Goal: Task Accomplishment & Management: Use online tool/utility

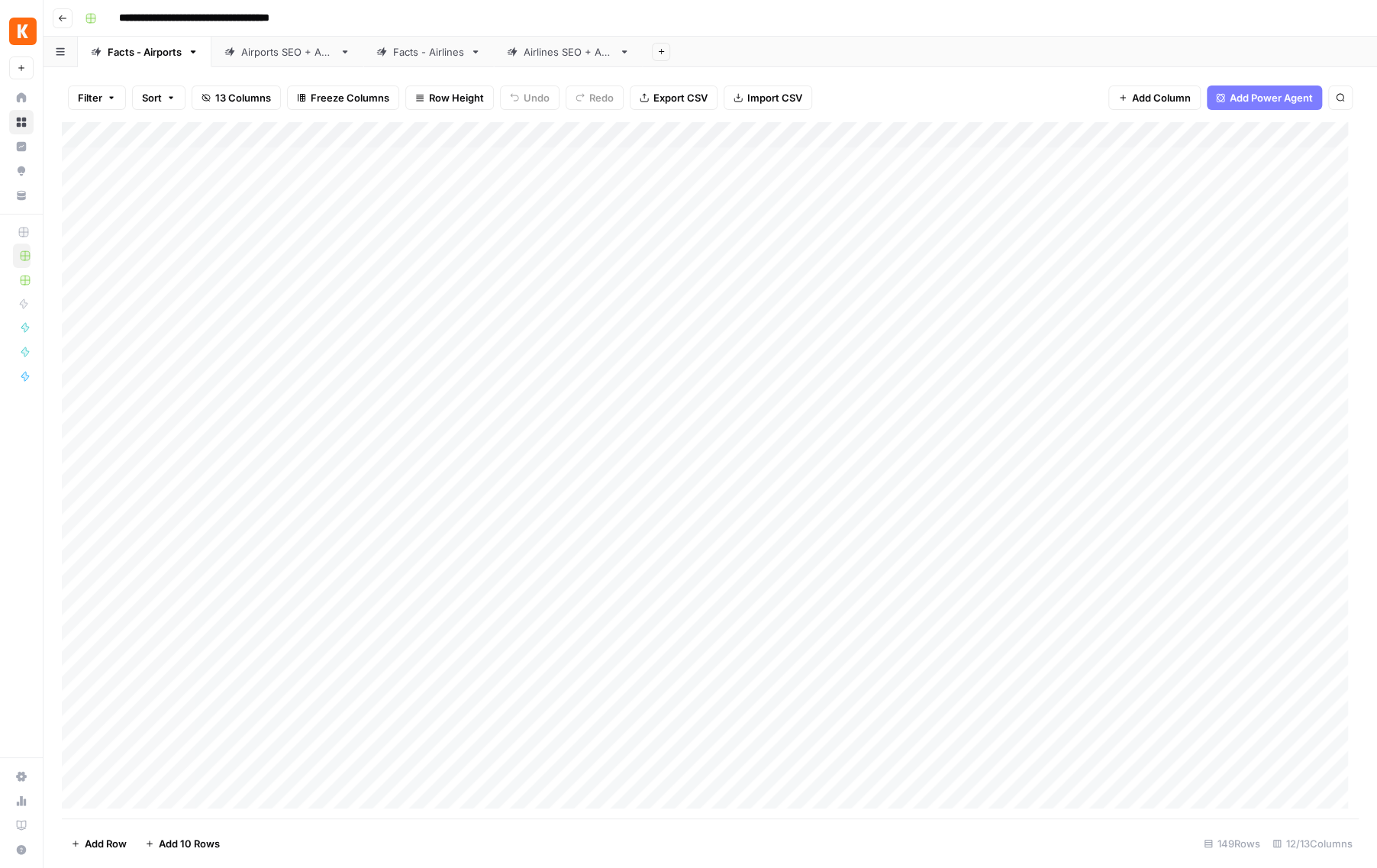
click at [322, 62] on link "Airports SEO + AEO" at bounding box center [287, 52] width 152 height 30
click at [414, 56] on div "Facts - Airlines" at bounding box center [428, 52] width 71 height 16
click at [597, 53] on div "Airlines SEO + AEO" at bounding box center [568, 52] width 89 height 16
click at [110, 52] on div "Facts - Airports" at bounding box center [144, 52] width 74 height 16
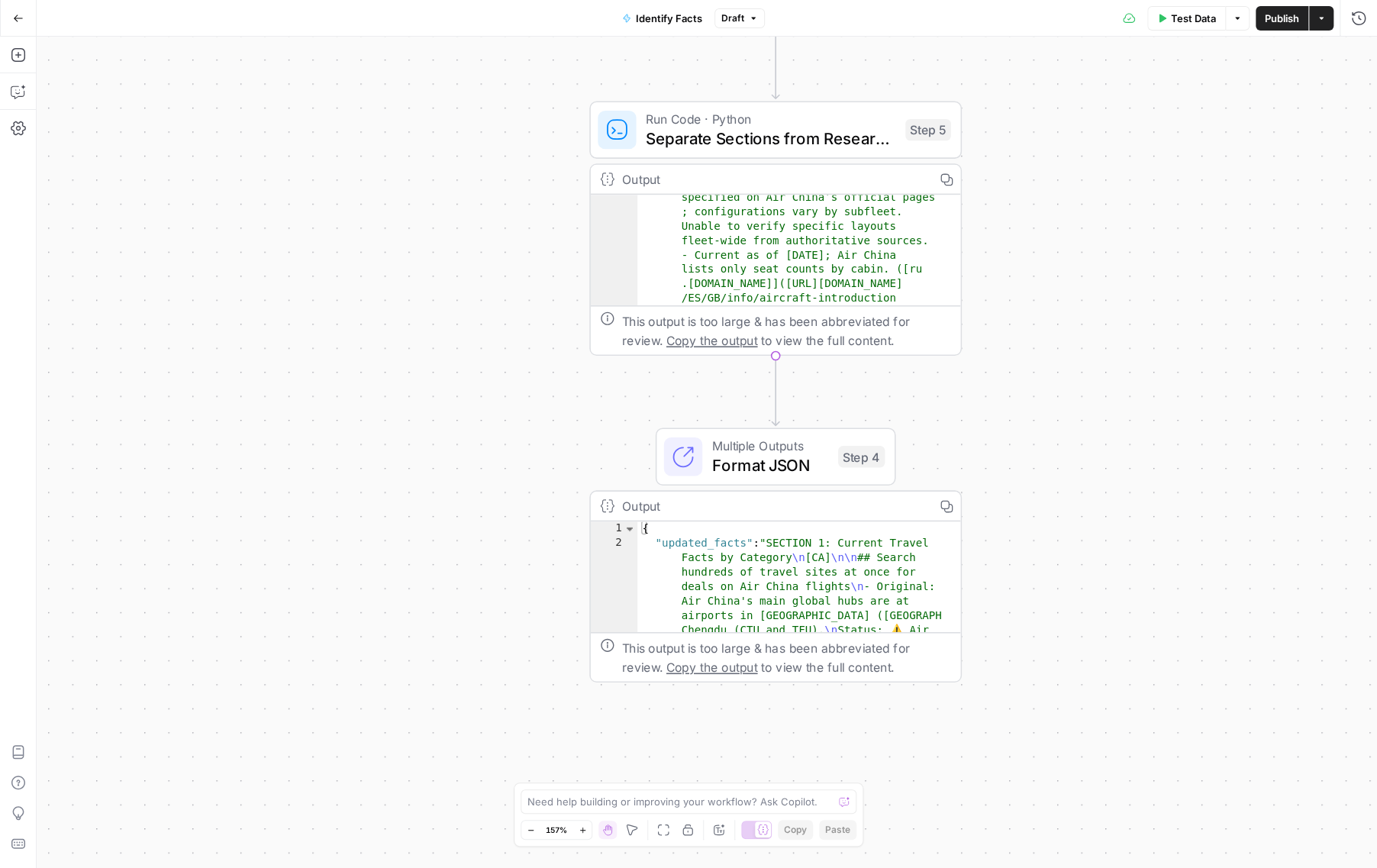
scroll to position [653, 0]
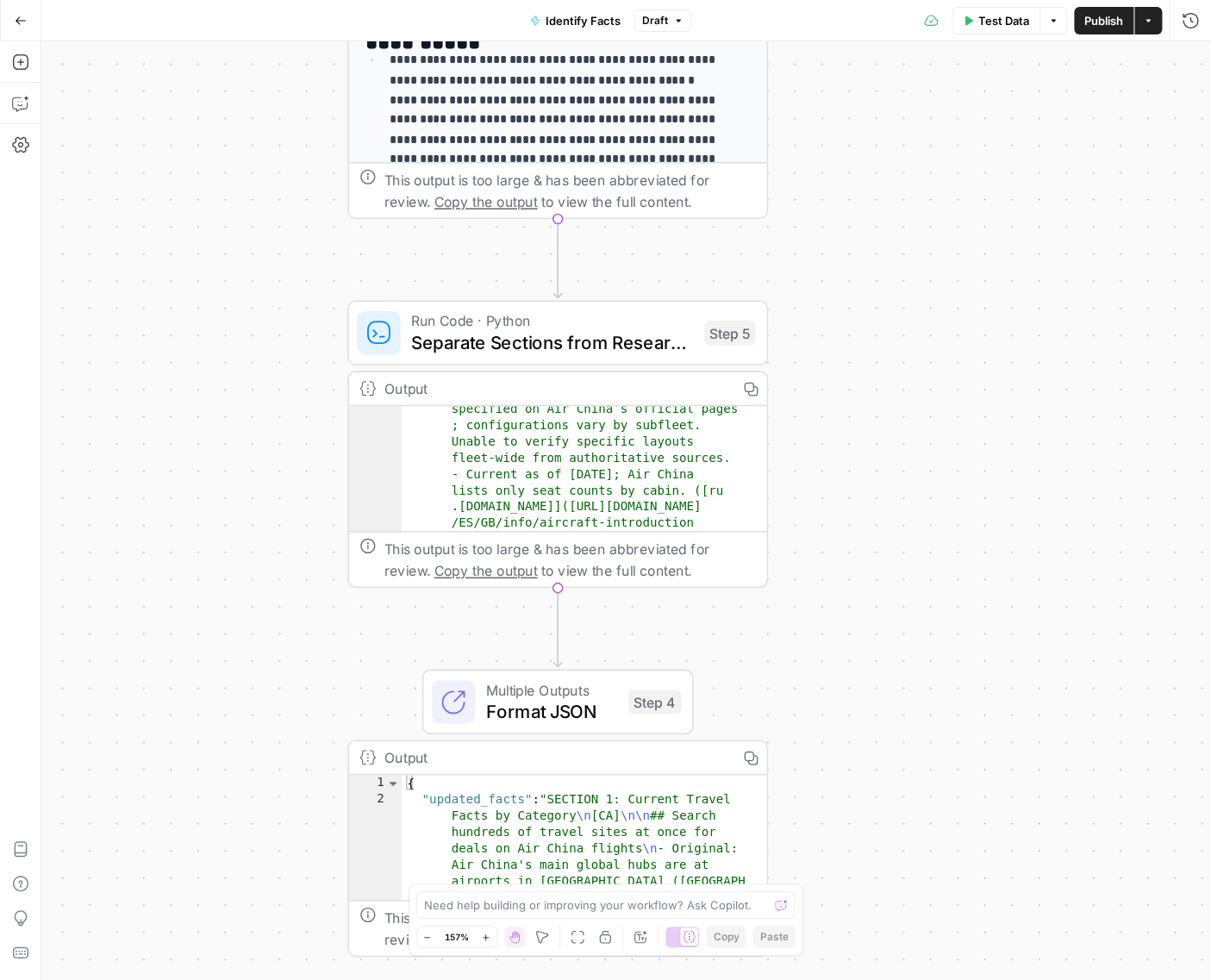
drag, startPoint x: 1095, startPoint y: 838, endPoint x: 785, endPoint y: 1024, distance: 361.5
click at [785, 979] on html "**********" at bounding box center [605, 490] width 1211 height 980
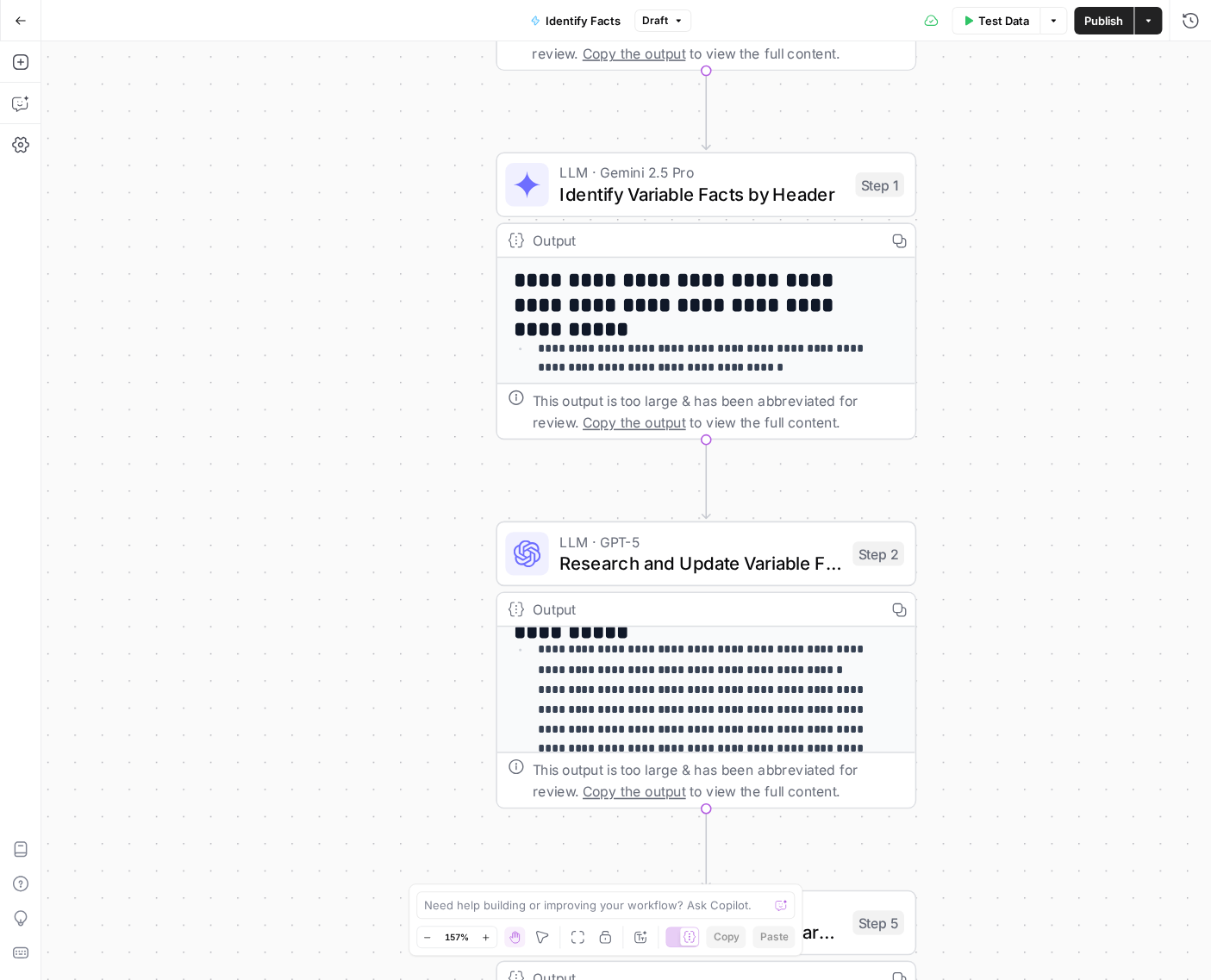
drag, startPoint x: 828, startPoint y: 223, endPoint x: 967, endPoint y: 823, distance: 615.9
click at [967, 823] on div "**********" at bounding box center [626, 510] width 1169 height 938
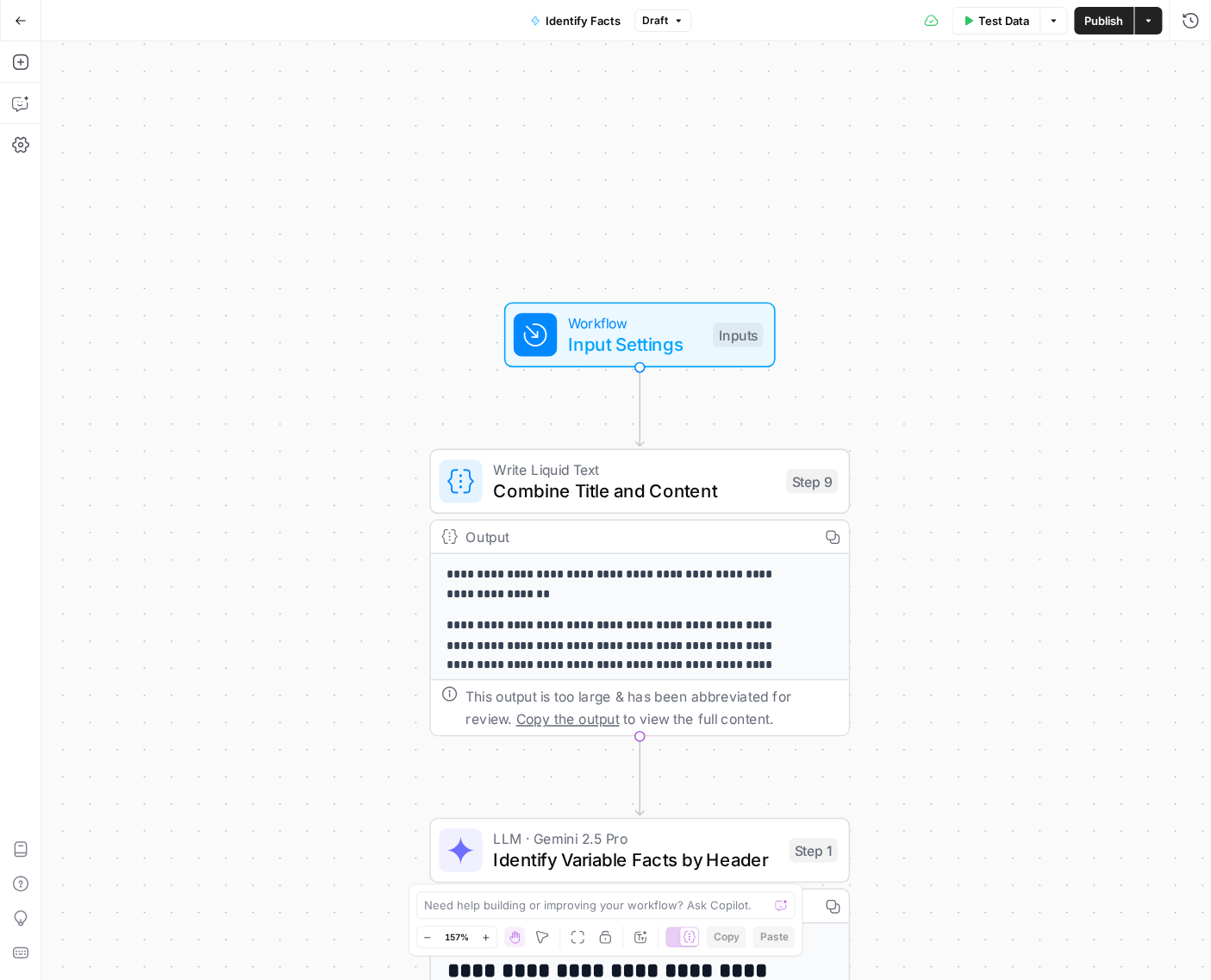
drag, startPoint x: 999, startPoint y: 249, endPoint x: 936, endPoint y: 903, distance: 657.0
click at [936, 903] on div "**********" at bounding box center [626, 510] width 1169 height 938
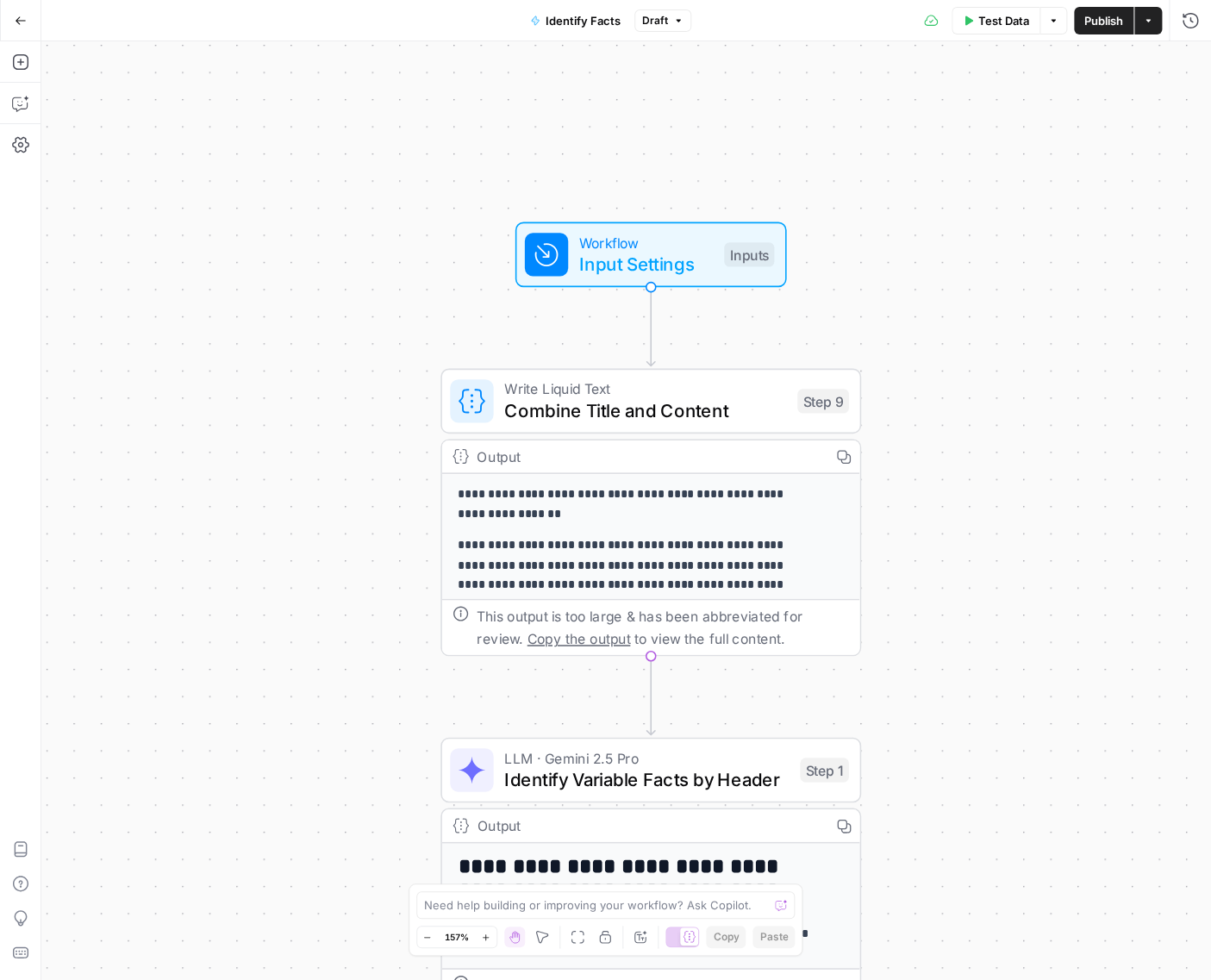
drag, startPoint x: 946, startPoint y: 798, endPoint x: 957, endPoint y: 719, distance: 79.8
click at [957, 719] on div "**********" at bounding box center [626, 510] width 1169 height 938
click at [716, 521] on p "**********" at bounding box center [633, 505] width 348 height 40
click at [716, 530] on div "**********" at bounding box center [650, 743] width 418 height 537
click at [716, 529] on div "**********" at bounding box center [650, 743] width 418 height 537
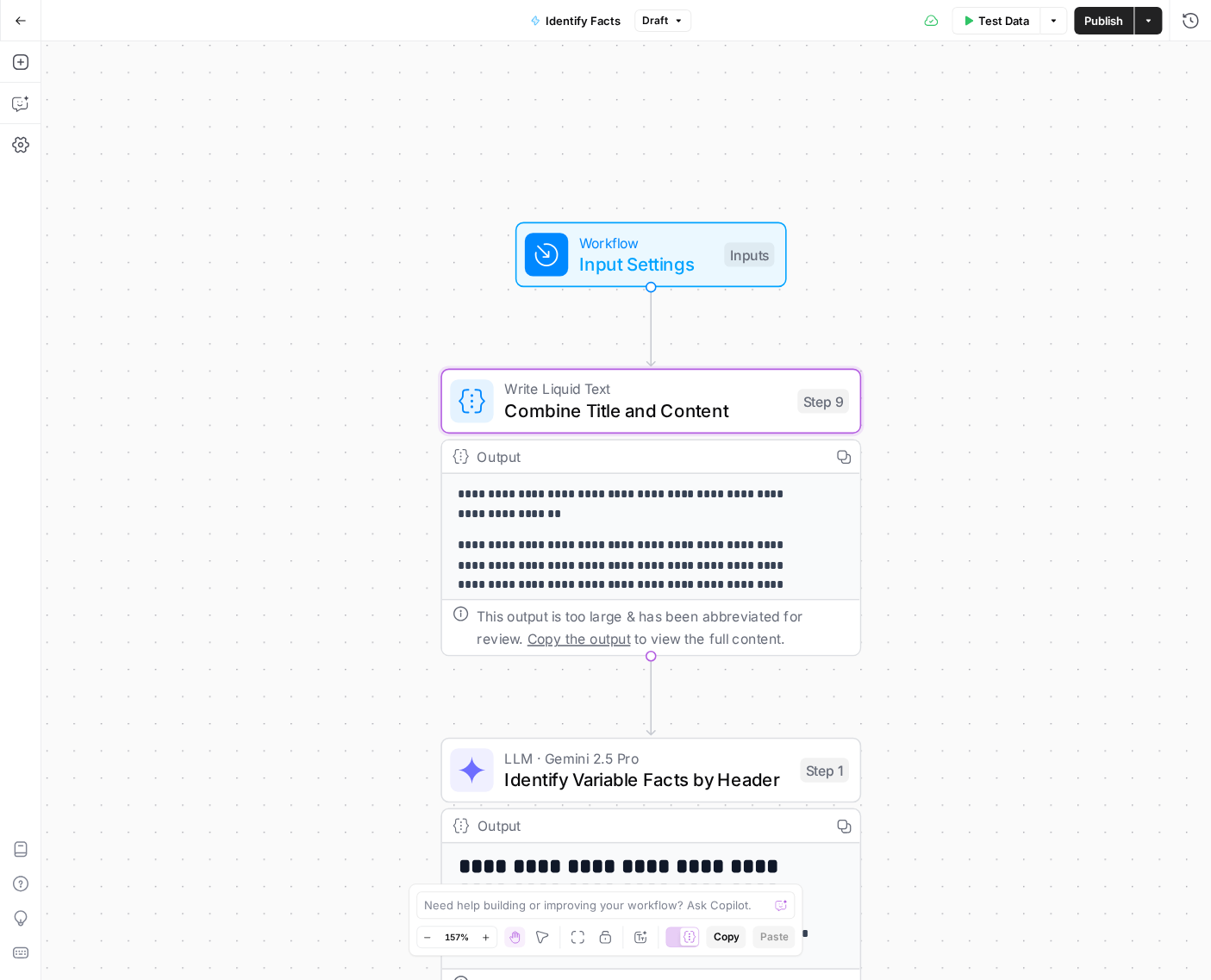
click at [716, 529] on div "**********" at bounding box center [650, 743] width 418 height 537
click at [837, 462] on icon "button" at bounding box center [843, 457] width 14 height 14
click at [700, 501] on p "**********" at bounding box center [633, 505] width 348 height 40
click at [715, 403] on span "Combine Title and Content" at bounding box center [645, 409] width 282 height 27
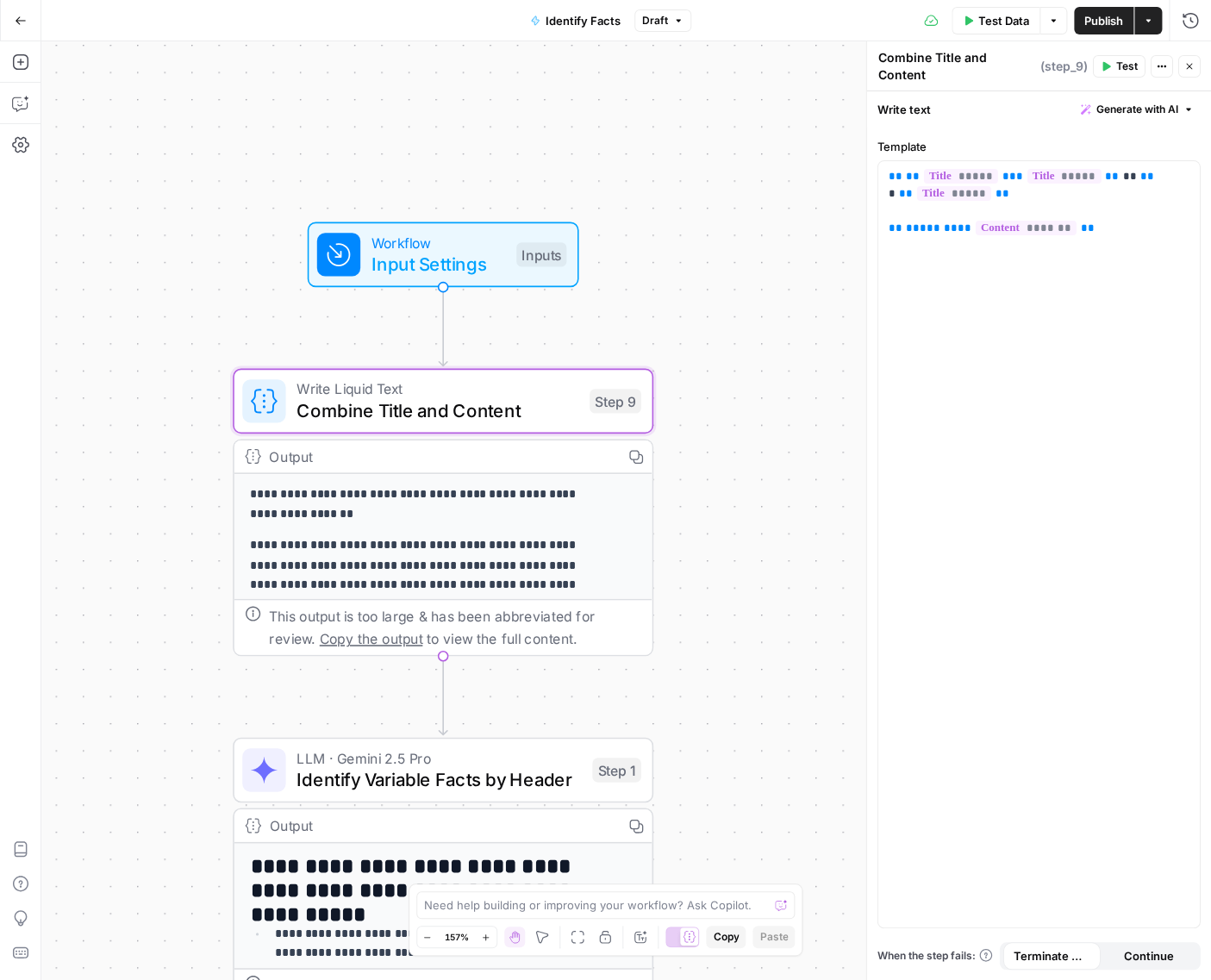
drag, startPoint x: 823, startPoint y: 333, endPoint x: 614, endPoint y: 333, distance: 209.0
click at [614, 333] on div "**********" at bounding box center [626, 510] width 1169 height 938
click at [483, 269] on span "Input Settings" at bounding box center [438, 264] width 134 height 27
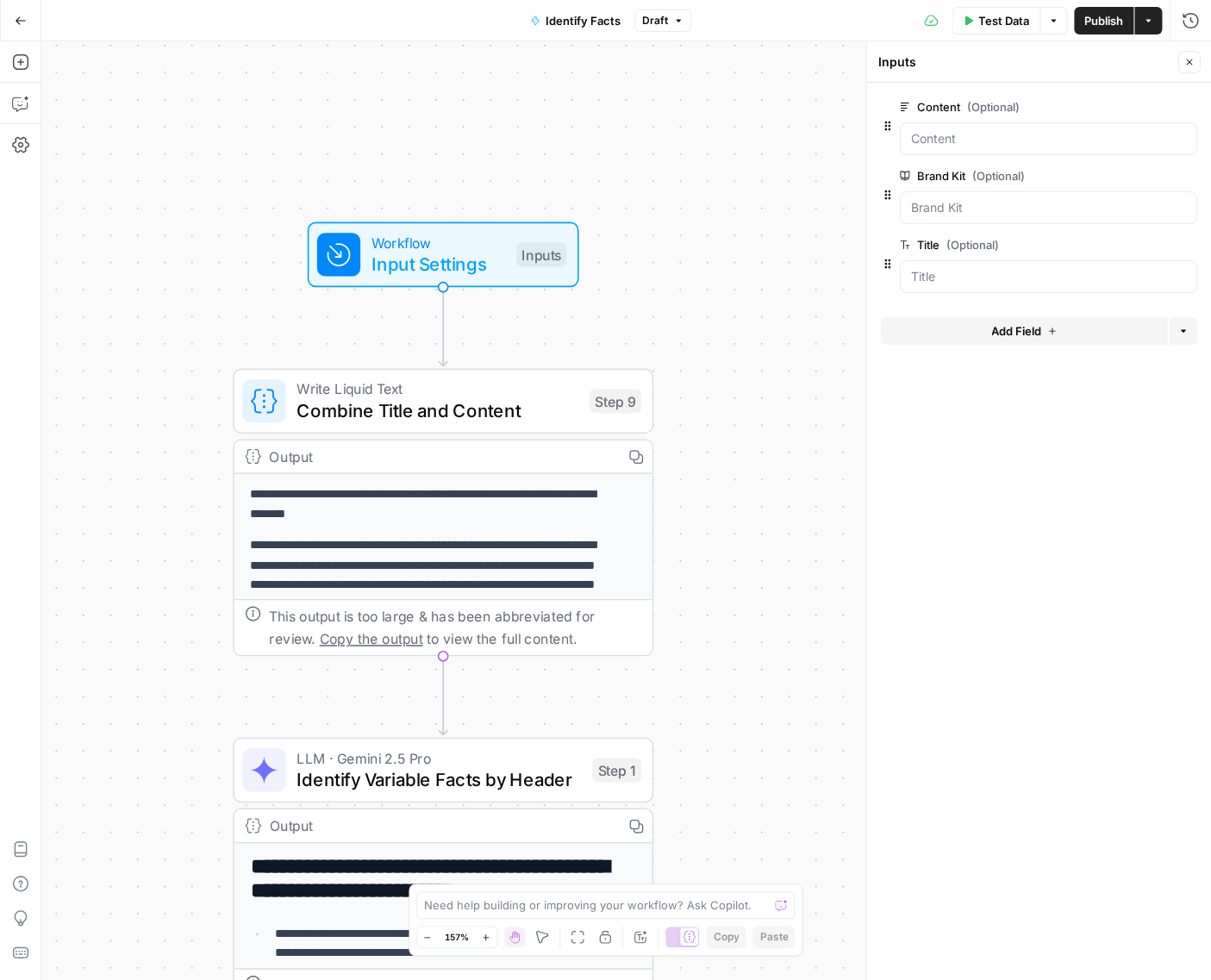
click at [550, 511] on p "**********" at bounding box center [425, 505] width 348 height 40
click at [490, 402] on span "Combine Title and Content" at bounding box center [437, 409] width 282 height 27
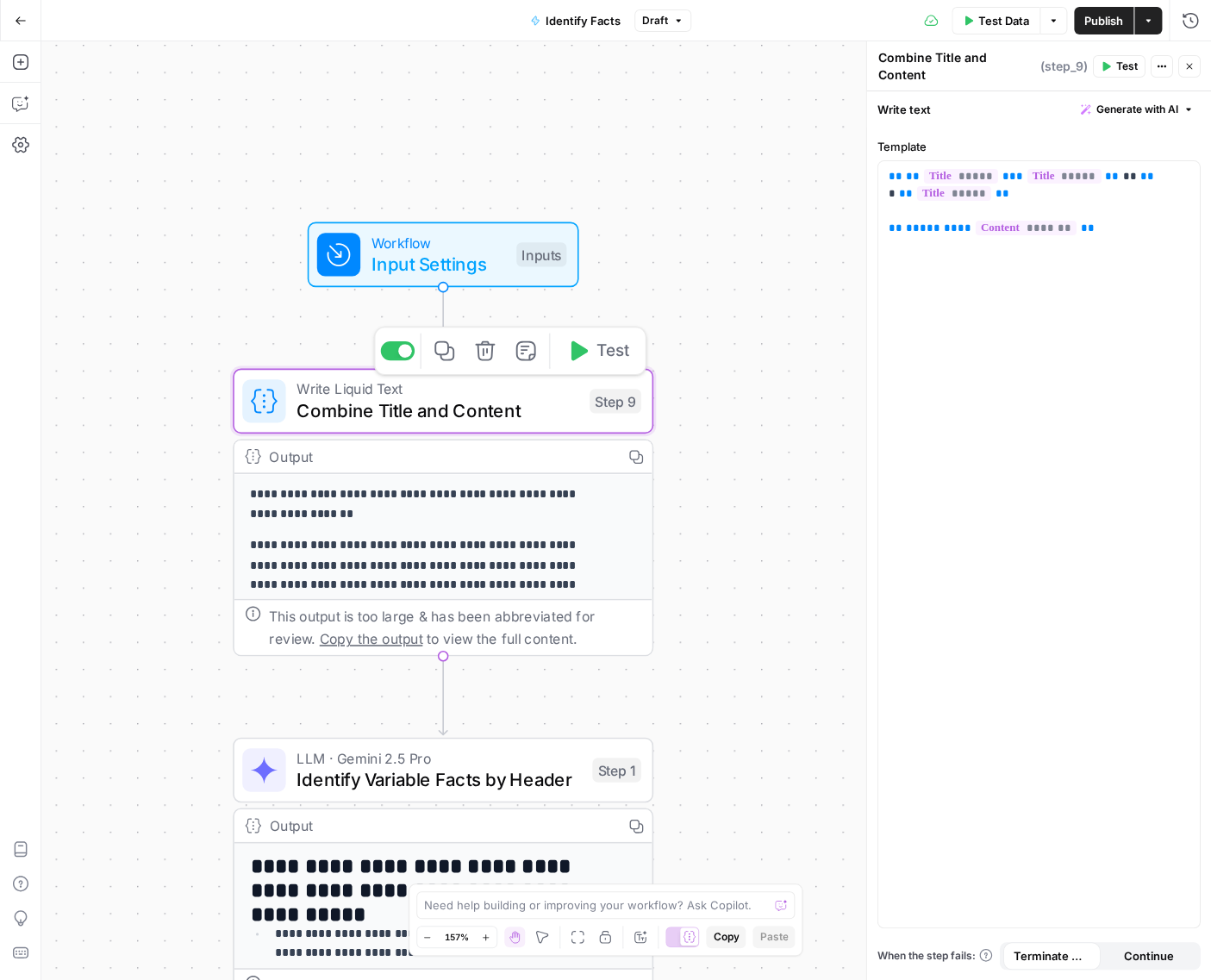
click at [470, 417] on span "Combine Title and Content" at bounding box center [437, 409] width 282 height 27
click at [488, 469] on div "Output Copy" at bounding box center [443, 457] width 418 height 33
click at [375, 643] on span "Copy the output" at bounding box center [372, 638] width 104 height 17
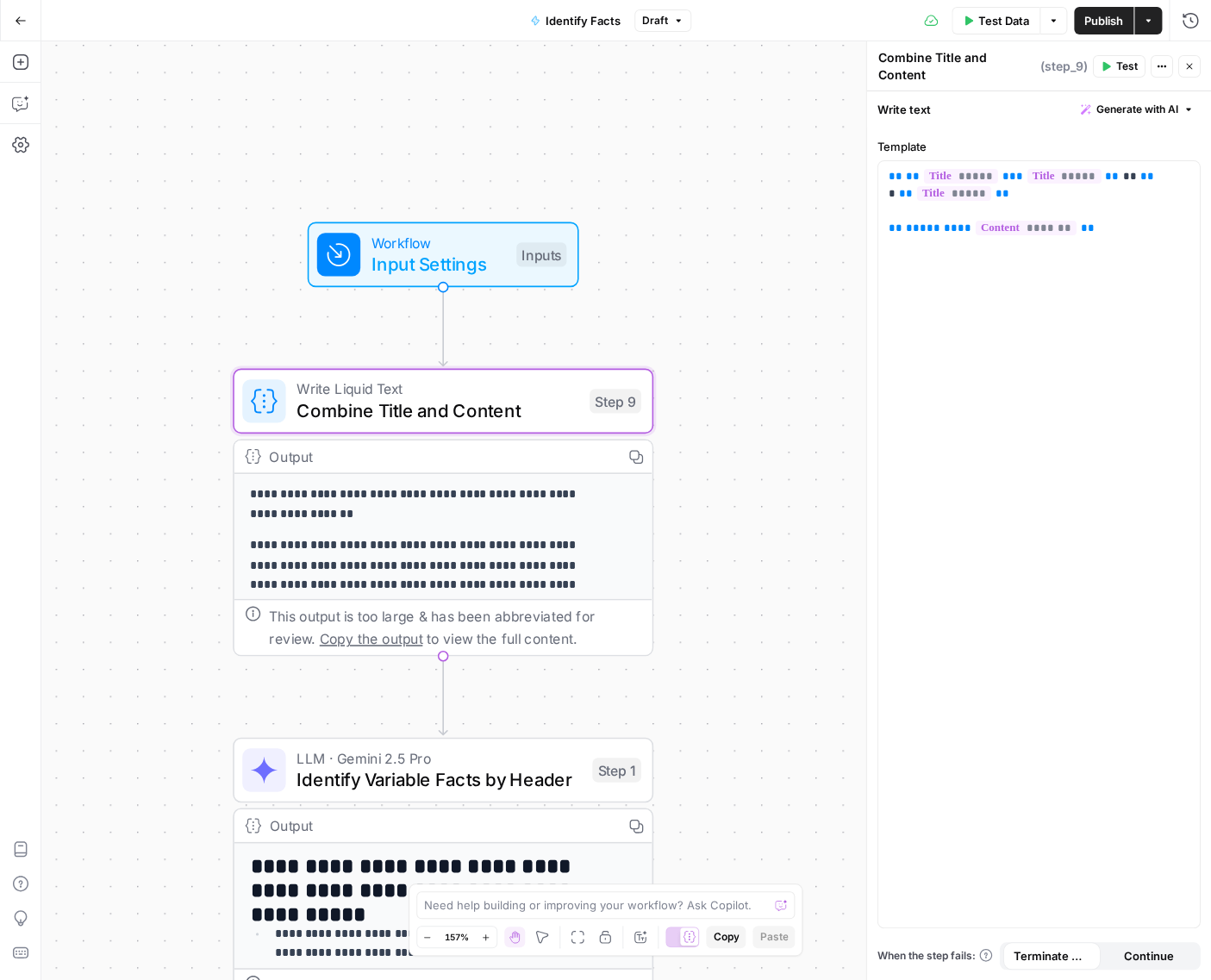
click at [426, 391] on span "Write Liquid Text" at bounding box center [437, 387] width 282 height 21
click at [610, 358] on span "Test" at bounding box center [612, 351] width 32 height 24
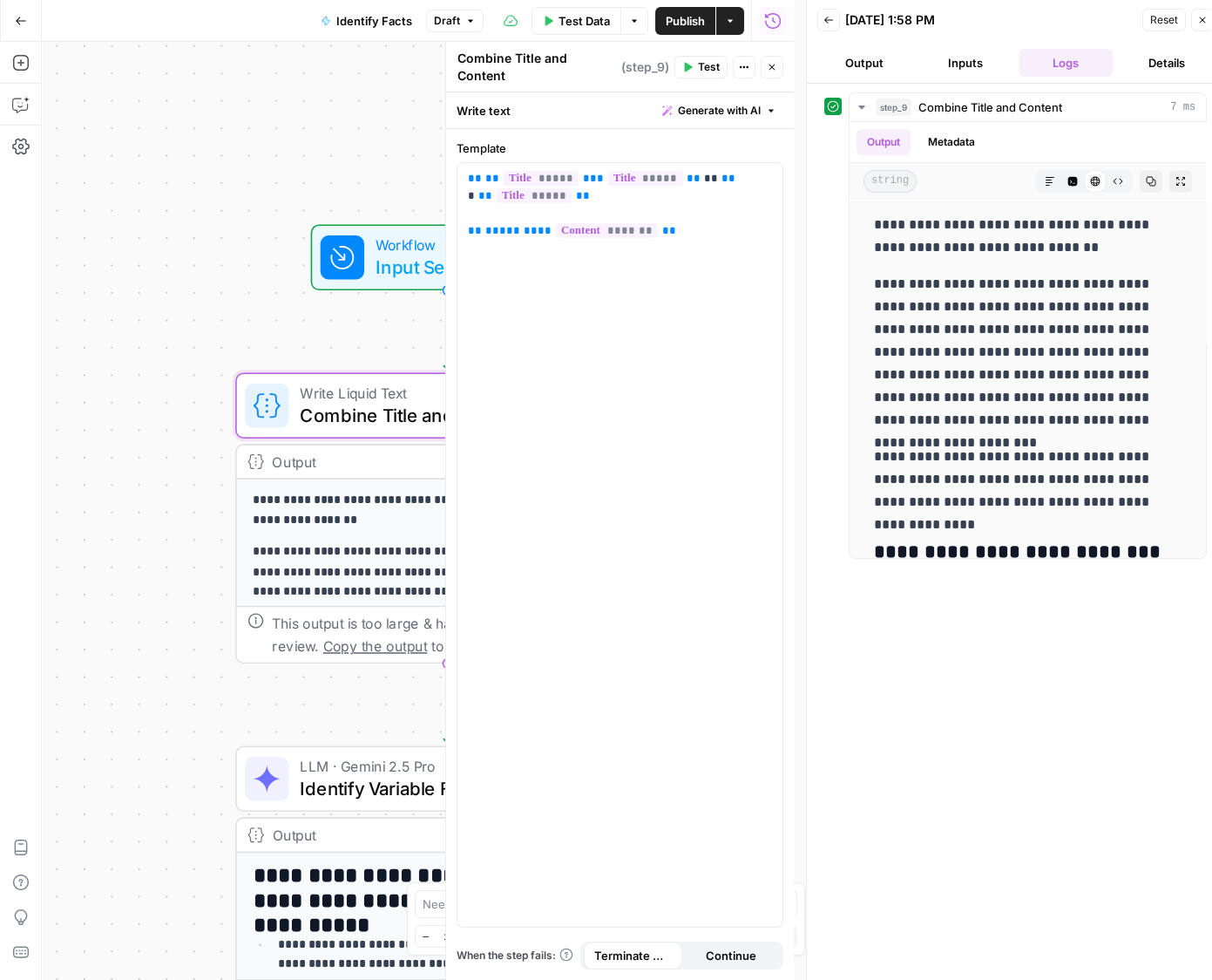
click at [971, 63] on button "Inputs" at bounding box center [966, 63] width 94 height 28
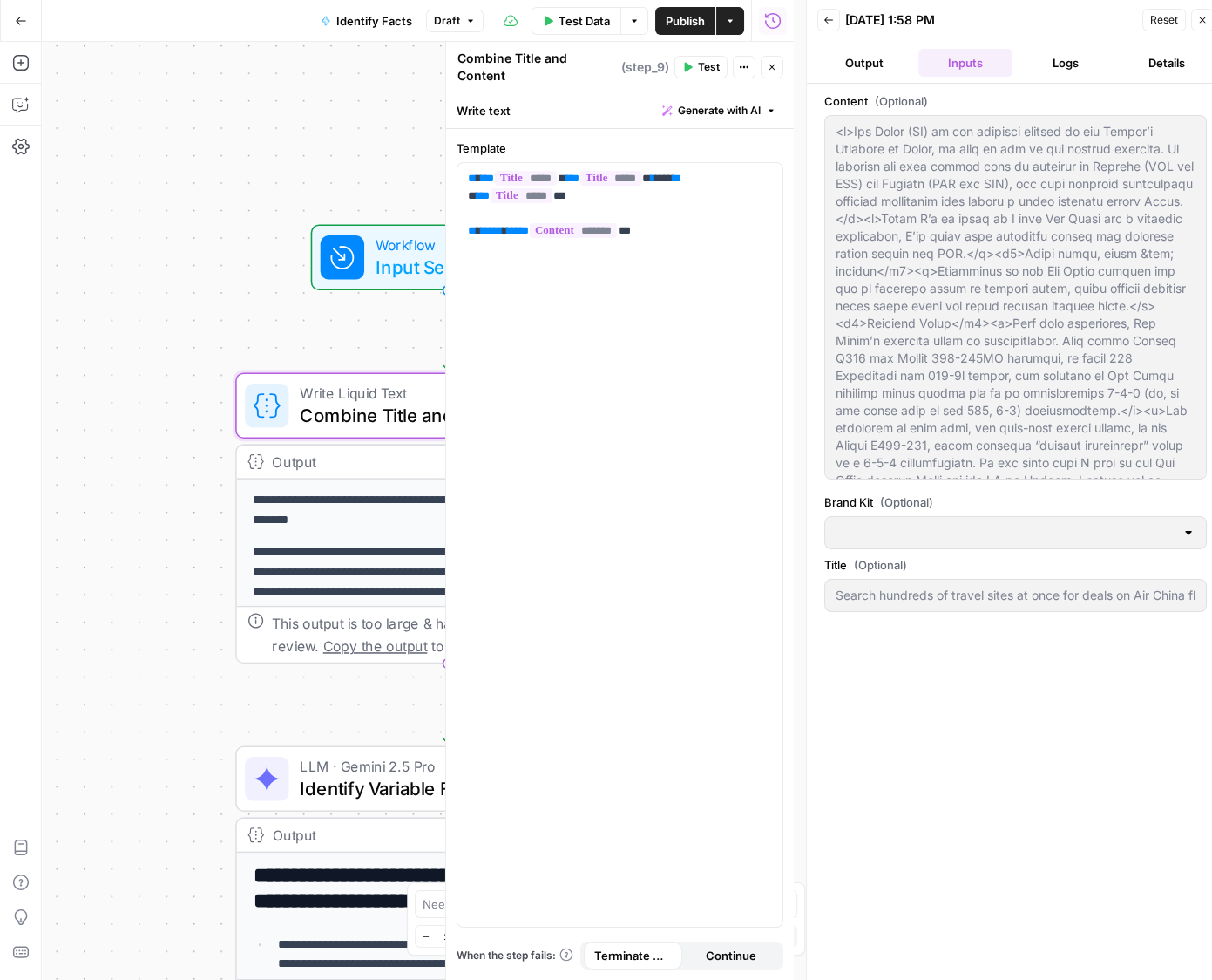
type input "[EN-US] - Kayak"
click at [394, 275] on span "Input Settings" at bounding box center [443, 267] width 136 height 27
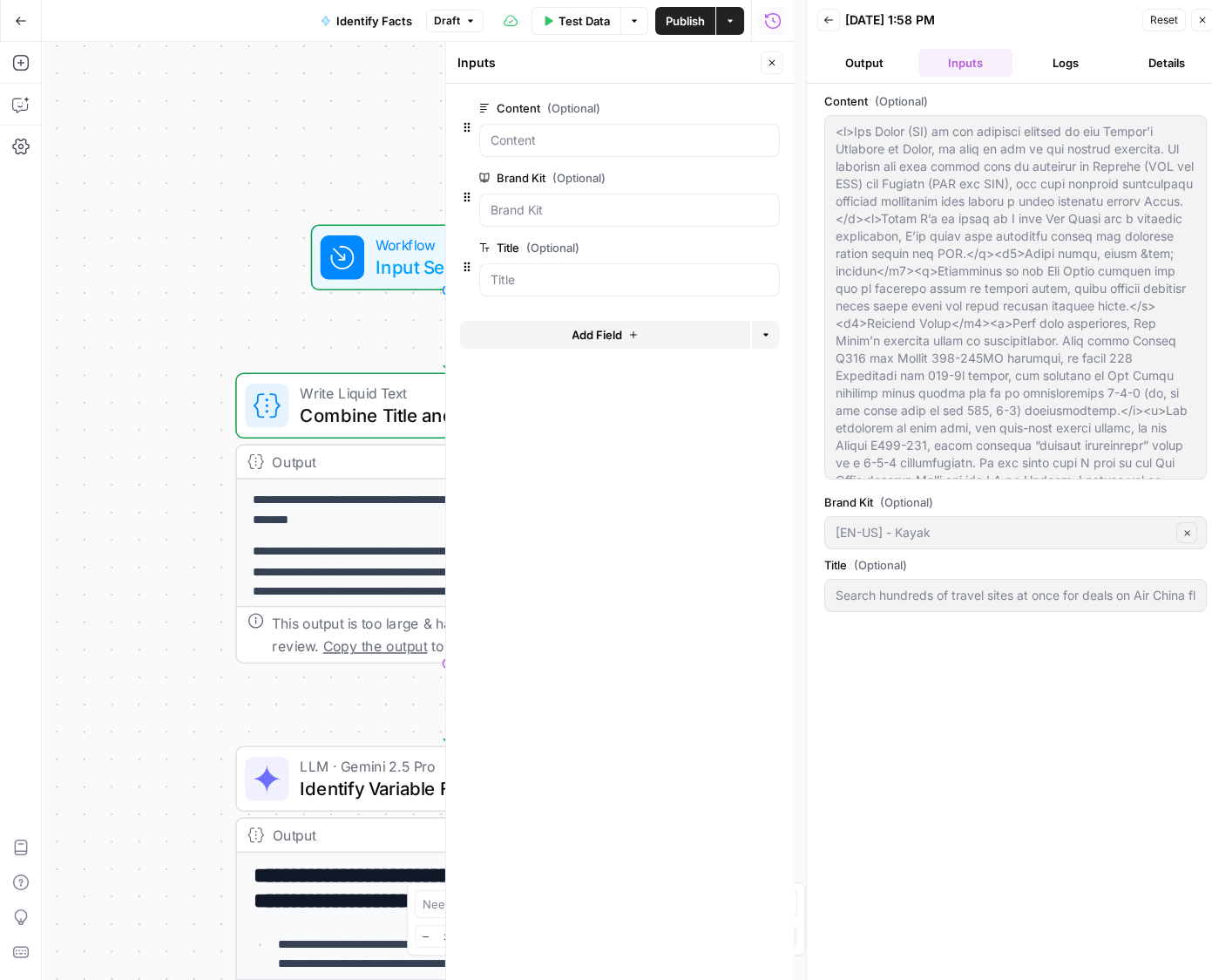
click at [886, 69] on button "Output" at bounding box center [865, 63] width 94 height 28
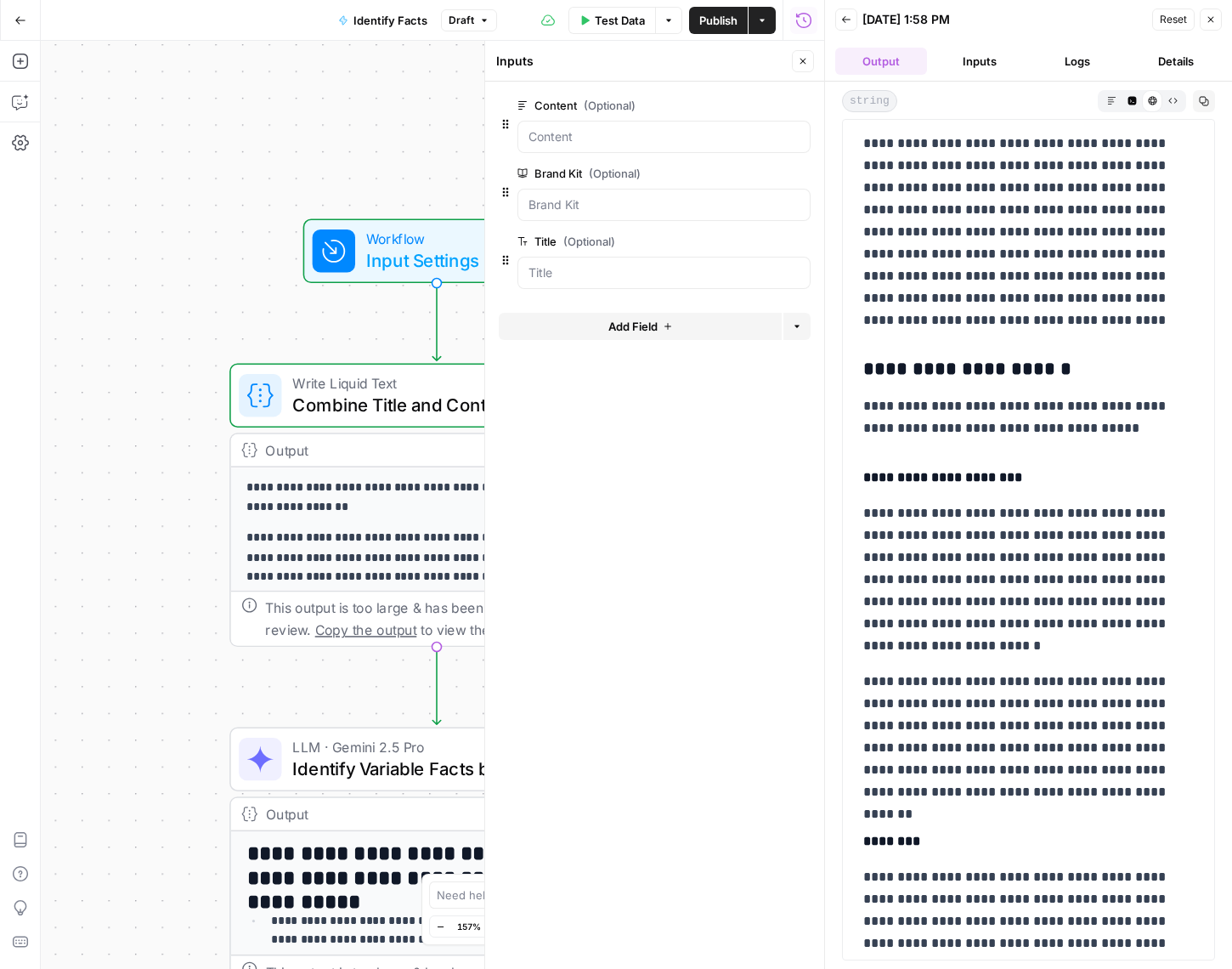
scroll to position [2272, 0]
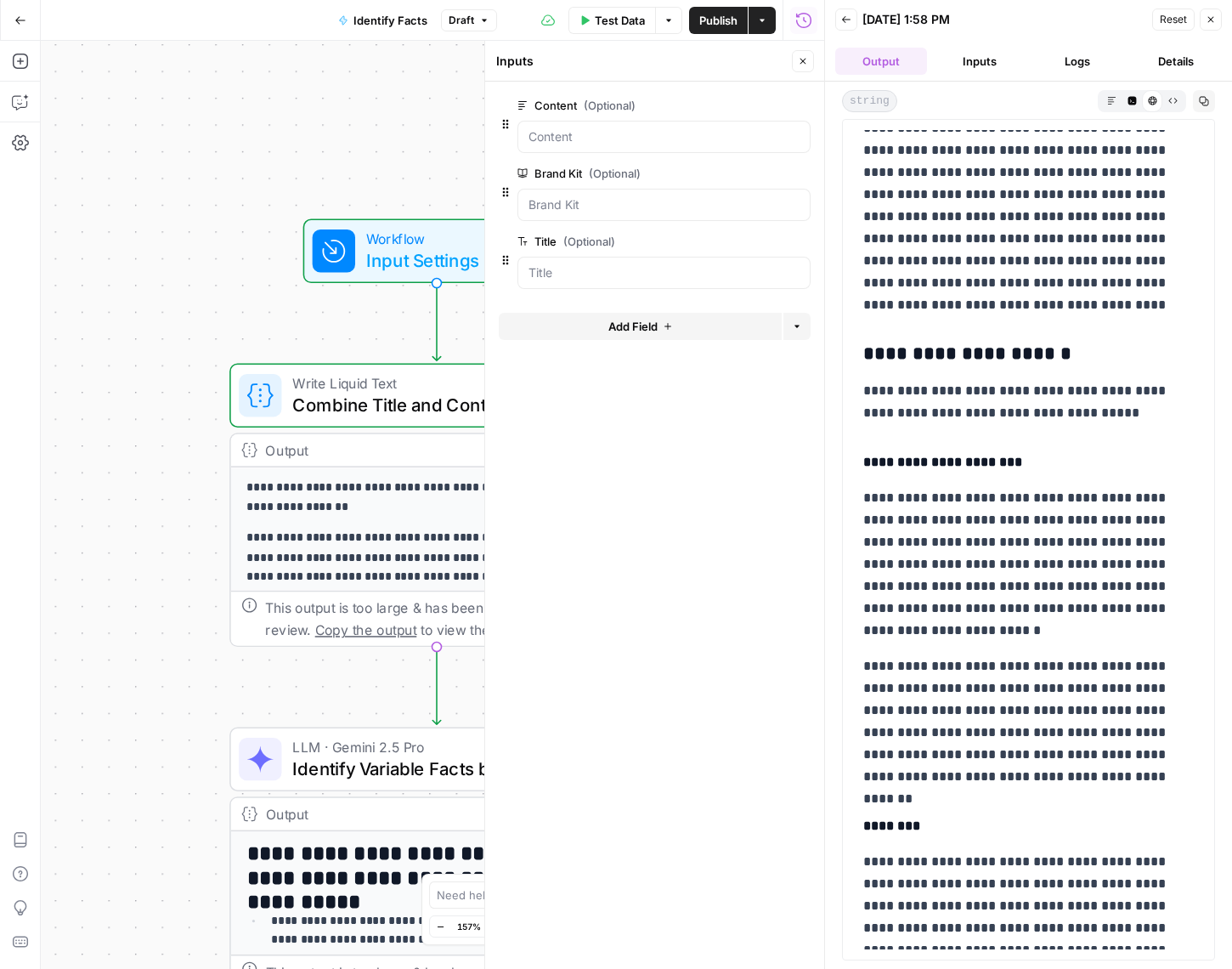
click at [963, 57] on button "Inputs" at bounding box center [979, 61] width 91 height 27
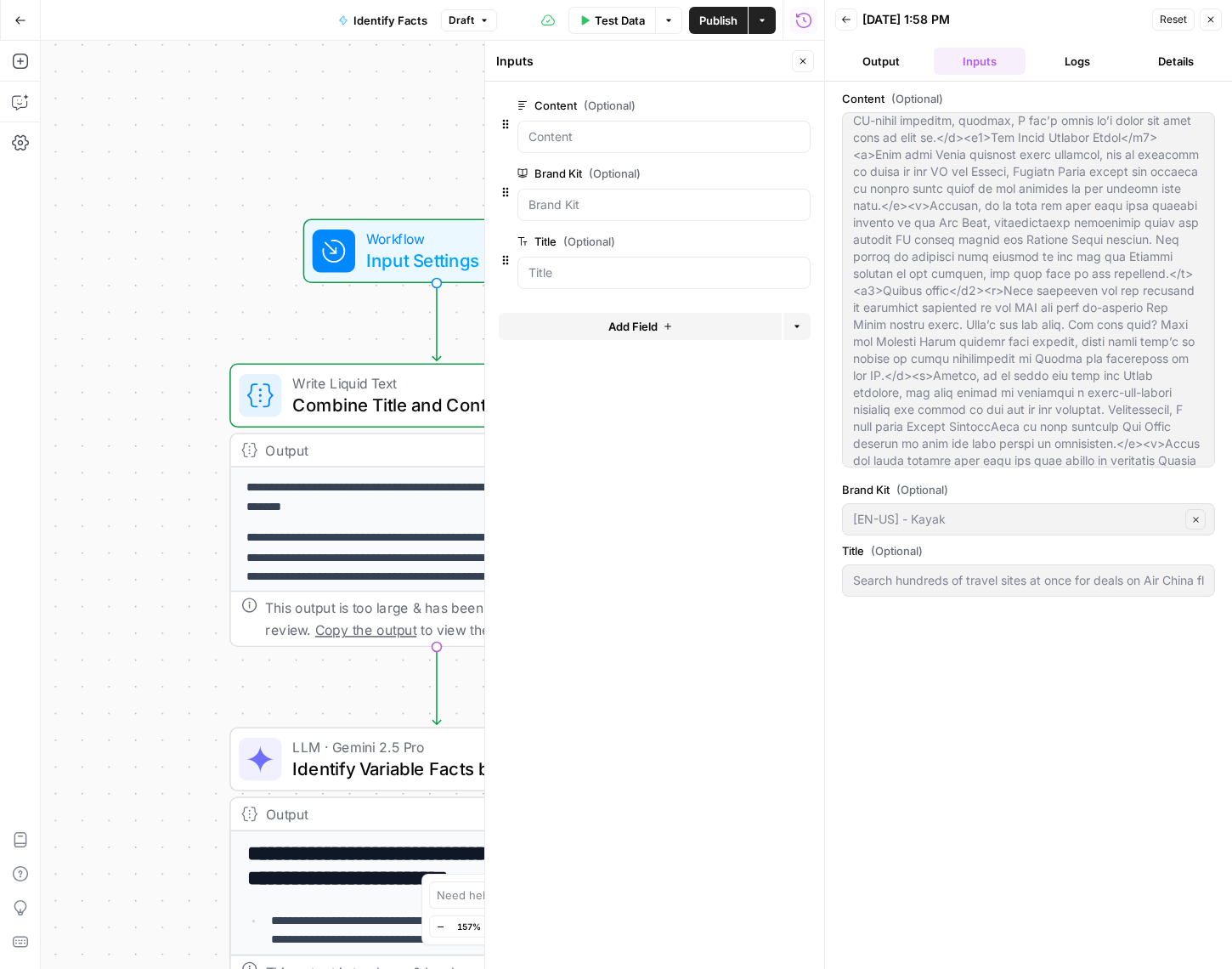
scroll to position [2429, 0]
click at [897, 69] on button "Output" at bounding box center [880, 61] width 91 height 27
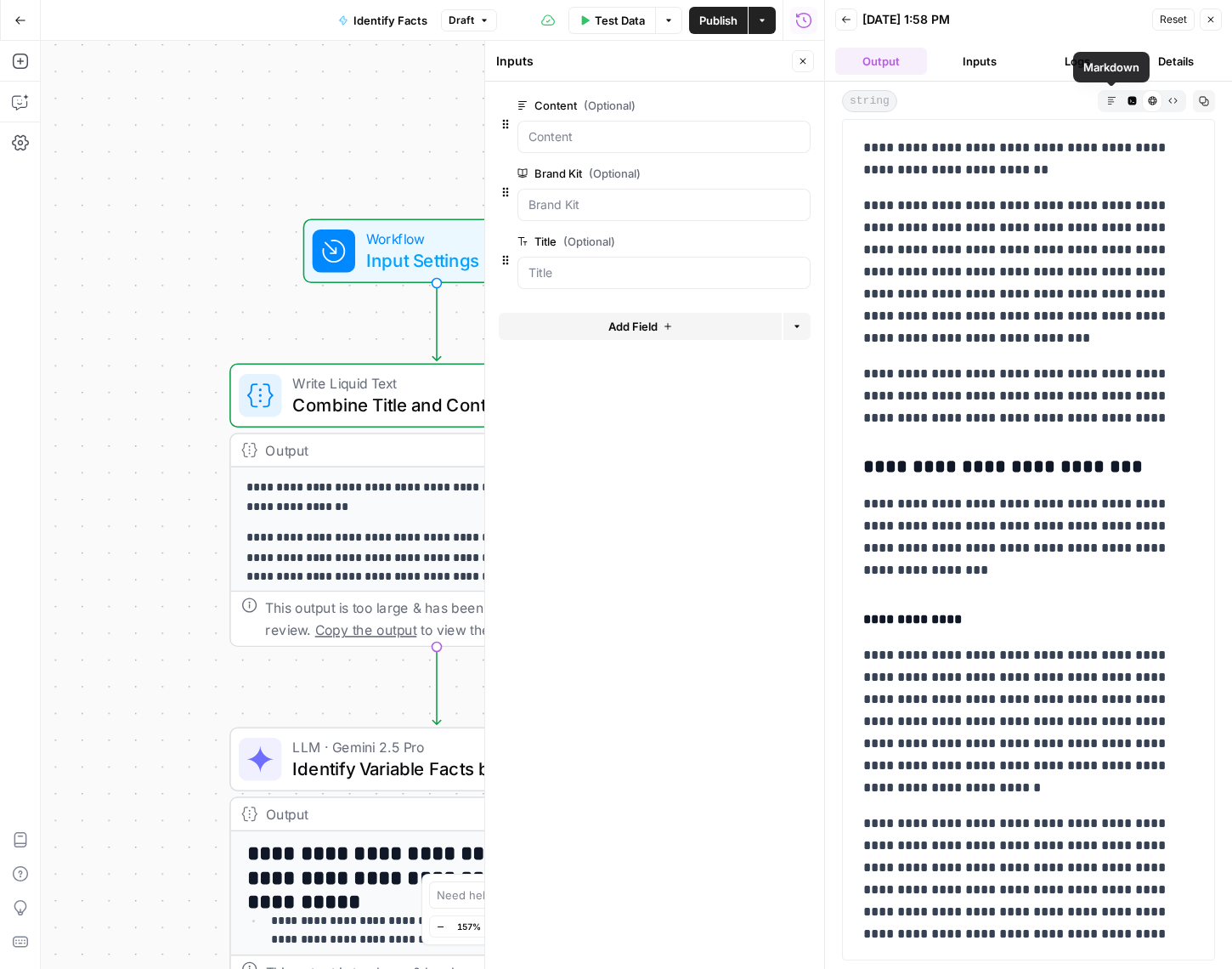
click at [1116, 100] on button "Markdown" at bounding box center [1111, 100] width 20 height 20
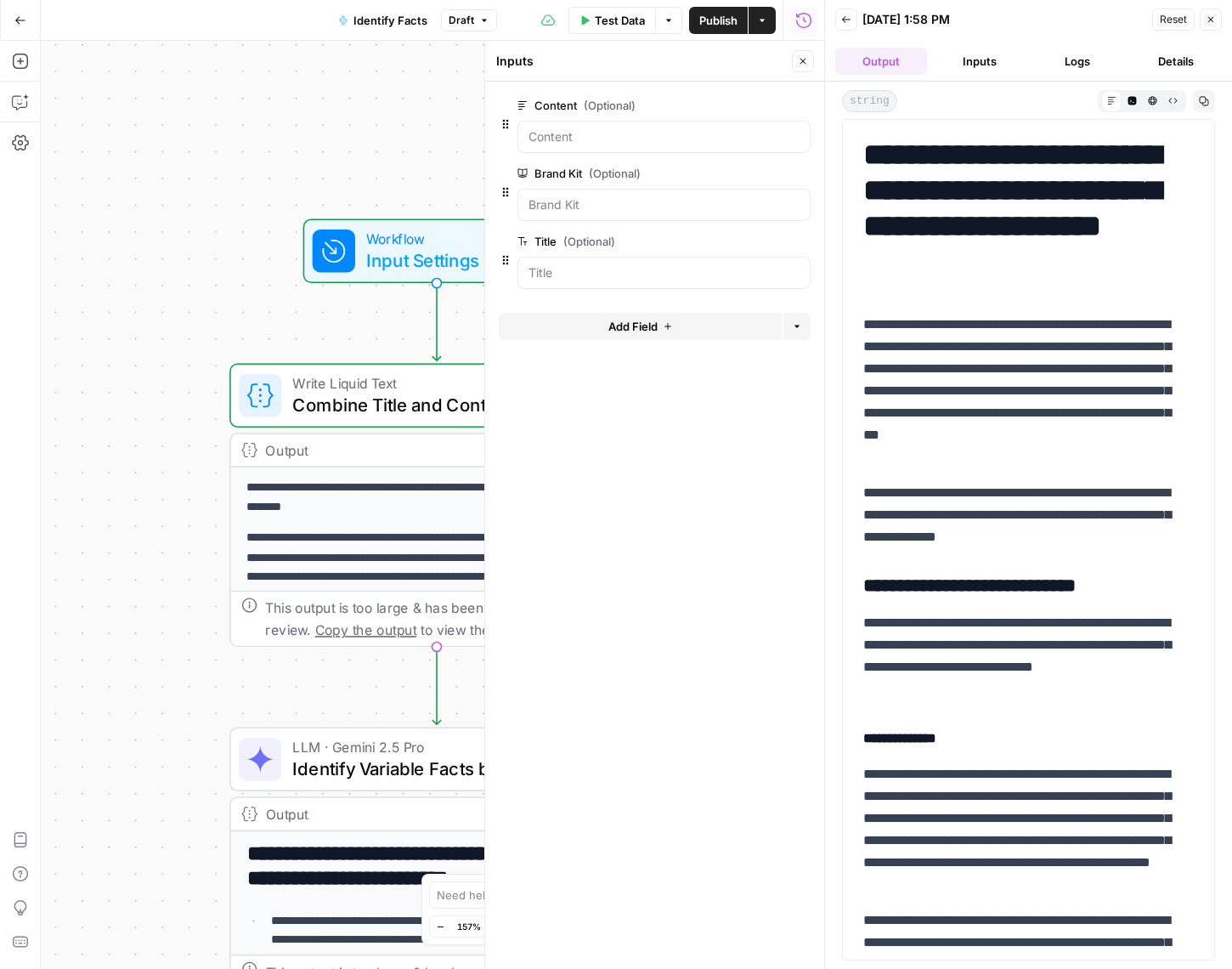
click at [1132, 100] on icon "button" at bounding box center [1132, 100] width 8 height 8
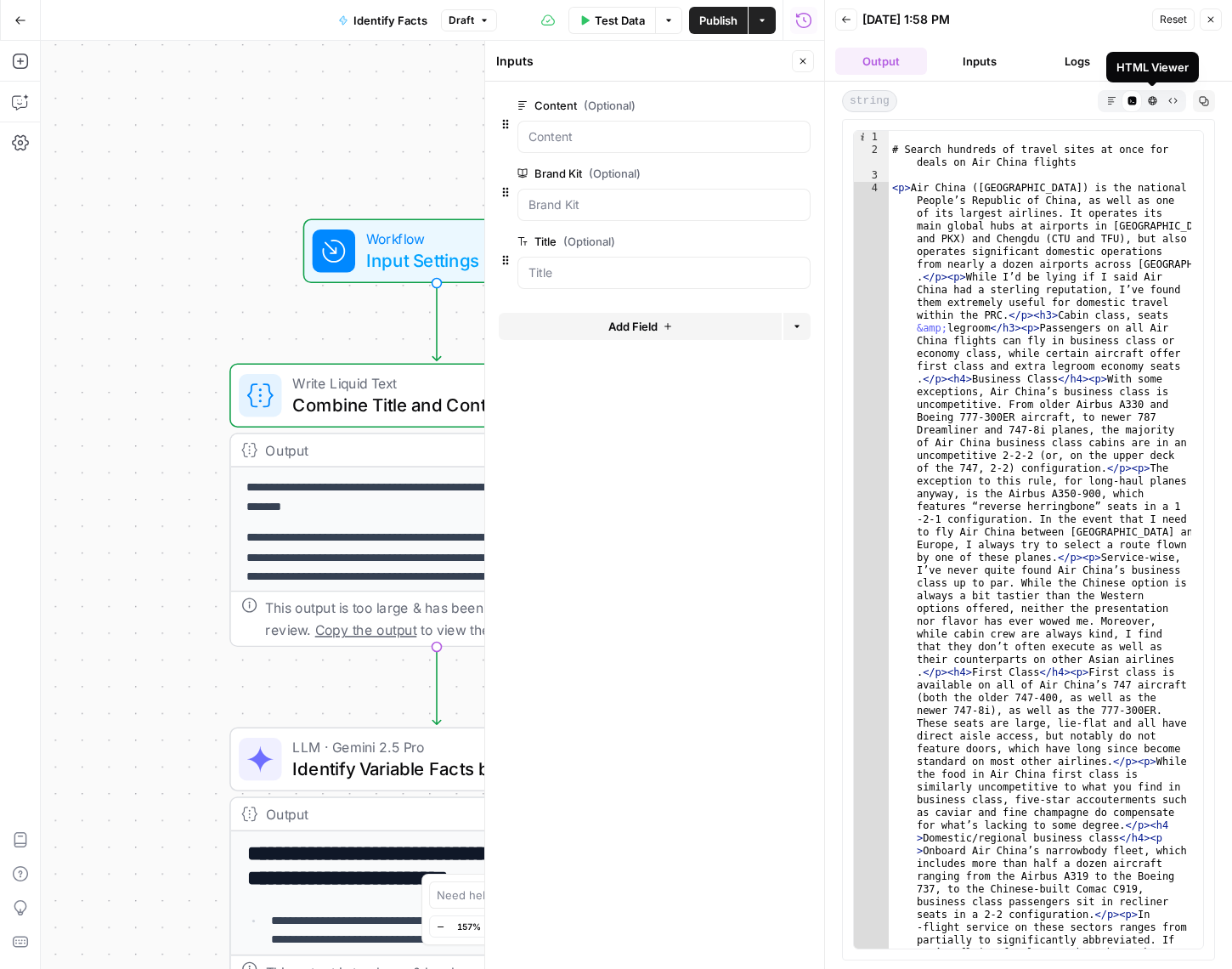
click at [1142, 100] on button "HTML Viewer" at bounding box center [1152, 100] width 20 height 20
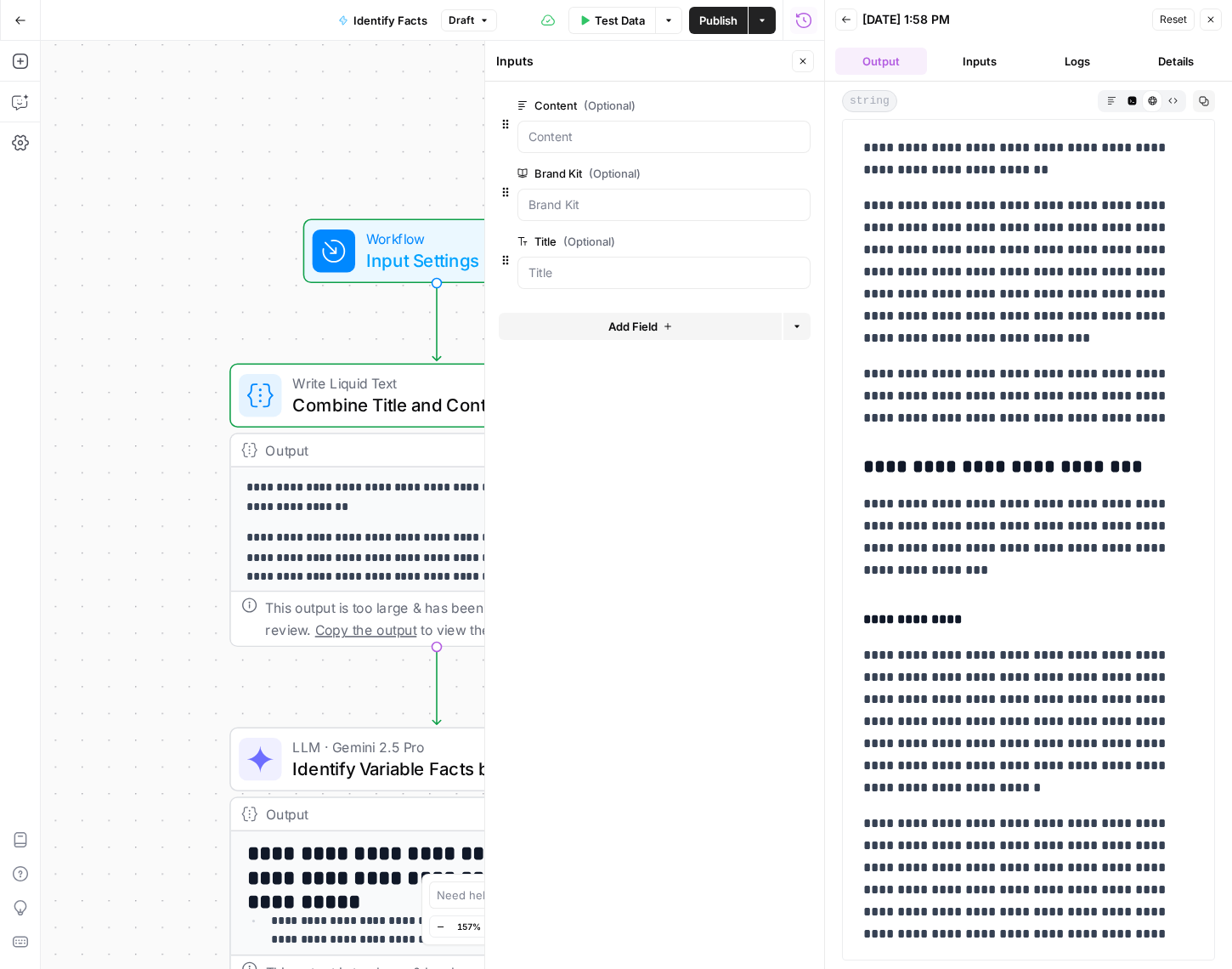
click at [1175, 103] on icon "button" at bounding box center [1173, 100] width 9 height 9
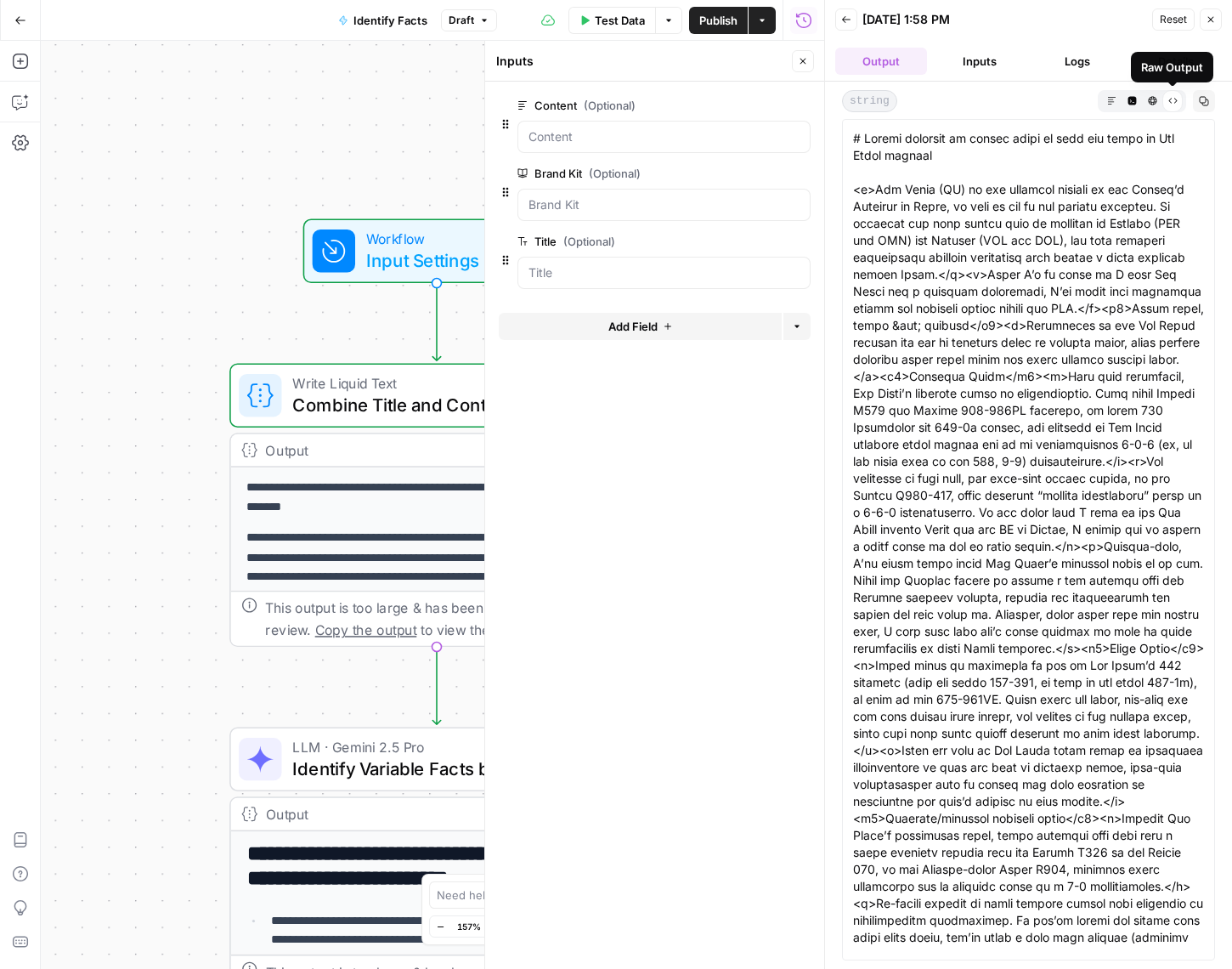
click at [1148, 97] on icon "button" at bounding box center [1153, 100] width 9 height 9
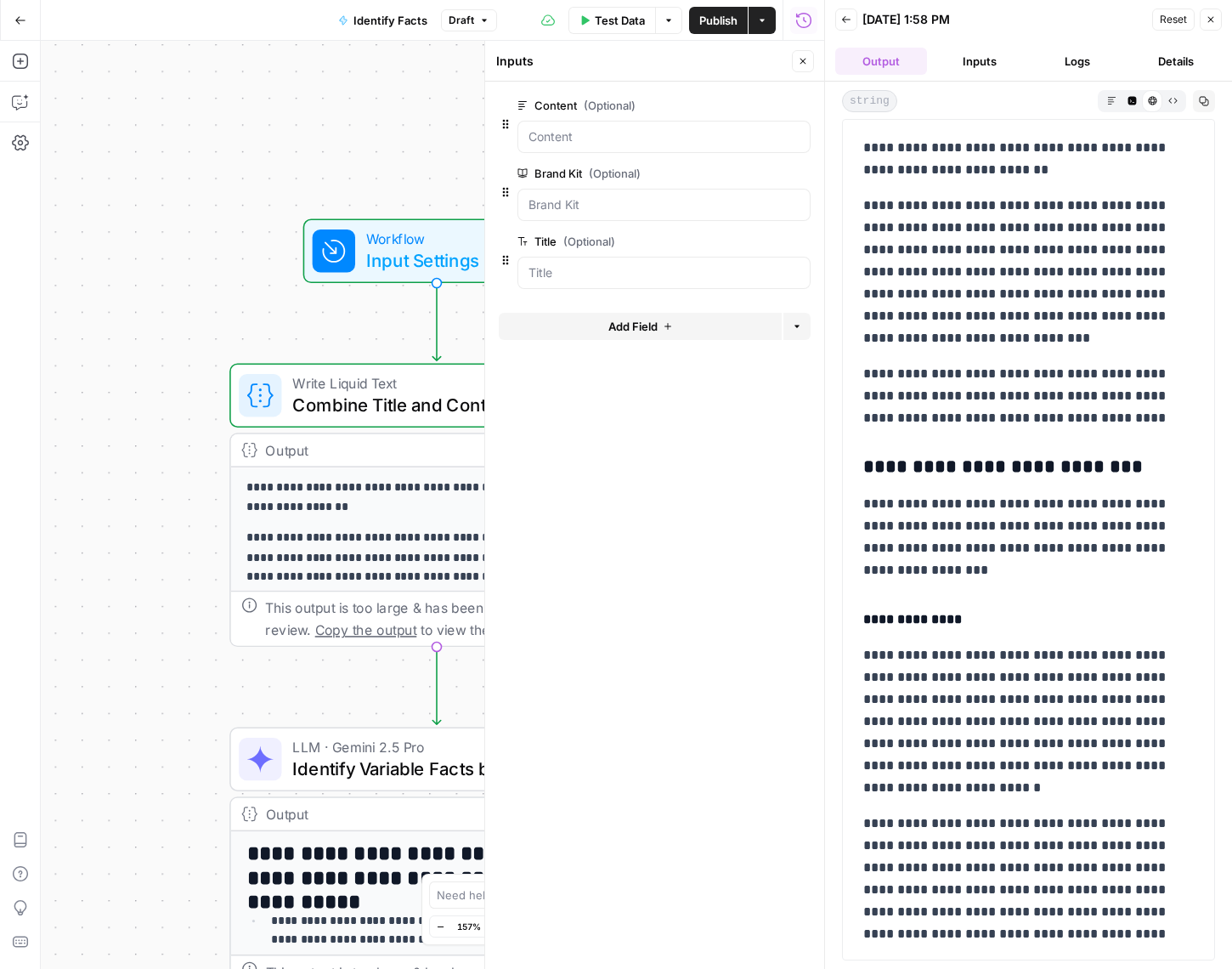
click at [999, 56] on button "Inputs" at bounding box center [979, 61] width 91 height 27
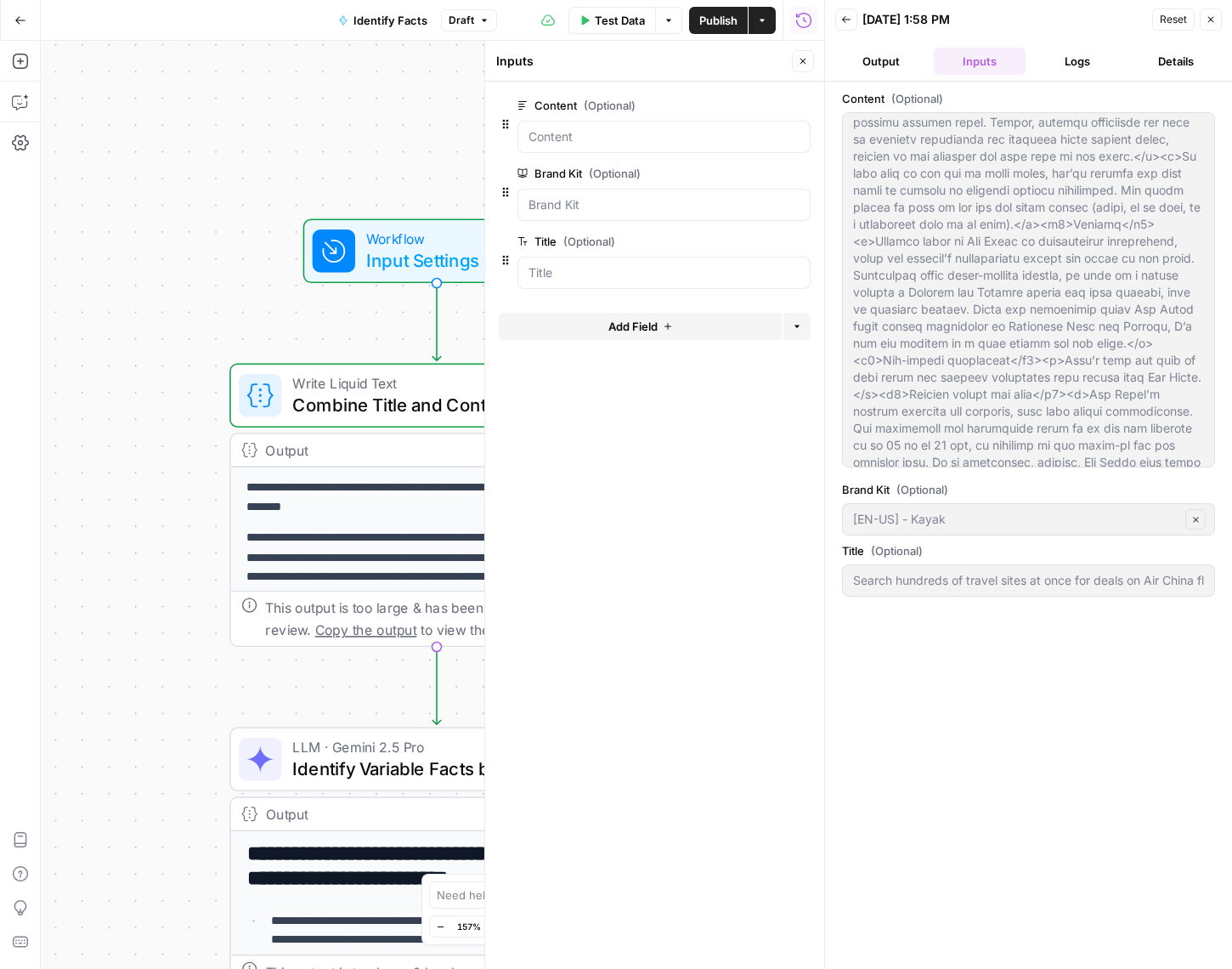
scroll to position [0, 0]
click at [878, 61] on button "Output" at bounding box center [880, 61] width 91 height 27
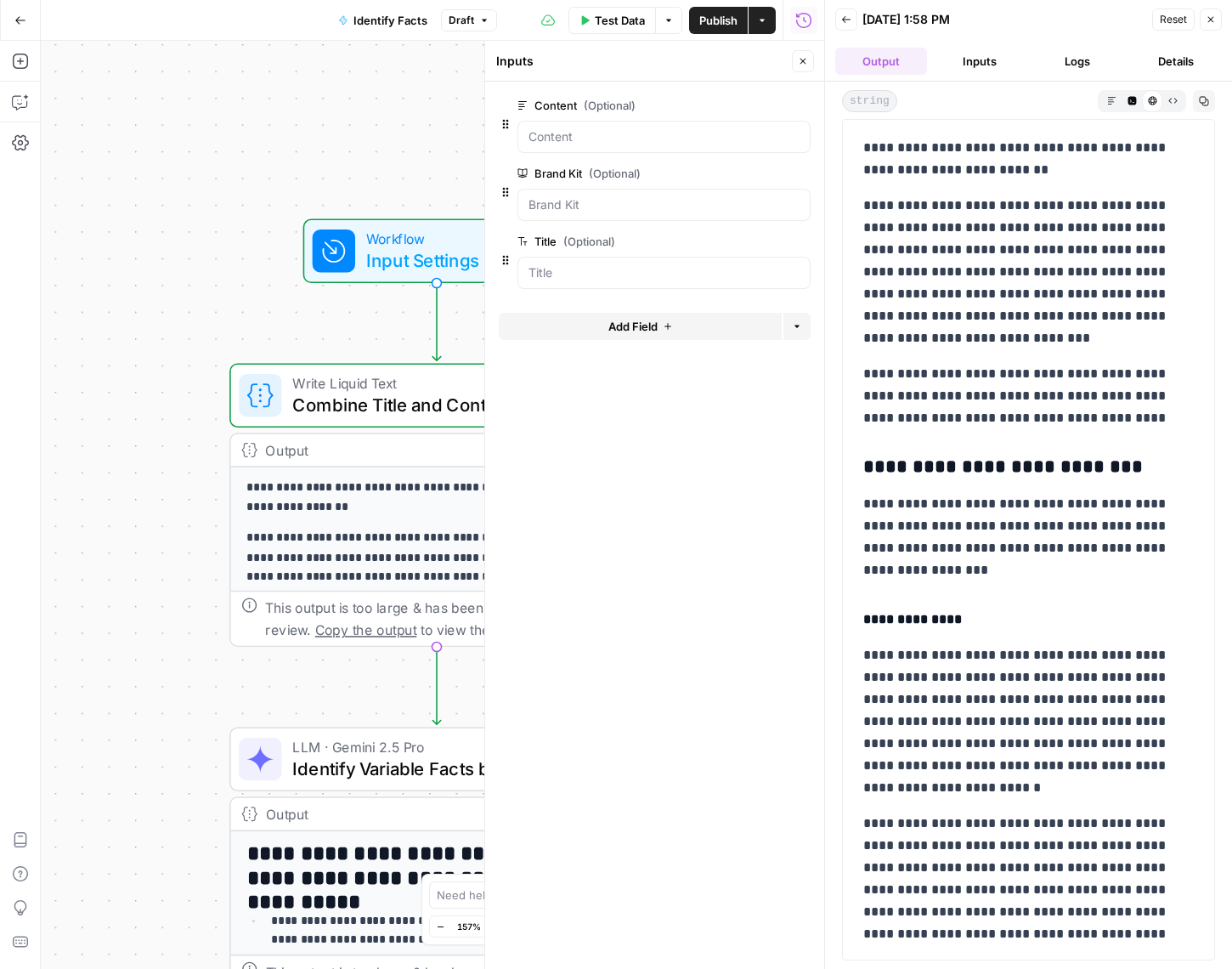
click at [961, 55] on button "Inputs" at bounding box center [979, 61] width 91 height 27
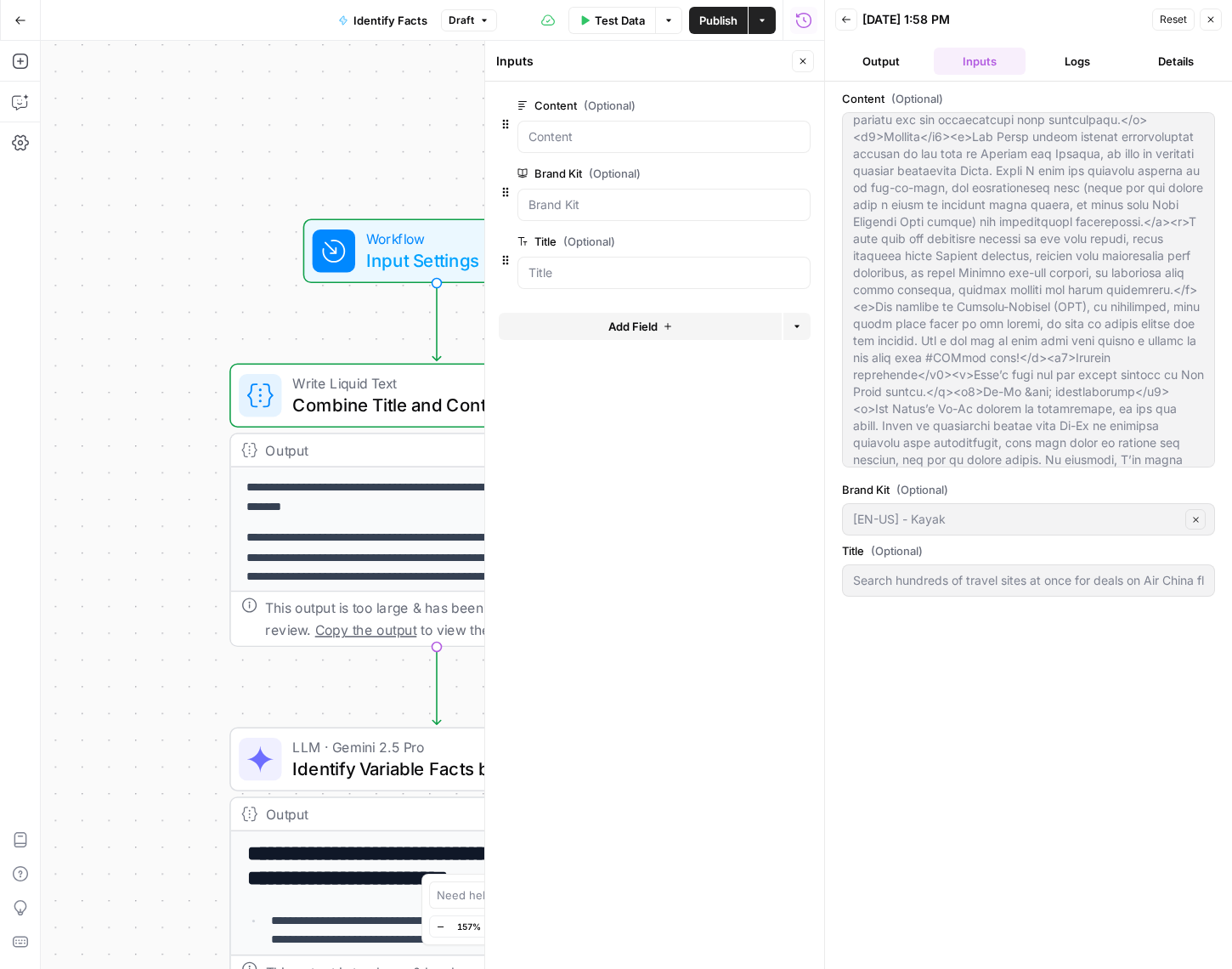
scroll to position [1689, 0]
click at [1058, 64] on button "Logs" at bounding box center [1078, 61] width 91 height 27
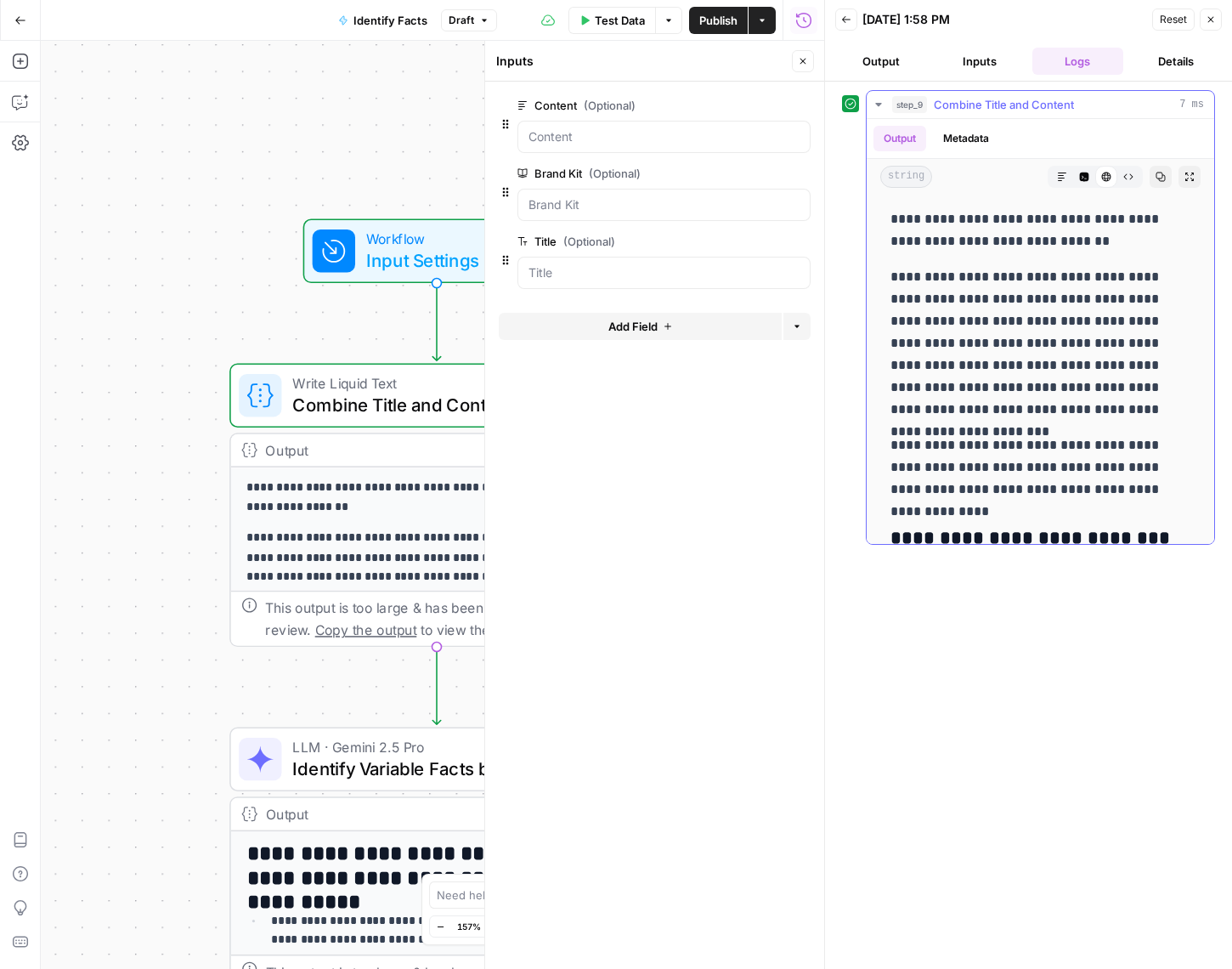
click at [1015, 106] on span "Combine Title and Content" at bounding box center [1003, 104] width 140 height 17
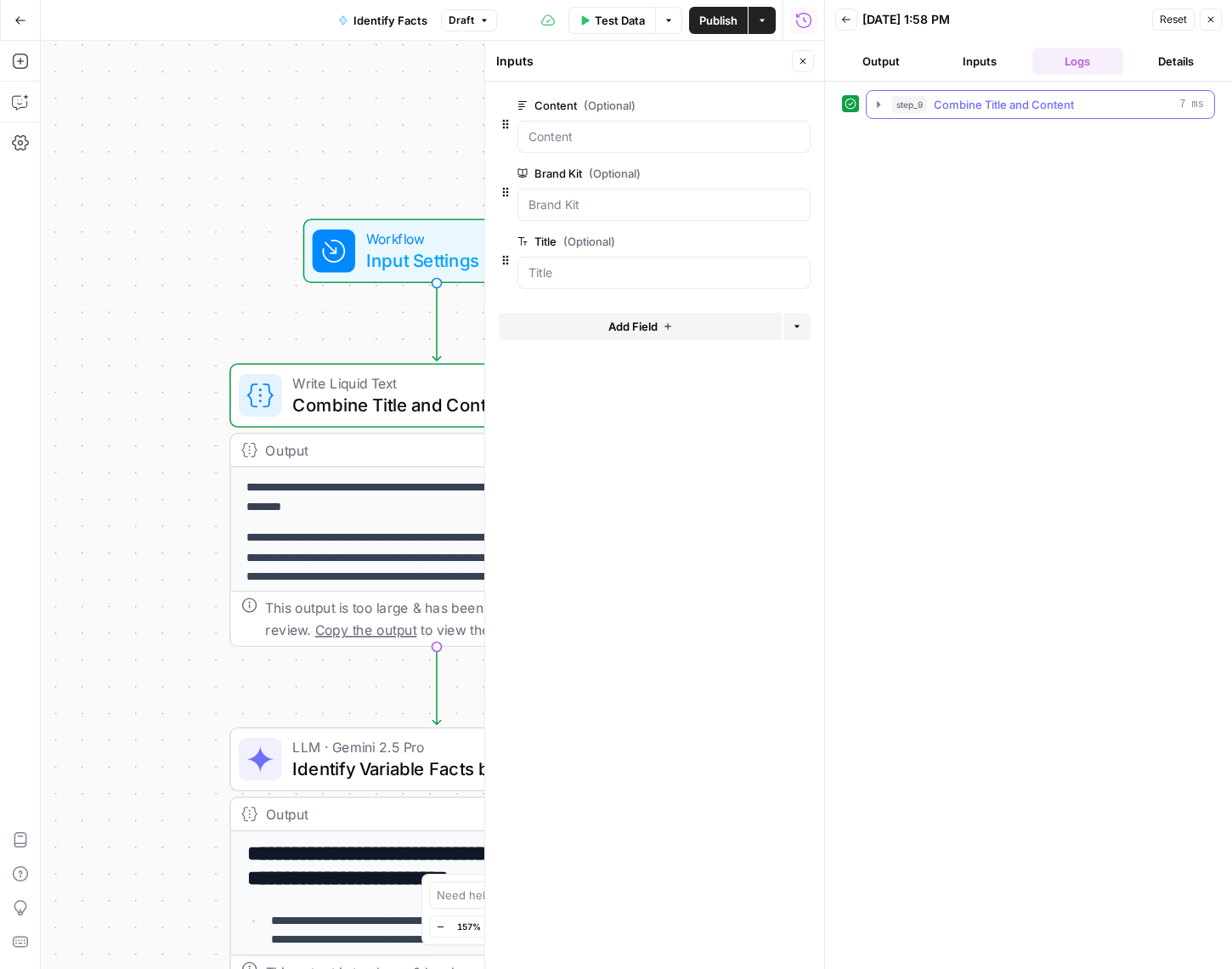
click at [1015, 106] on span "Combine Title and Content" at bounding box center [1003, 104] width 140 height 17
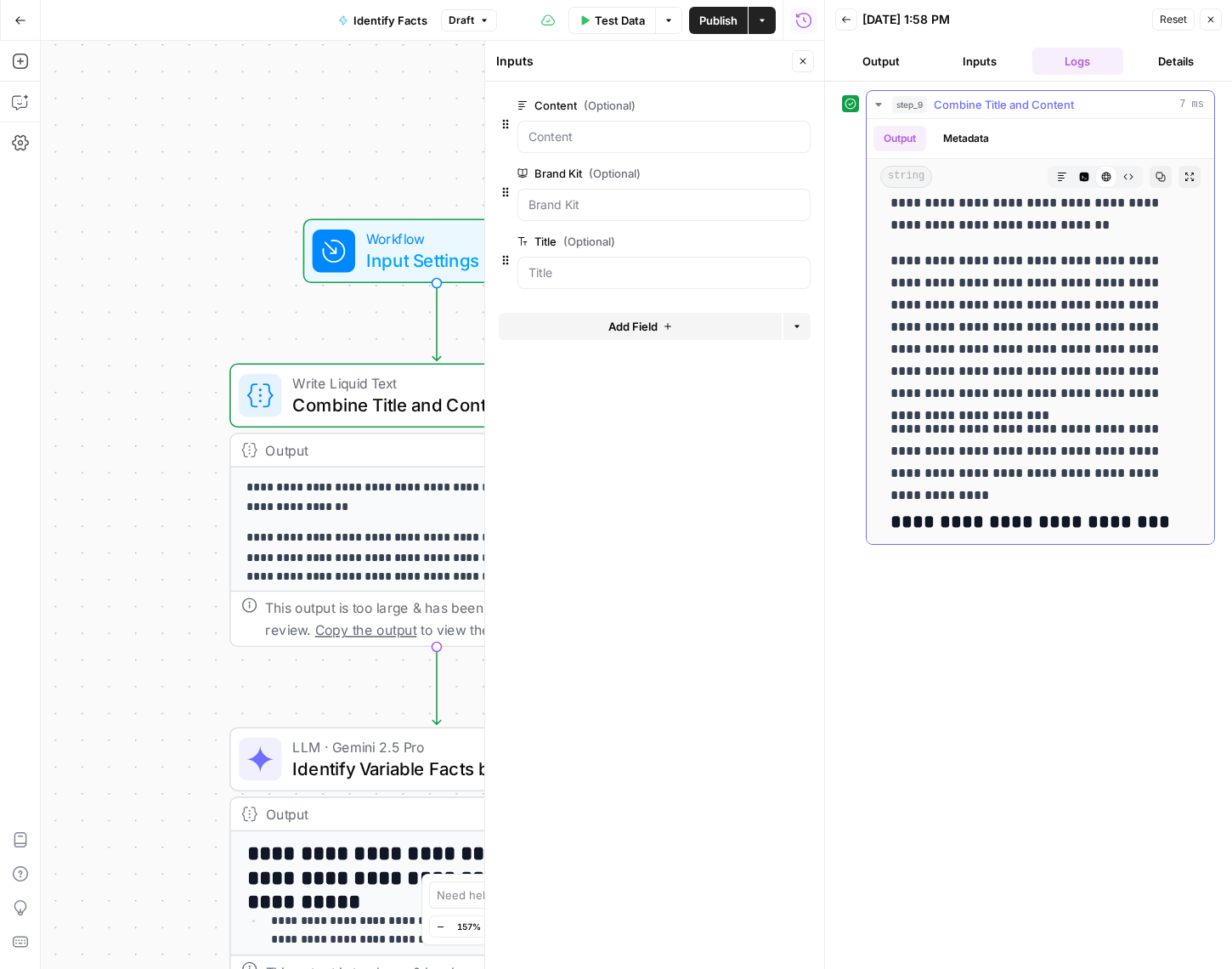
scroll to position [3, 0]
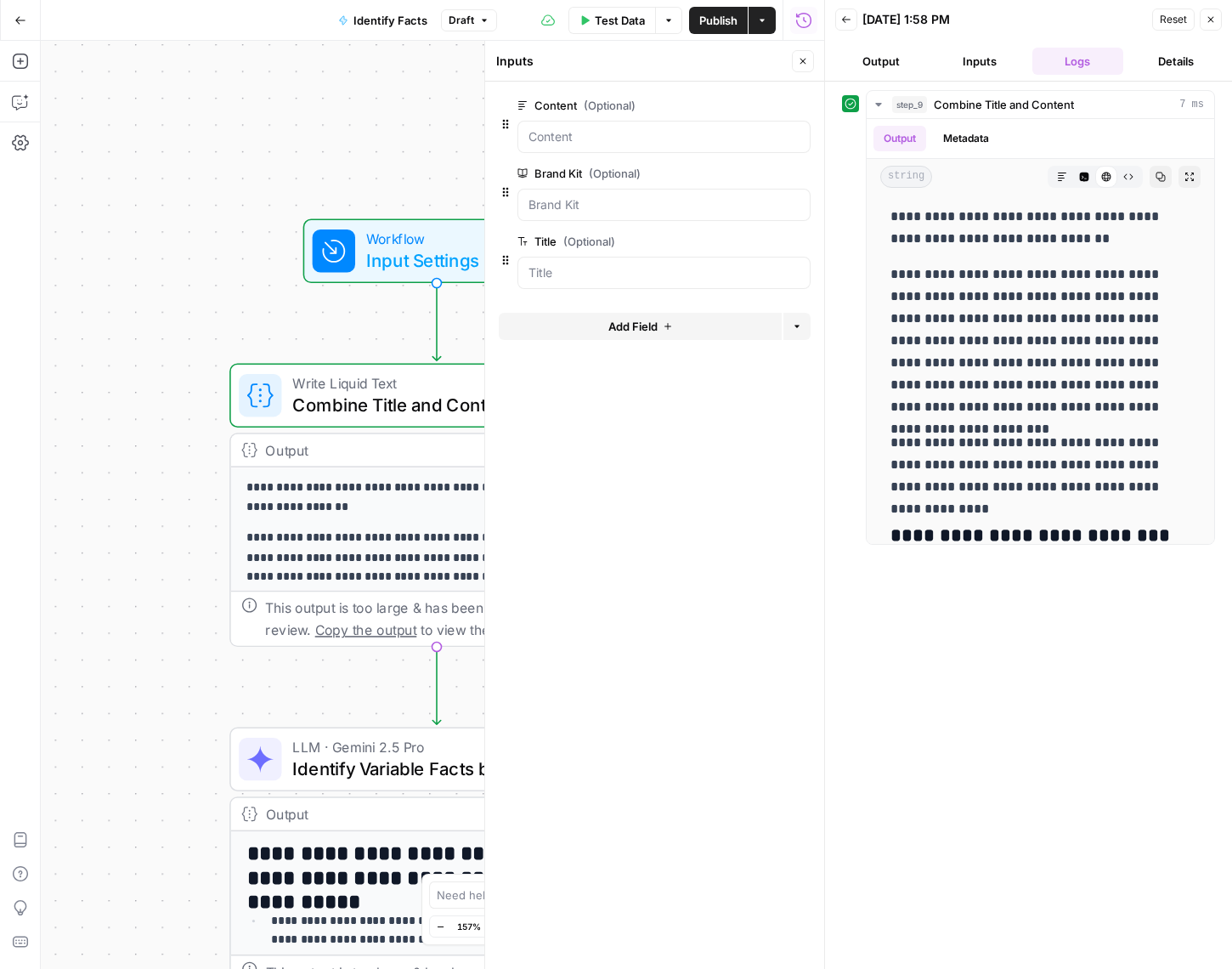
click at [1173, 61] on button "Details" at bounding box center [1175, 61] width 91 height 27
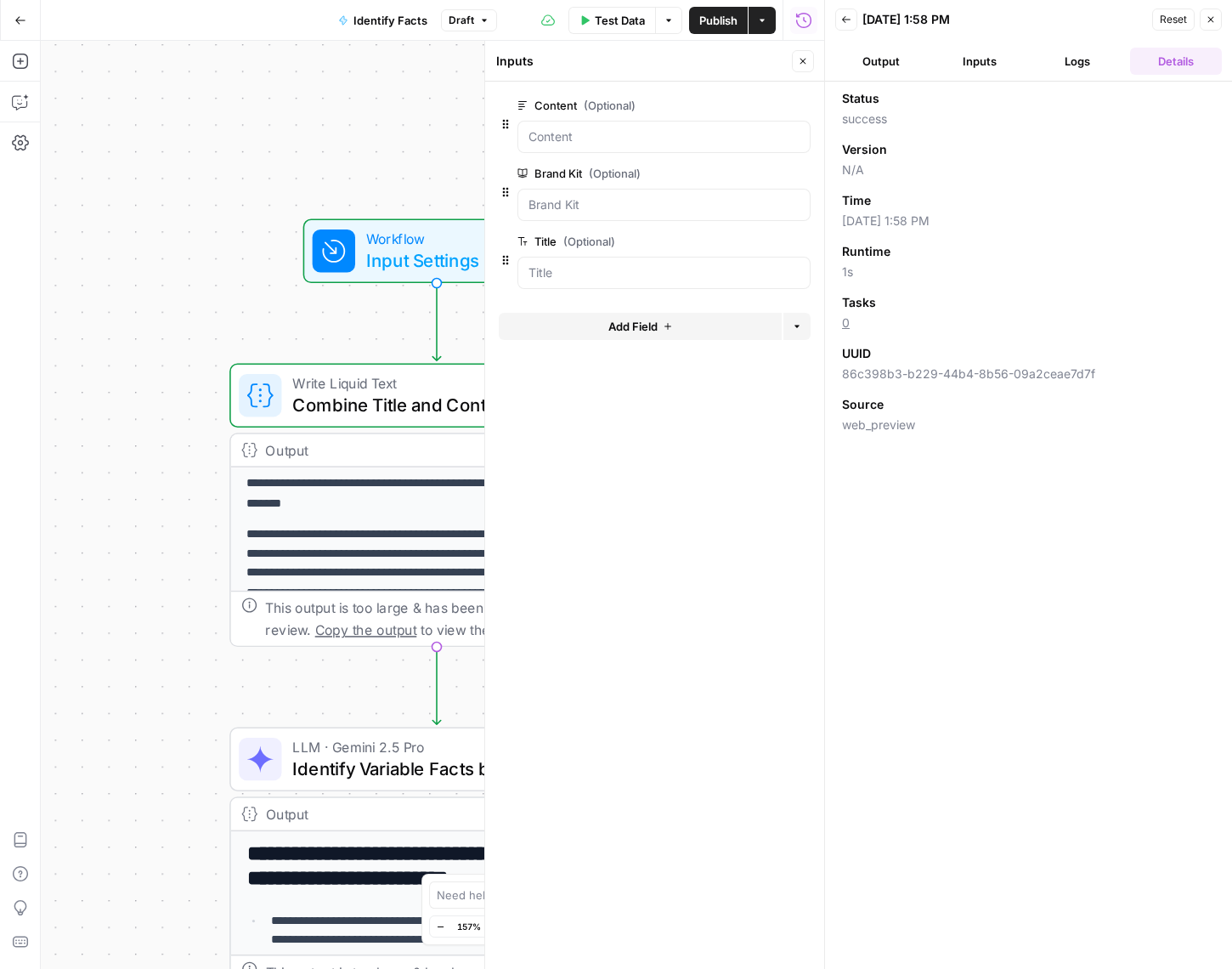
scroll to position [6, 0]
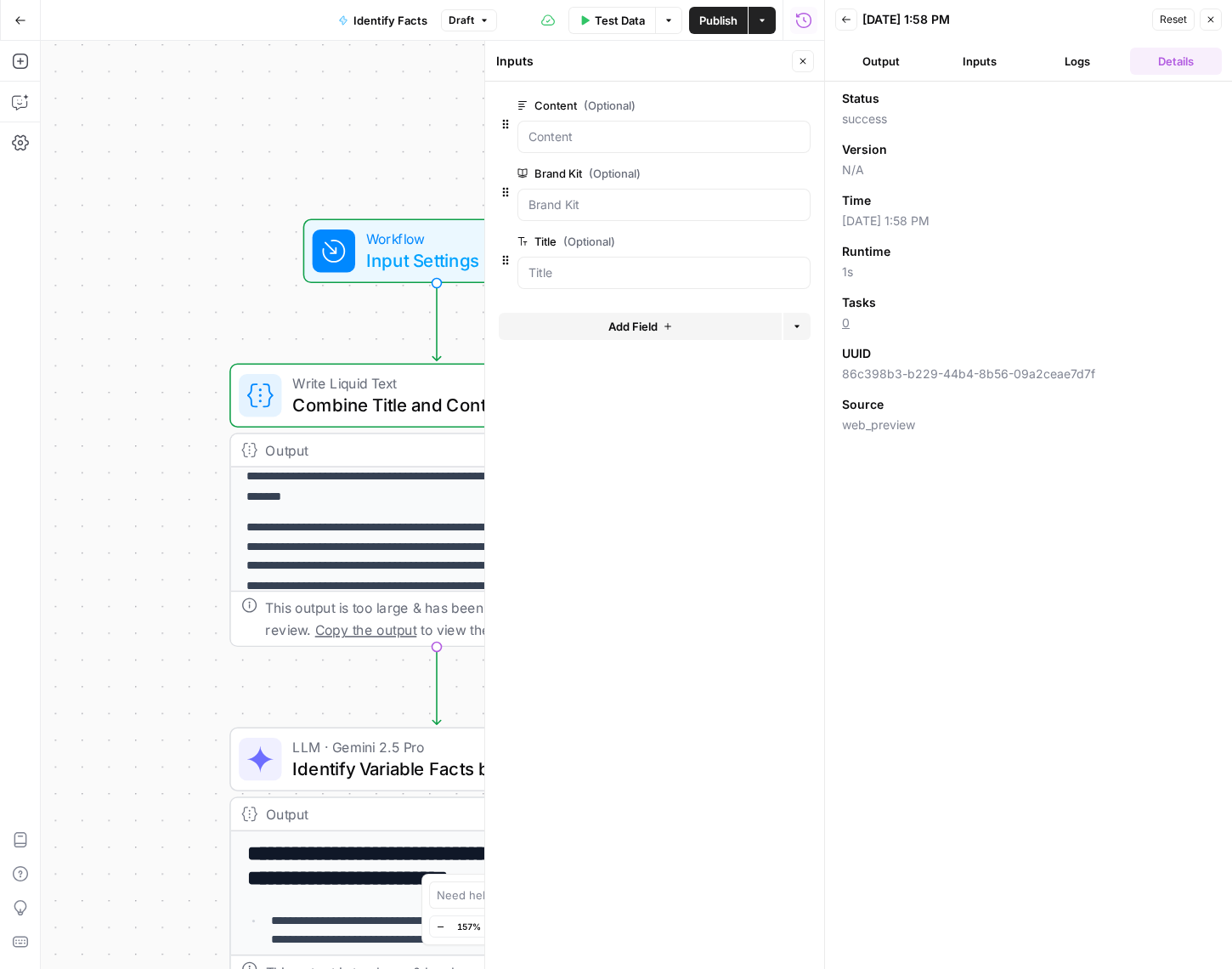
click at [1222, 19] on header "Back 10/13/25 at 1:58 PM Reset Close Output Inputs Logs Details" at bounding box center [1028, 40] width 407 height 81
click at [1213, 22] on icon "button" at bounding box center [1211, 20] width 6 height 6
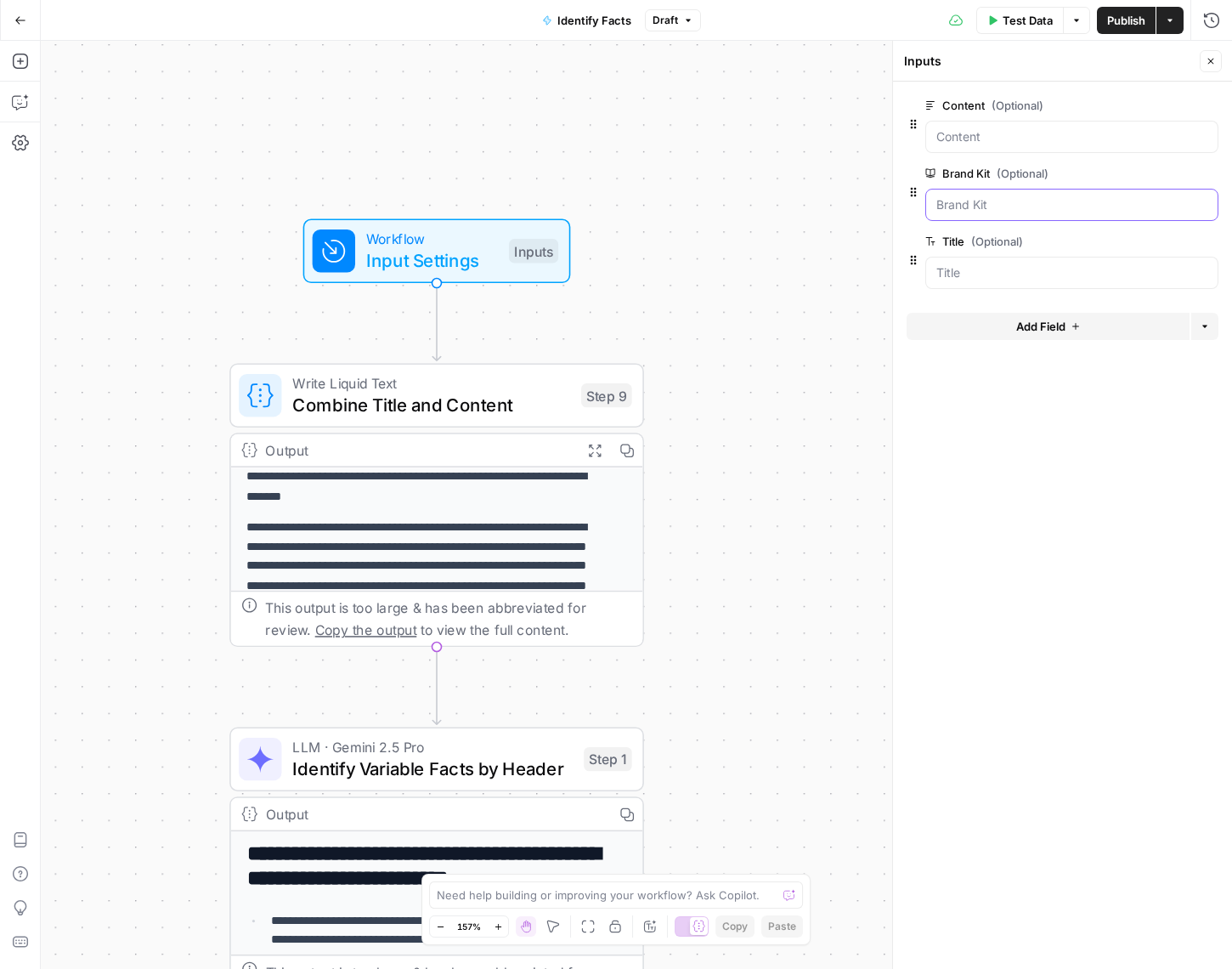
click at [1070, 211] on Kit "Brand Kit (Optional)" at bounding box center [1071, 205] width 271 height 17
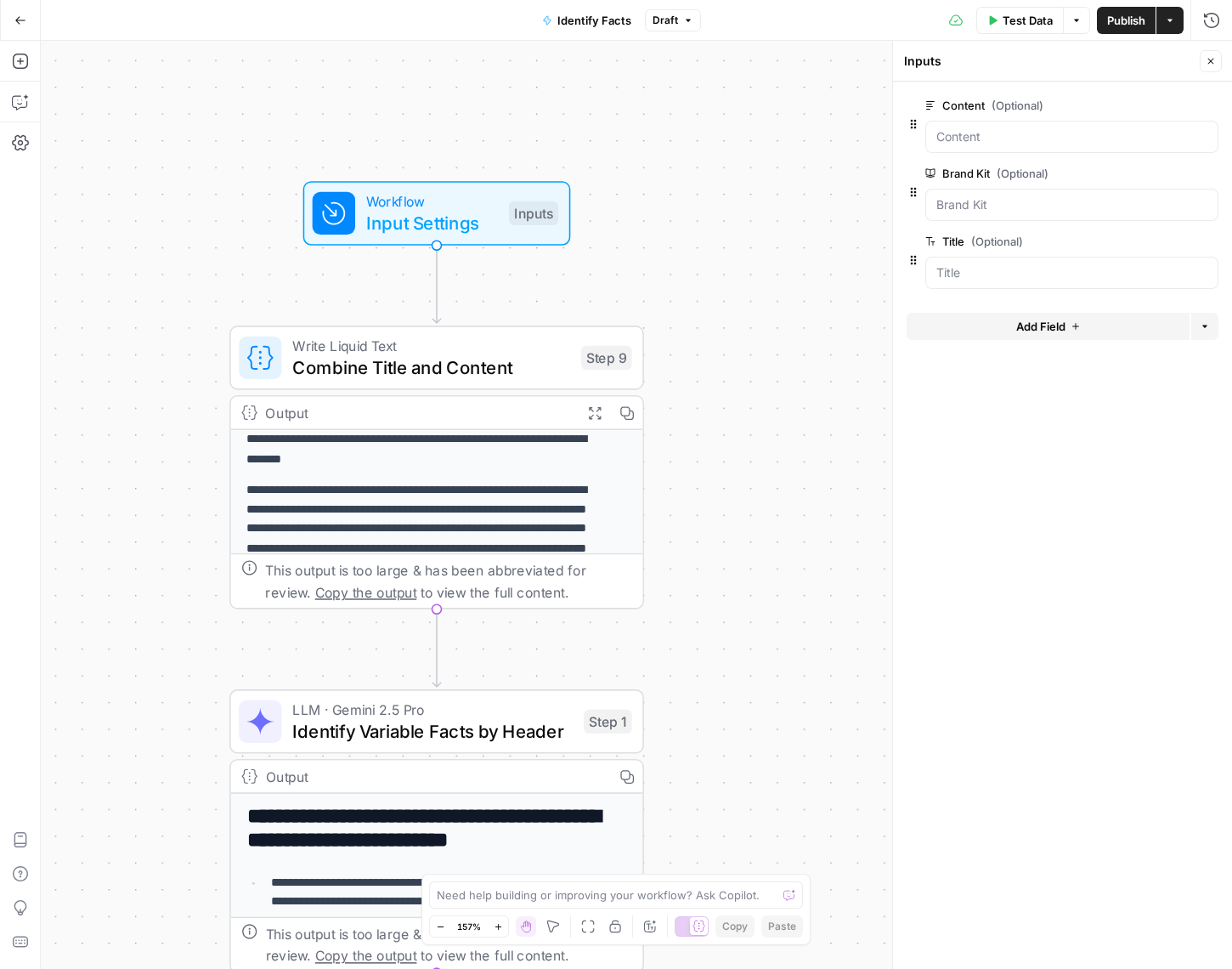
click at [713, 494] on div "**********" at bounding box center [637, 505] width 1191 height 928
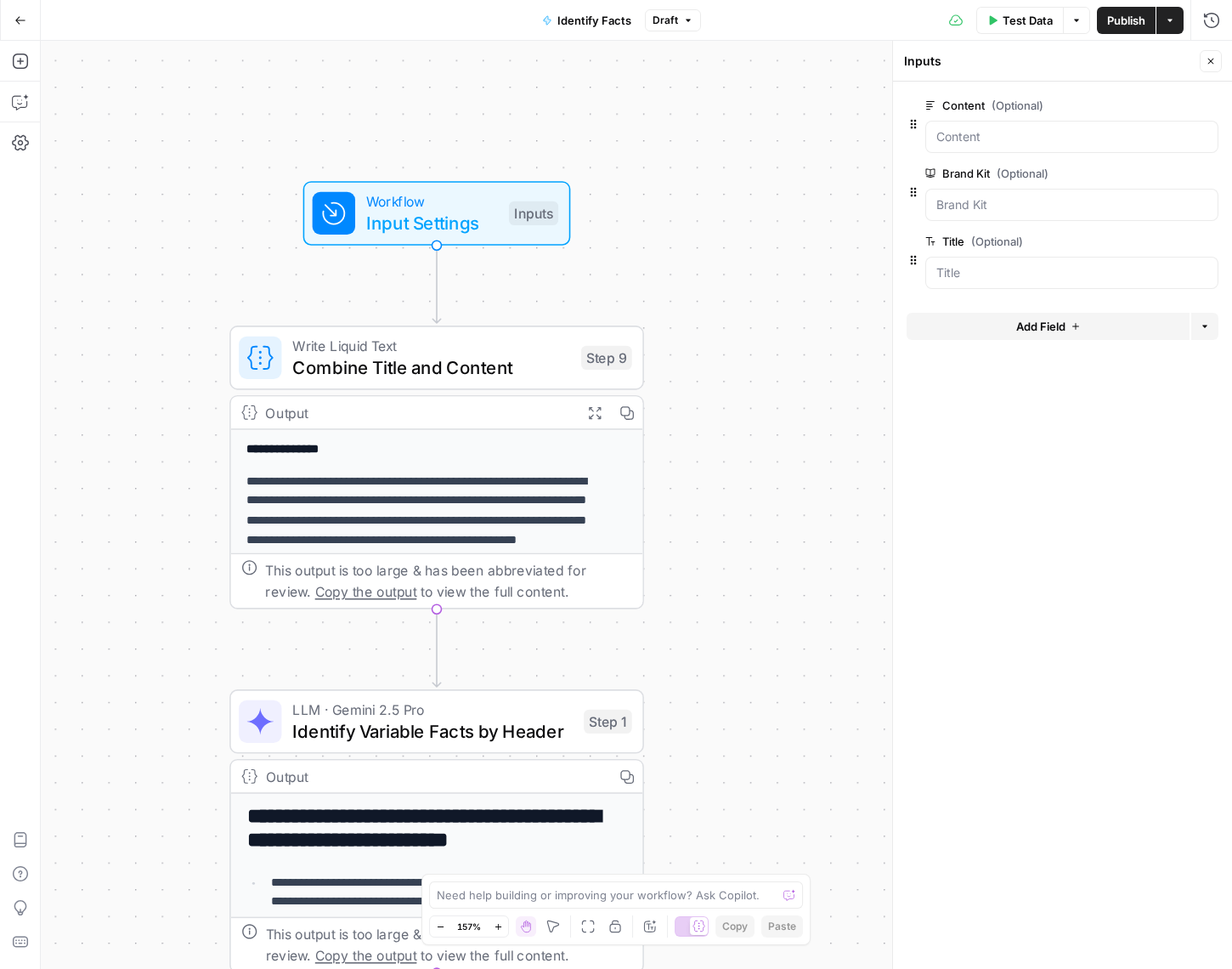
scroll to position [55, 0]
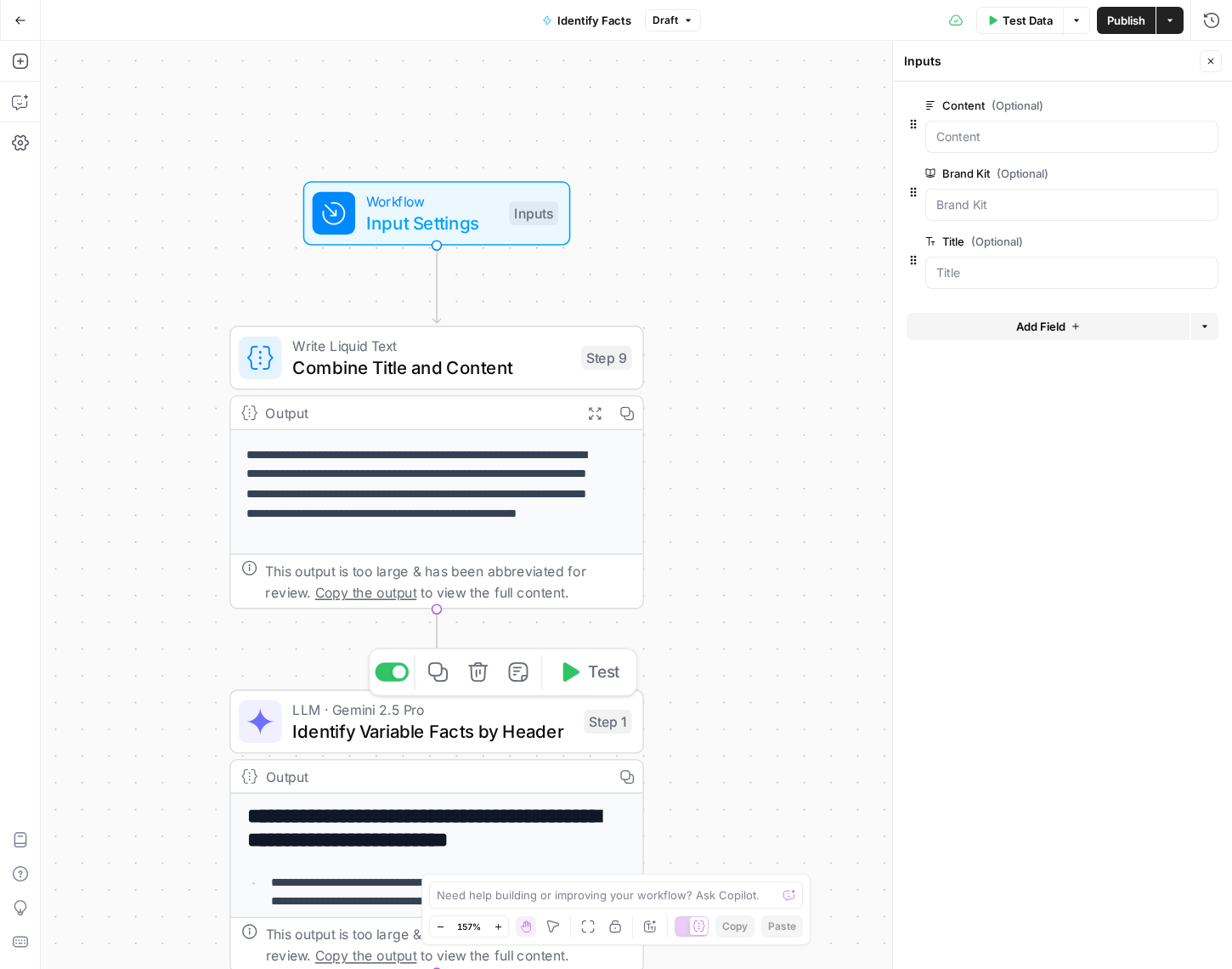
click at [494, 743] on span "Identify Variable Facts by Header" at bounding box center [432, 730] width 280 height 26
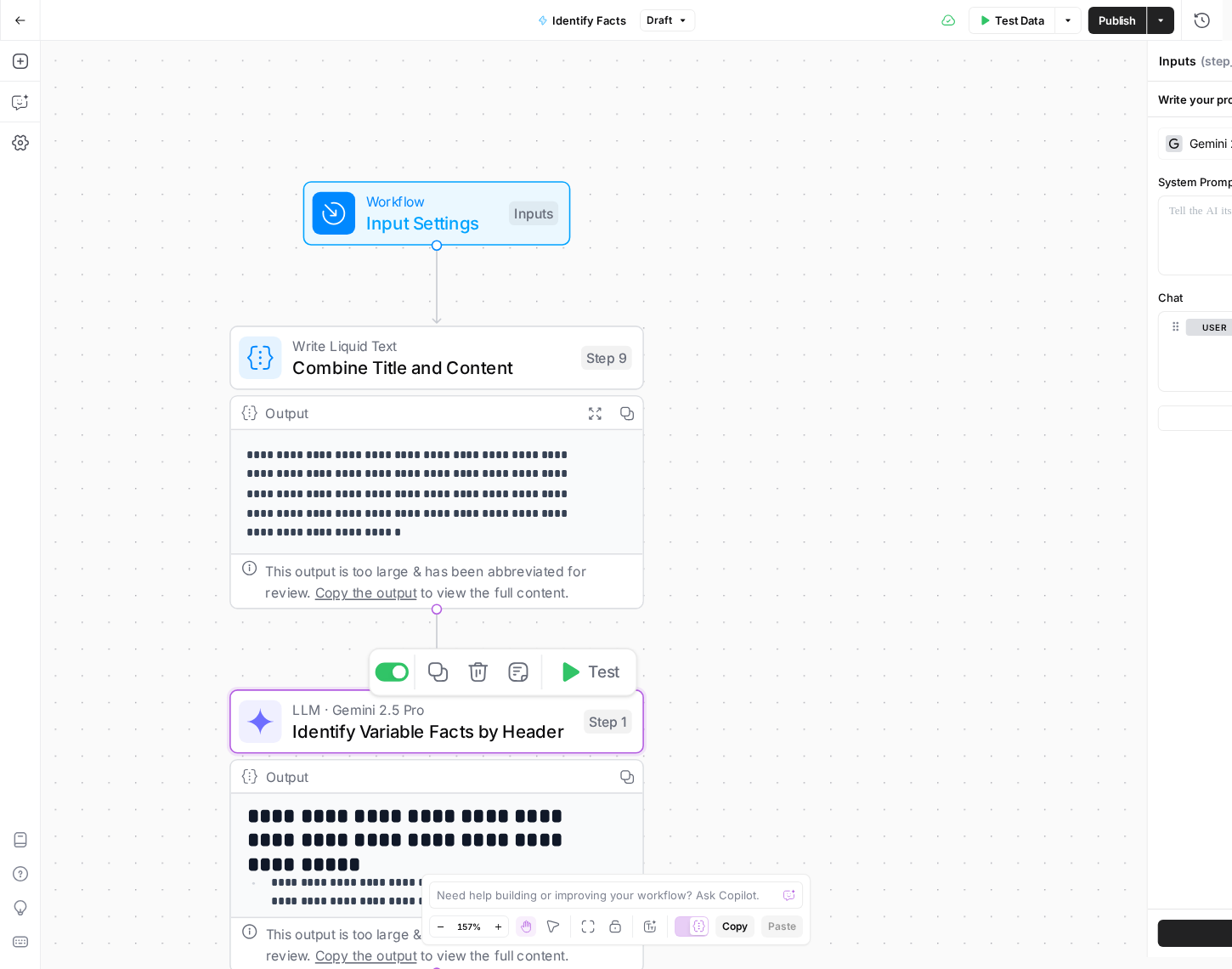
type textarea "Identify Variable Facts by Header"
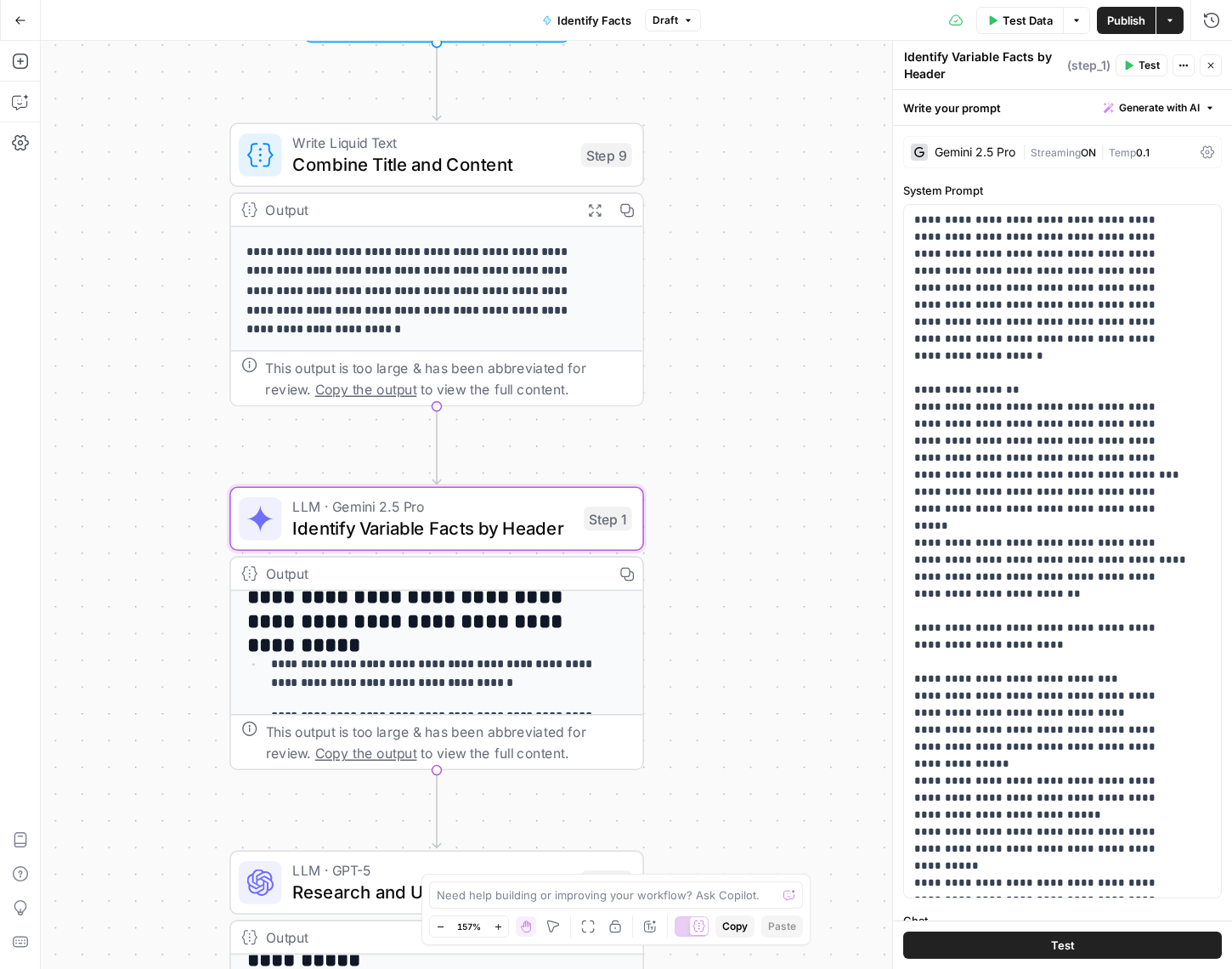
scroll to position [0, 0]
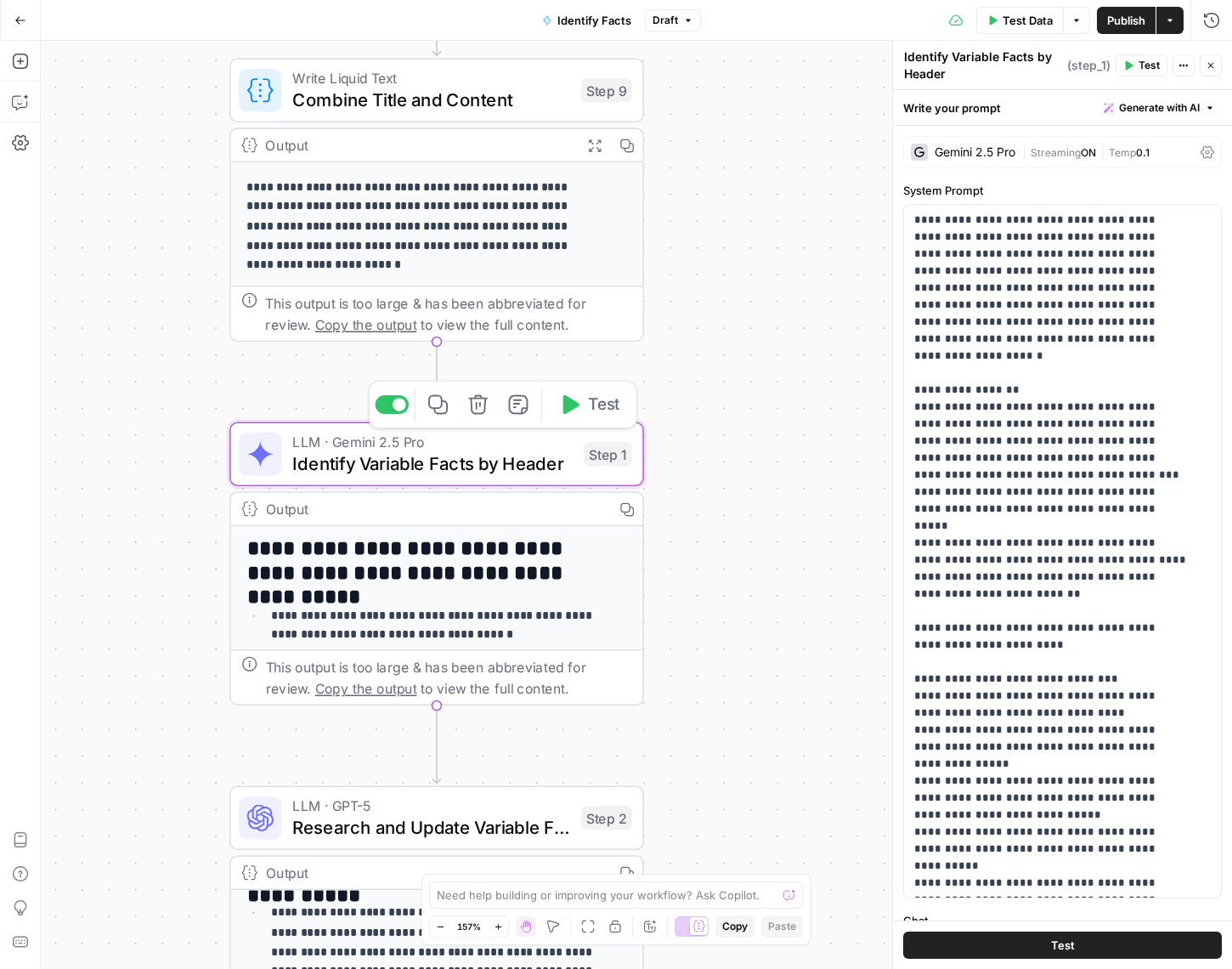
click at [498, 458] on span "Identify Variable Facts by Header" at bounding box center [432, 463] width 280 height 26
click at [412, 542] on h2 "**********" at bounding box center [428, 561] width 362 height 47
click at [420, 521] on div "Output Copy" at bounding box center [437, 510] width 412 height 33
click at [423, 518] on div "Output" at bounding box center [434, 508] width 337 height 21
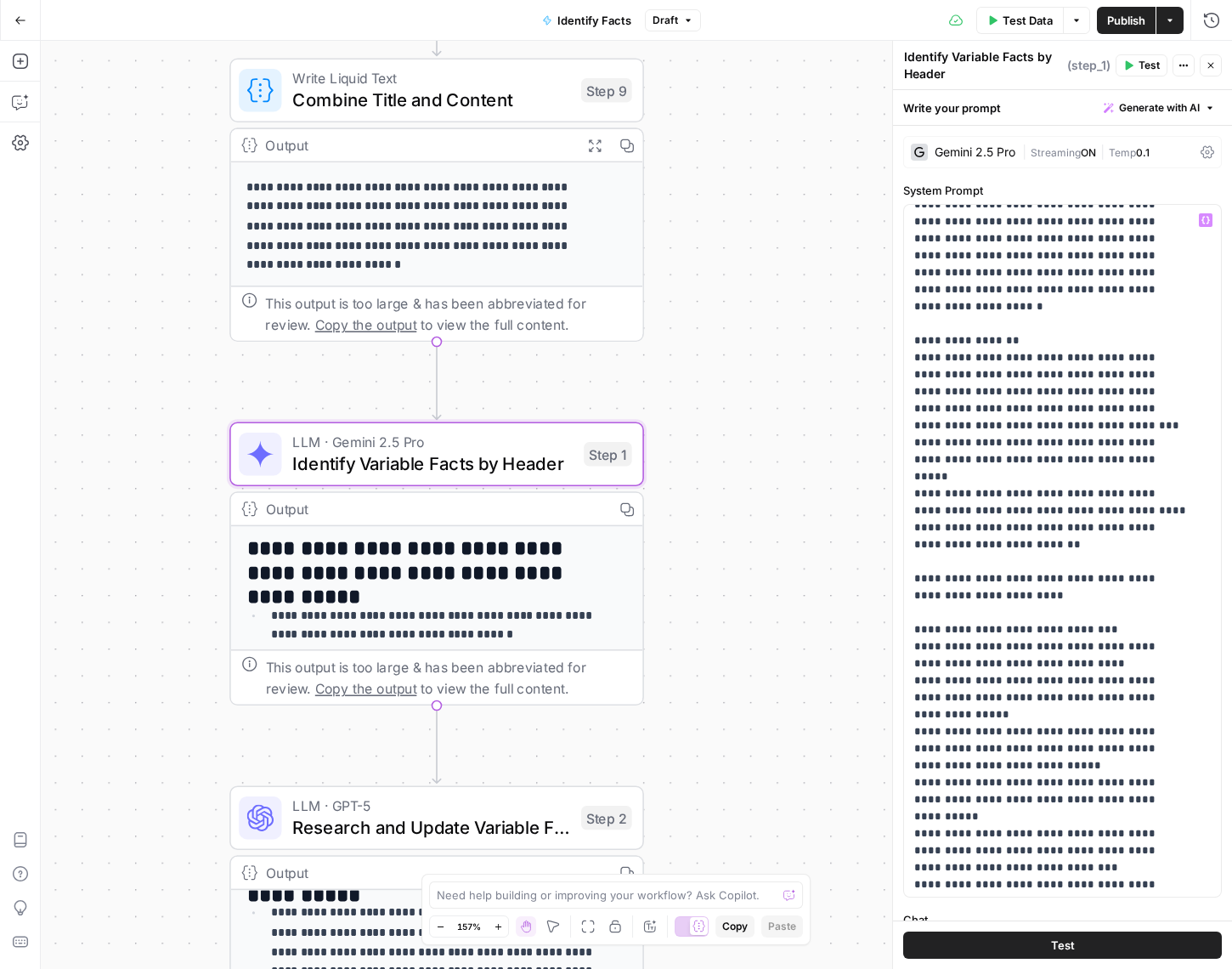
scroll to position [95, 0]
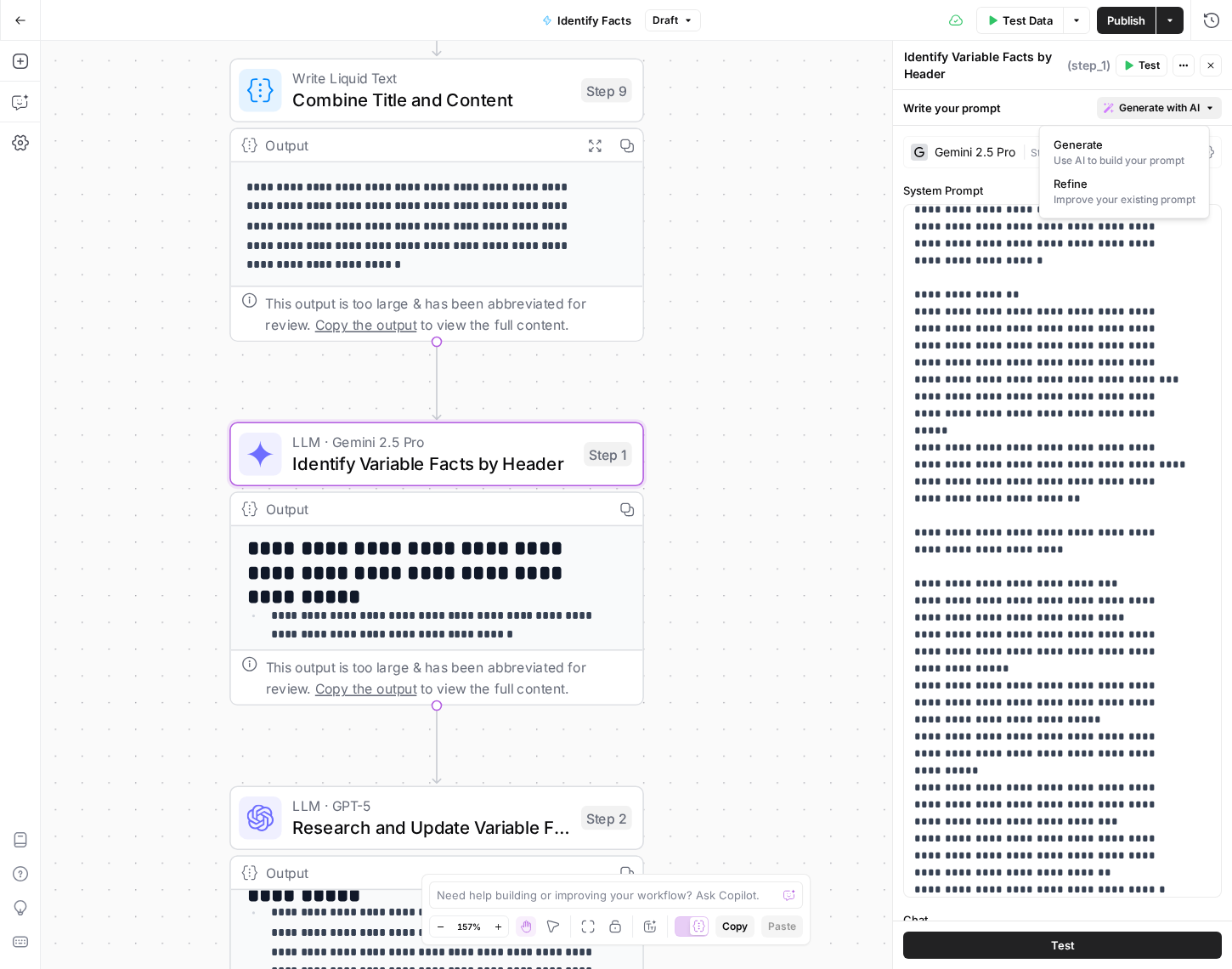
click at [1148, 110] on span "Generate with AI" at bounding box center [1159, 108] width 80 height 16
click at [1142, 153] on span "Generate" at bounding box center [1121, 144] width 135 height 17
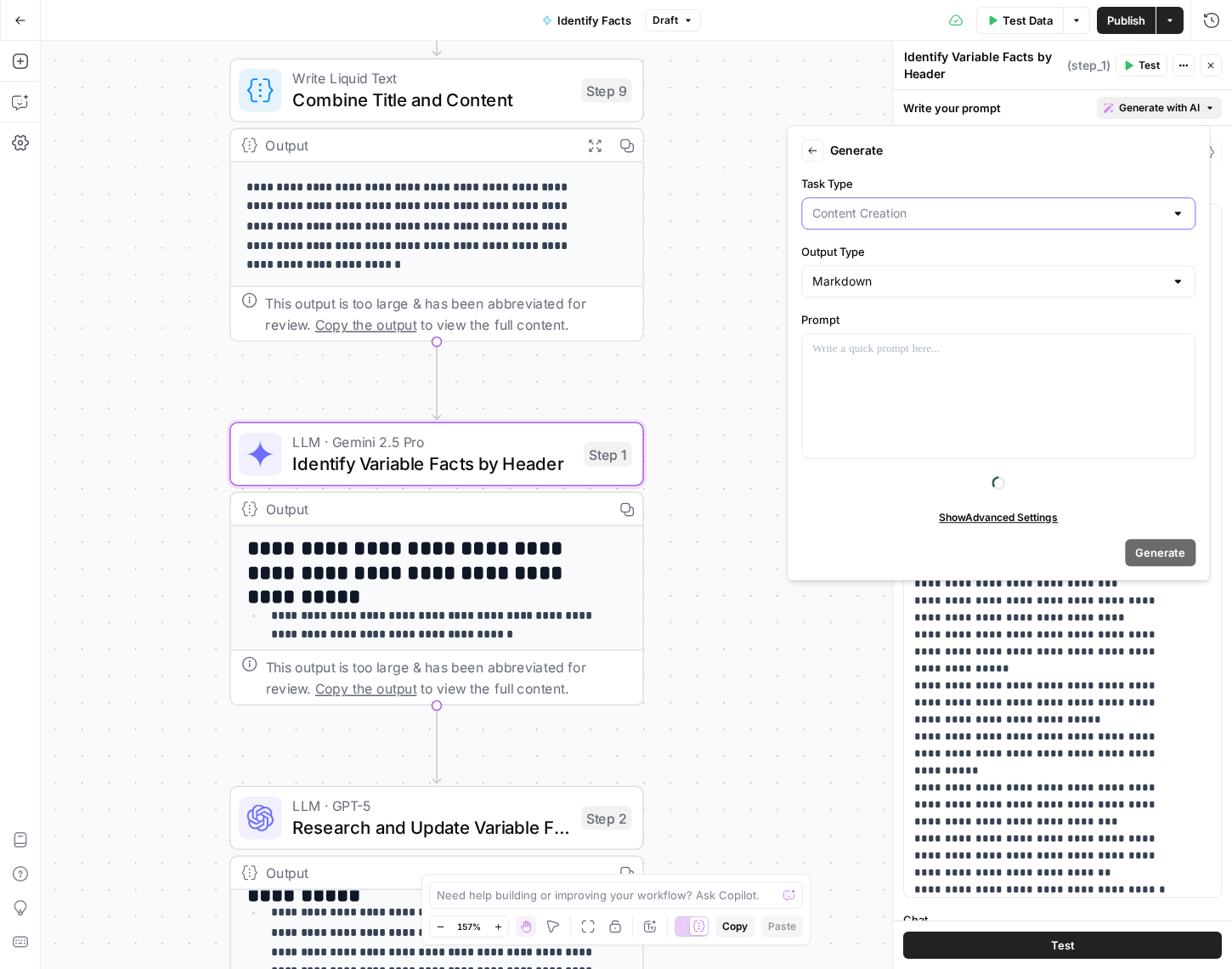
click at [955, 219] on input "Task Type" at bounding box center [987, 213] width 352 height 17
click at [984, 186] on label "Task Type" at bounding box center [998, 184] width 395 height 17
click at [984, 205] on input "Task Type" at bounding box center [987, 213] width 352 height 17
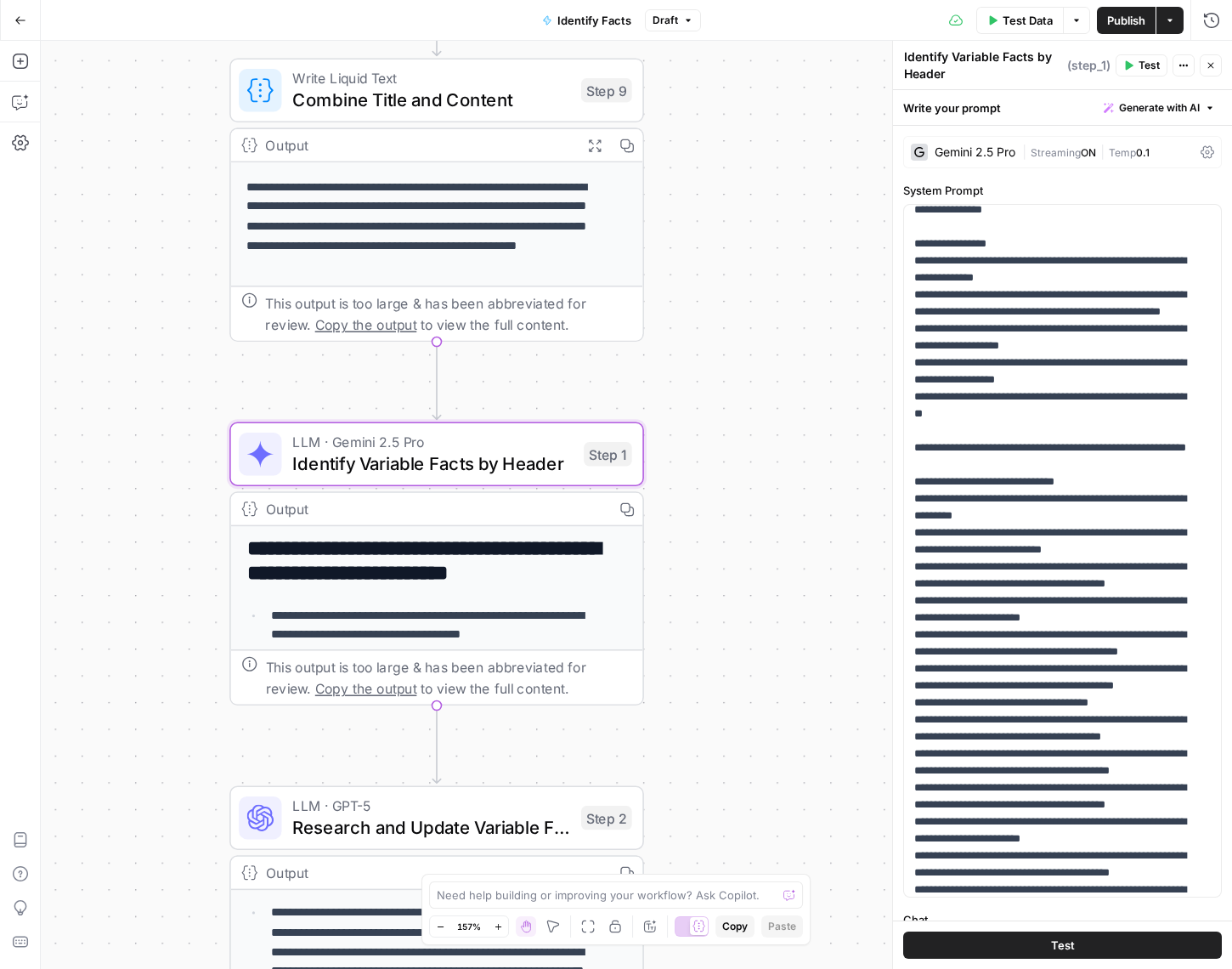
click at [733, 237] on div "**********" at bounding box center [637, 505] width 1191 height 928
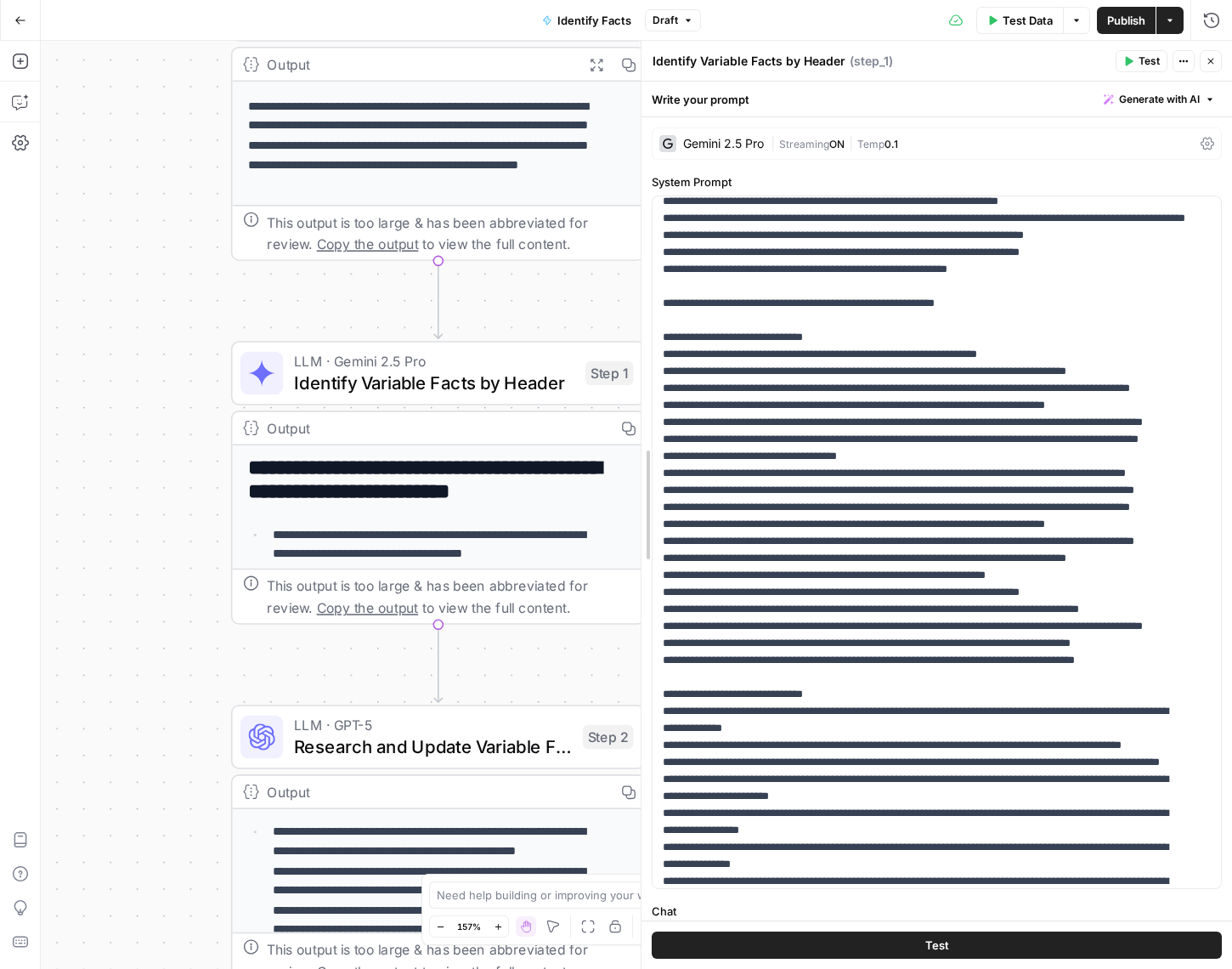
drag, startPoint x: 894, startPoint y: 687, endPoint x: 642, endPoint y: 715, distance: 253.6
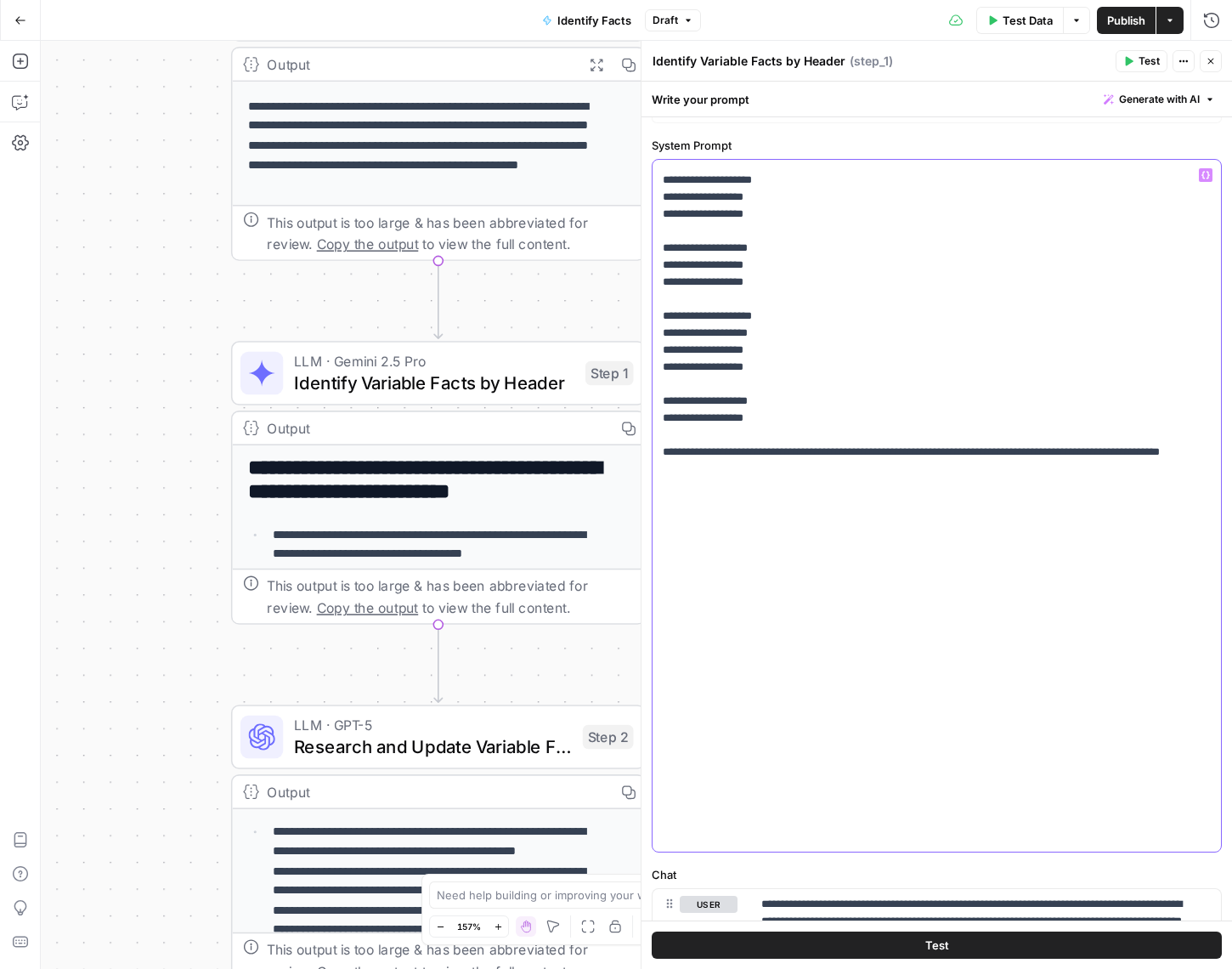
scroll to position [34, 0]
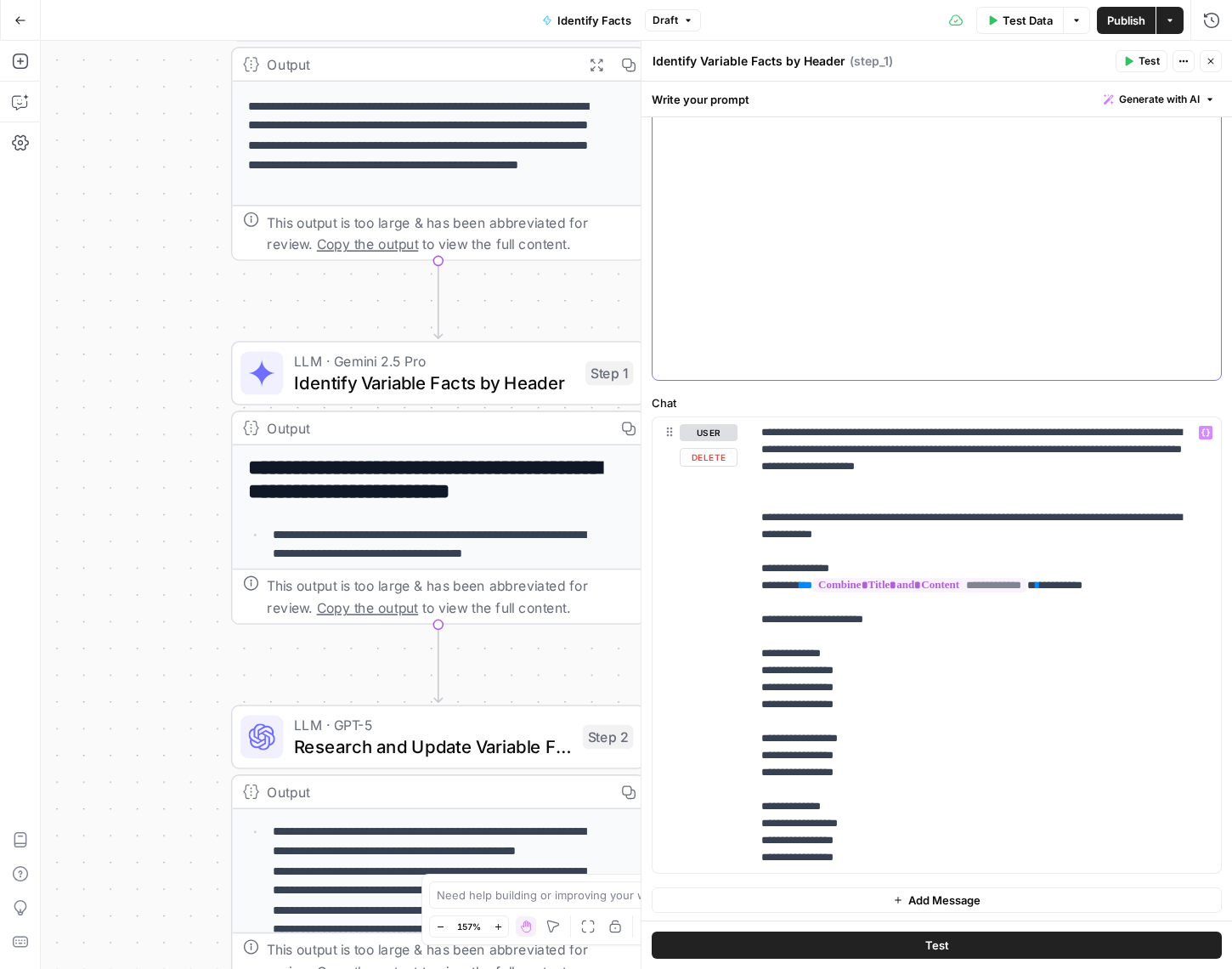
scroll to position [510, 0]
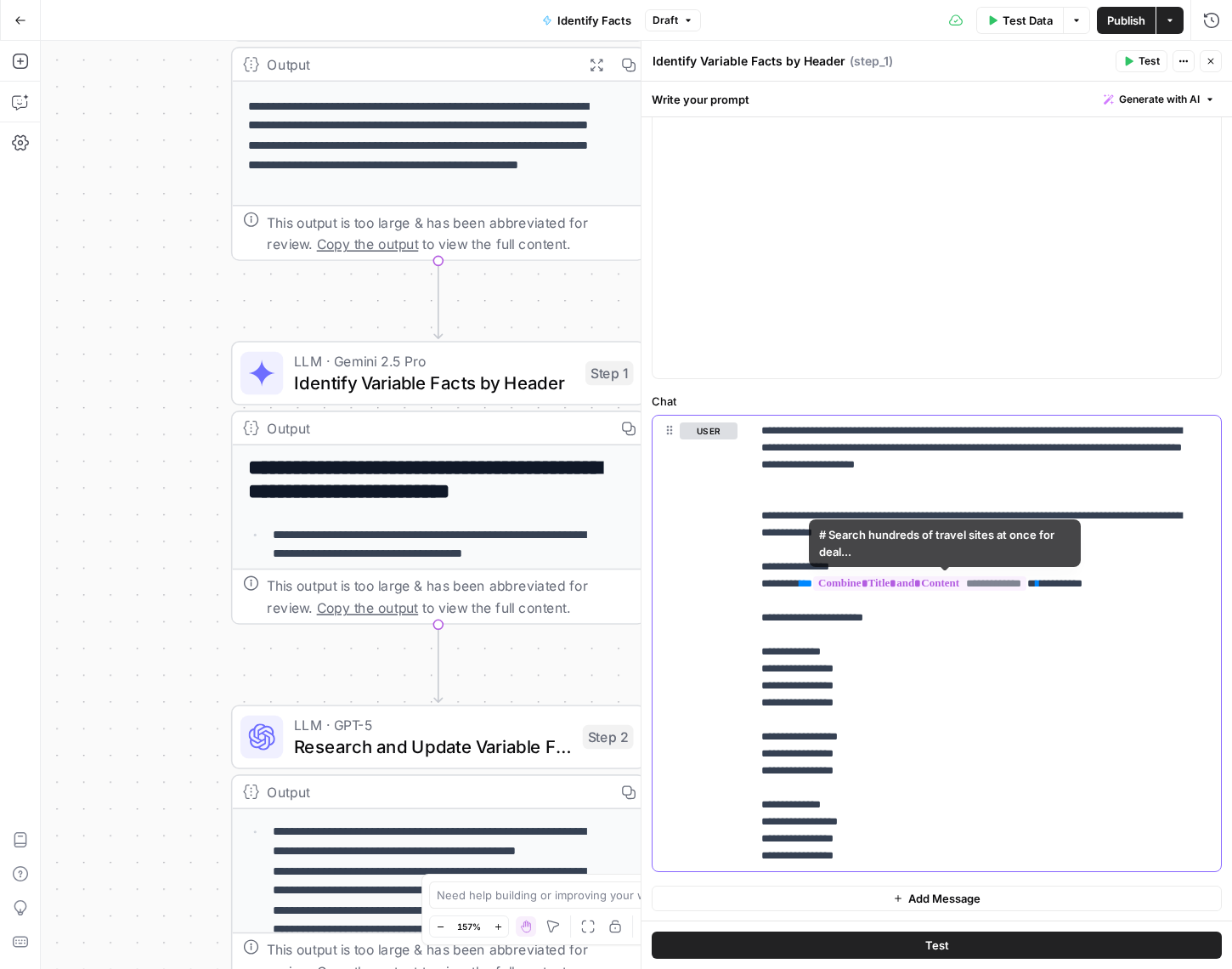
click at [922, 753] on p "**********" at bounding box center [981, 643] width 438 height 442
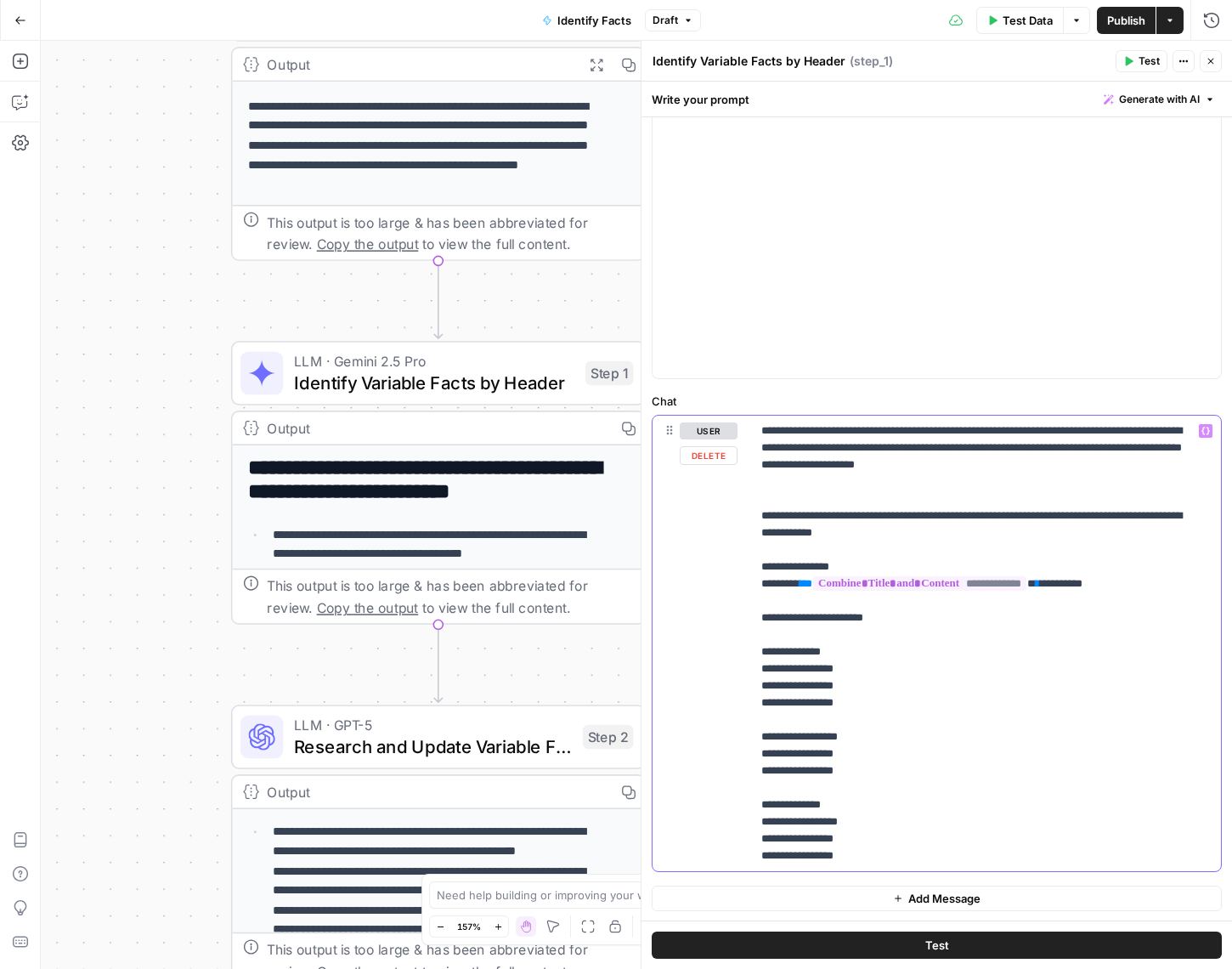
click at [916, 747] on p "**********" at bounding box center [981, 643] width 438 height 442
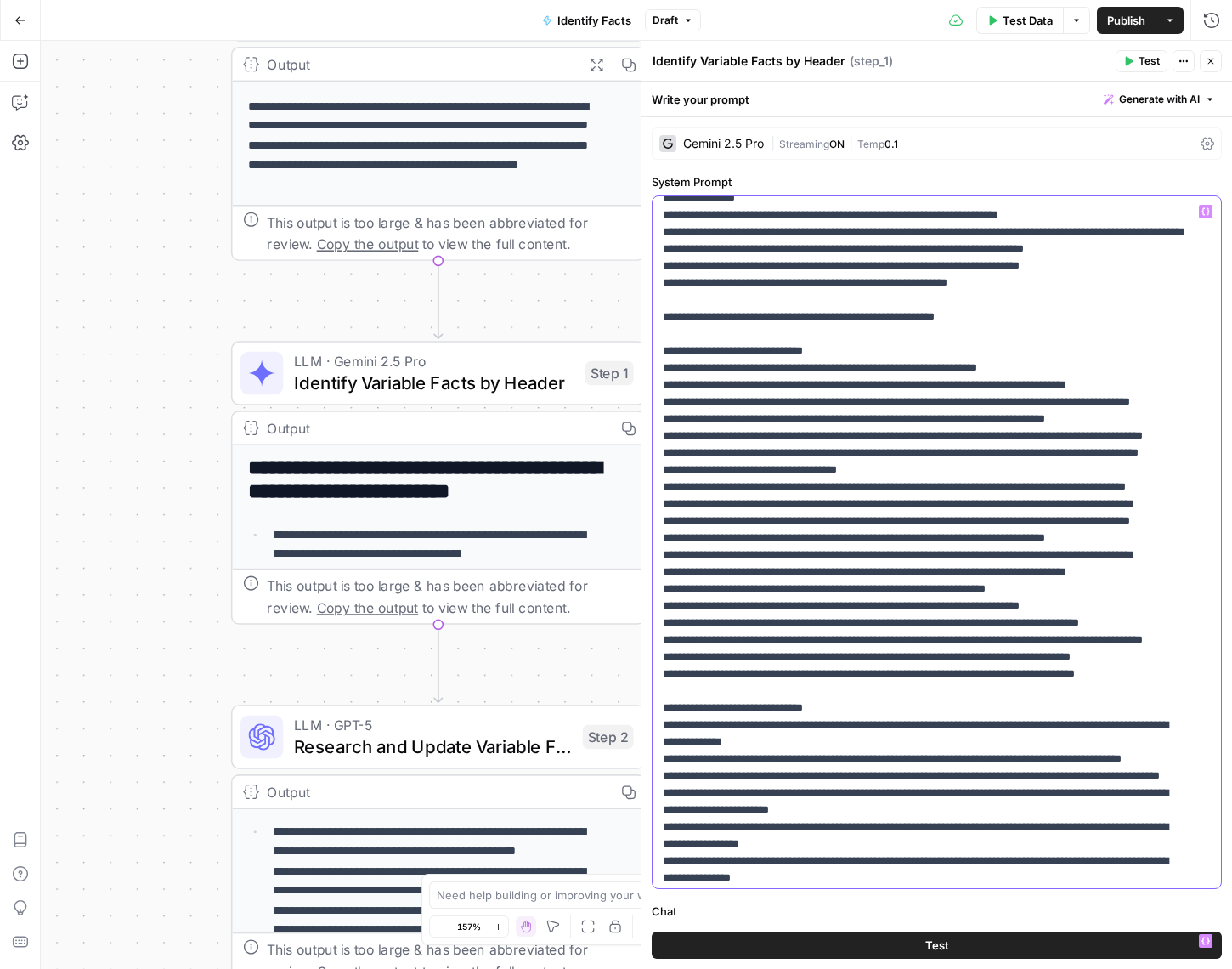
scroll to position [85, 0]
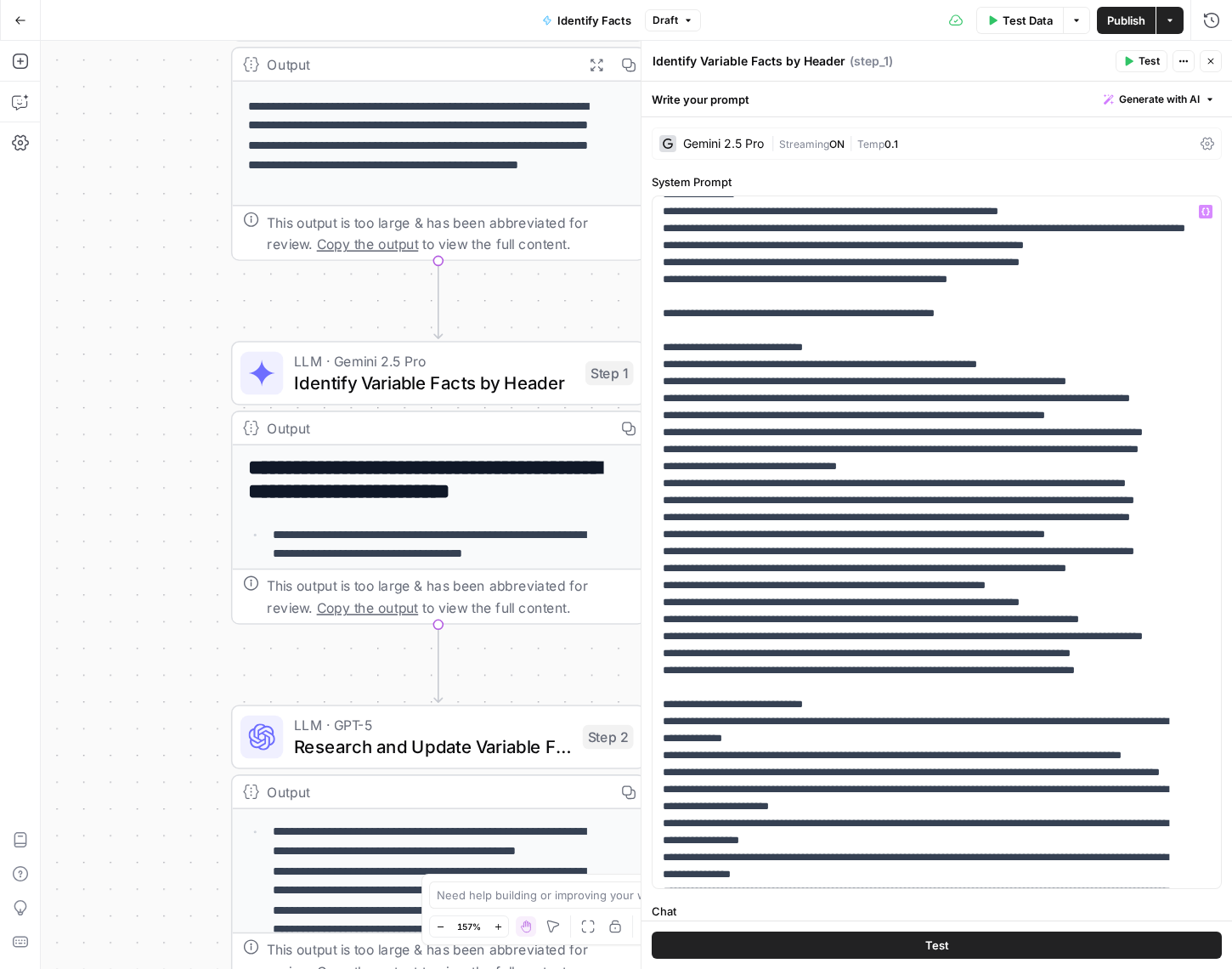
click at [1201, 143] on icon at bounding box center [1207, 143] width 14 height 14
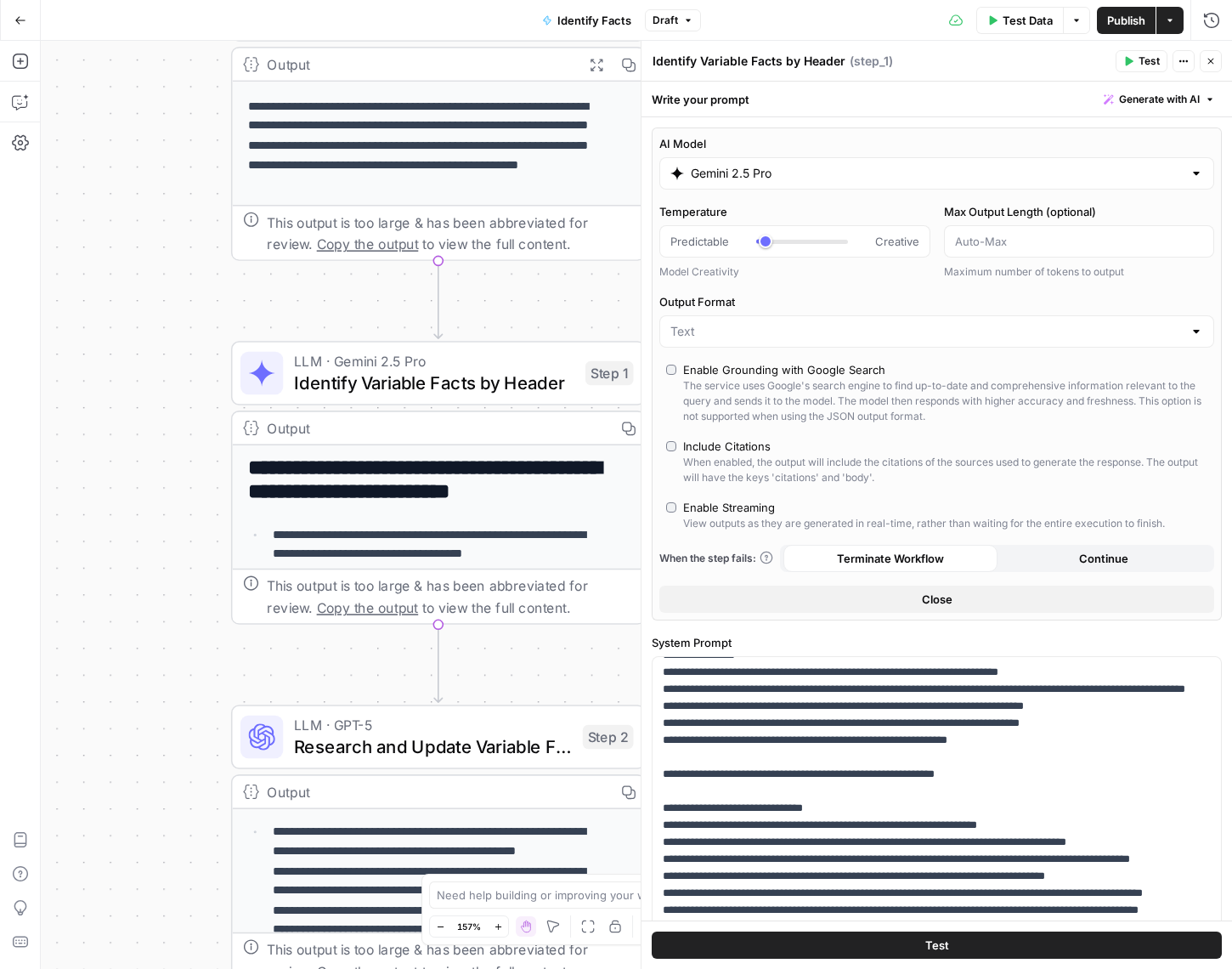
click at [1173, 330] on div at bounding box center [936, 331] width 554 height 32
click at [1169, 299] on label "Output Format" at bounding box center [936, 301] width 554 height 17
click at [1169, 323] on input "Output Format" at bounding box center [926, 332] width 512 height 17
click at [1169, 290] on div "AI Model Gemini 2.5 Pro Temperature Predictable Creative Model Creativity Max O…" at bounding box center [937, 374] width 570 height 493
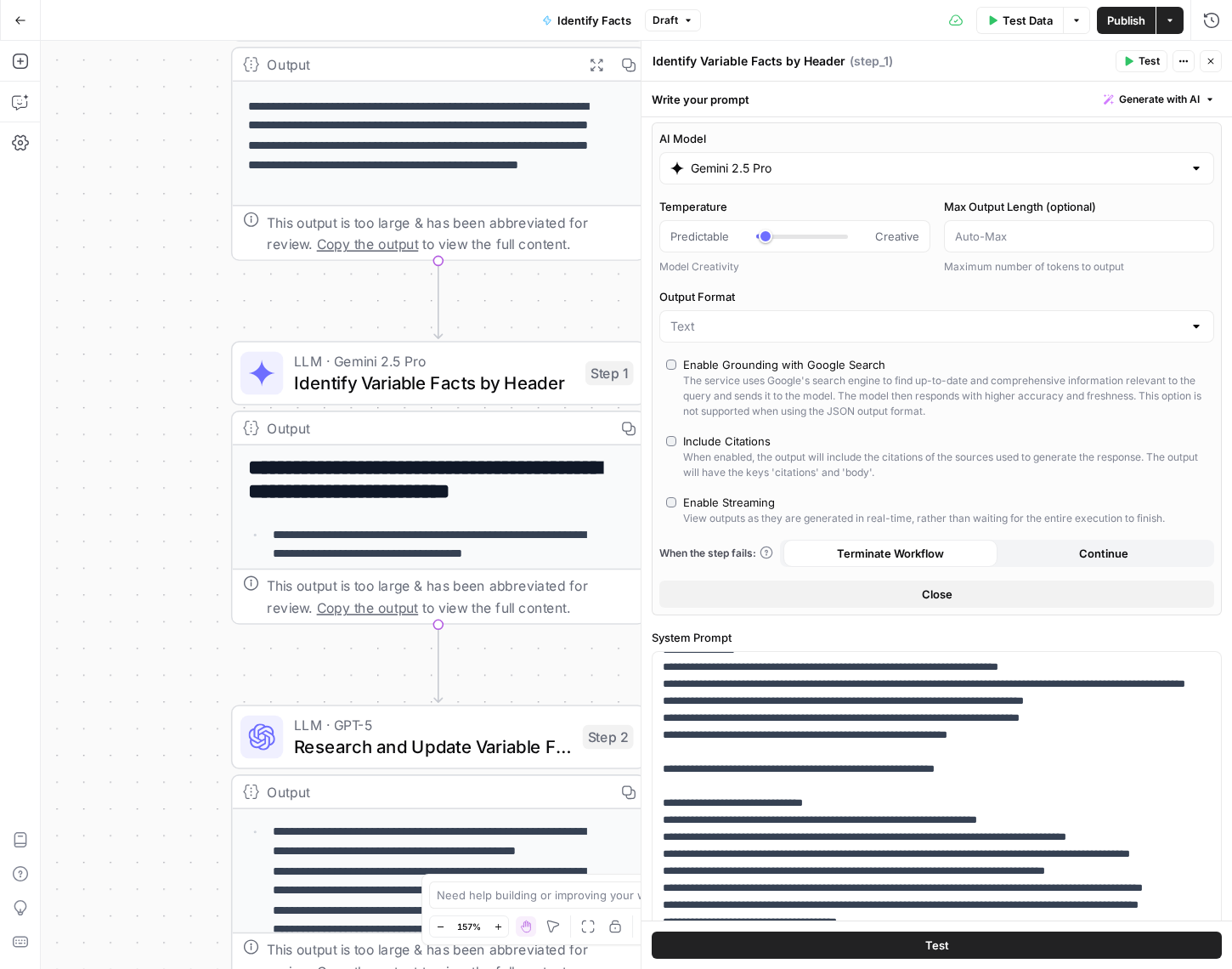
scroll to position [6, 0]
click at [1111, 551] on span "Continue" at bounding box center [1103, 552] width 49 height 17
click at [928, 542] on button "Terminate Workflow" at bounding box center [890, 553] width 214 height 27
click at [949, 585] on button "Close" at bounding box center [936, 593] width 554 height 27
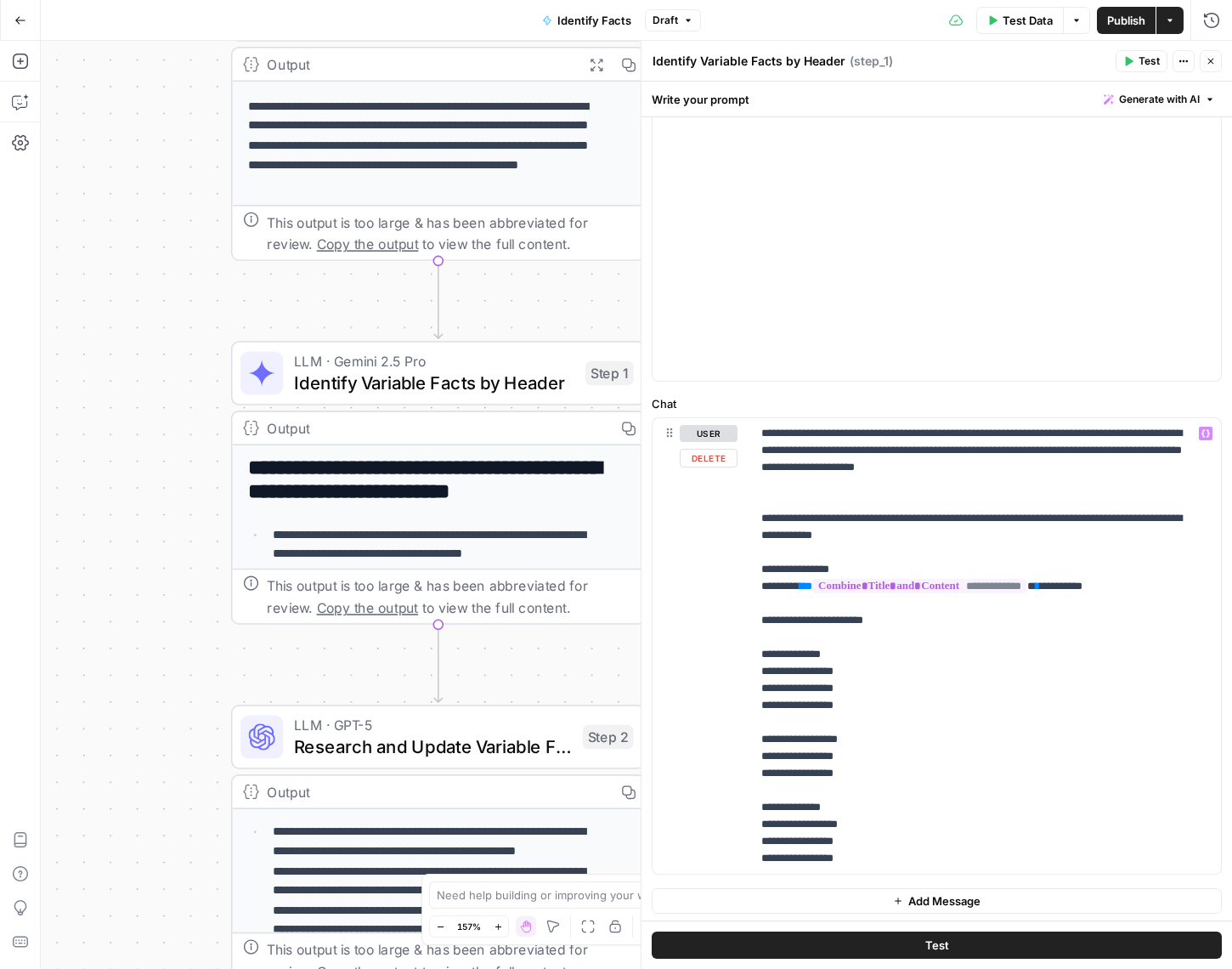
scroll to position [510, 0]
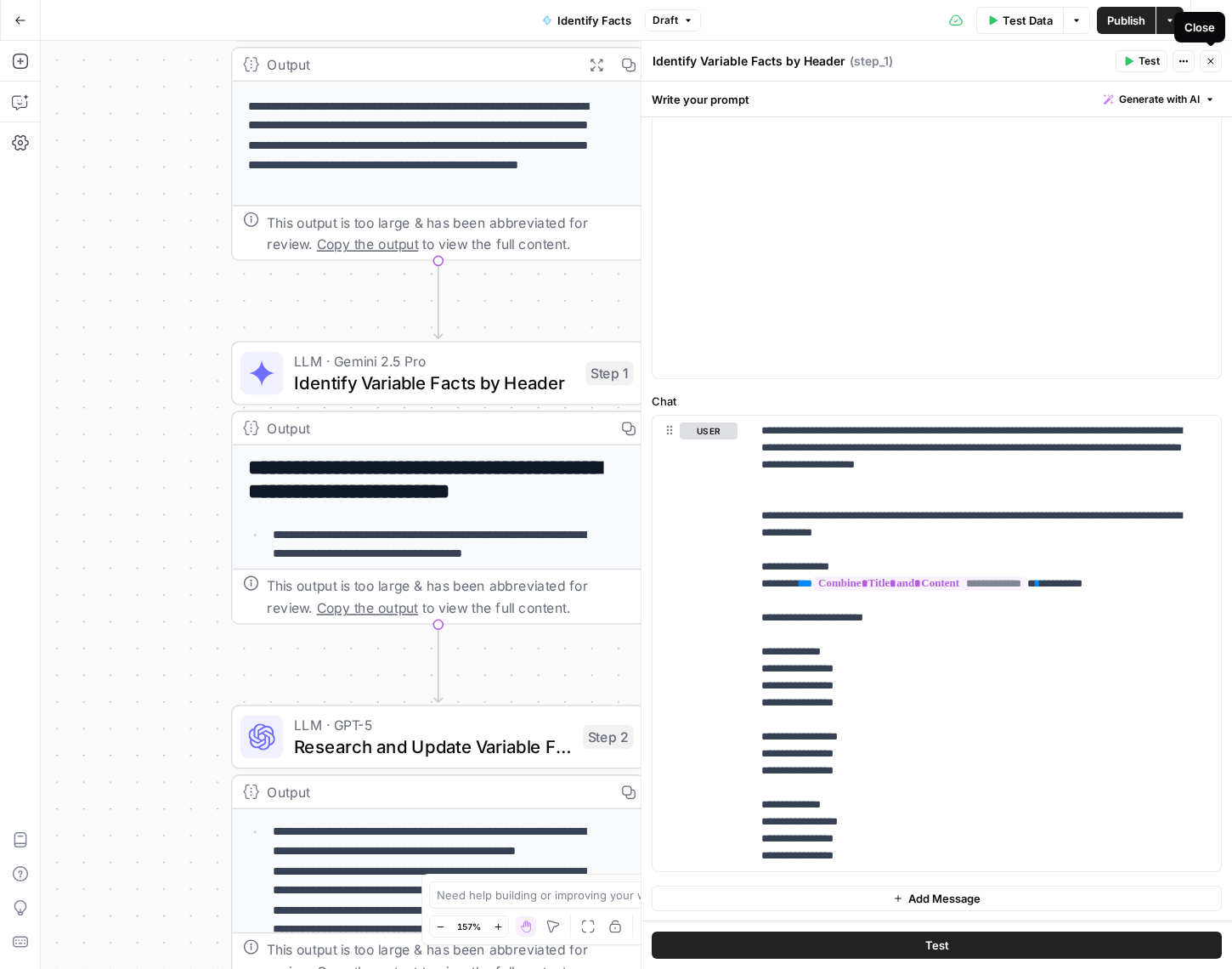
click at [1204, 62] on button "Close" at bounding box center [1211, 61] width 22 height 22
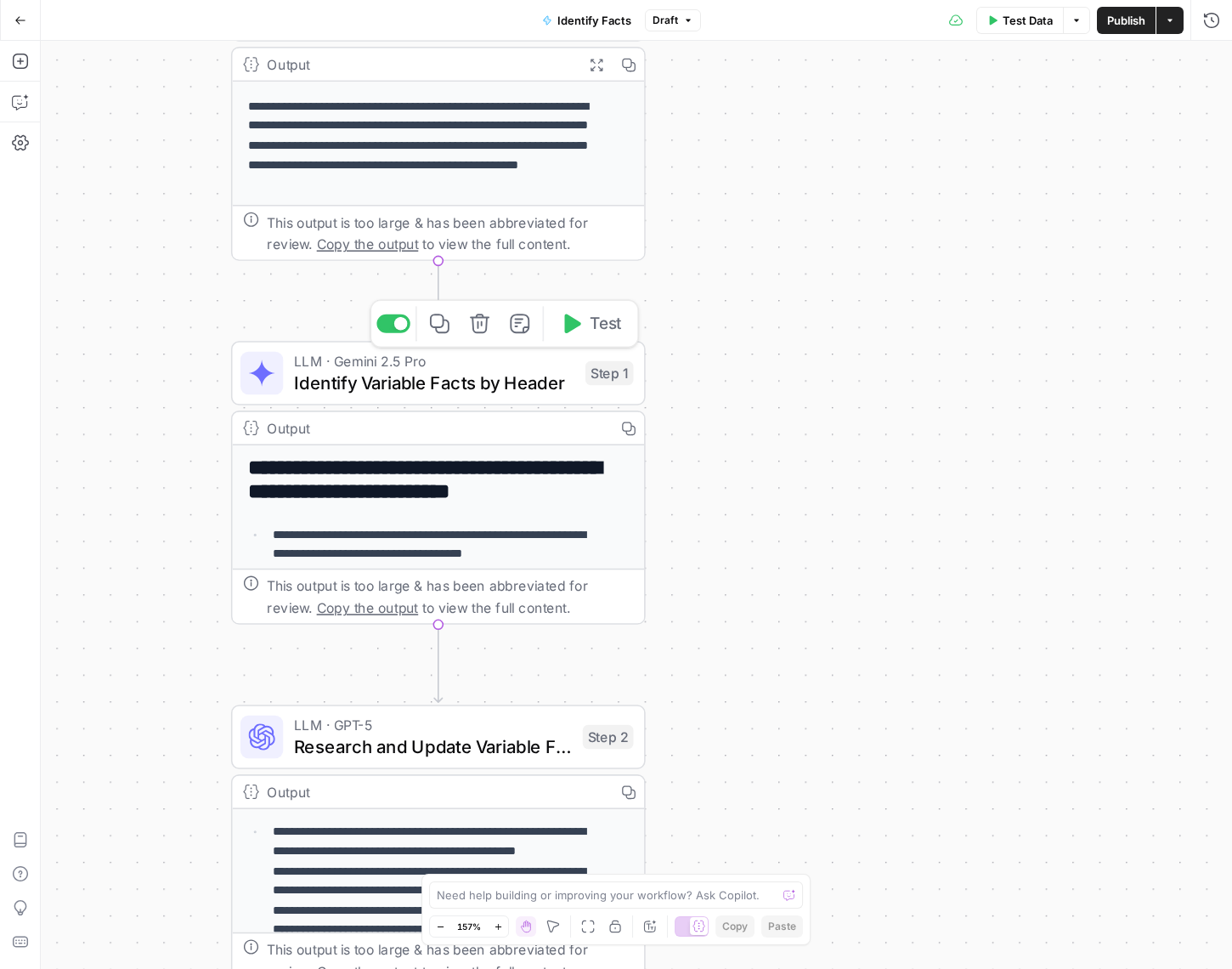
click at [530, 381] on span "Identify Variable Facts by Header" at bounding box center [434, 382] width 280 height 26
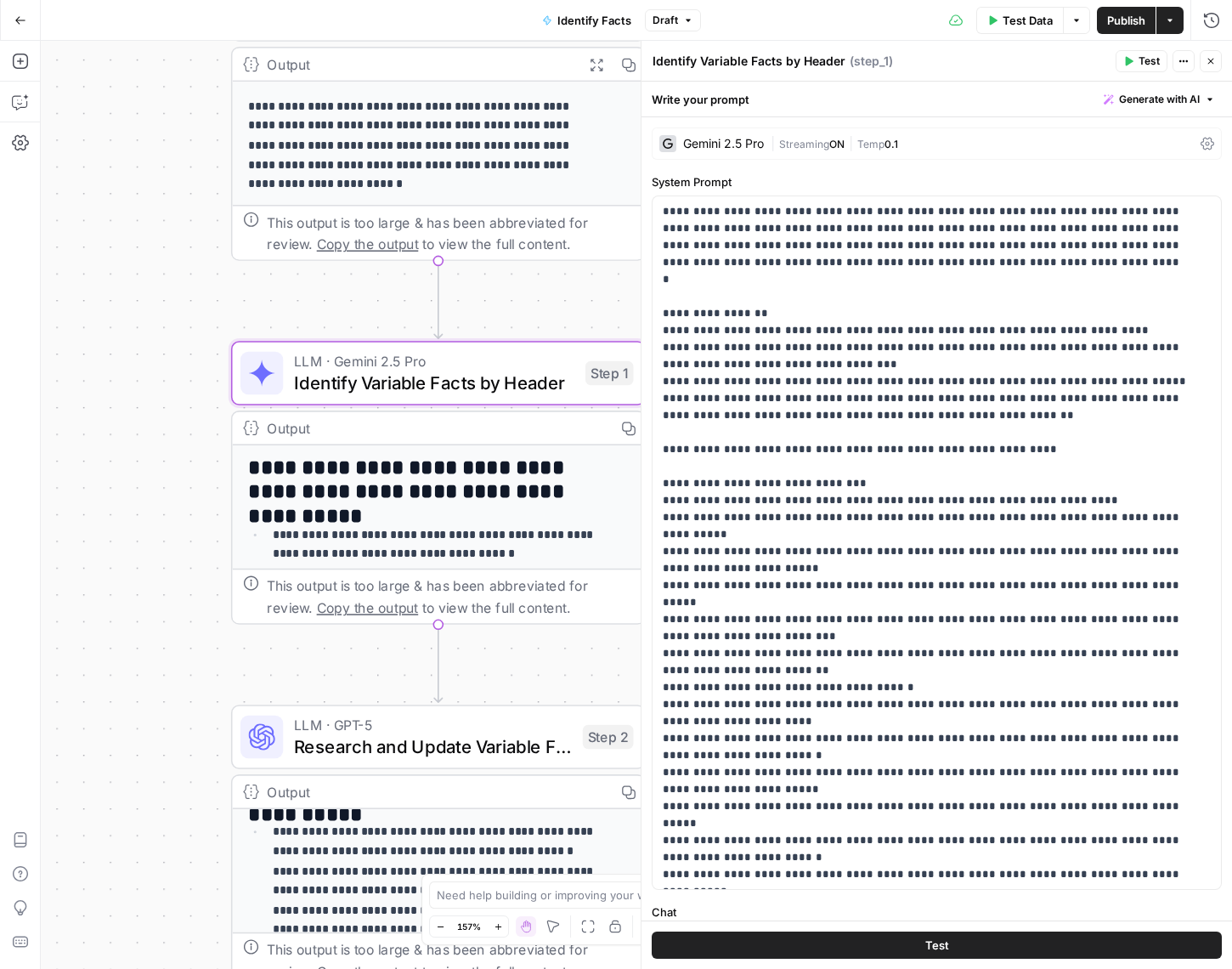
click at [519, 471] on h2 "**********" at bounding box center [429, 480] width 362 height 47
click at [518, 611] on div "This output is too large & has been abbreviated for review. Copy the output to …" at bounding box center [449, 596] width 366 height 43
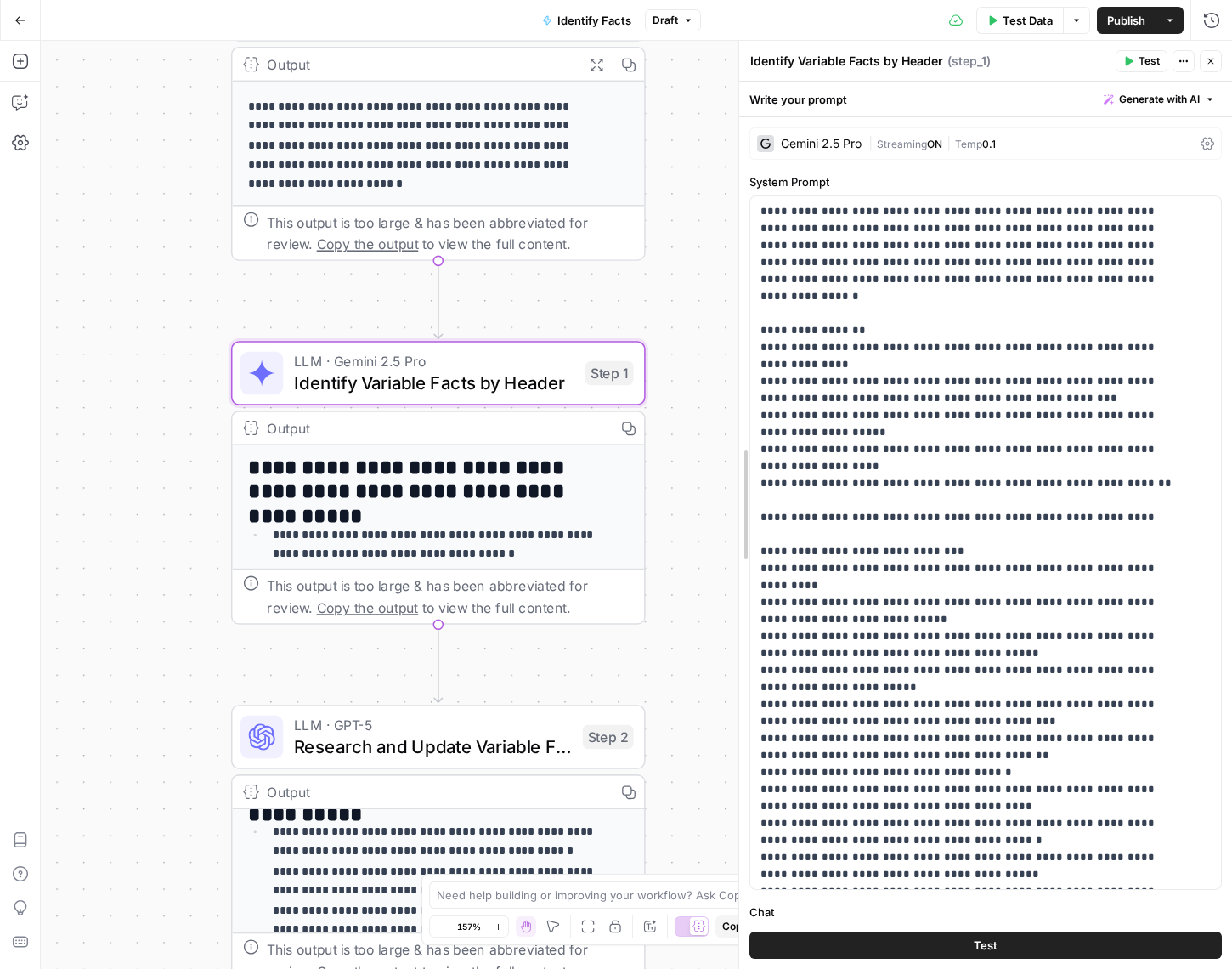
drag, startPoint x: 648, startPoint y: 266, endPoint x: 744, endPoint y: 299, distance: 101.5
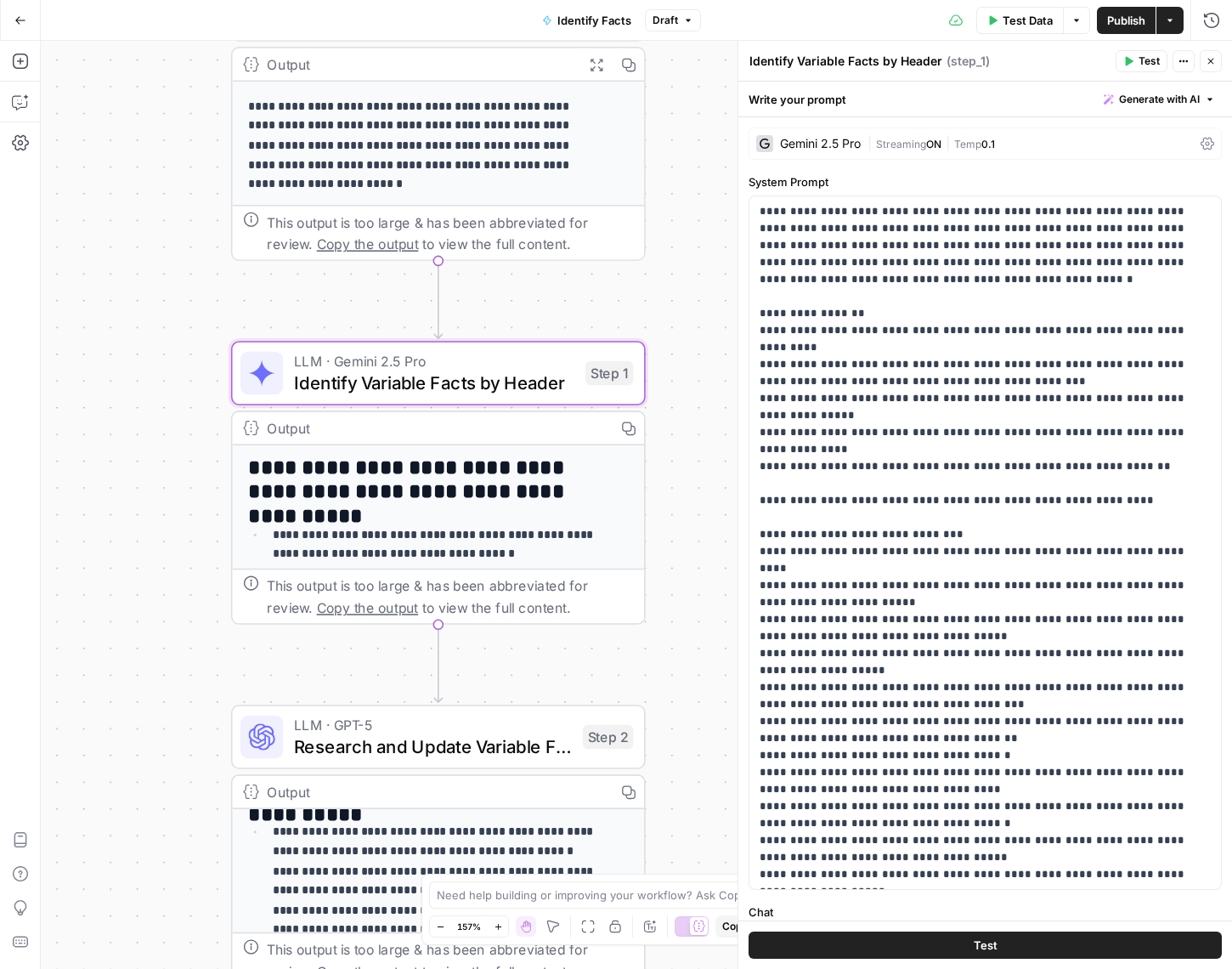
click at [1126, 57] on icon "button" at bounding box center [1130, 61] width 7 height 9
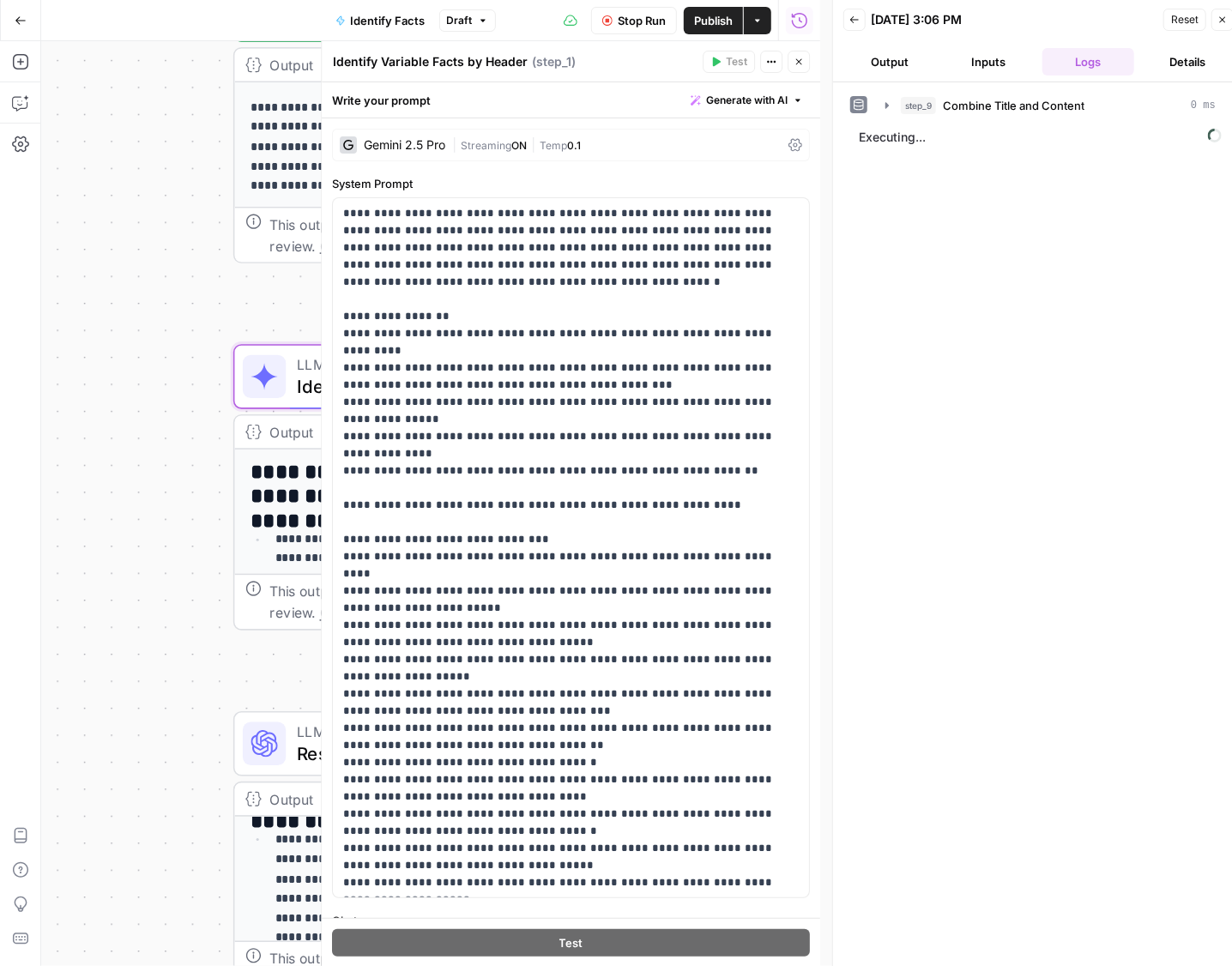
click at [620, 22] on span "Stop Run" at bounding box center [642, 20] width 48 height 18
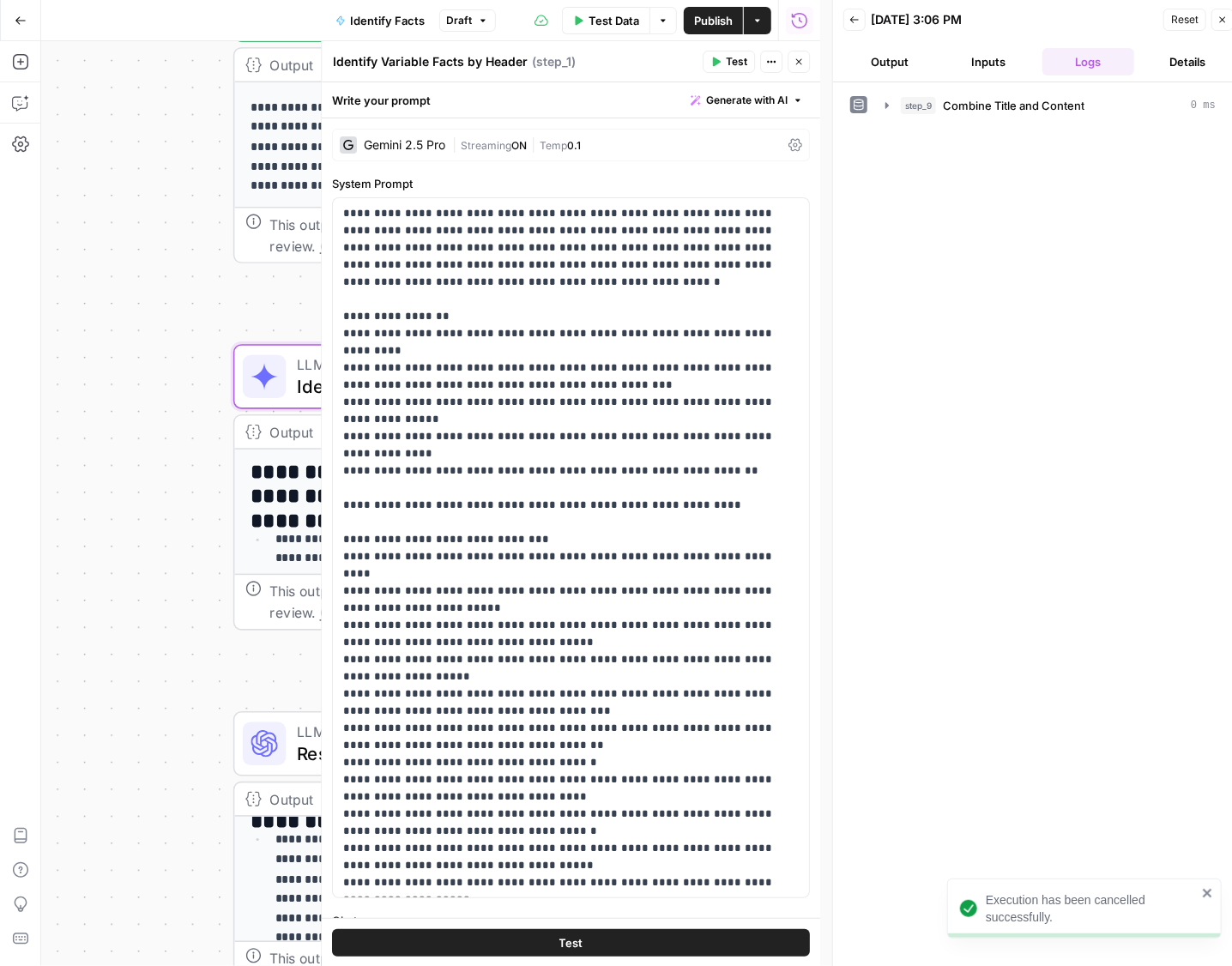
click at [752, 13] on button "Actions" at bounding box center [758, 20] width 28 height 28
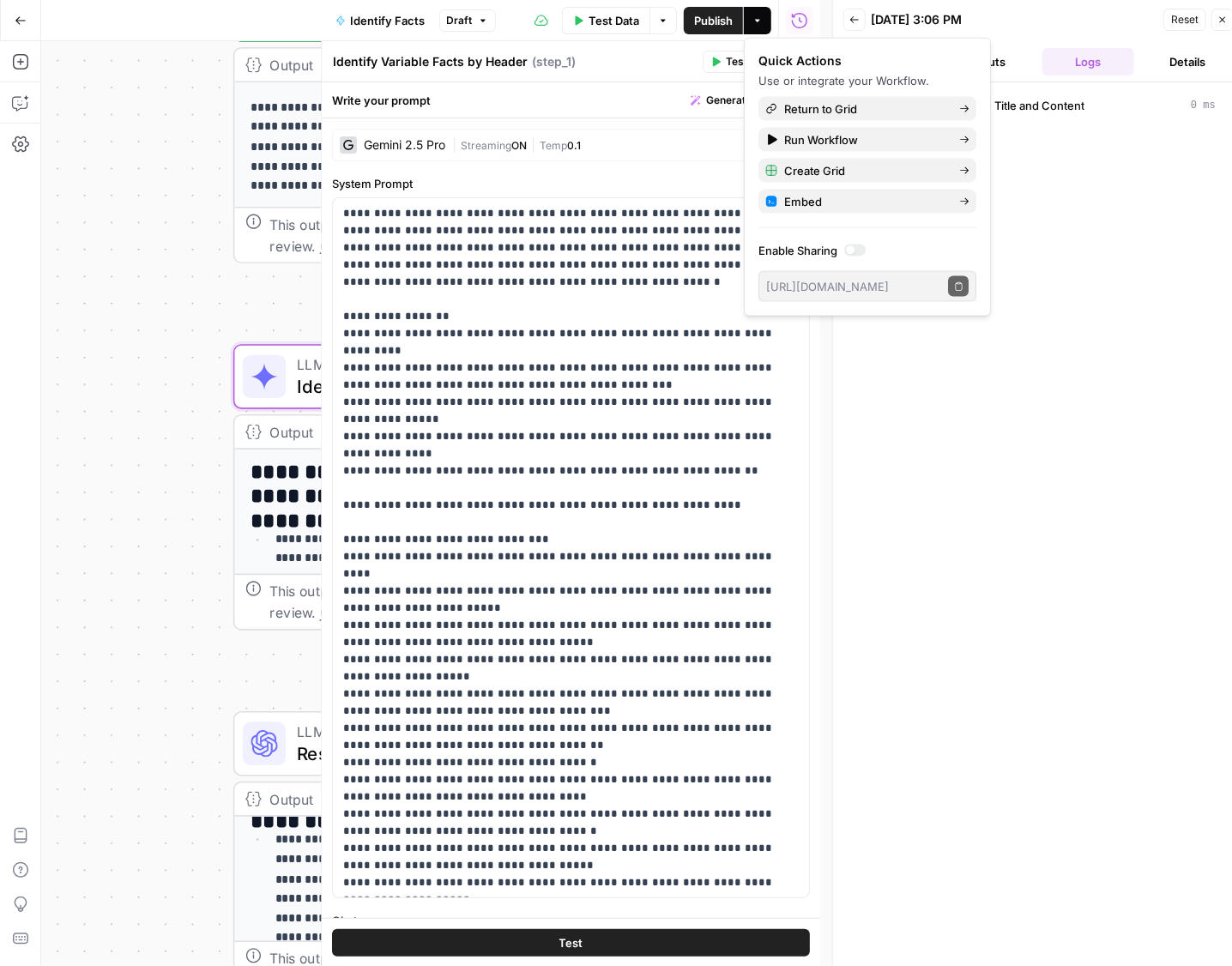
click at [752, 13] on button "Actions" at bounding box center [758, 20] width 28 height 28
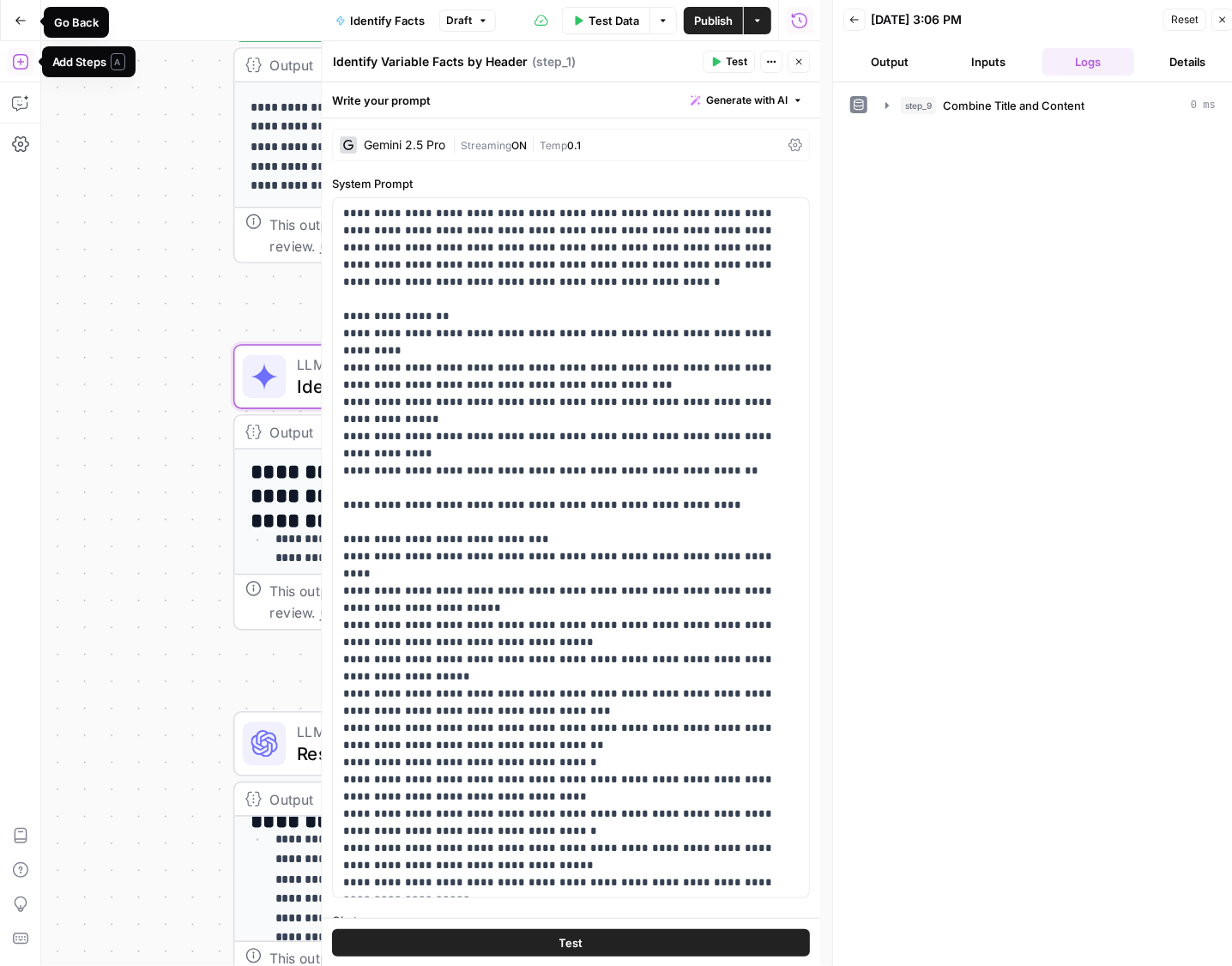
click at [18, 28] on button "Go Back" at bounding box center [20, 20] width 30 height 30
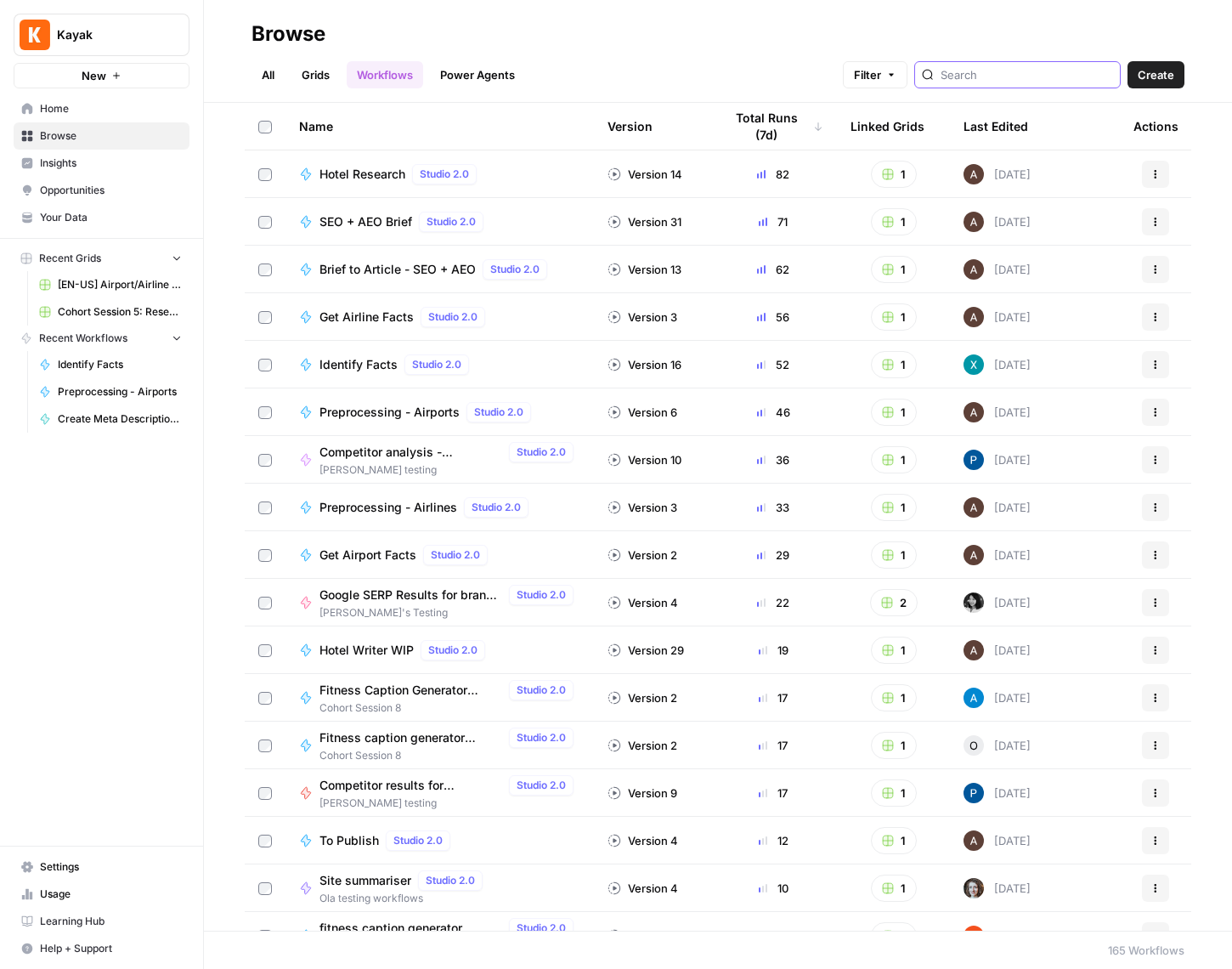
click at [1037, 68] on input "search" at bounding box center [1027, 75] width 173 height 17
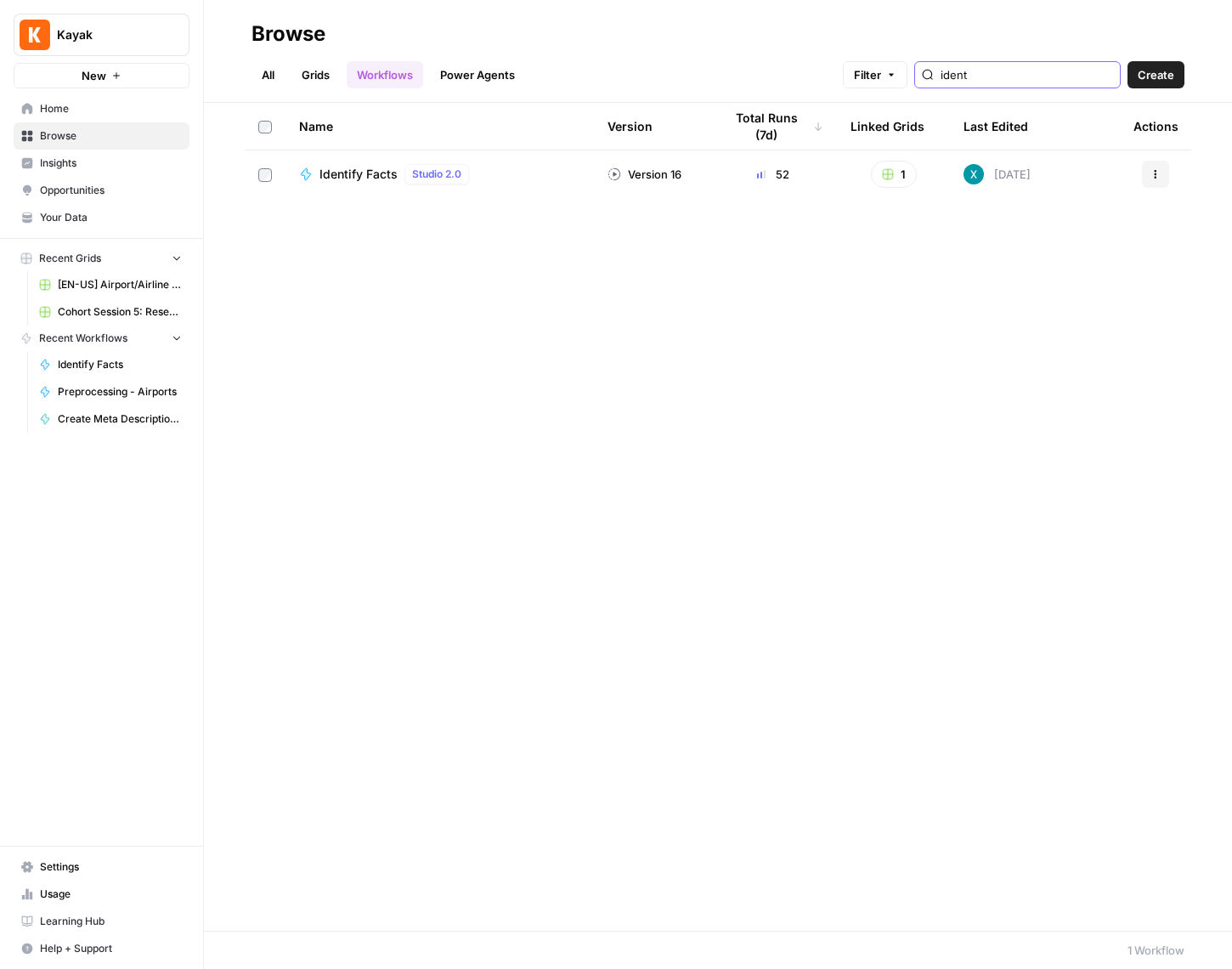
type input "ident"
drag, startPoint x: 1037, startPoint y: 68, endPoint x: 1164, endPoint y: 177, distance: 167.4
click at [1164, 177] on button "Actions" at bounding box center [1155, 174] width 27 height 27
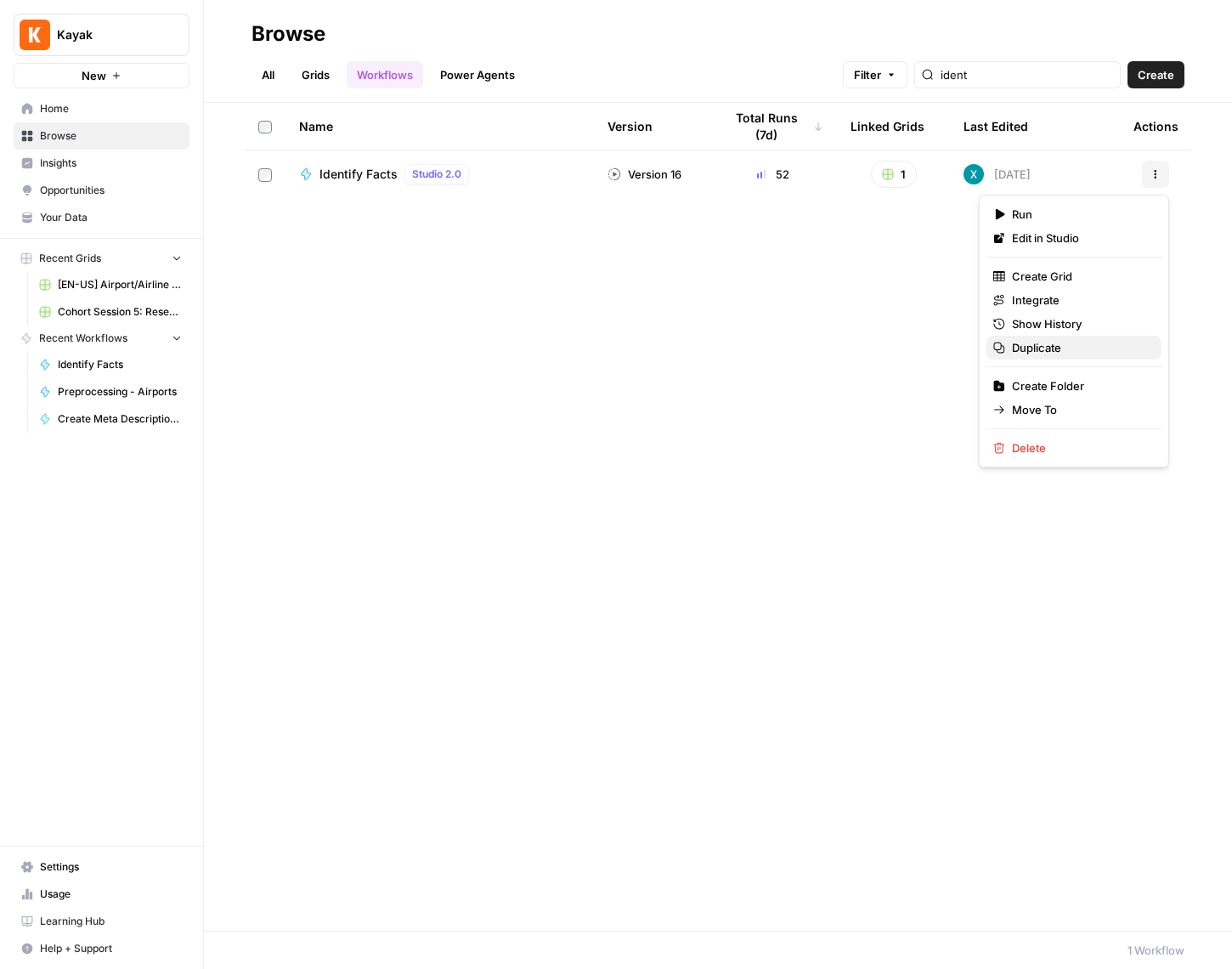
click at [1081, 356] on button "Duplicate" at bounding box center [1074, 347] width 175 height 24
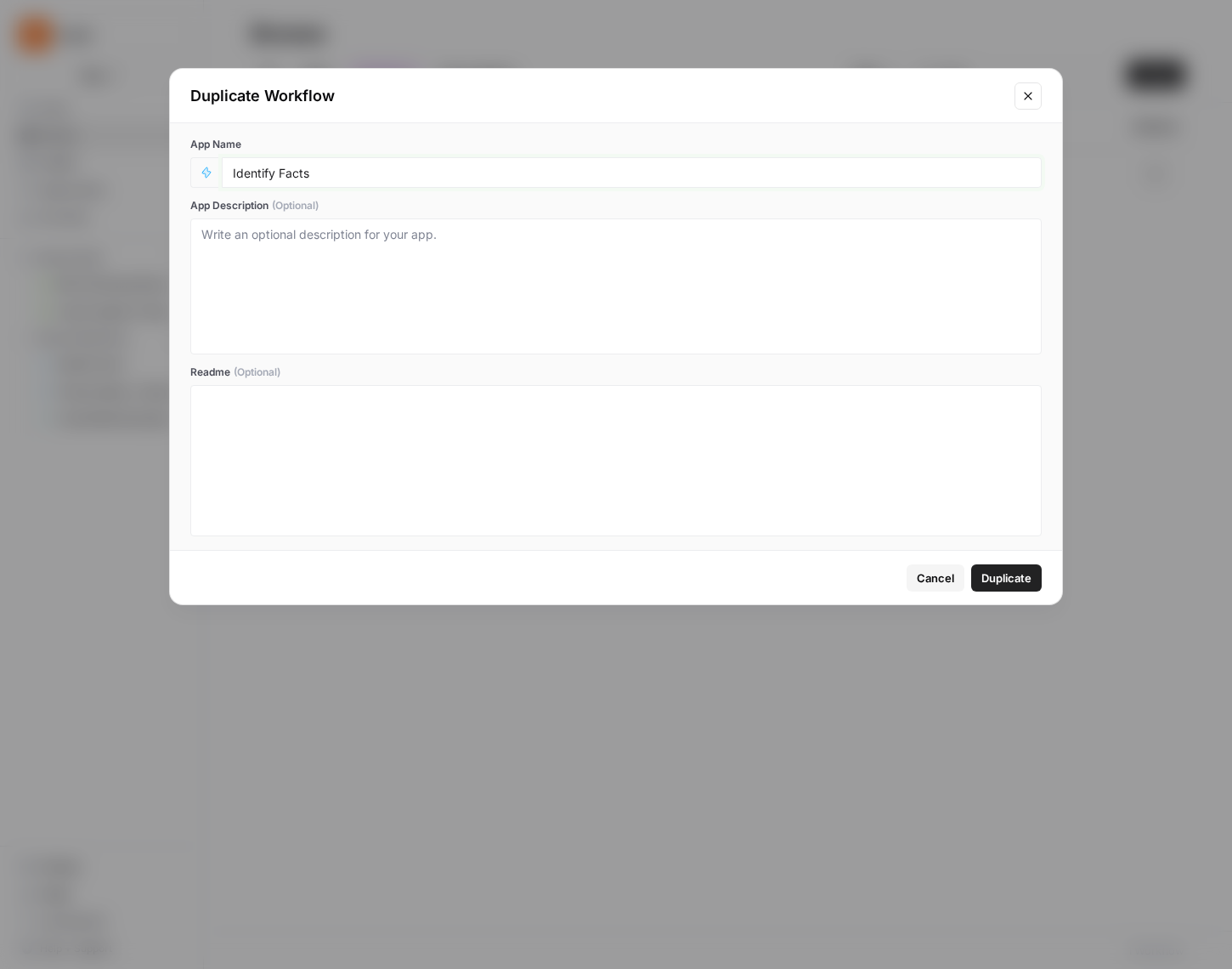
click at [492, 176] on input "Identify Facts" at bounding box center [632, 172] width 798 height 16
drag, startPoint x: 1164, startPoint y: 177, endPoint x: 622, endPoint y: 218, distance: 543.5
click at [622, 218] on div "App Name Identify Facts 0 App Description (Optional) Readme (Optional)" at bounding box center [616, 336] width 892 height 427
type input "Identify Facts - (XinXin Documentation ver.)"
click at [1020, 579] on span "Duplicate" at bounding box center [1006, 577] width 50 height 17
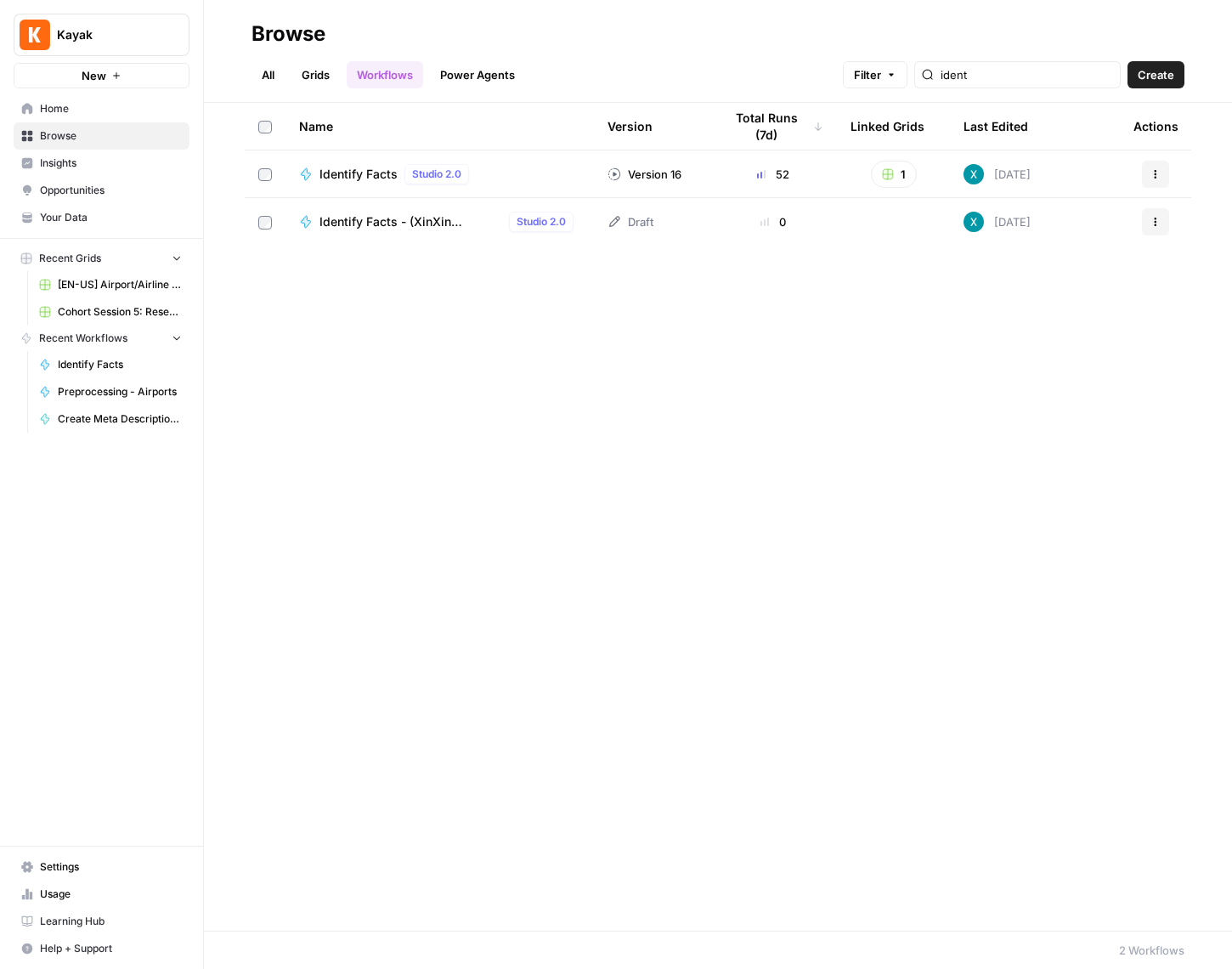
click at [95, 160] on span "Insights" at bounding box center [111, 163] width 142 height 16
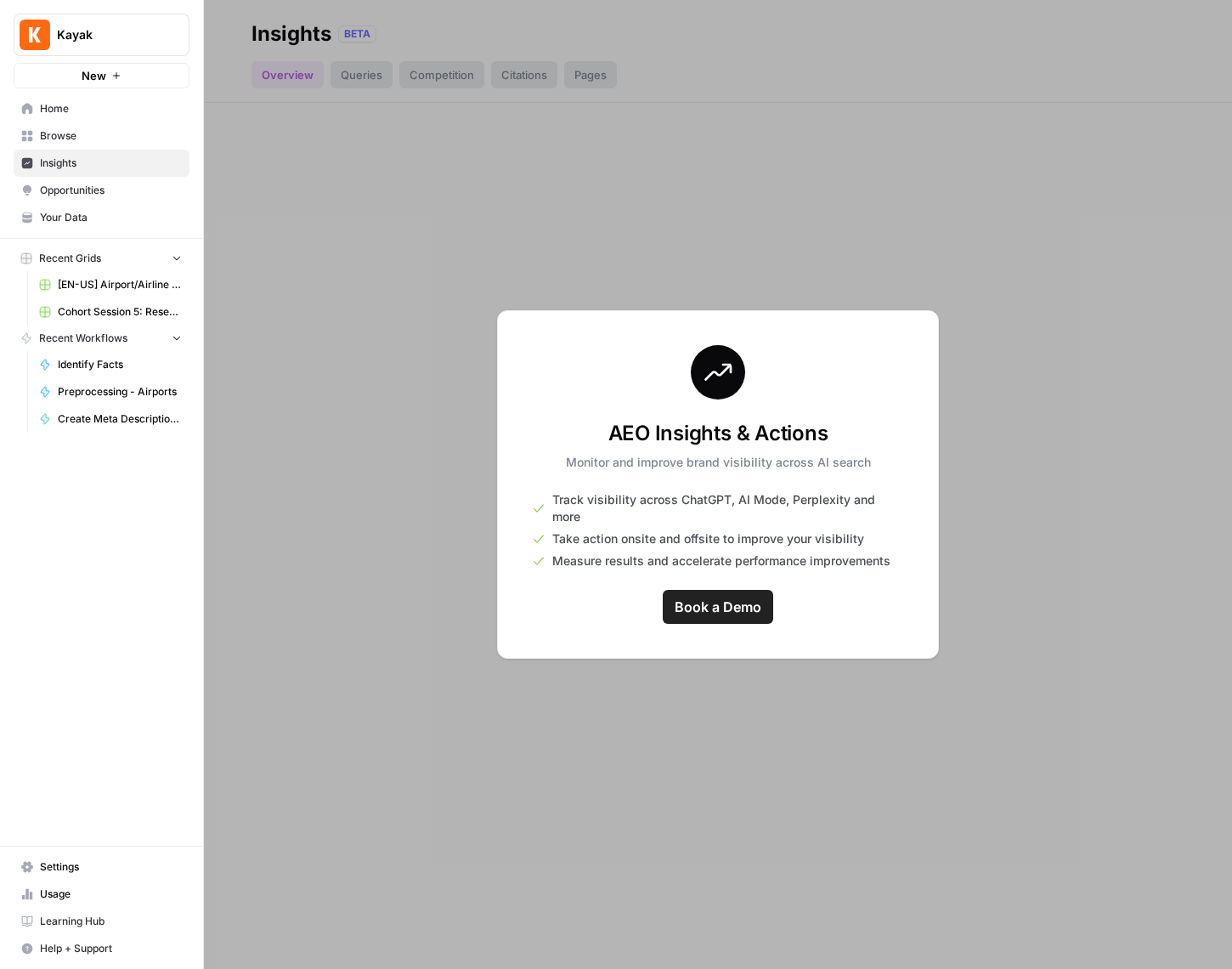
click at [132, 128] on span "Browse" at bounding box center [111, 135] width 142 height 16
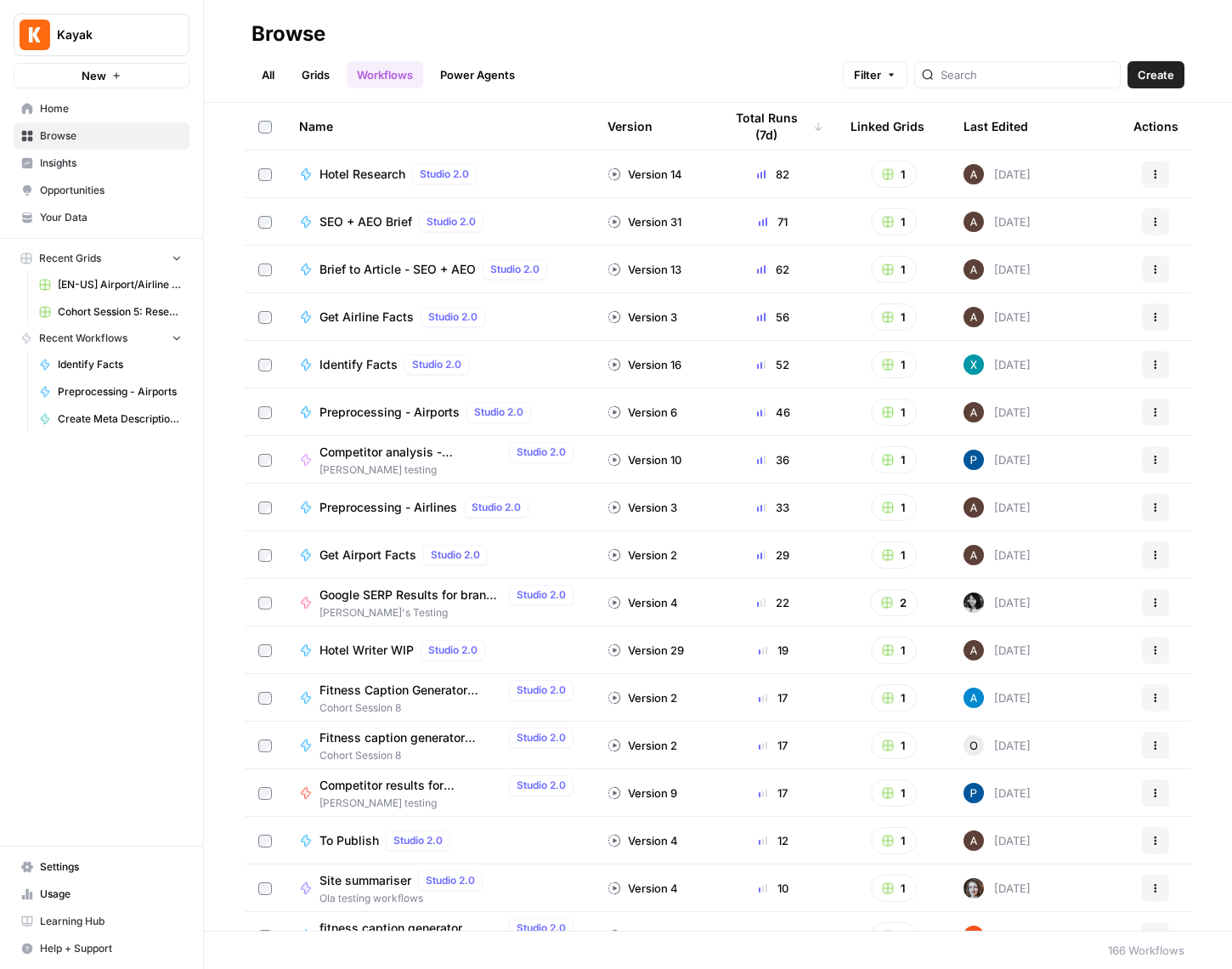
scroll to position [1045, 0]
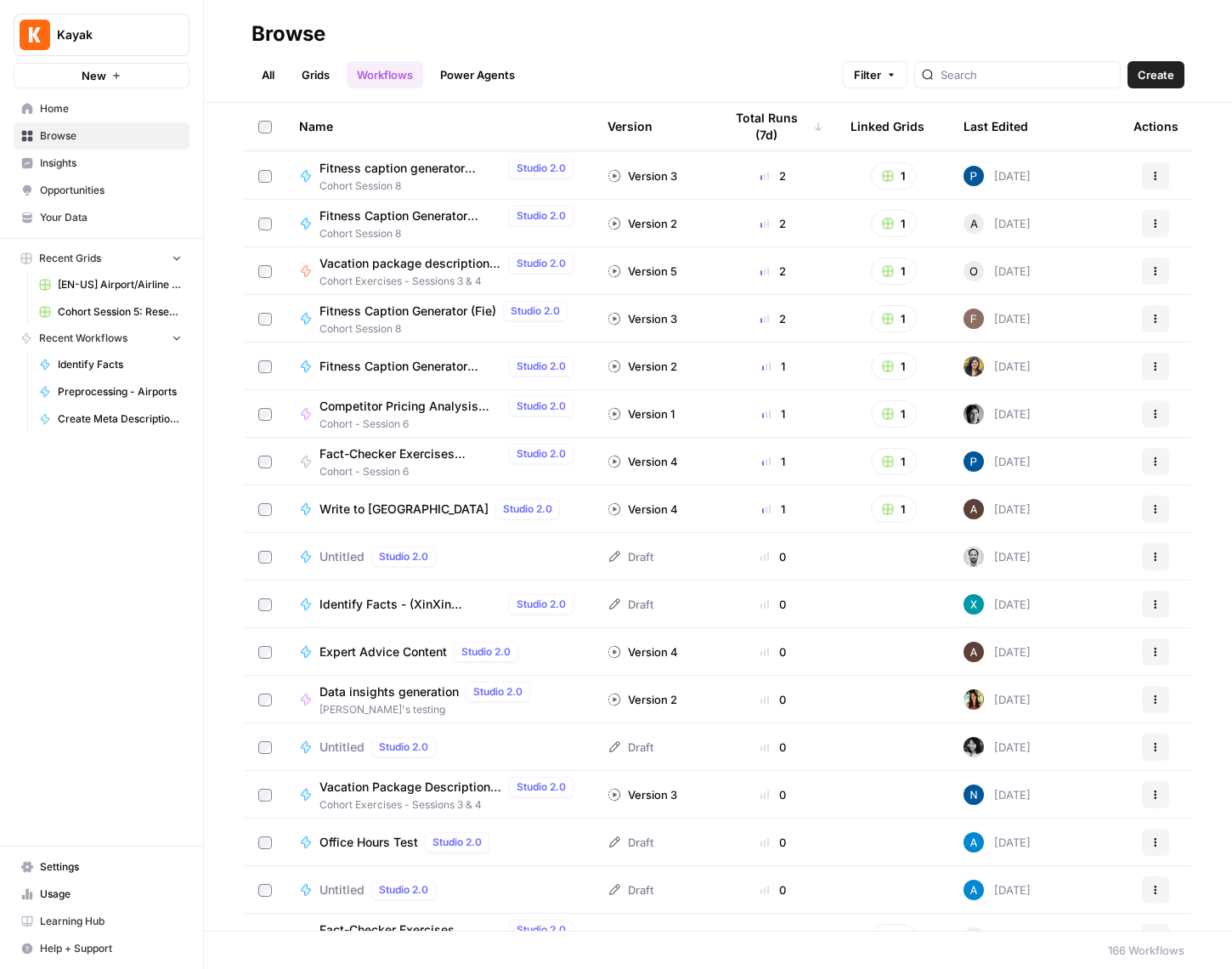
click at [423, 603] on span "Identify Facts - (XinXin Documentation ver.)" at bounding box center [411, 604] width 183 height 17
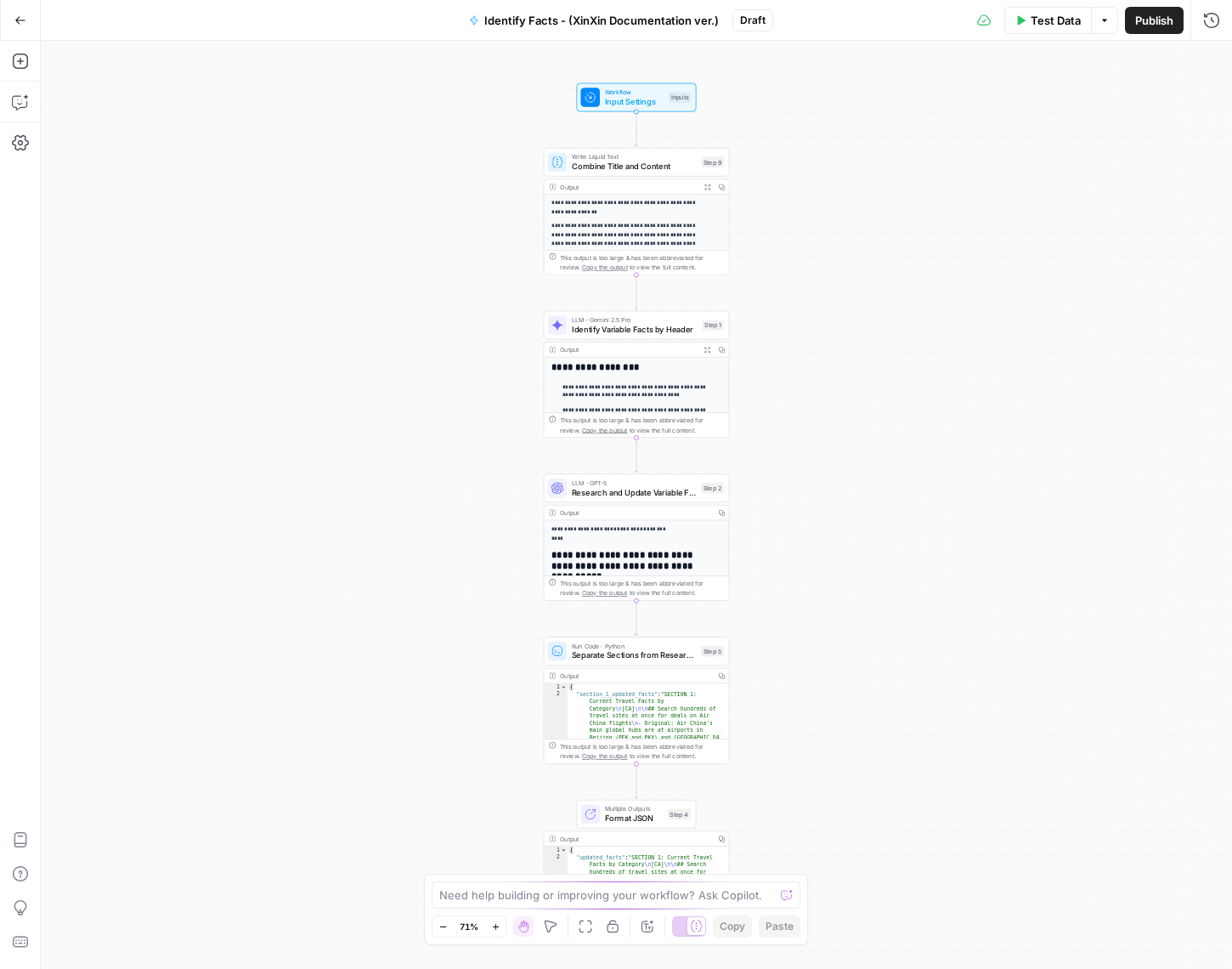
click at [20, 17] on icon "button" at bounding box center [20, 20] width 12 height 12
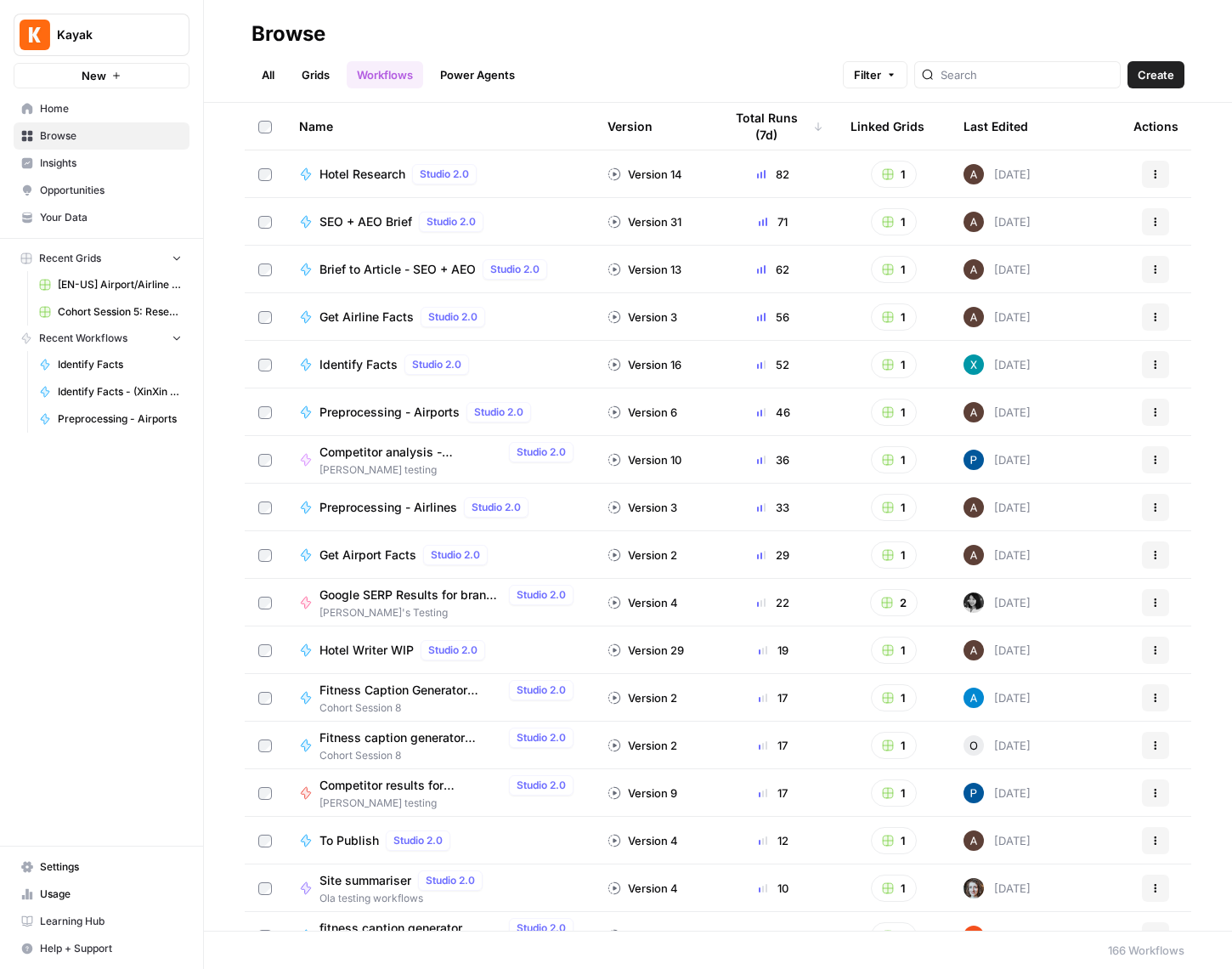
click at [881, 78] on span "Filter" at bounding box center [868, 75] width 27 height 17
click at [1152, 79] on span "Create" at bounding box center [1156, 75] width 37 height 17
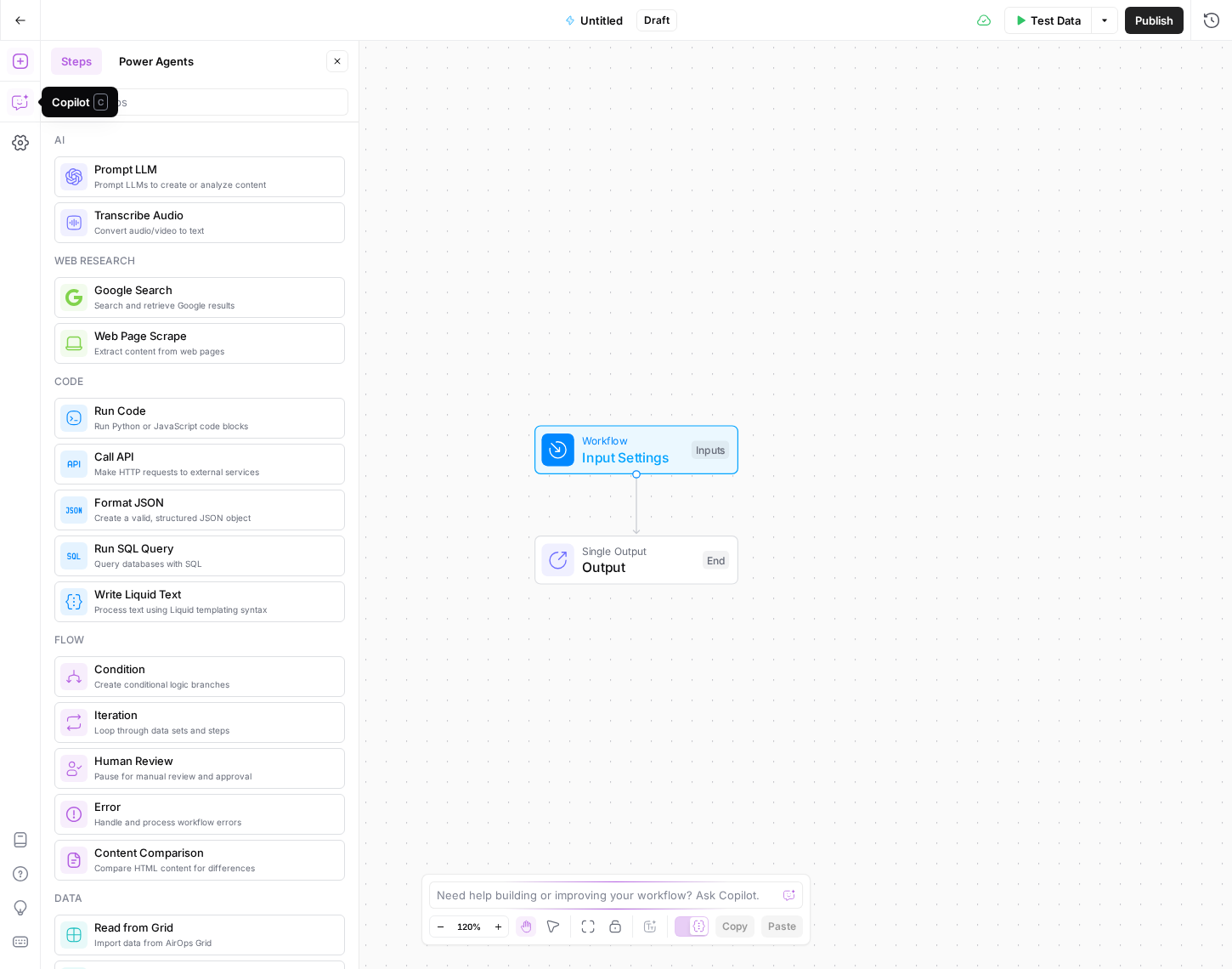
click at [26, 27] on button "Go Back" at bounding box center [20, 20] width 30 height 30
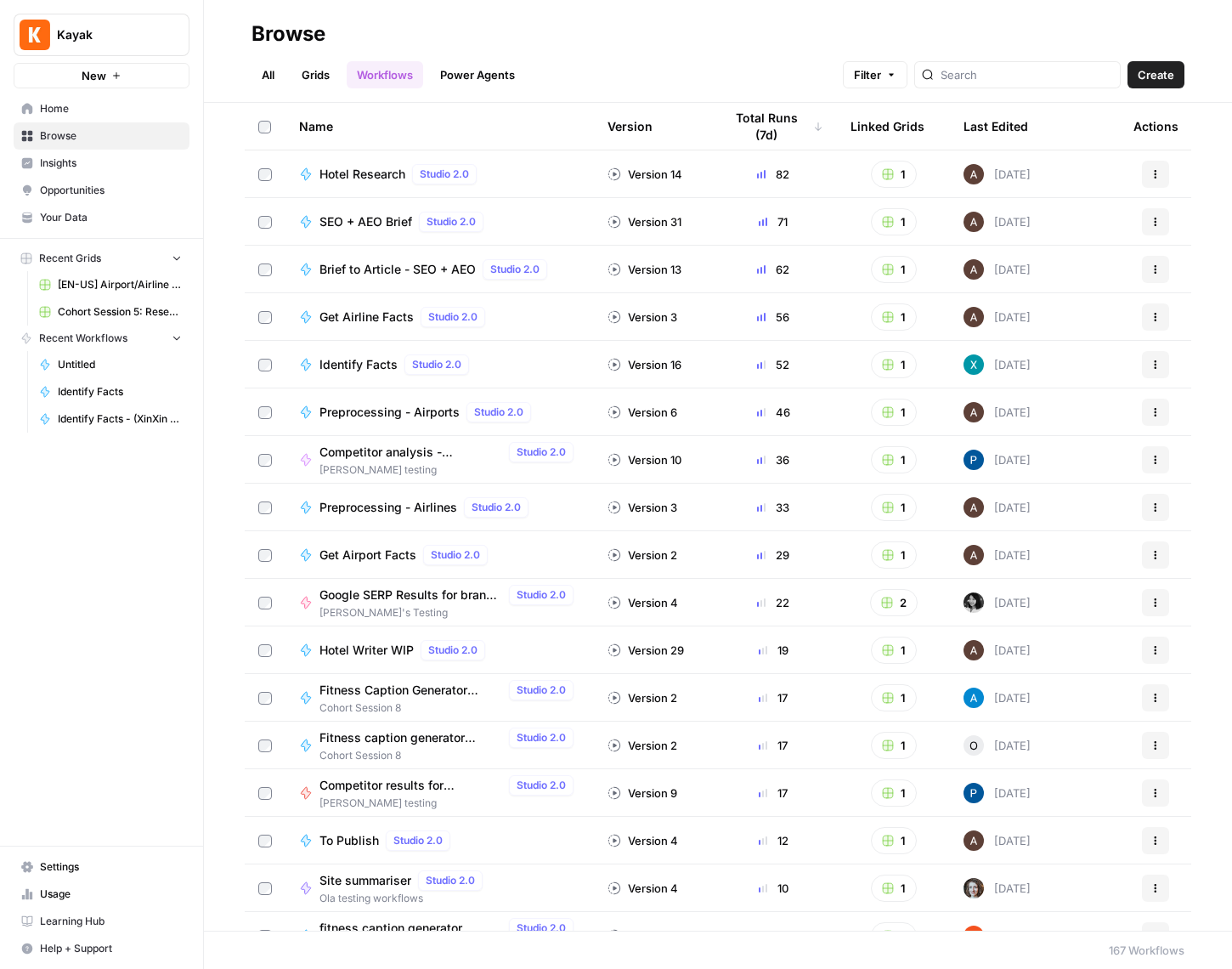
click at [283, 78] on link "All" at bounding box center [268, 75] width 33 height 27
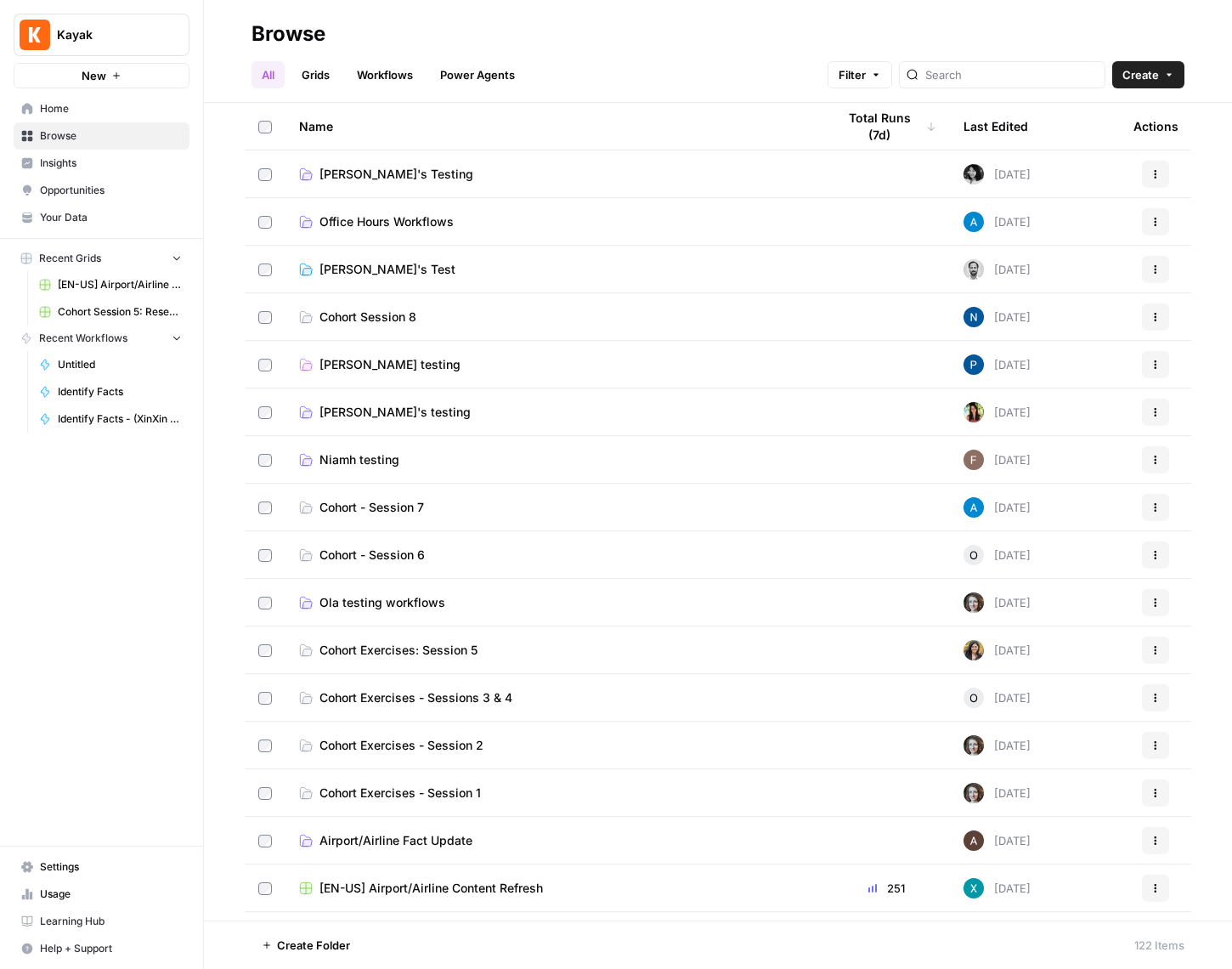
click at [296, 932] on button "Create Folder" at bounding box center [305, 945] width 109 height 27
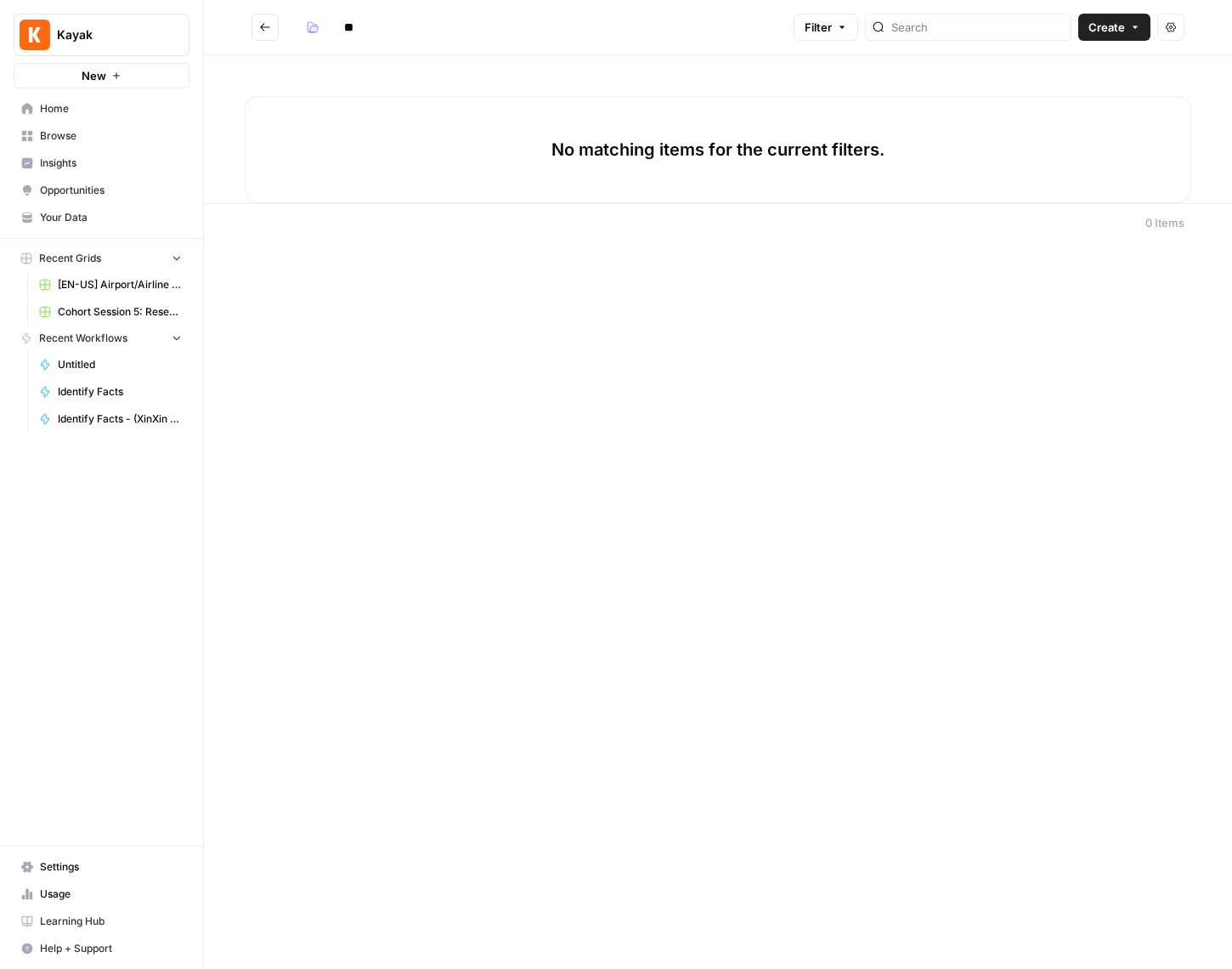
type input "*"
type input "**********"
click at [1098, 30] on span "Create" at bounding box center [1107, 26] width 37 height 17
click at [750, 171] on div "No matching items for the current filters." at bounding box center [718, 149] width 946 height 107
click at [748, 150] on p "No matching items for the current filters." at bounding box center [718, 150] width 333 height 24
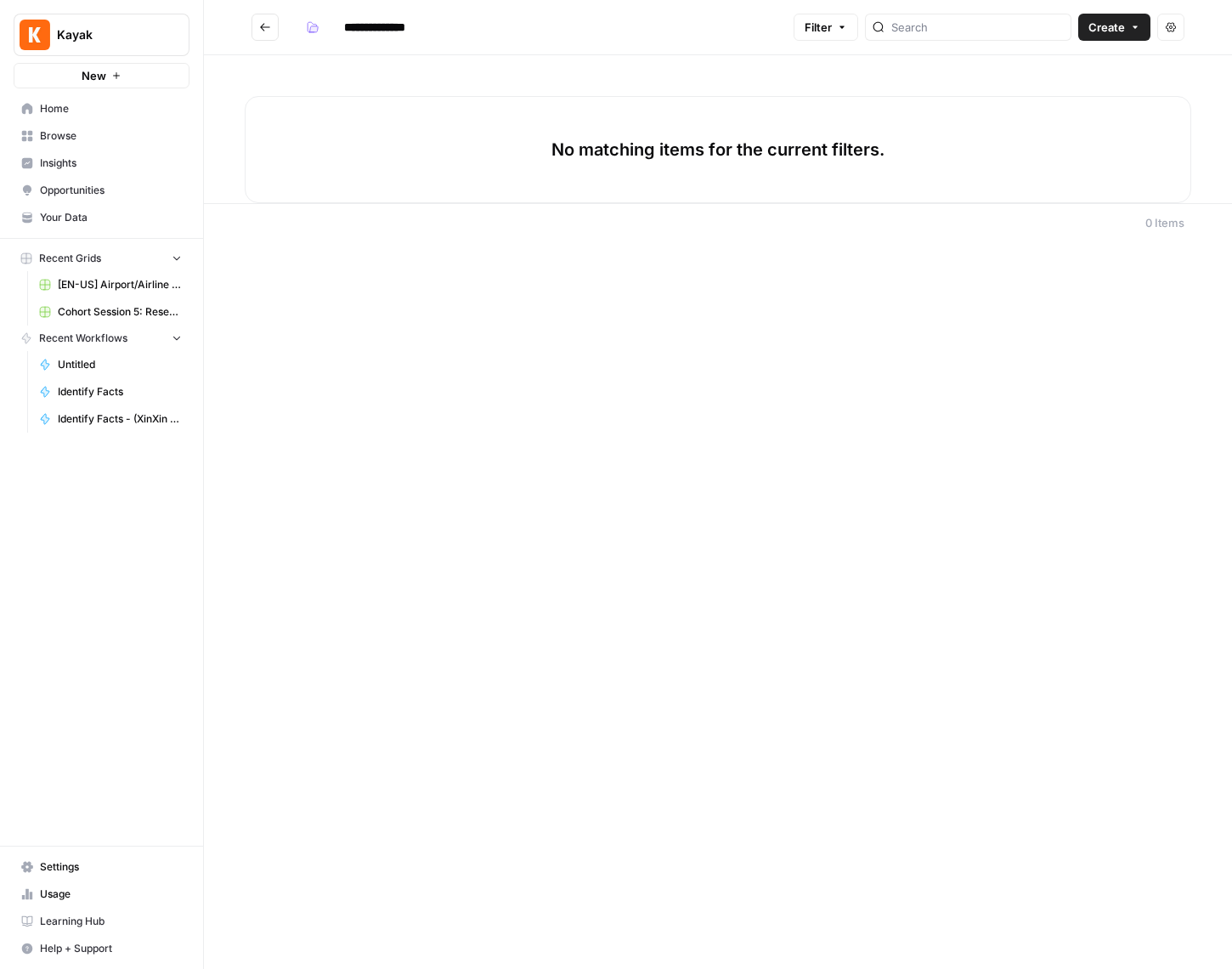
click at [490, 131] on div "No matching items for the current filters." at bounding box center [718, 149] width 946 height 107
click at [264, 27] on icon "Go back" at bounding box center [265, 26] width 10 height 7
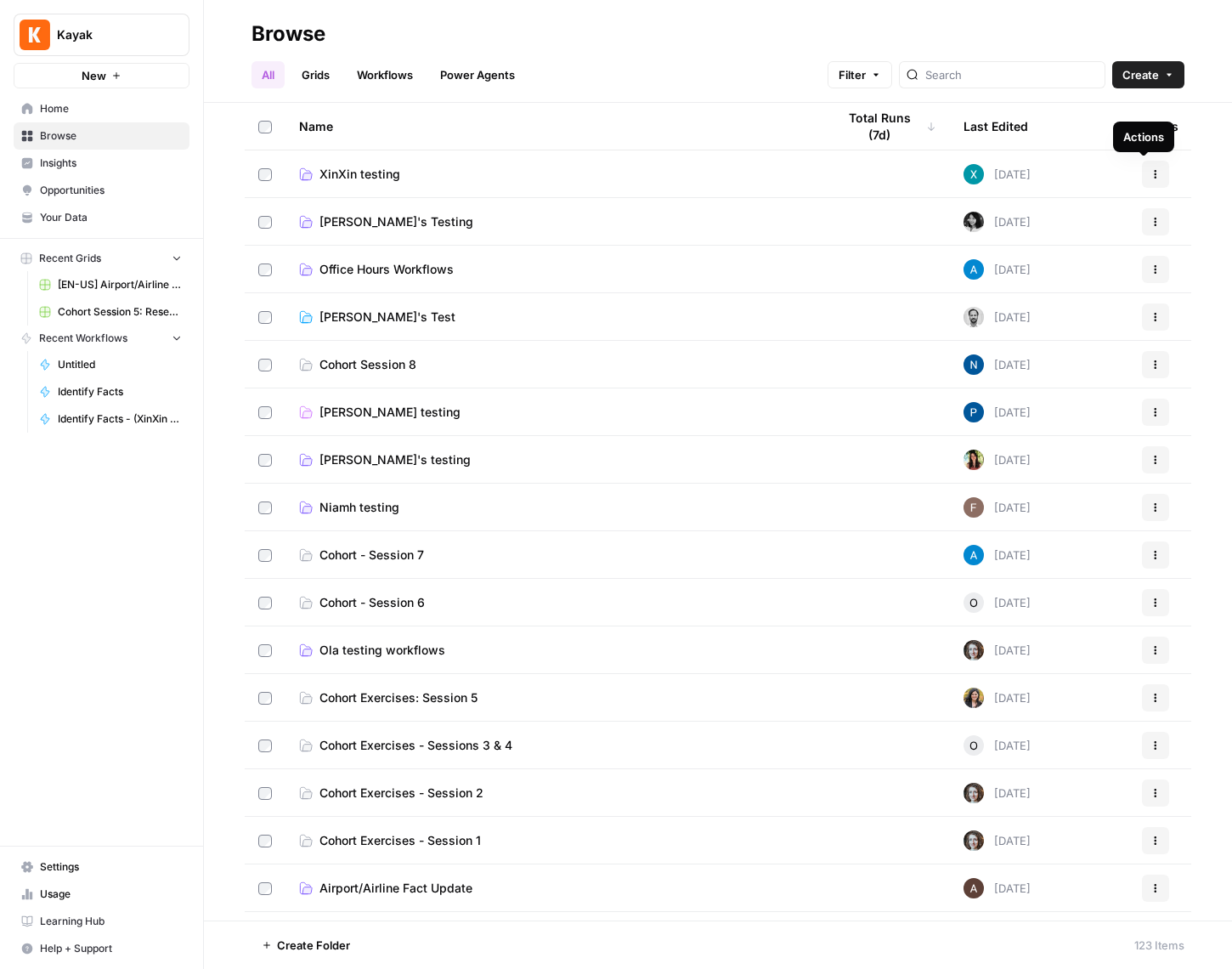
click at [1151, 169] on icon "button" at bounding box center [1155, 174] width 10 height 10
click at [417, 79] on link "Workflows" at bounding box center [385, 75] width 77 height 27
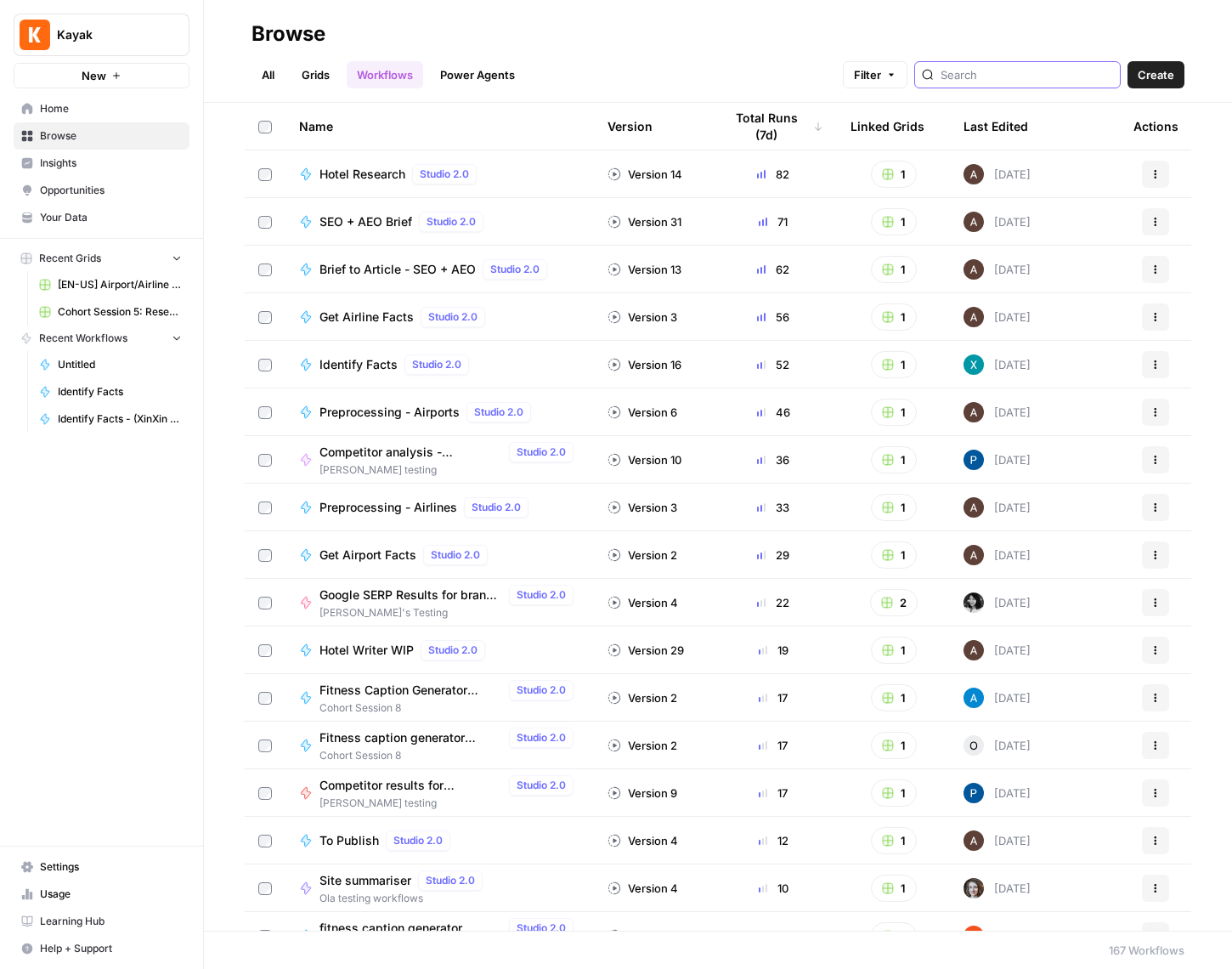
click at [1037, 77] on input "search" at bounding box center [1027, 75] width 173 height 17
type input "ident"
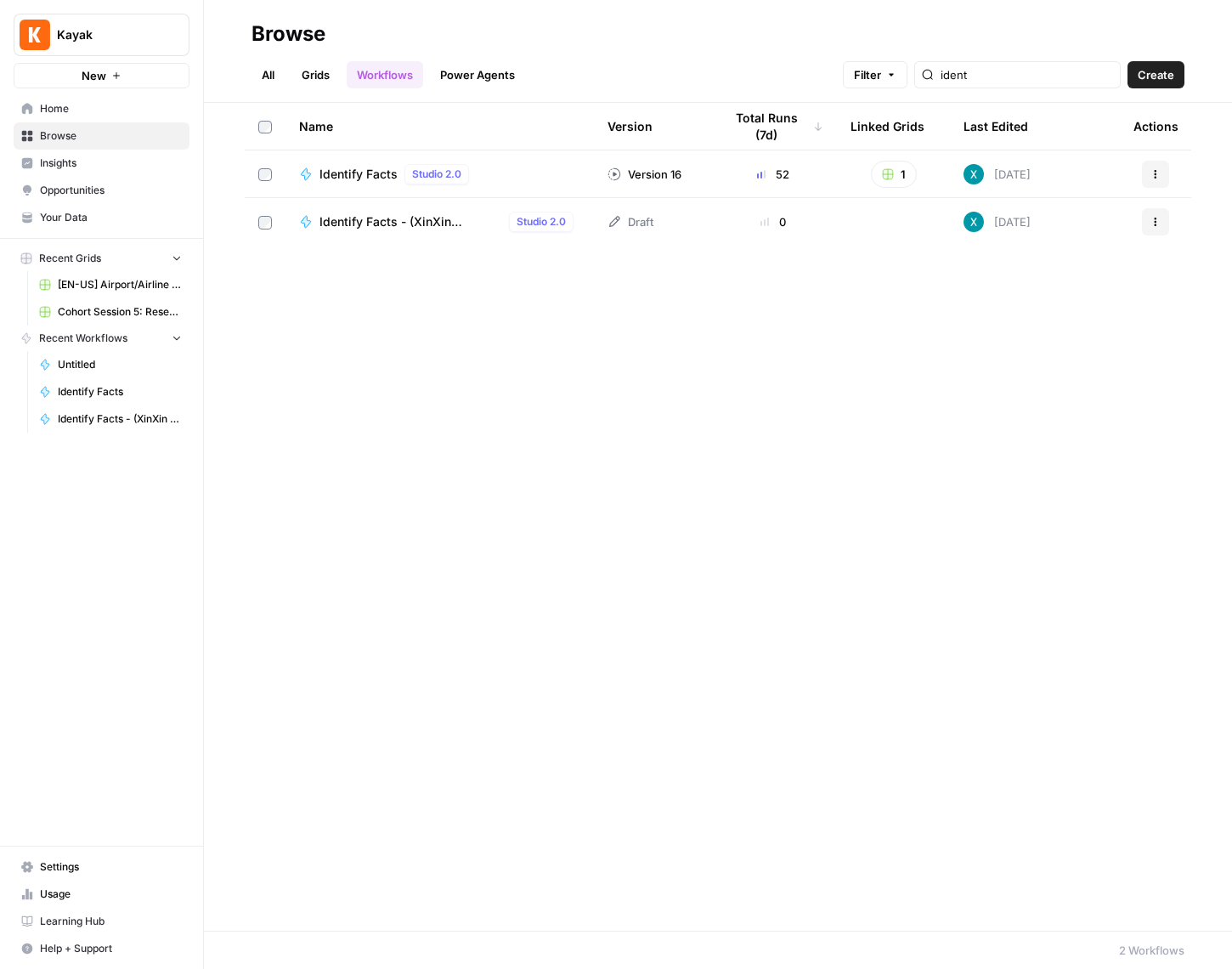
click at [1164, 223] on button "Actions" at bounding box center [1155, 222] width 27 height 27
click at [1100, 323] on span "Move To" at bounding box center [1079, 323] width 136 height 17
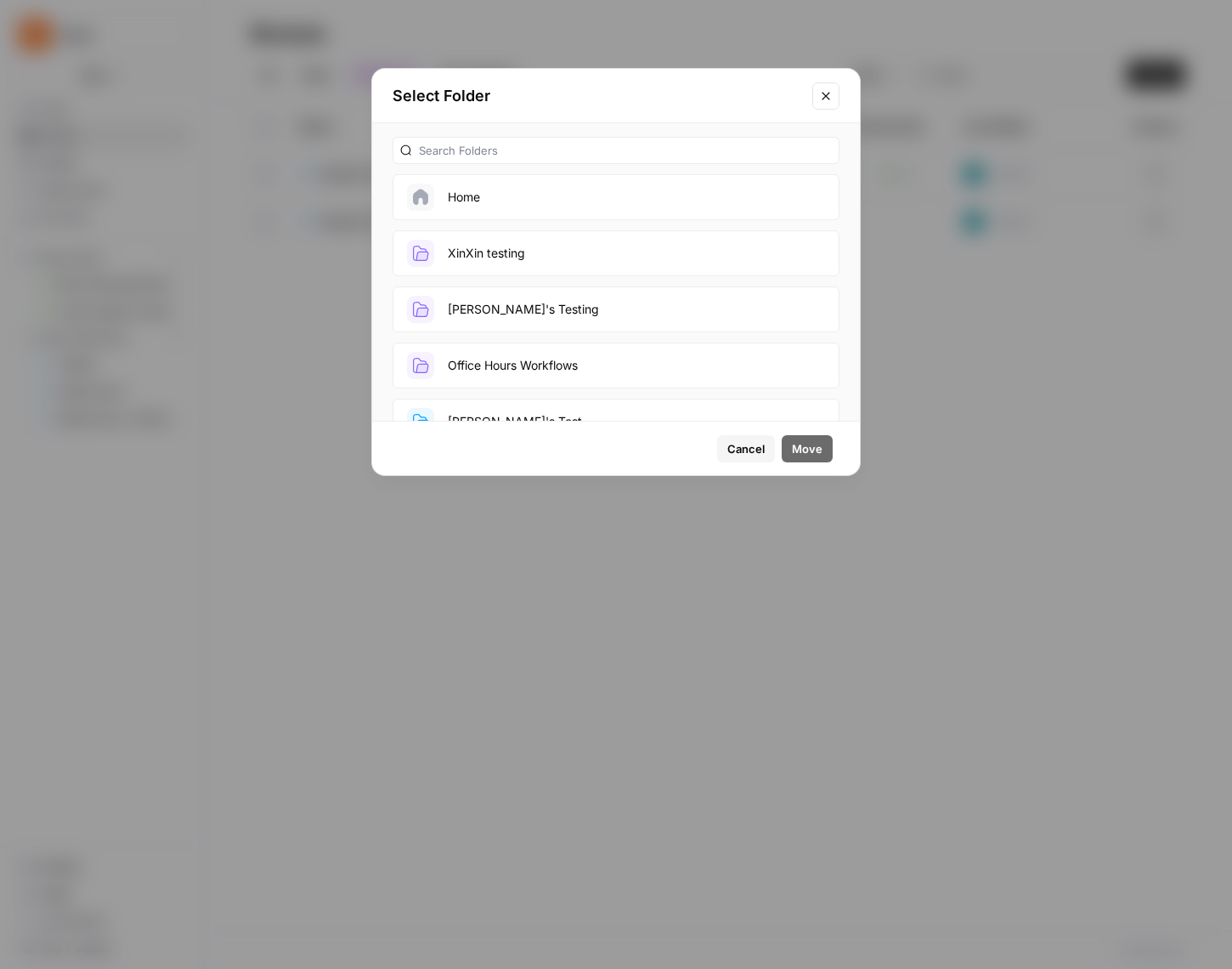
click at [577, 258] on button "XinXin testing" at bounding box center [616, 253] width 447 height 46
click at [812, 441] on span "Move" at bounding box center [806, 448] width 30 height 17
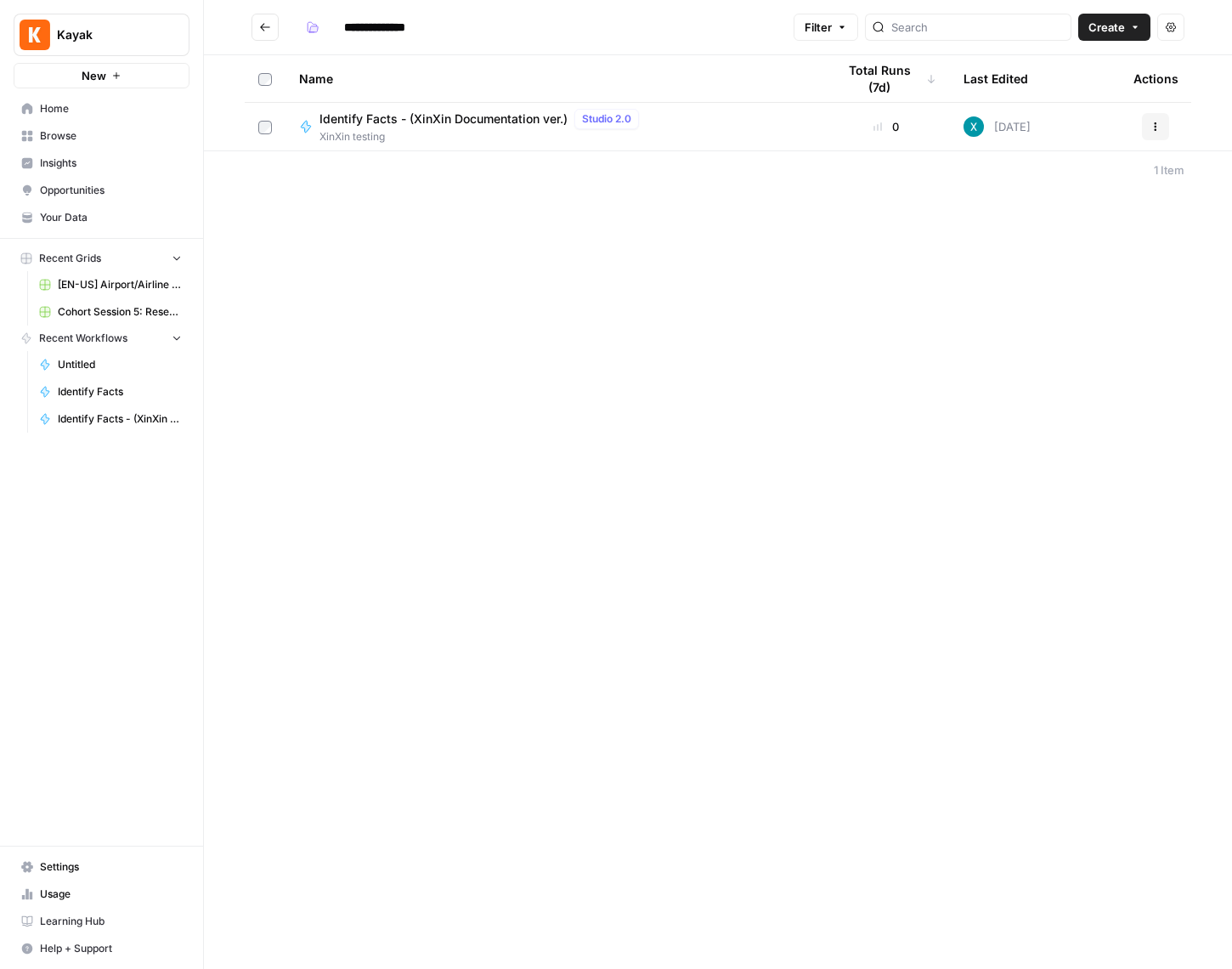
click at [274, 34] on button "Go back" at bounding box center [265, 27] width 27 height 27
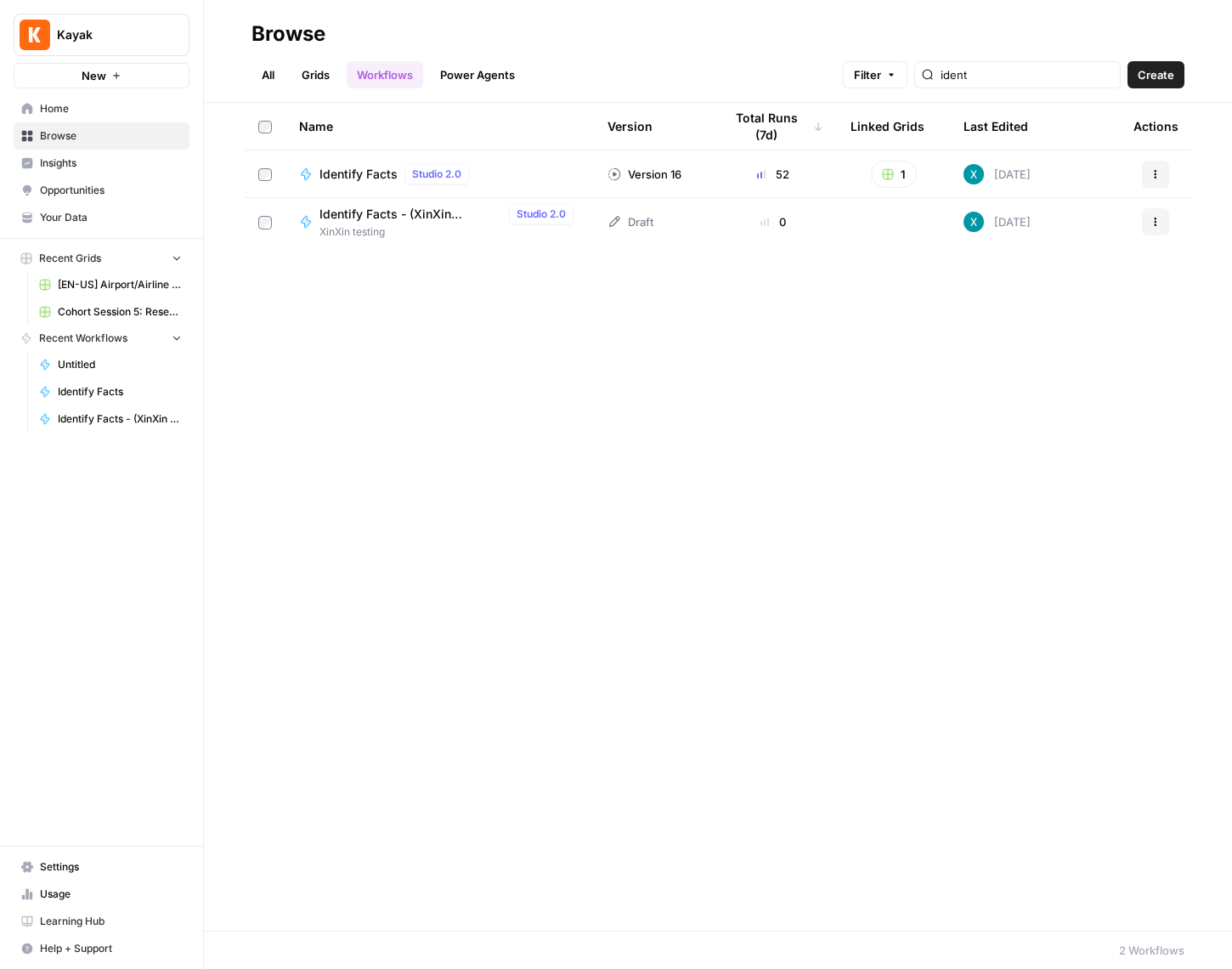
click at [272, 81] on link "All" at bounding box center [268, 75] width 33 height 27
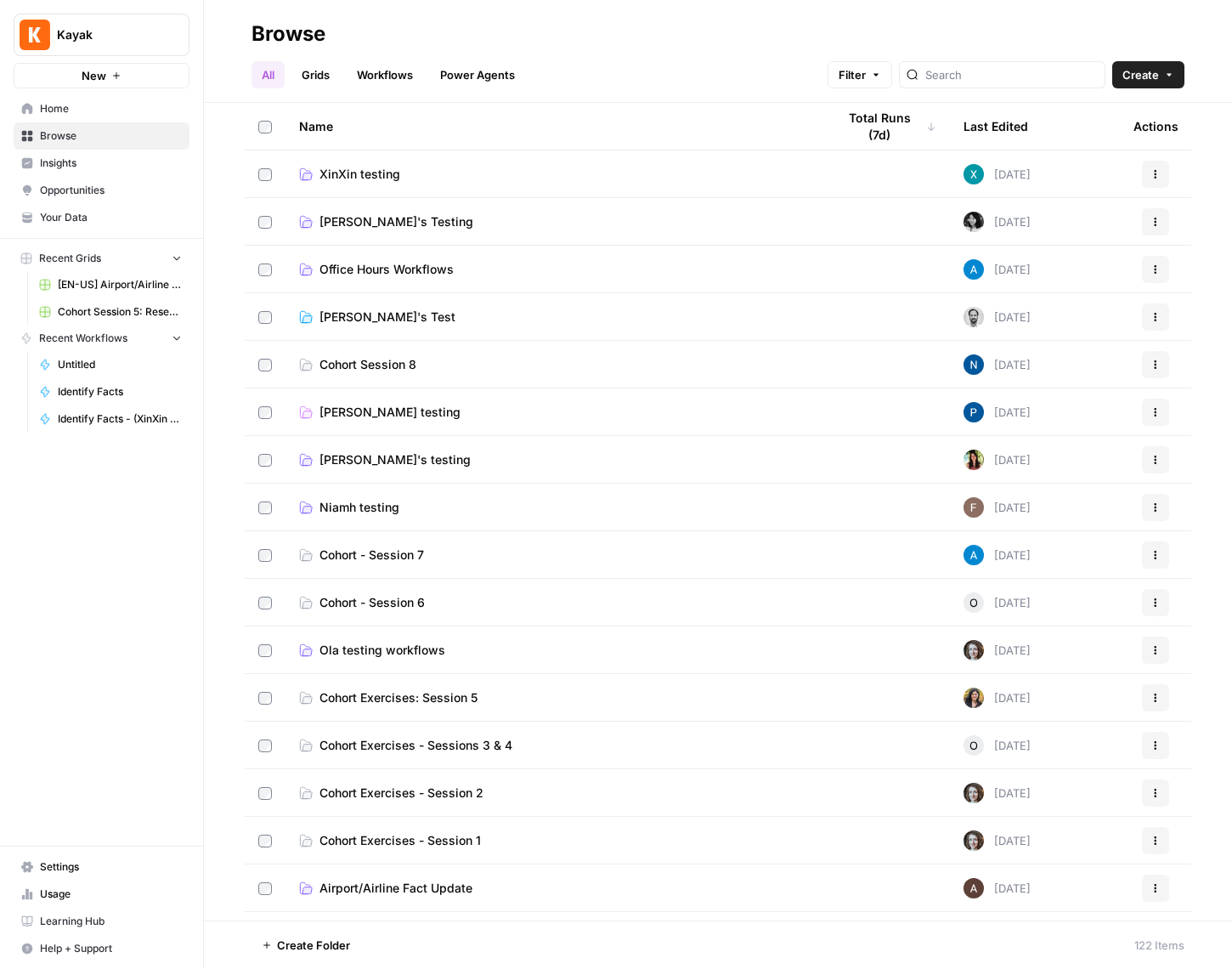
click at [369, 167] on span "XinXin testing" at bounding box center [360, 174] width 80 height 17
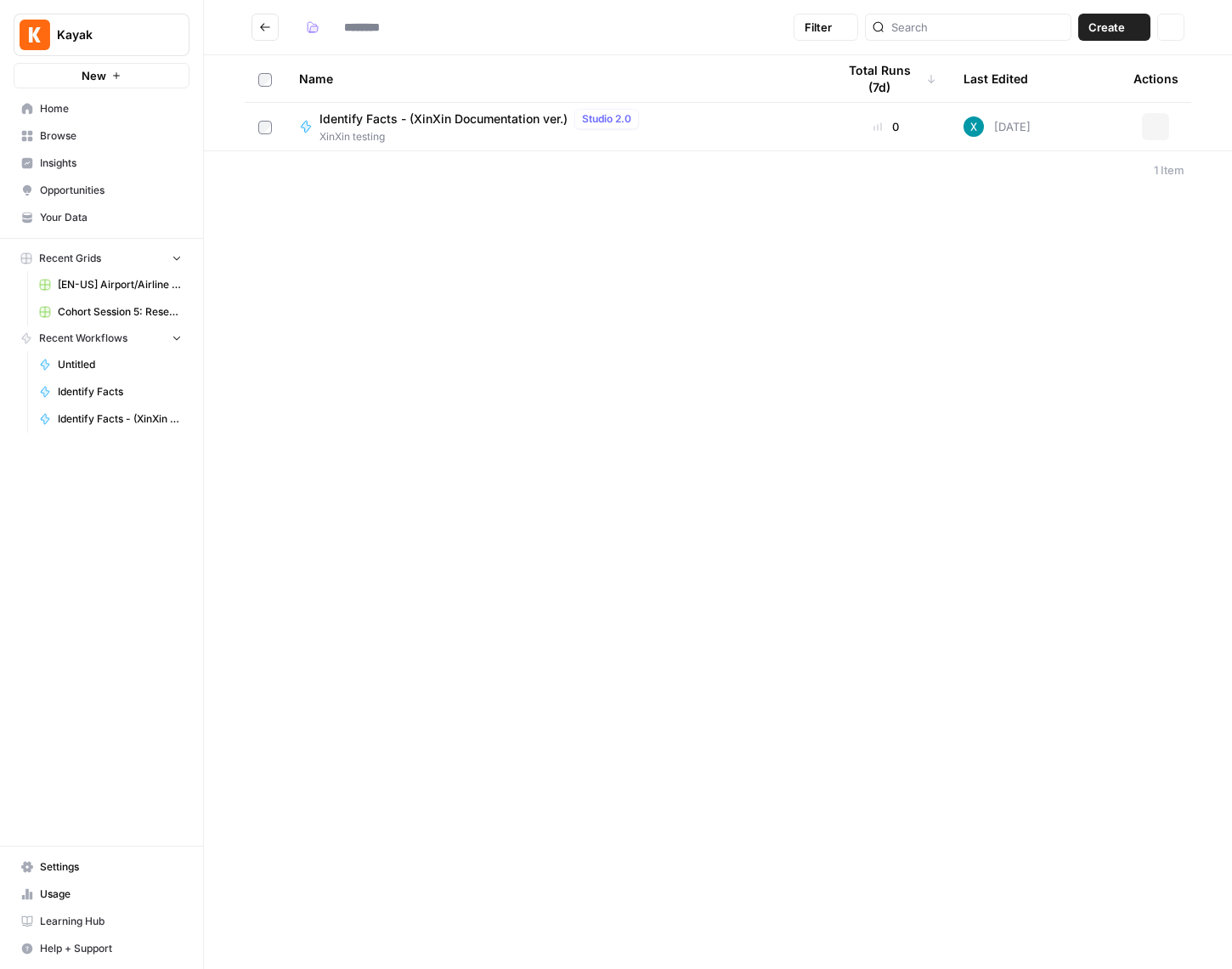
type input "**********"
click at [391, 128] on div "Identify Facts - (XinXin Documentation ver.) Studio 2.0" at bounding box center [482, 119] width 326 height 20
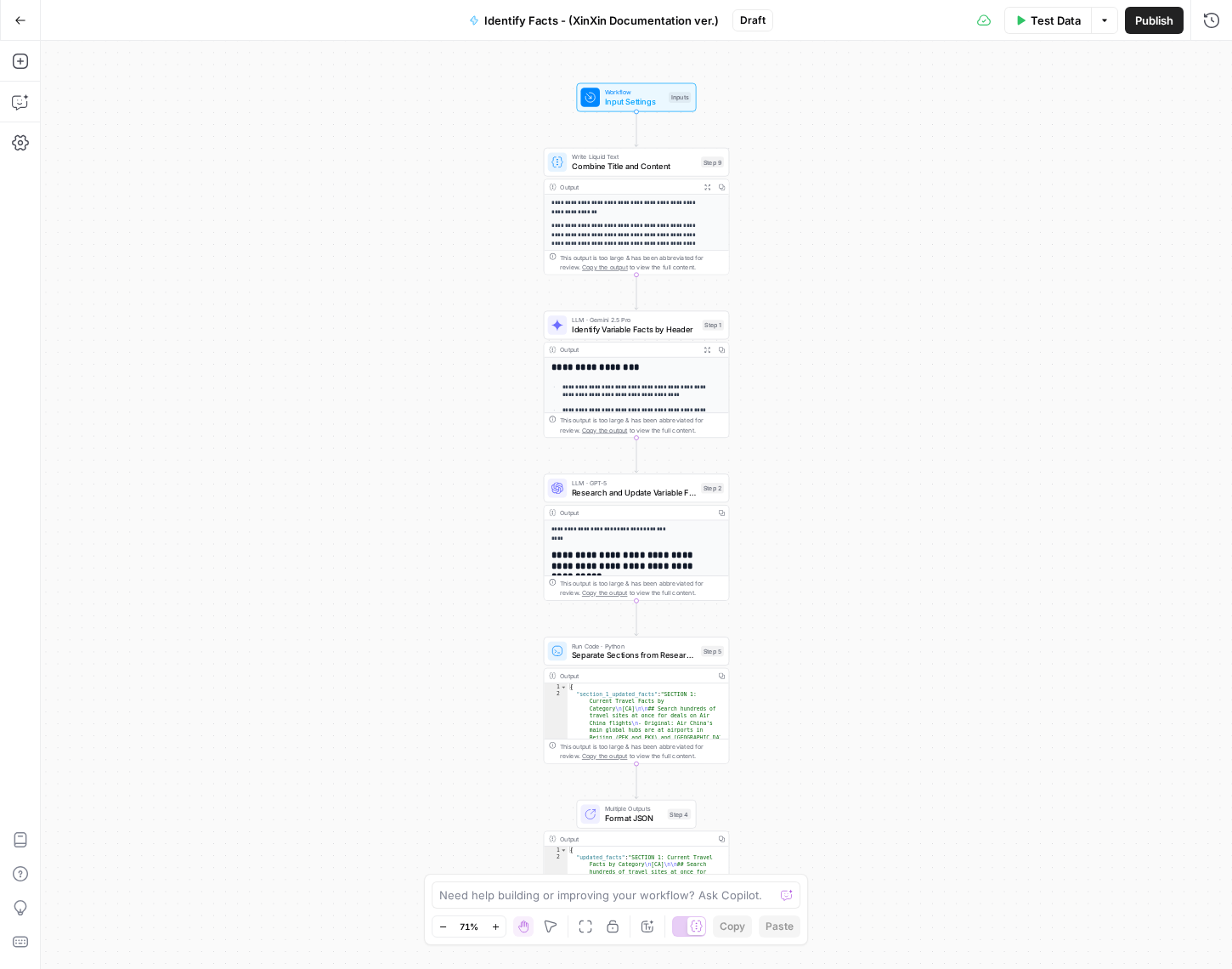
click at [22, 34] on button "Go Back" at bounding box center [20, 20] width 30 height 30
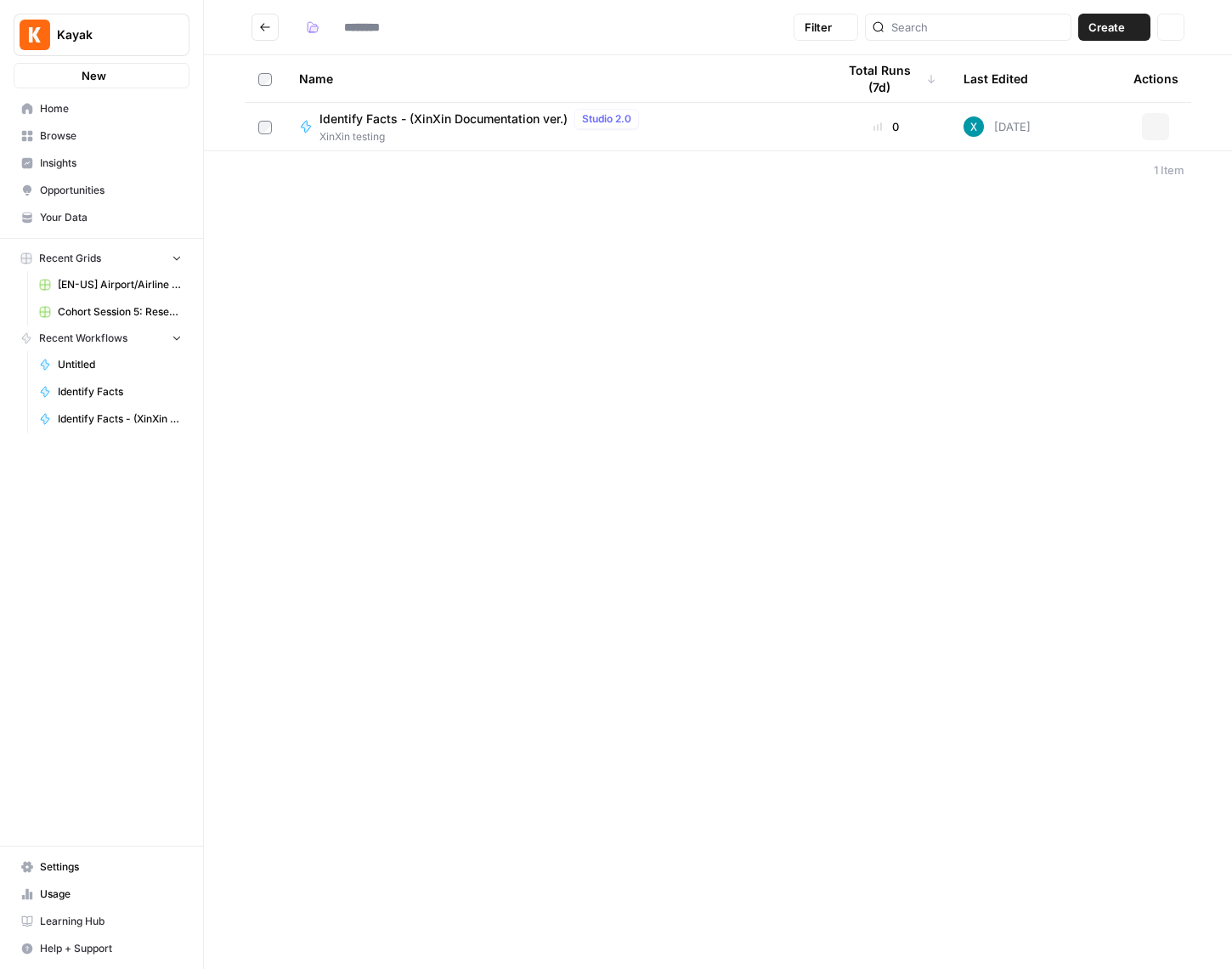
type input "**********"
click at [1085, 27] on button "Create" at bounding box center [1114, 27] width 72 height 27
click at [404, 124] on span "Identify Facts - (XinXin Documentation ver.)" at bounding box center [444, 119] width 248 height 17
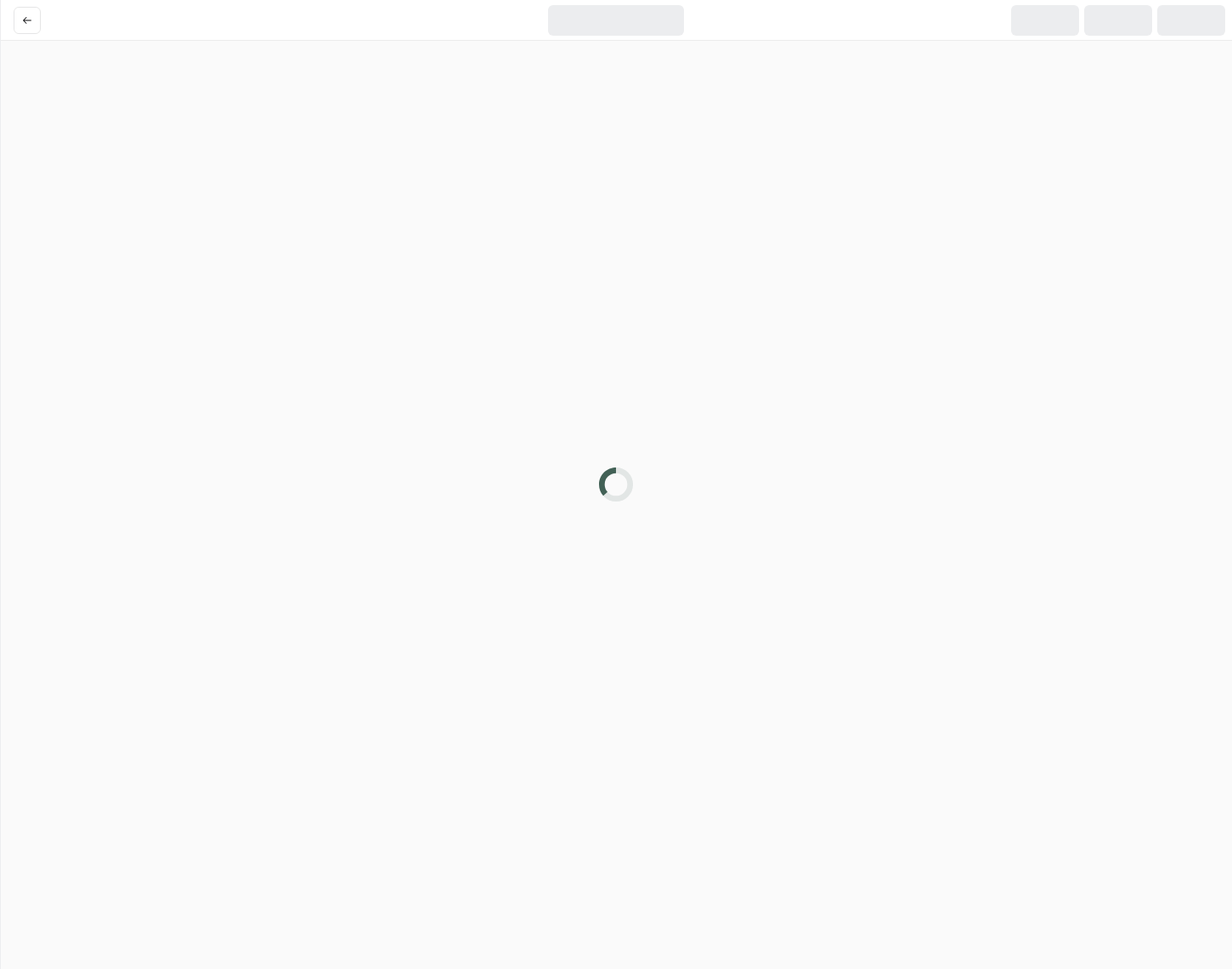
click at [404, 124] on div at bounding box center [616, 484] width 1232 height 969
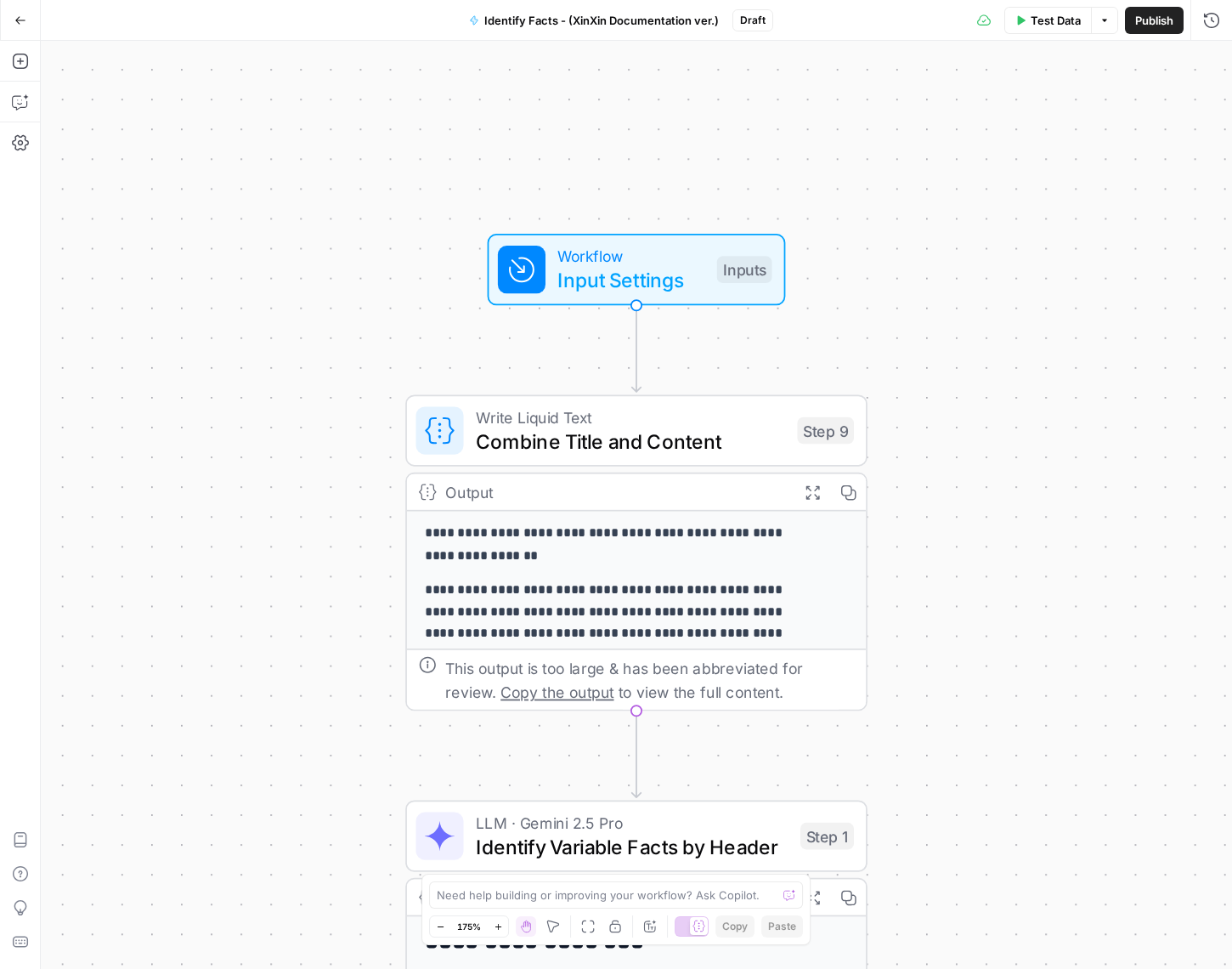
click at [753, 615] on p "**********" at bounding box center [616, 644] width 384 height 131
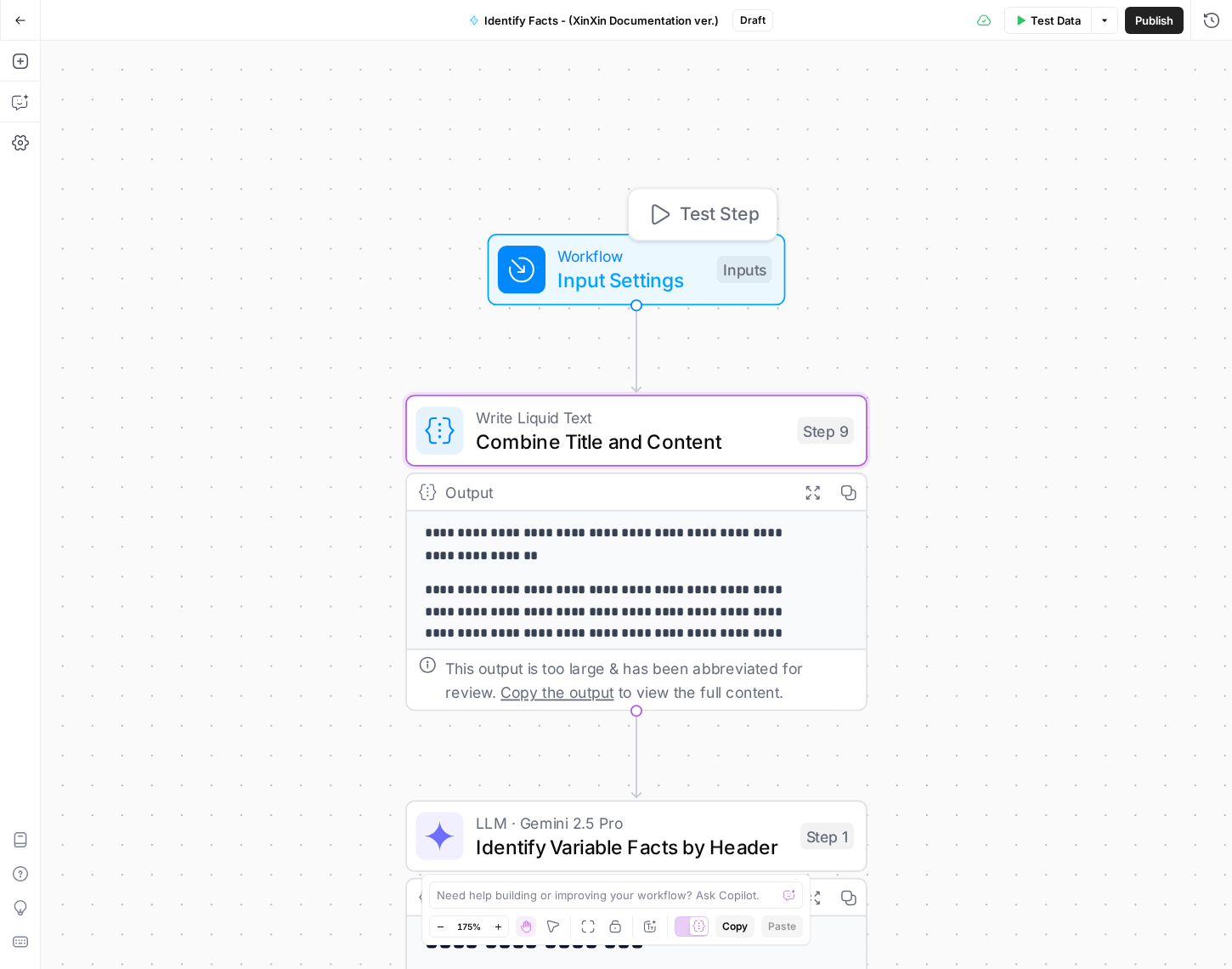
click at [664, 267] on span "Input Settings" at bounding box center [631, 279] width 148 height 30
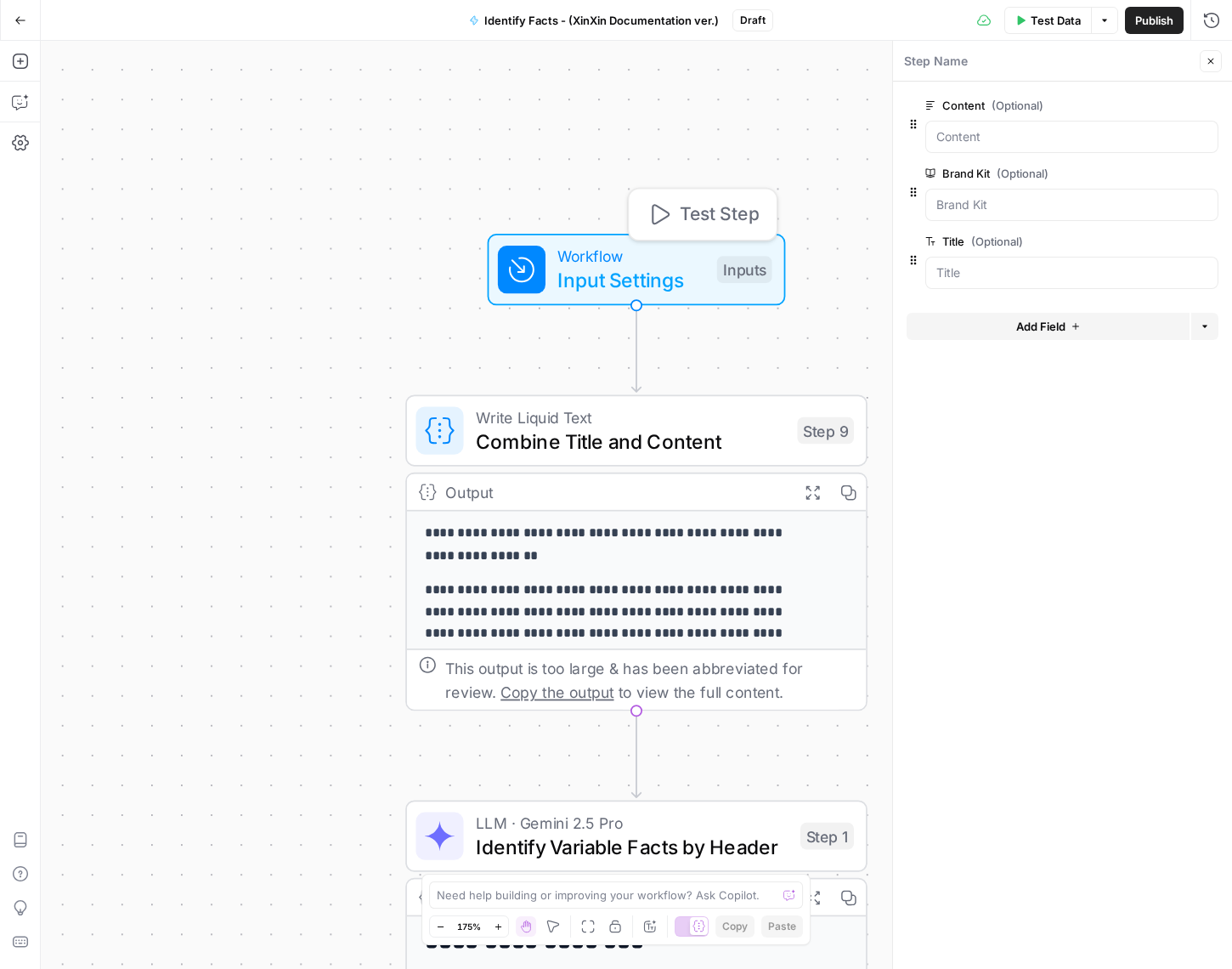
click at [690, 448] on span "Combine Title and Content" at bounding box center [631, 440] width 311 height 30
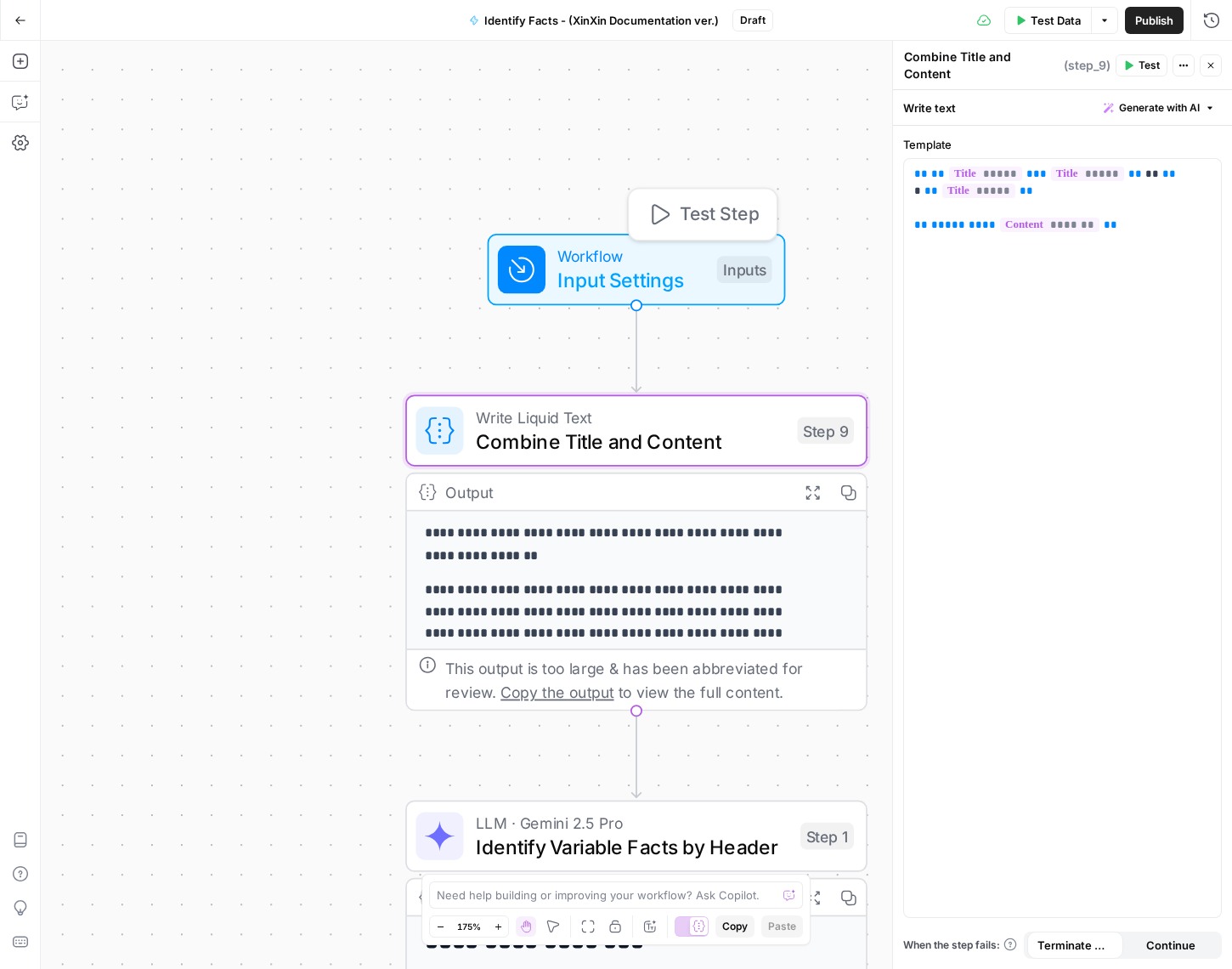
click at [669, 209] on icon "button" at bounding box center [658, 214] width 24 height 24
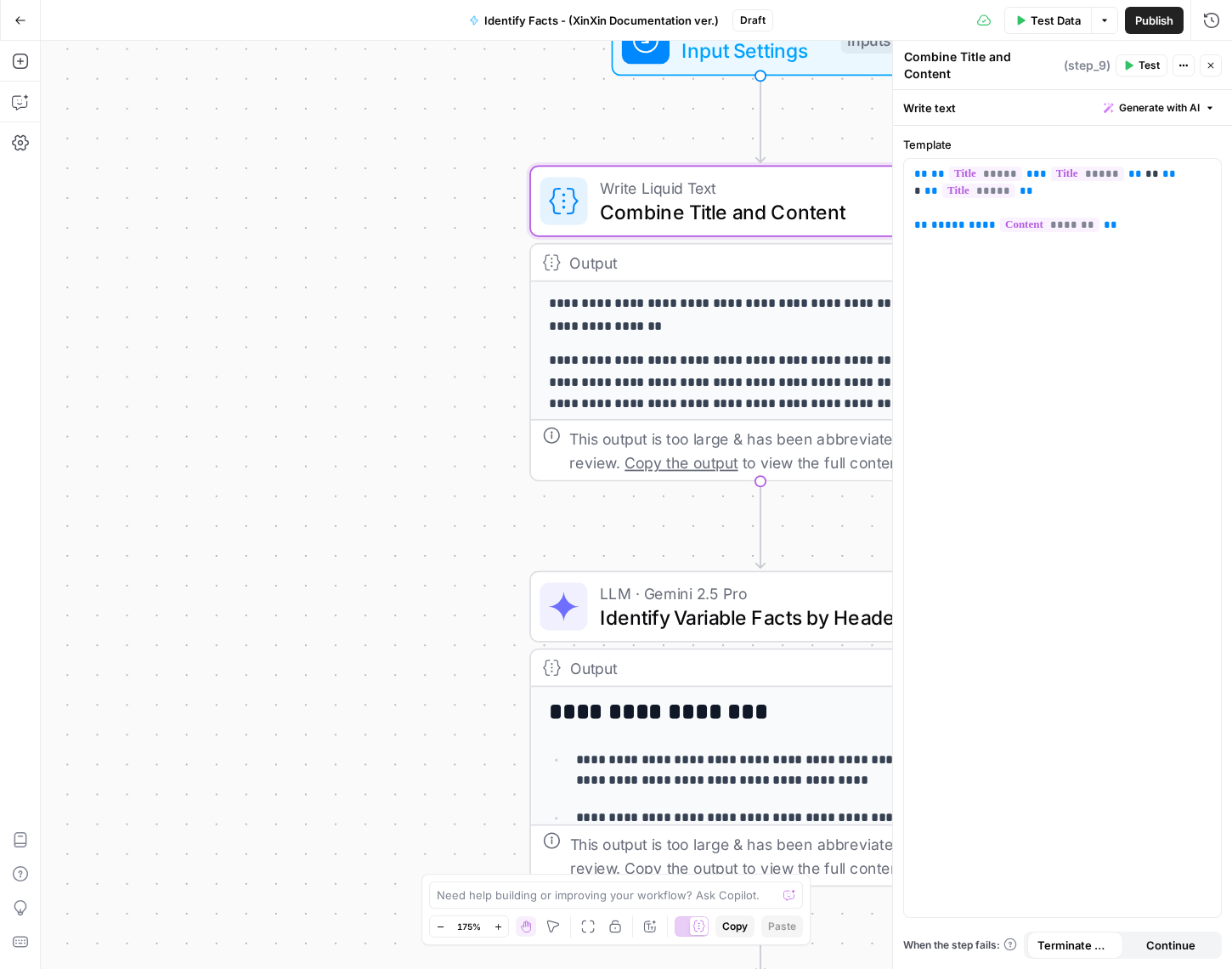
drag, startPoint x: 174, startPoint y: 554, endPoint x: 307, endPoint y: 296, distance: 290.3
click at [299, 317] on div "**********" at bounding box center [637, 505] width 1191 height 928
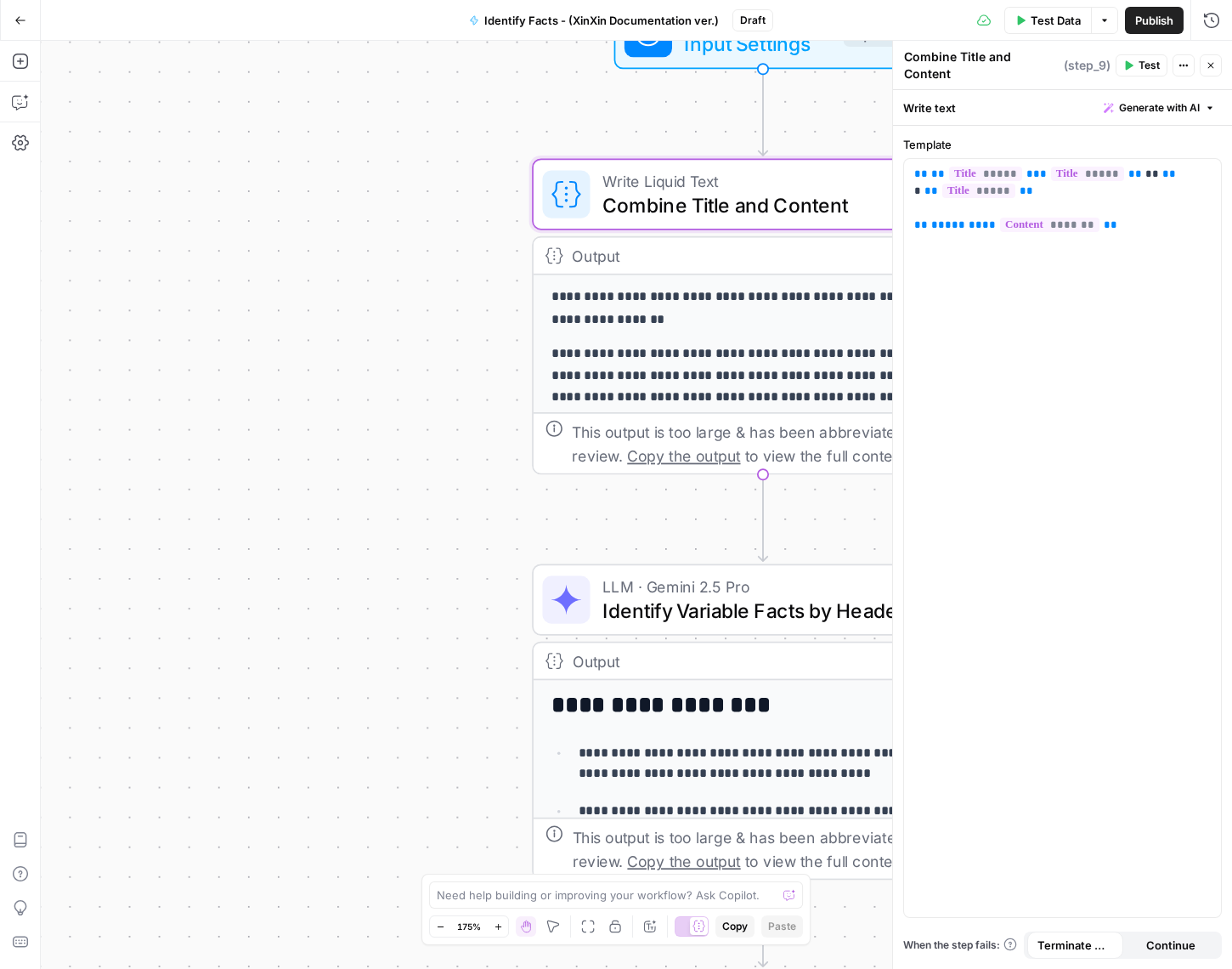
drag, startPoint x: 434, startPoint y: 493, endPoint x: 32, endPoint y: 494, distance: 402.0
click at [111, 492] on div "**********" at bounding box center [637, 505] width 1191 height 928
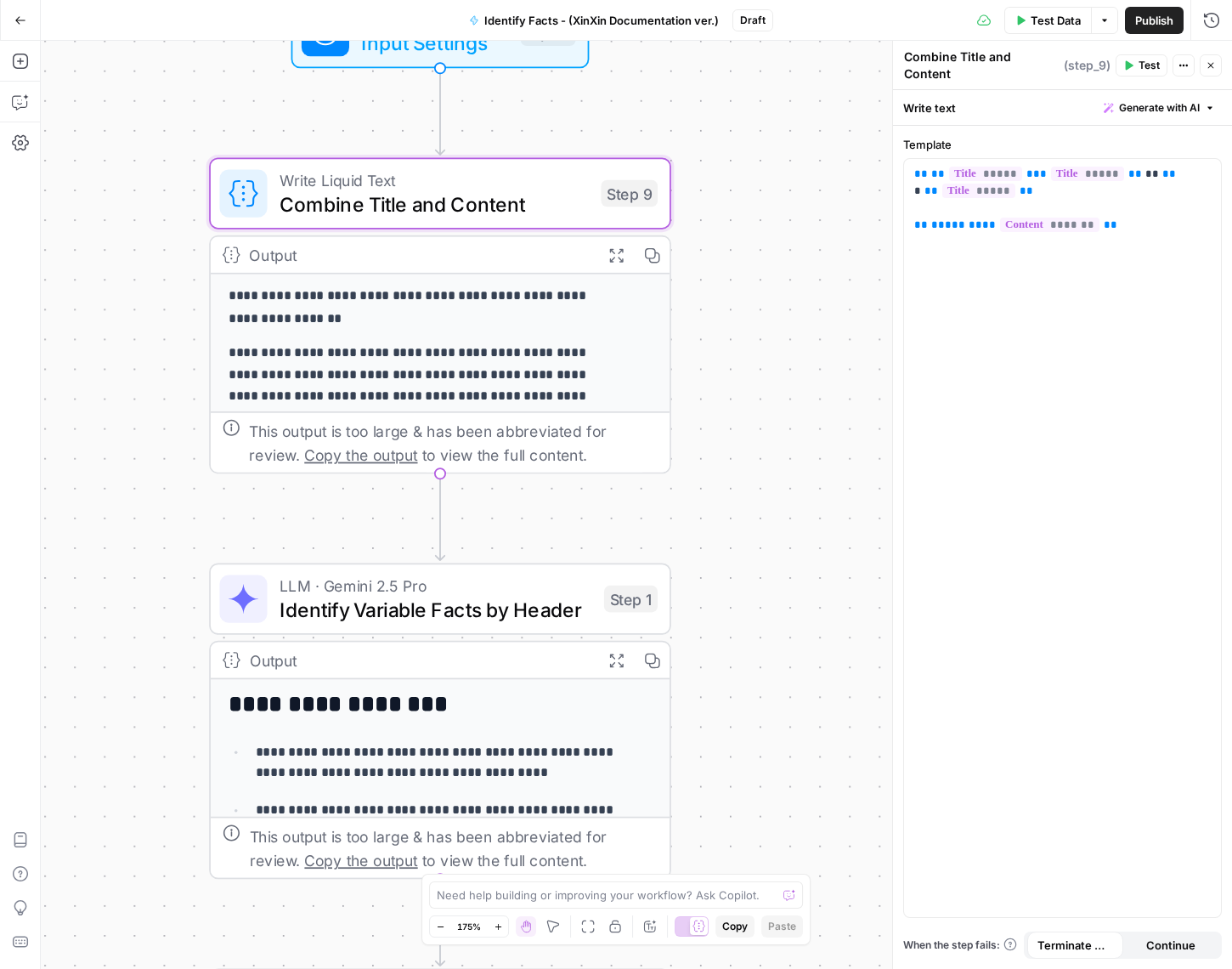
click at [473, 581] on span "LLM · Gemini 2.5 Pro" at bounding box center [436, 585] width 312 height 24
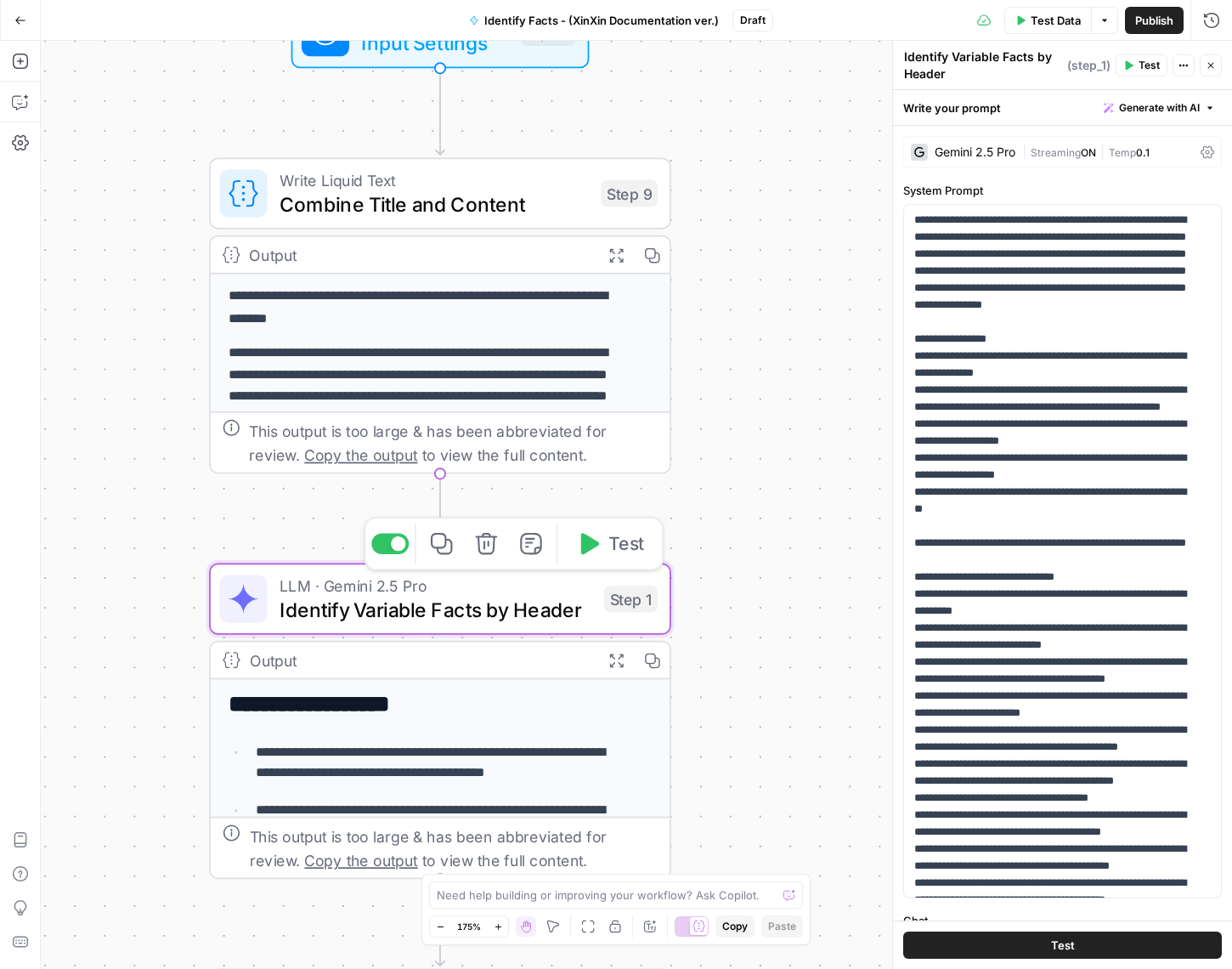
click at [628, 556] on button "Test" at bounding box center [610, 543] width 92 height 39
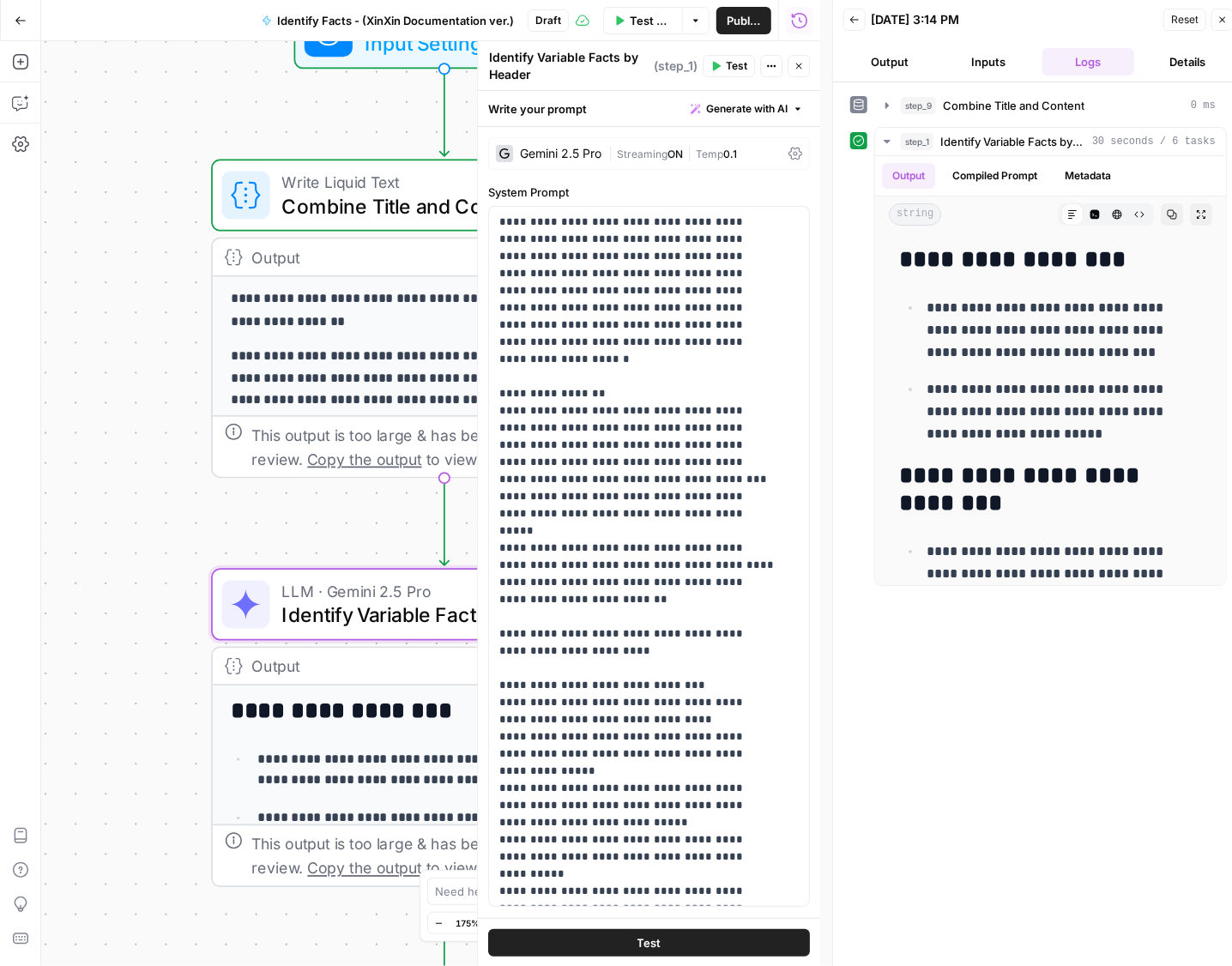
click at [901, 62] on button "Output" at bounding box center [889, 62] width 92 height 28
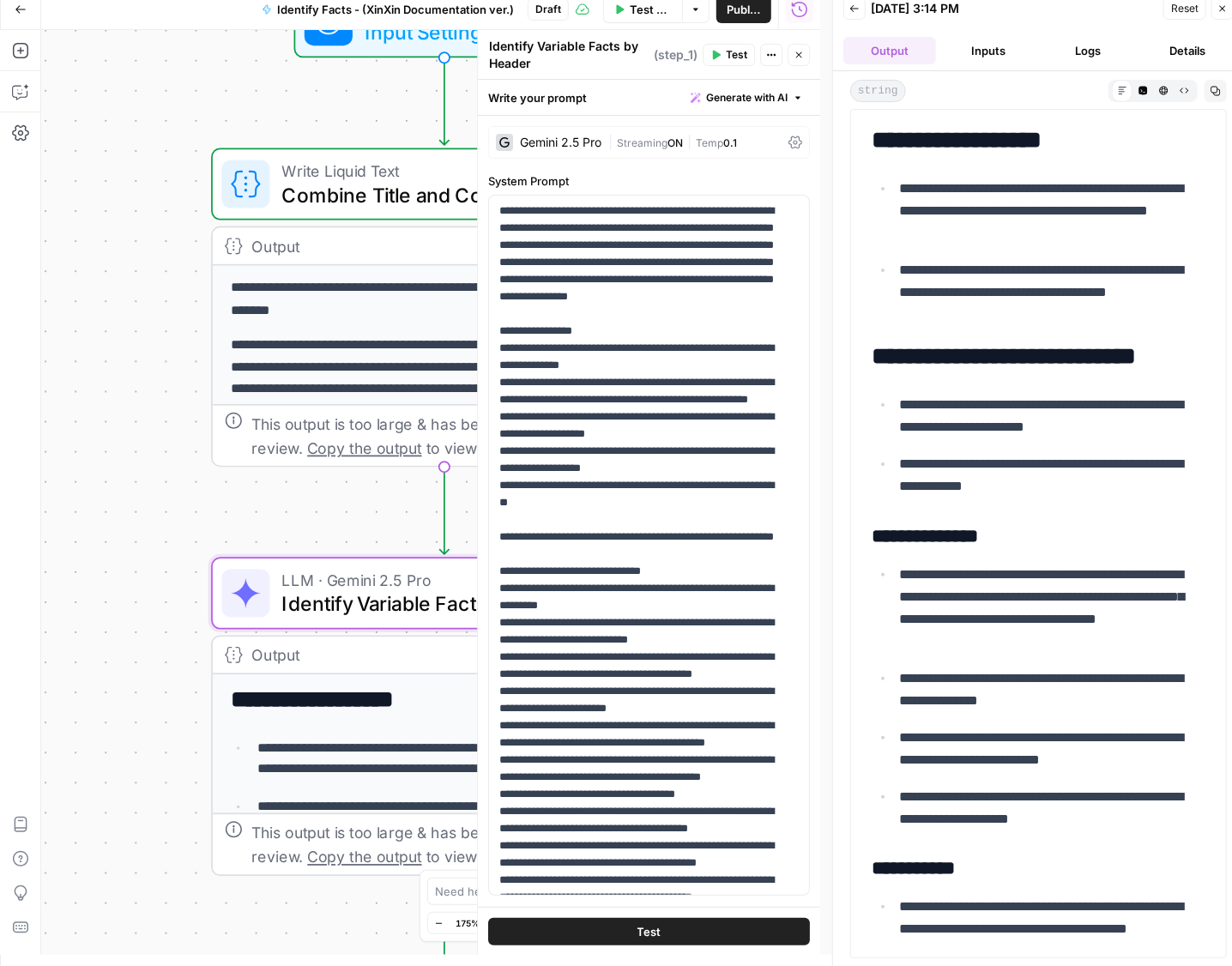
click at [978, 54] on button "Inputs" at bounding box center [989, 51] width 92 height 28
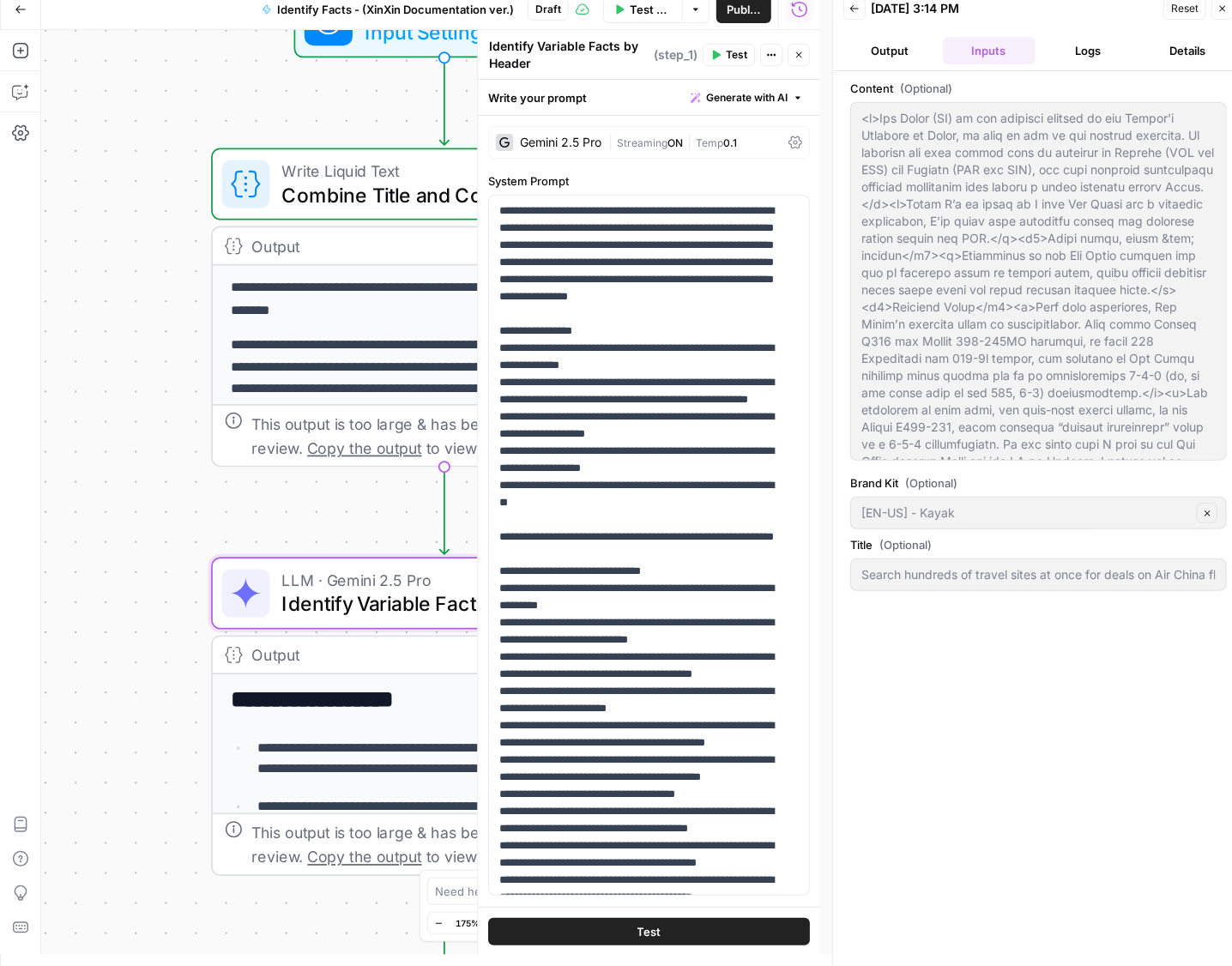
click at [1090, 55] on button "Logs" at bounding box center [1088, 51] width 92 height 28
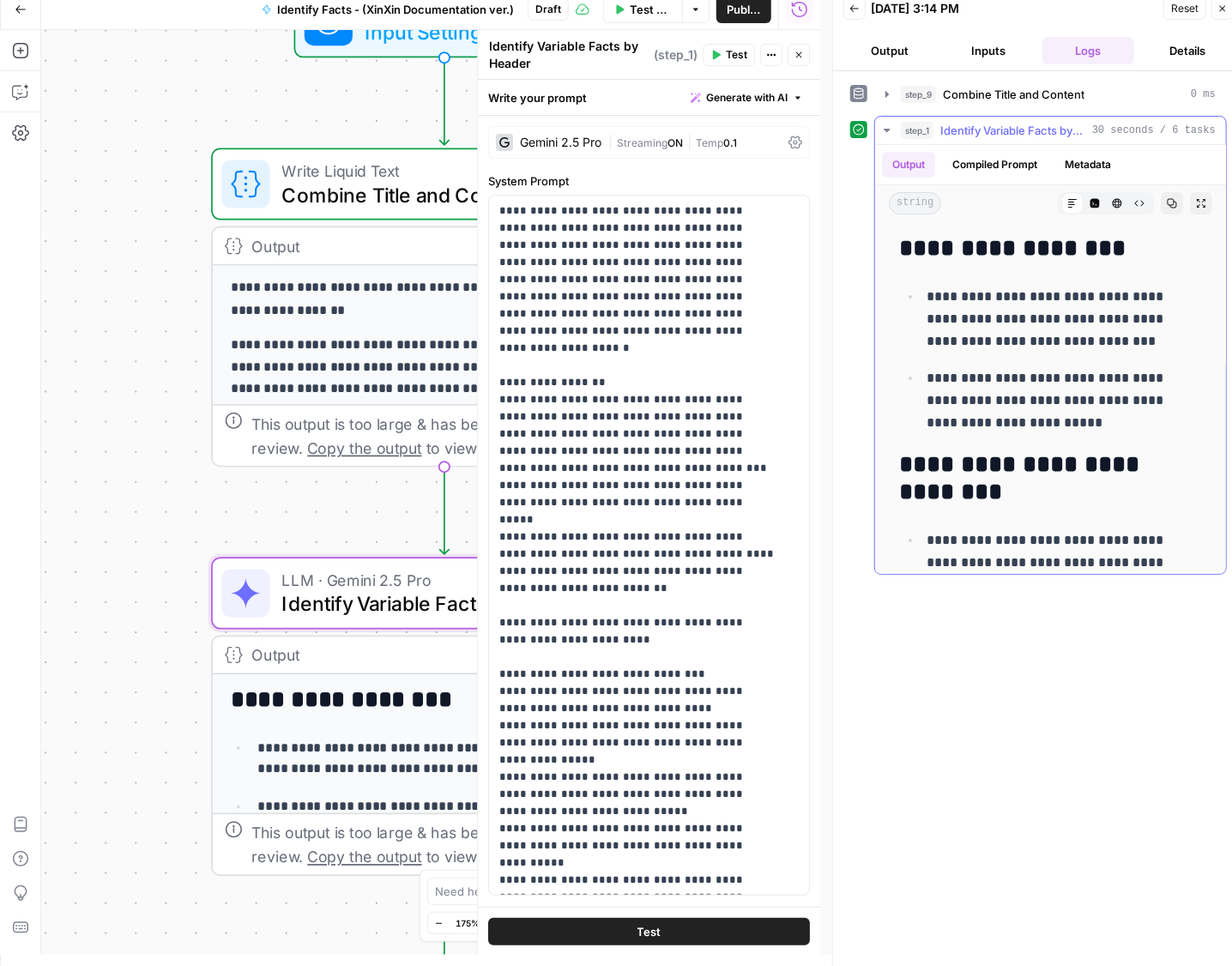
click at [998, 166] on button "Compiled Prompt" at bounding box center [994, 165] width 105 height 26
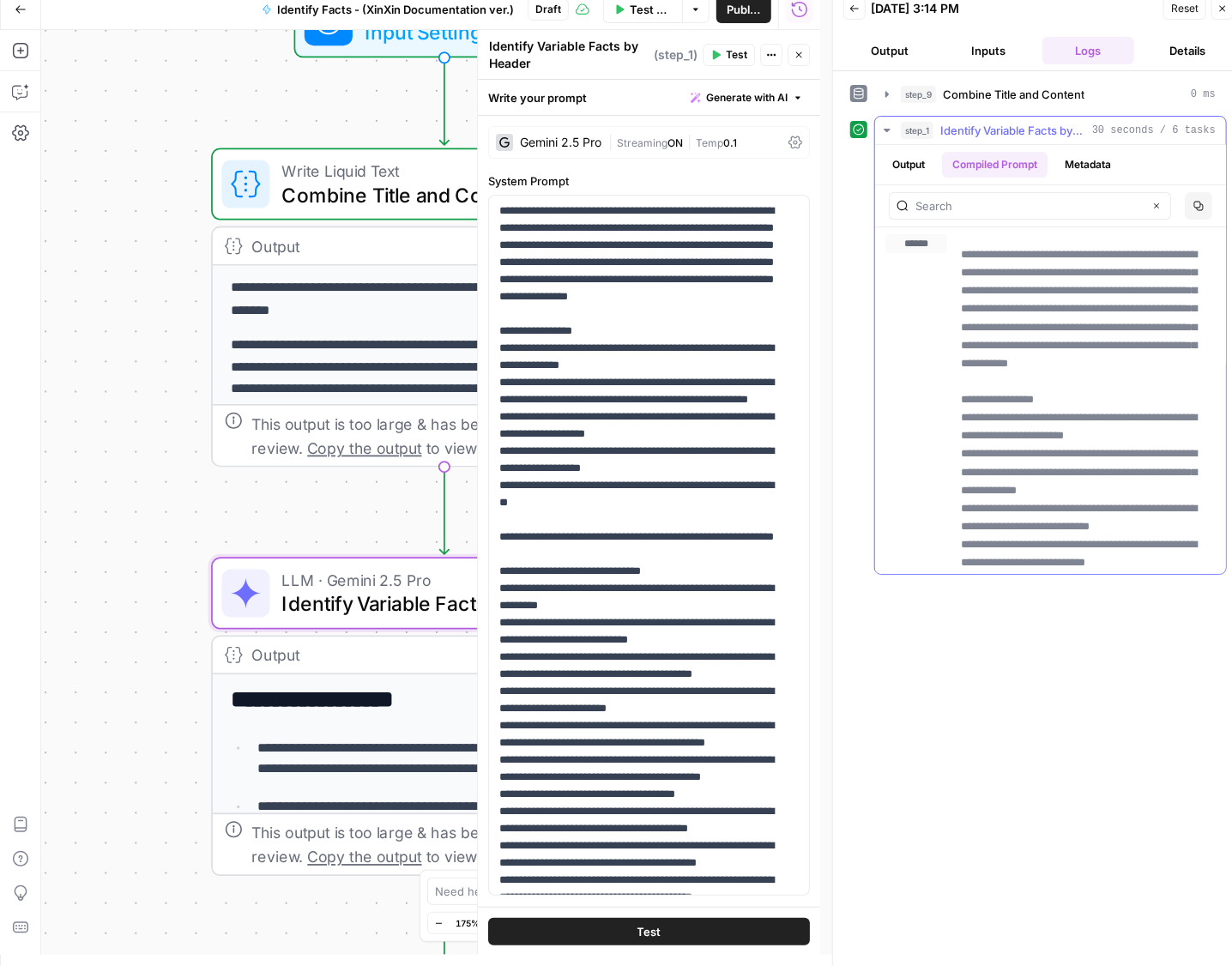
click at [1112, 161] on button "Metadata" at bounding box center [1087, 165] width 67 height 26
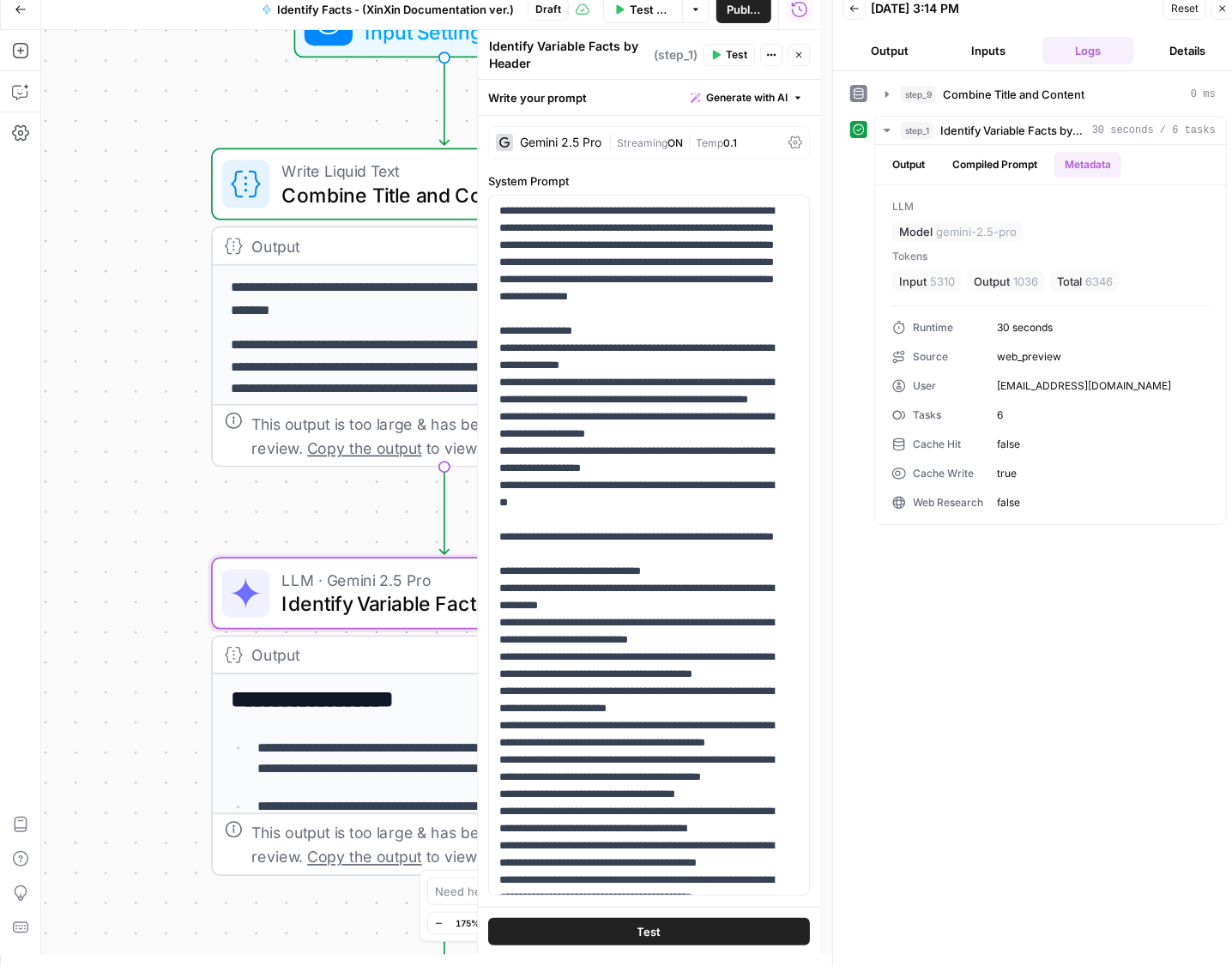
click at [892, 55] on button "Output" at bounding box center [889, 51] width 92 height 28
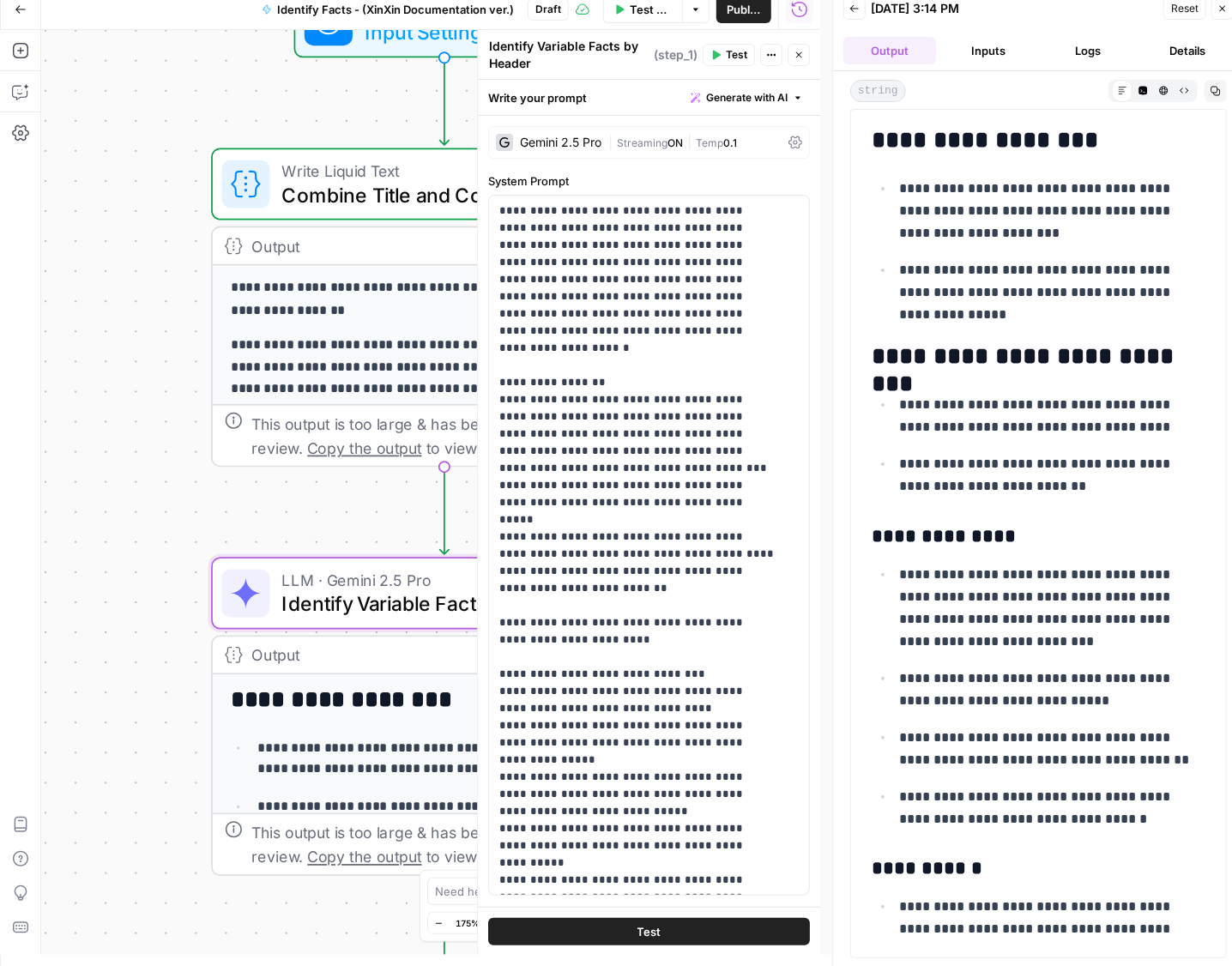
click at [1166, 54] on button "Details" at bounding box center [1187, 51] width 92 height 28
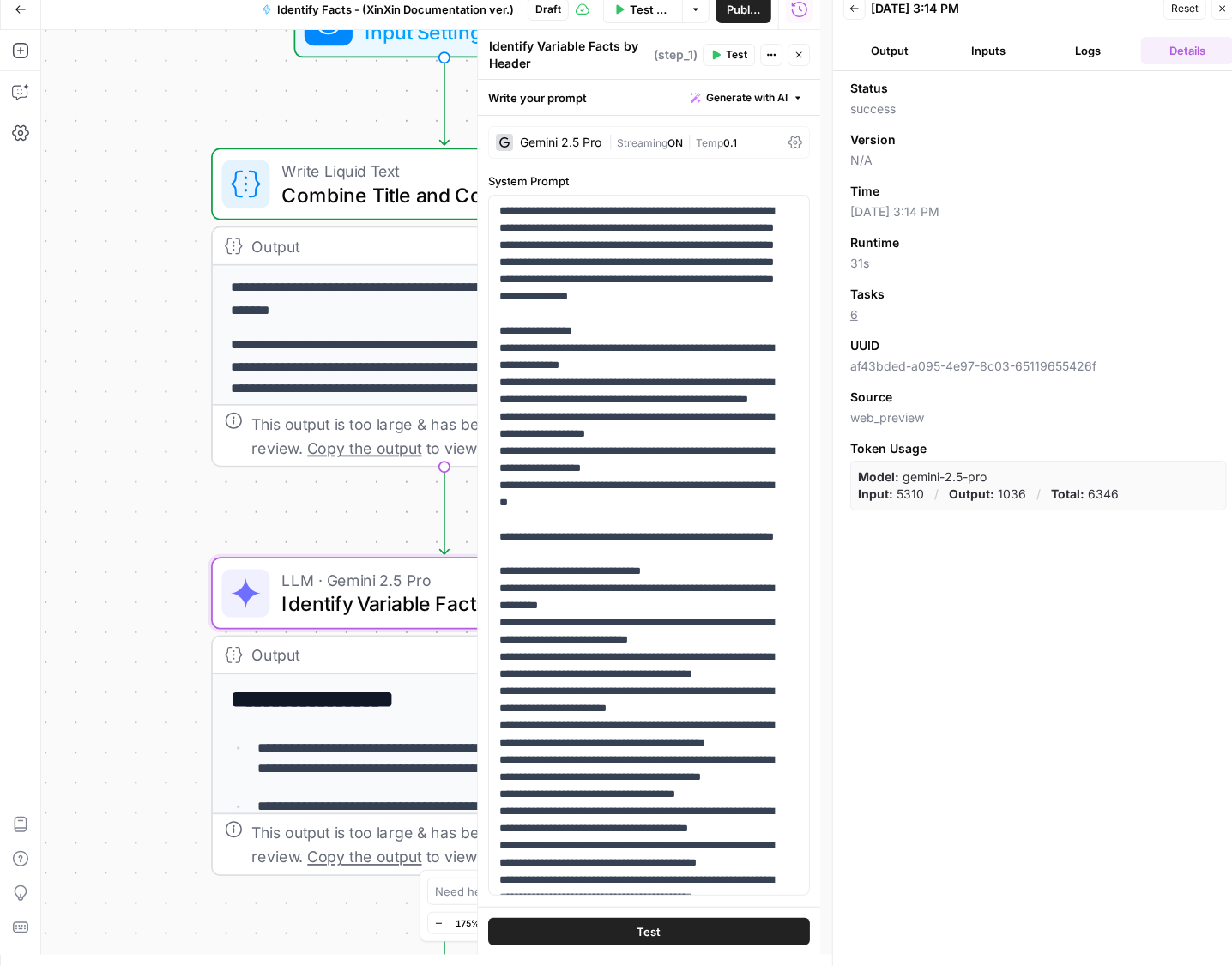
click at [963, 45] on button "Inputs" at bounding box center [989, 51] width 92 height 28
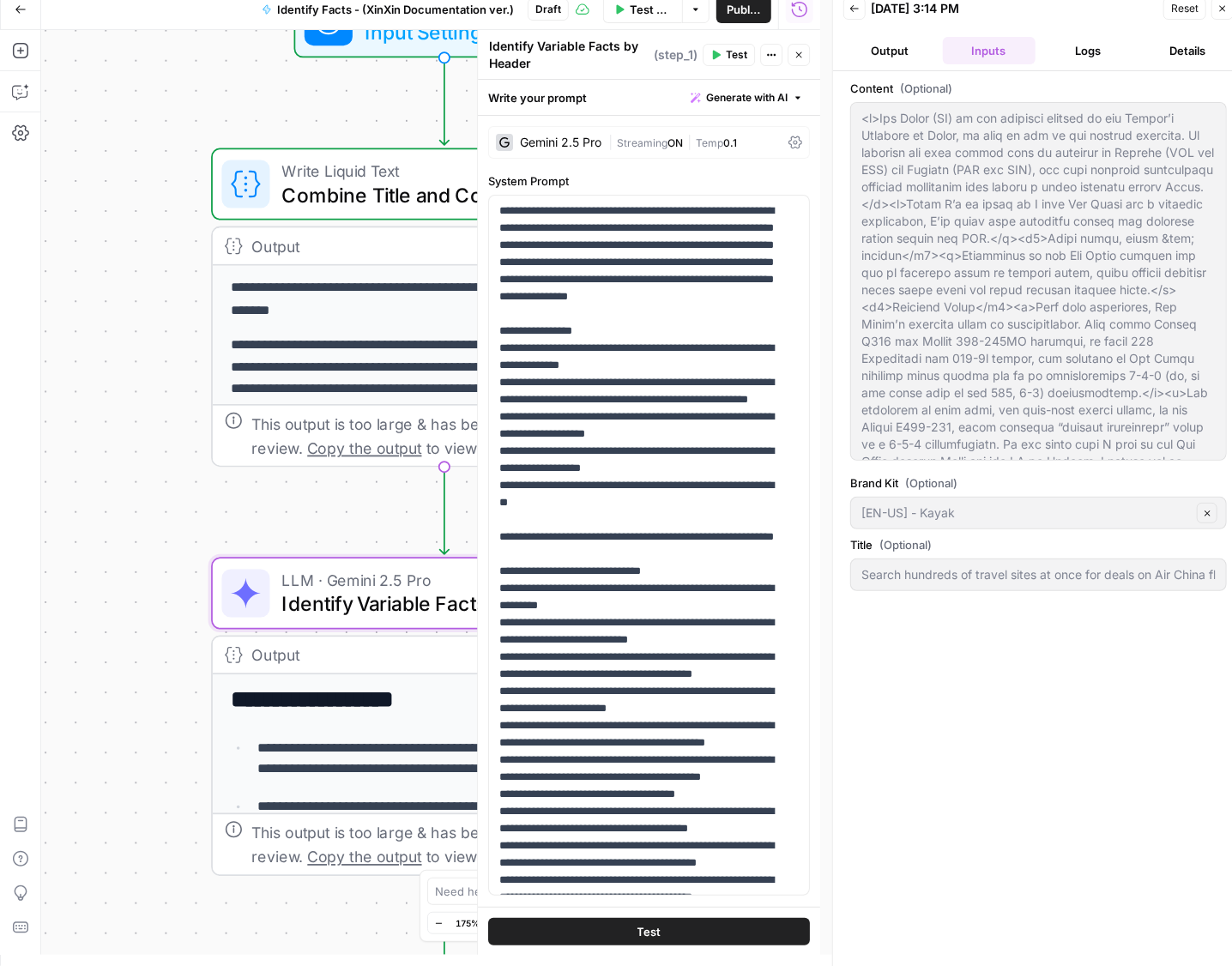
click at [889, 55] on button "Output" at bounding box center [889, 51] width 92 height 28
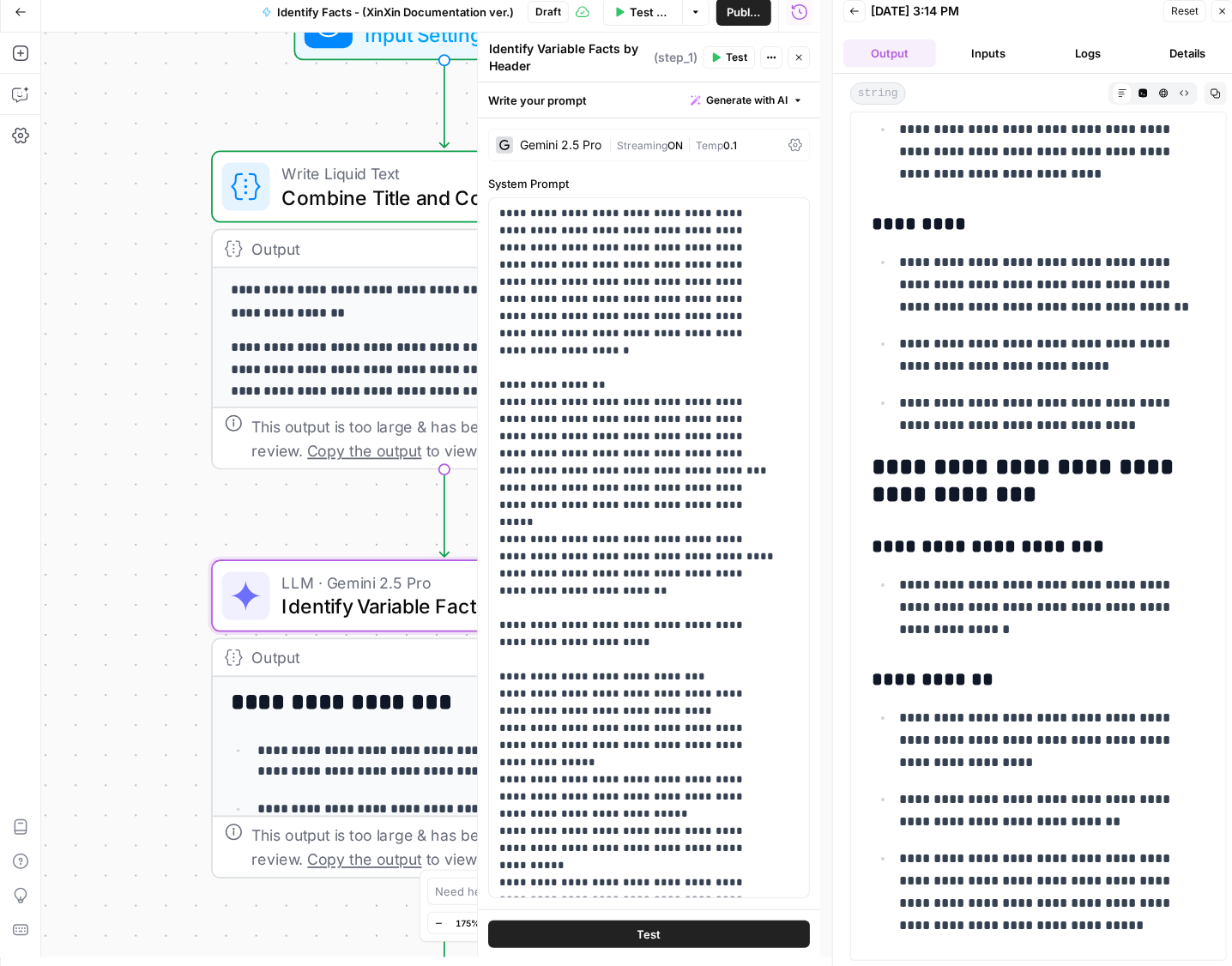
scroll to position [11, 0]
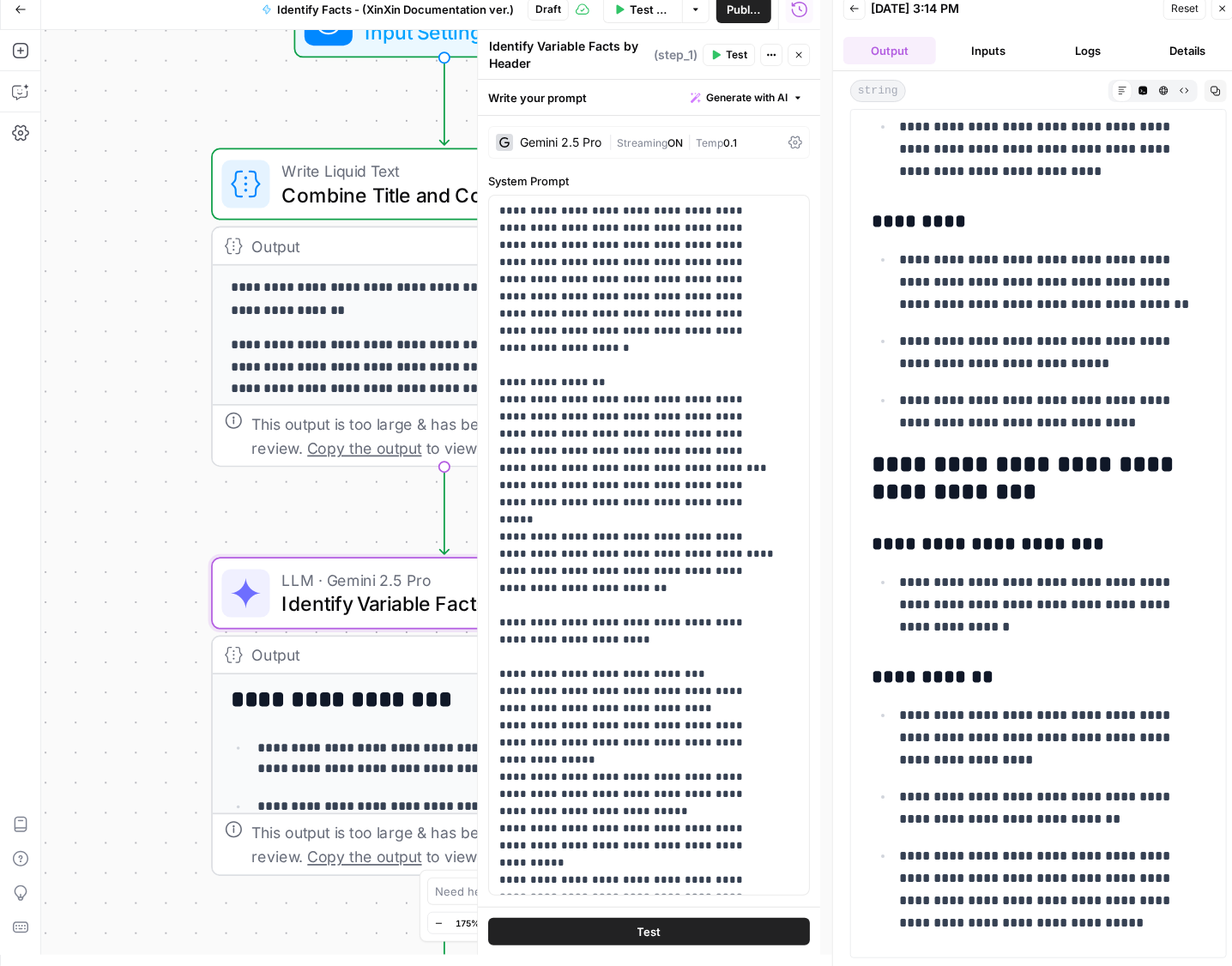
click at [304, 813] on div "This output is too large & has been abbreviated for review. Copy the output to …" at bounding box center [444, 843] width 463 height 62
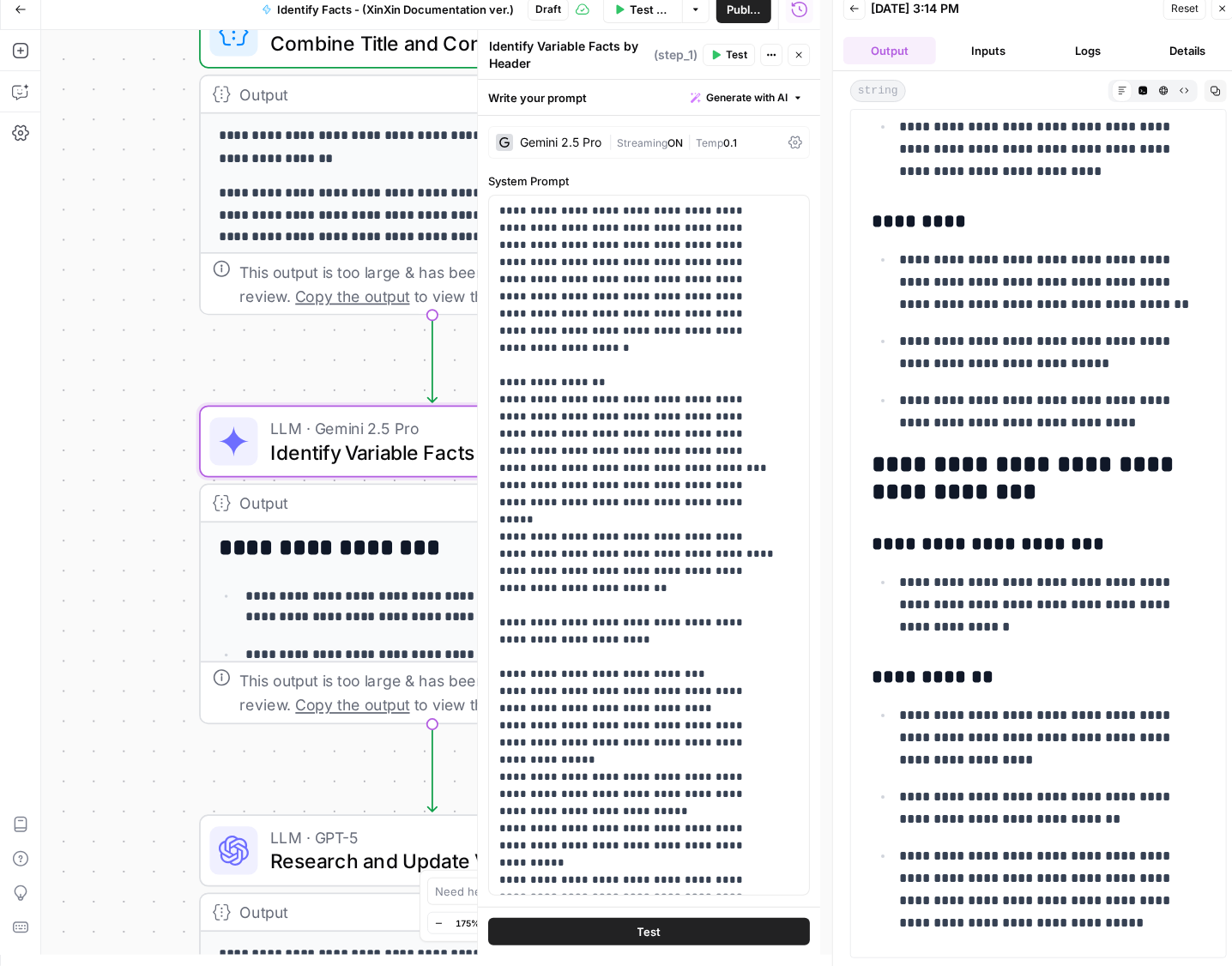
drag, startPoint x: 148, startPoint y: 814, endPoint x: 102, endPoint y: 387, distance: 429.5
click at [103, 389] on div "**********" at bounding box center [431, 492] width 779 height 925
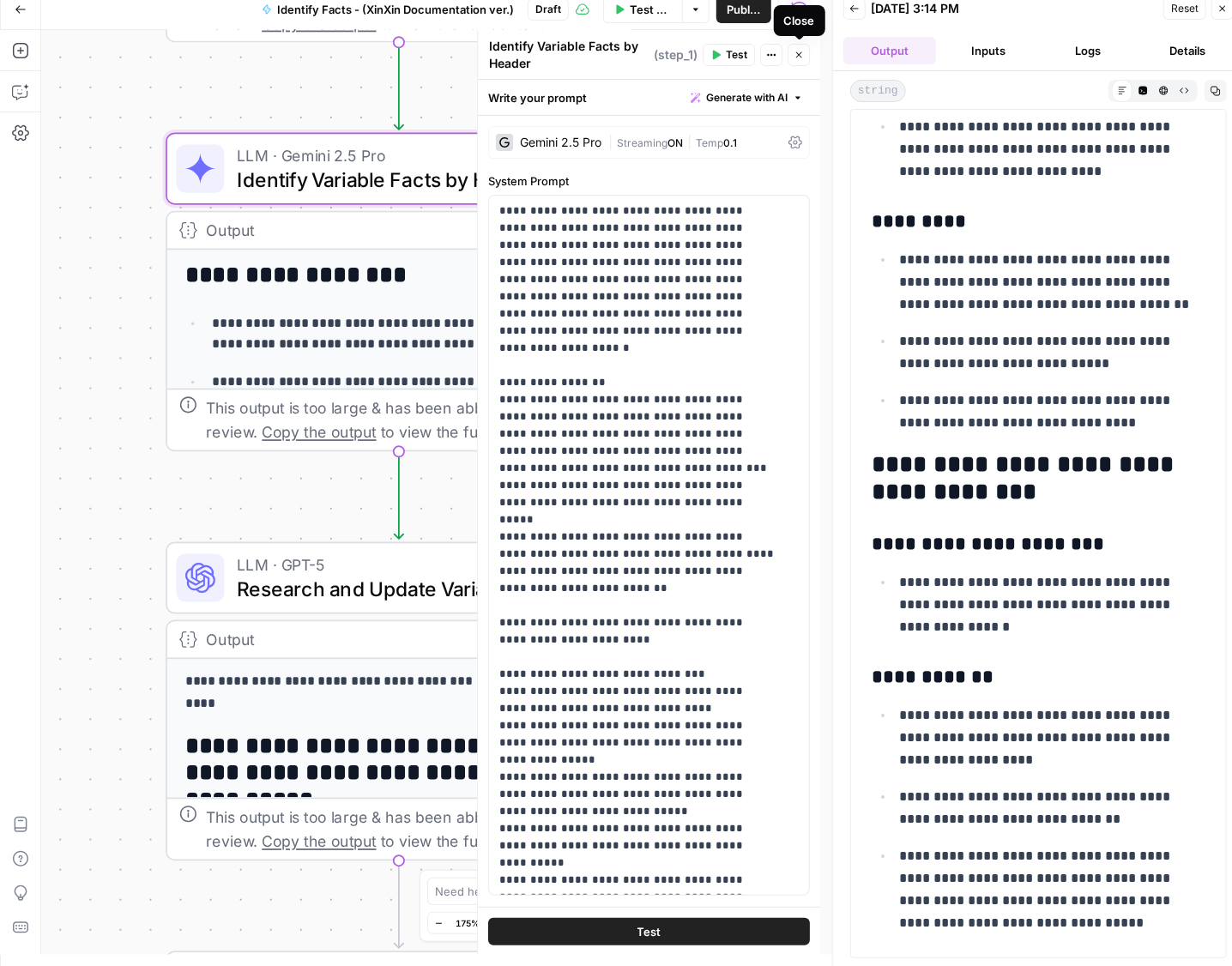
click at [798, 57] on icon "button" at bounding box center [799, 54] width 10 height 10
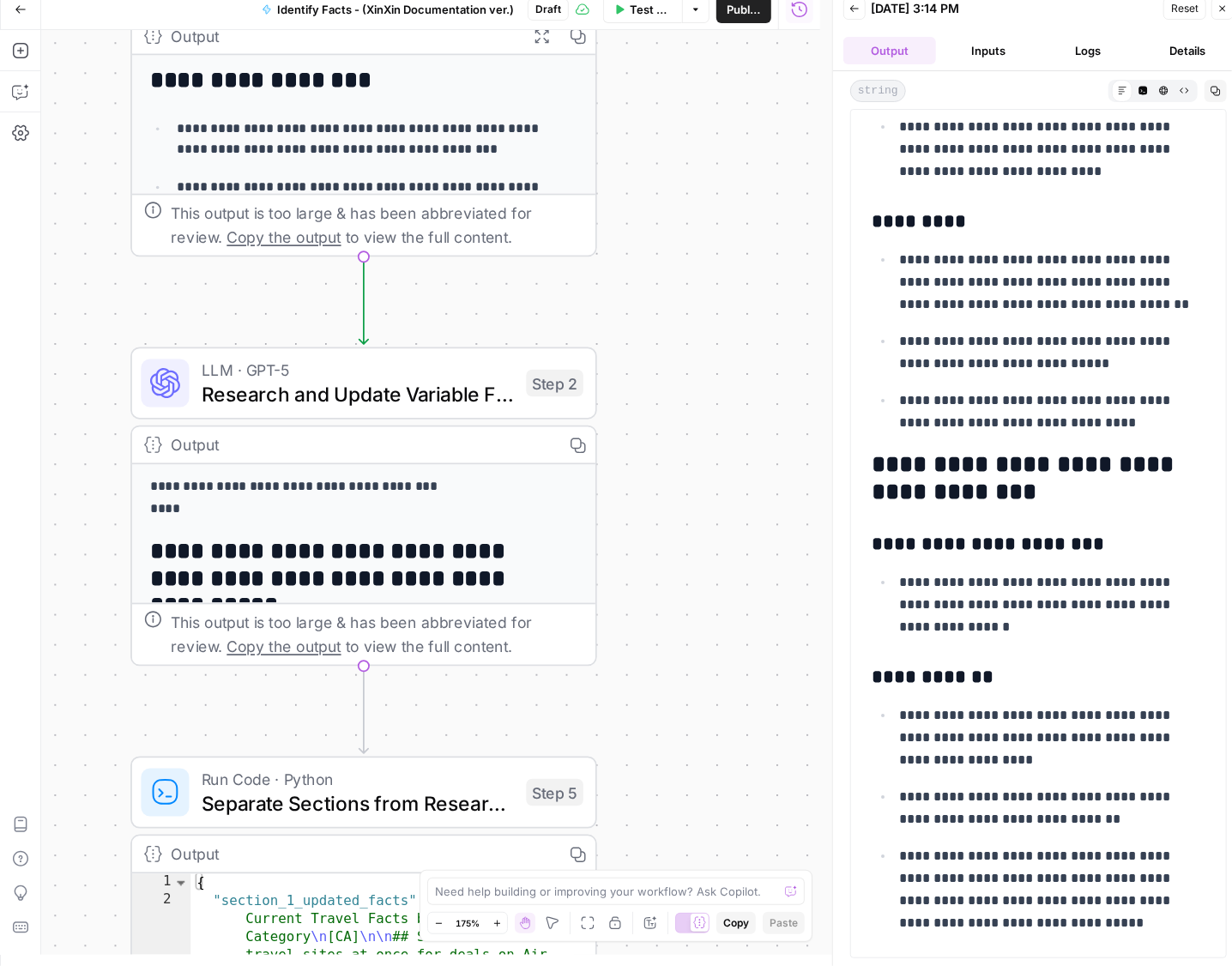
drag, startPoint x: 724, startPoint y: 481, endPoint x: 689, endPoint y: 287, distance: 197.1
click at [689, 287] on div "**********" at bounding box center [431, 492] width 779 height 925
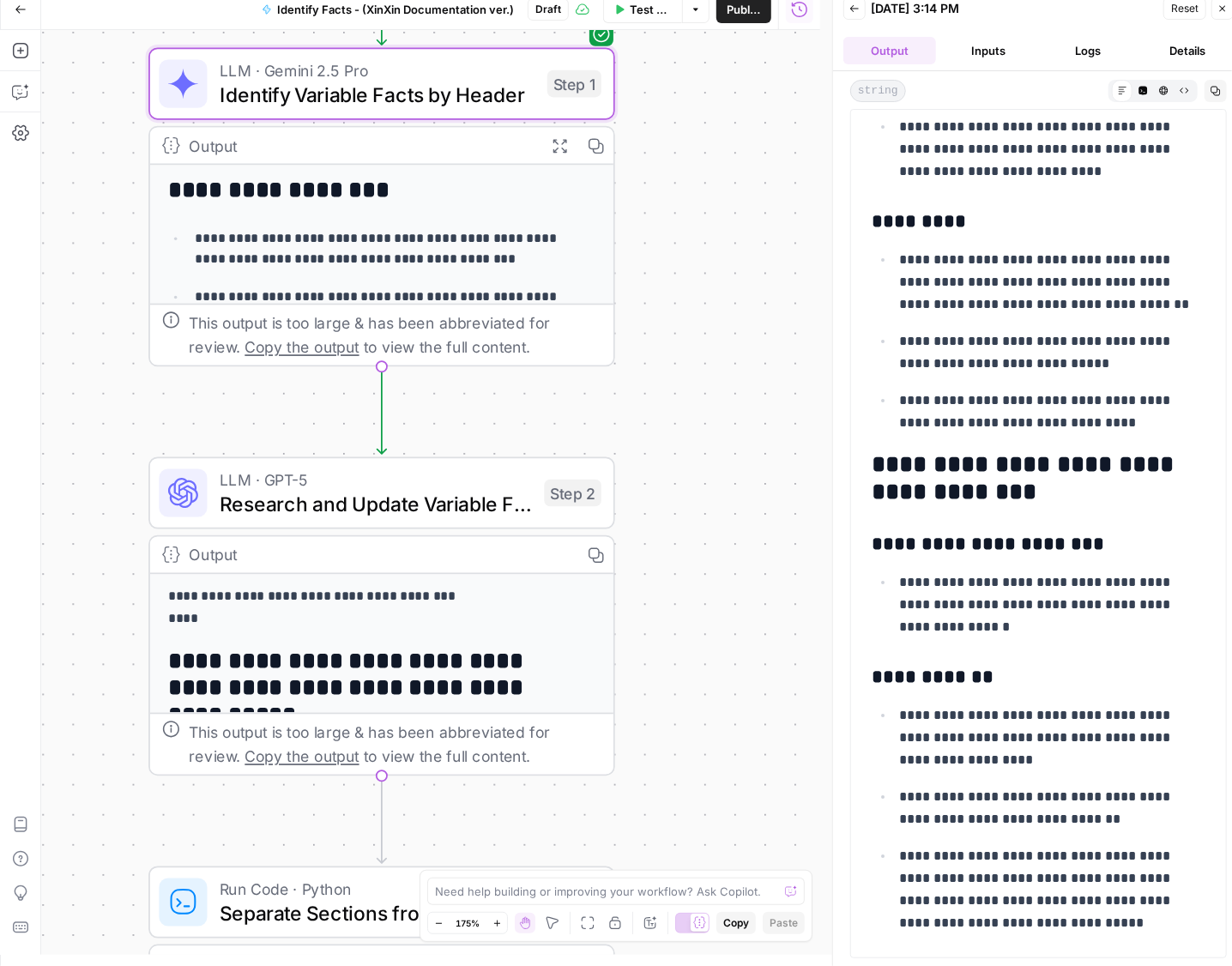
drag, startPoint x: 691, startPoint y: 263, endPoint x: 708, endPoint y: 372, distance: 110.3
click at [708, 372] on div "**********" at bounding box center [431, 492] width 779 height 925
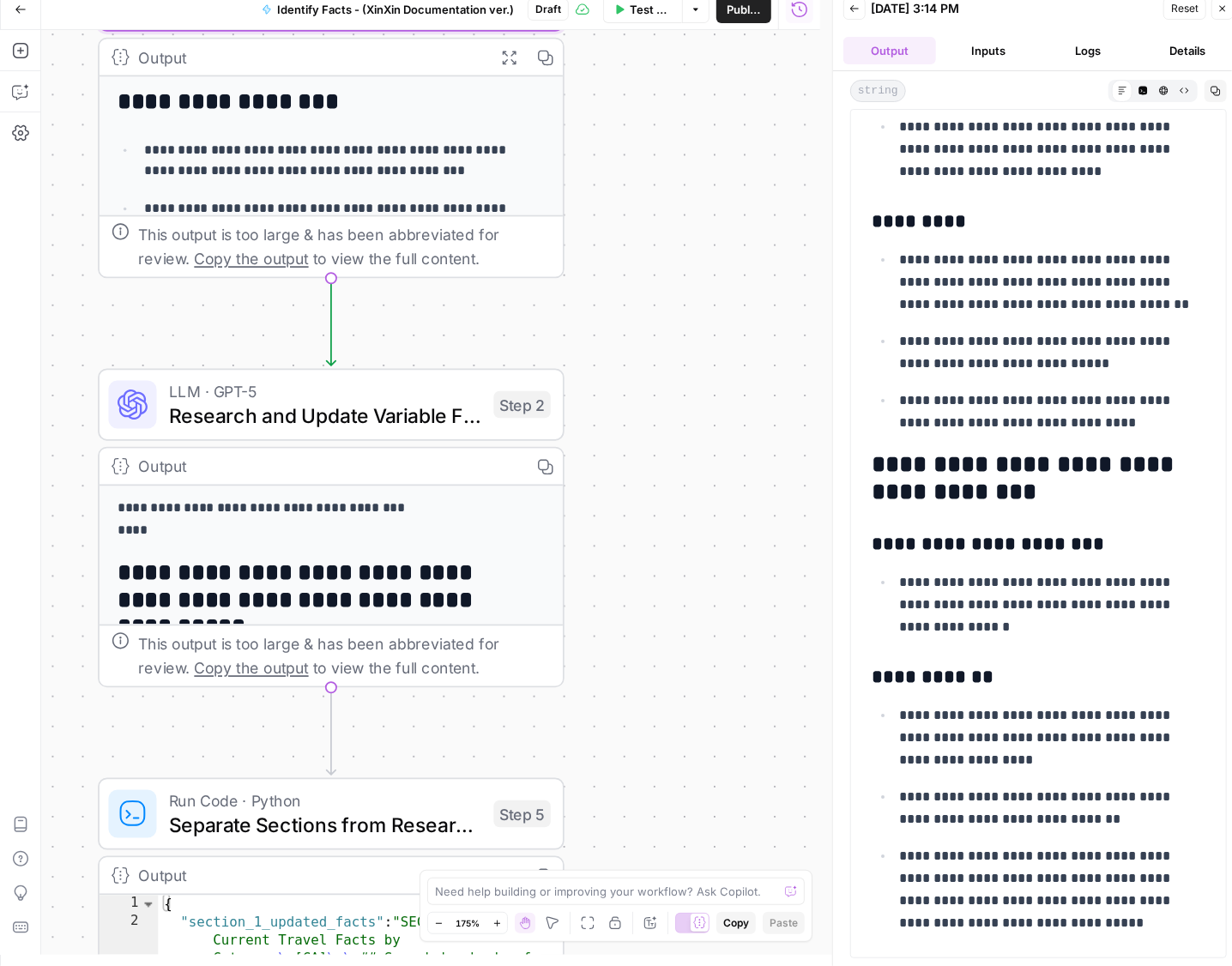
drag, startPoint x: 788, startPoint y: 666, endPoint x: 738, endPoint y: 578, distance: 101.2
click at [738, 578] on div "**********" at bounding box center [431, 492] width 779 height 925
click at [290, 406] on span "Research and Update Variable Facts" at bounding box center [326, 415] width 314 height 30
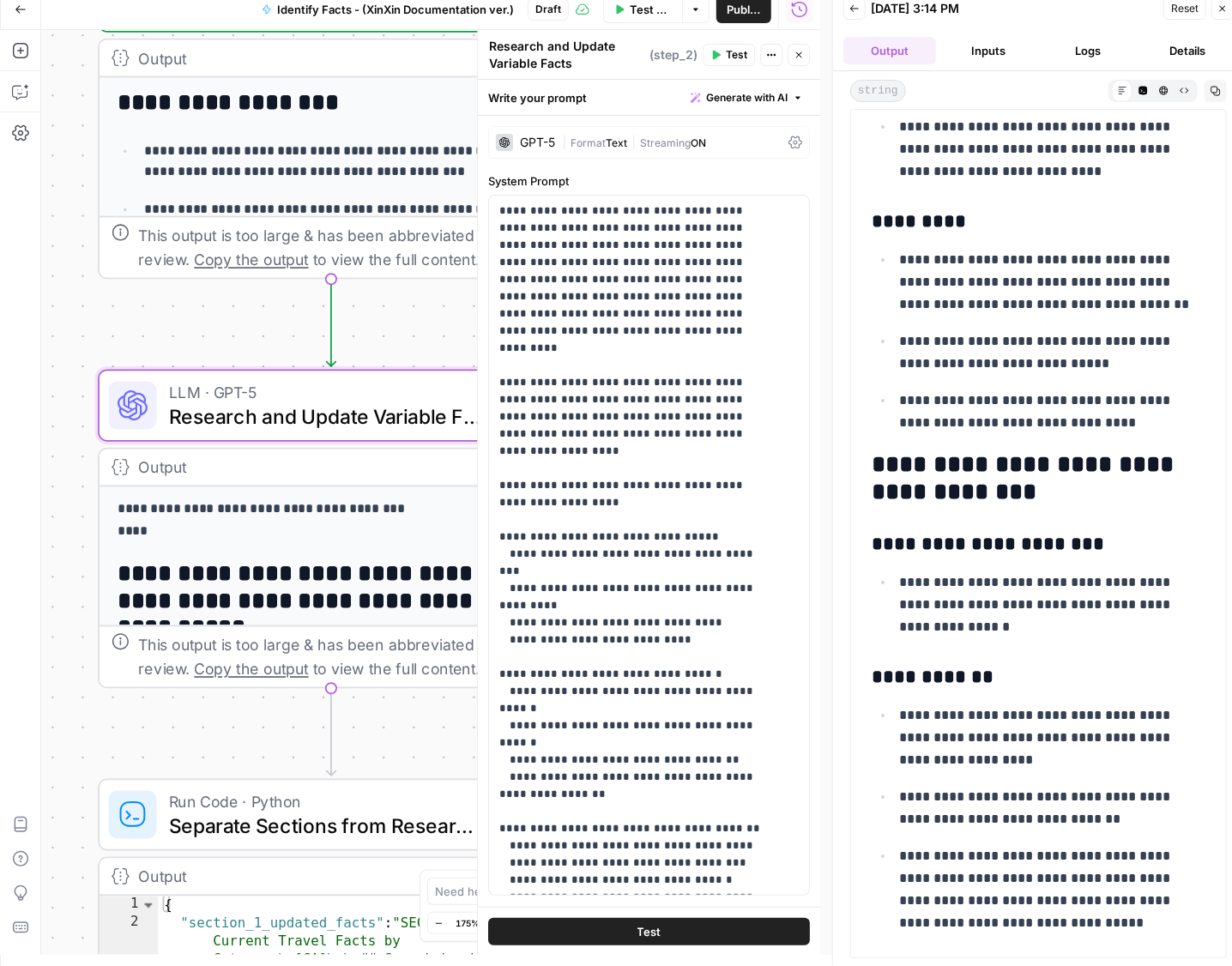
click at [1219, 10] on icon "button" at bounding box center [1222, 8] width 10 height 10
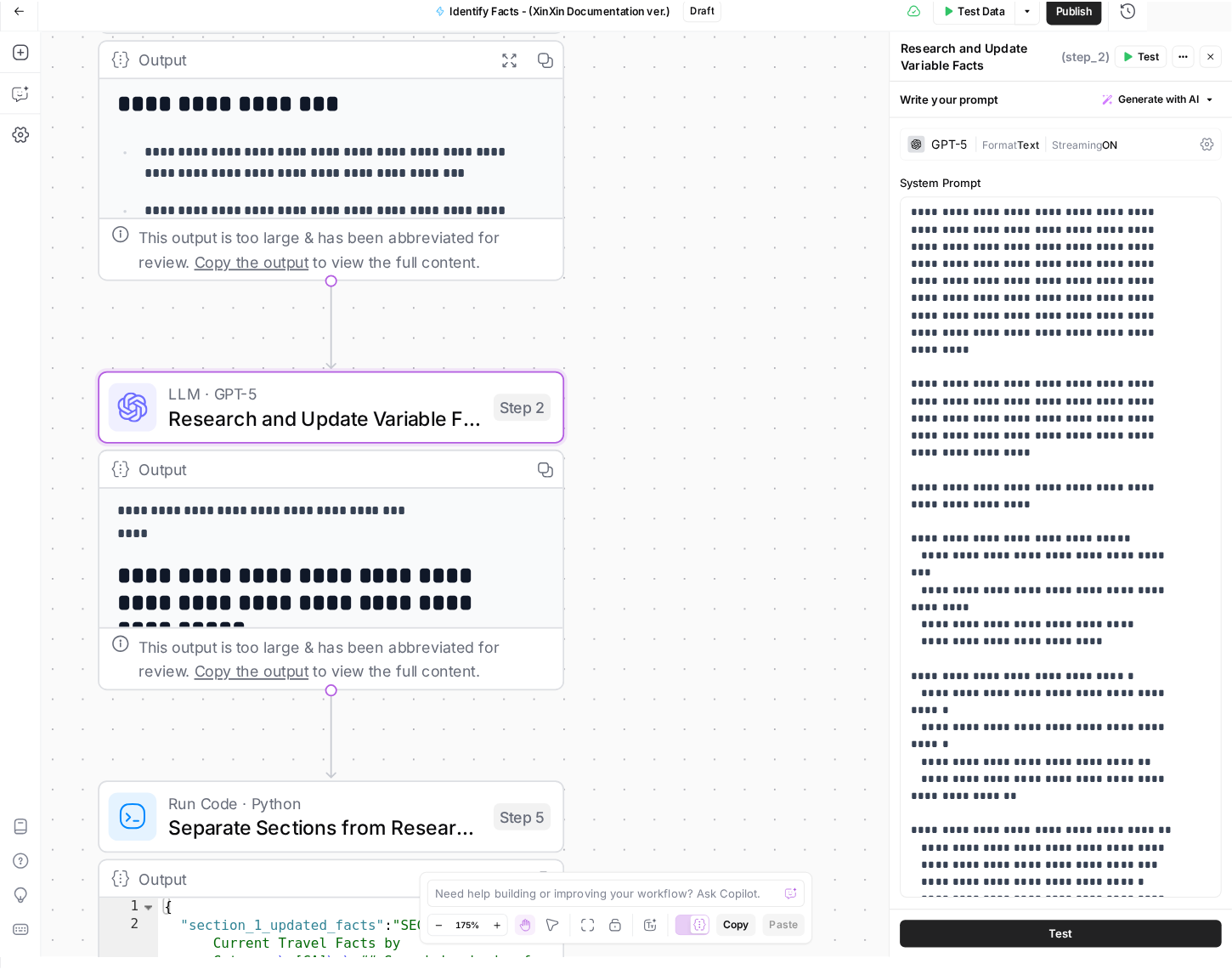
scroll to position [0, 0]
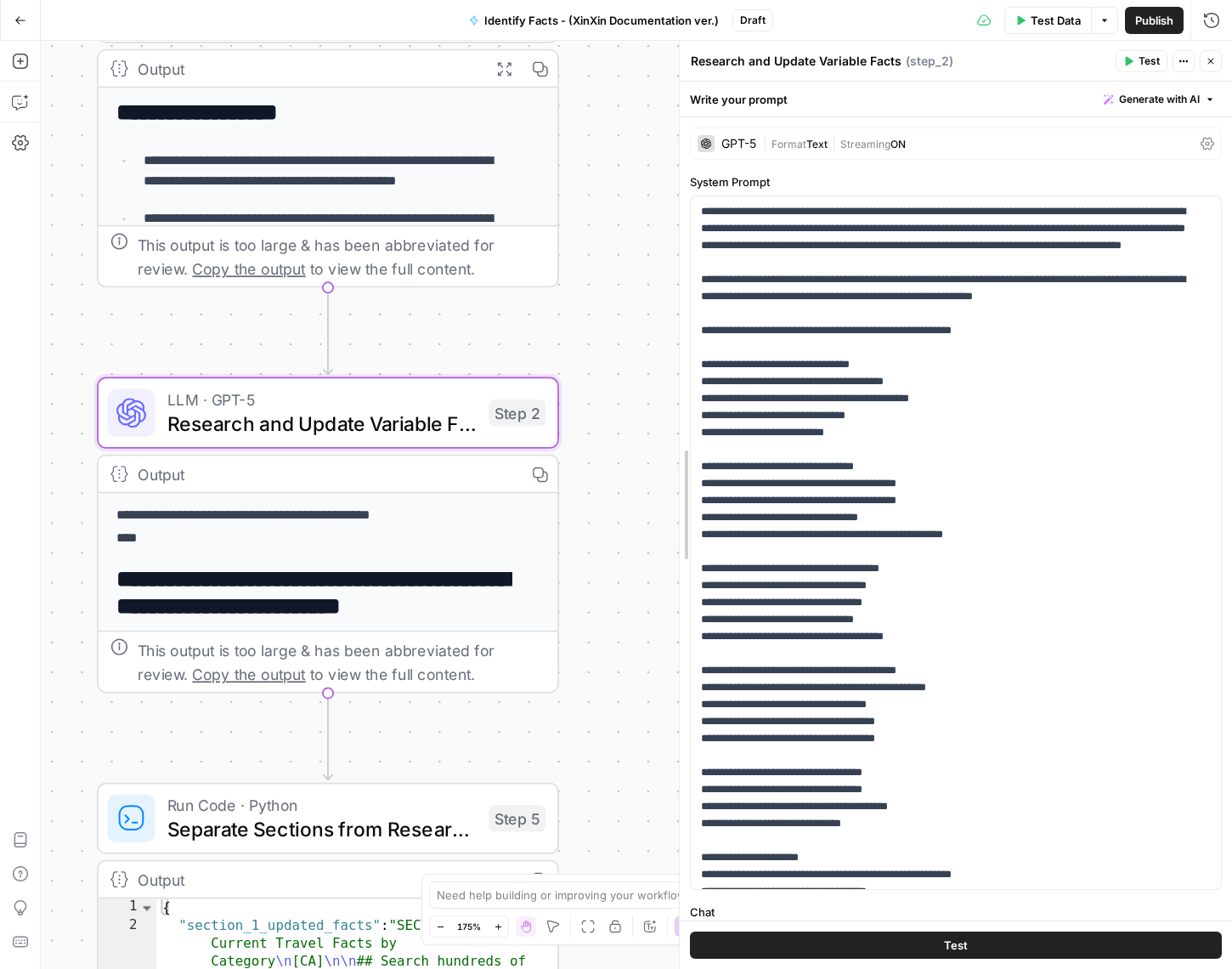
drag, startPoint x: 891, startPoint y: 469, endPoint x: 678, endPoint y: 475, distance: 213.1
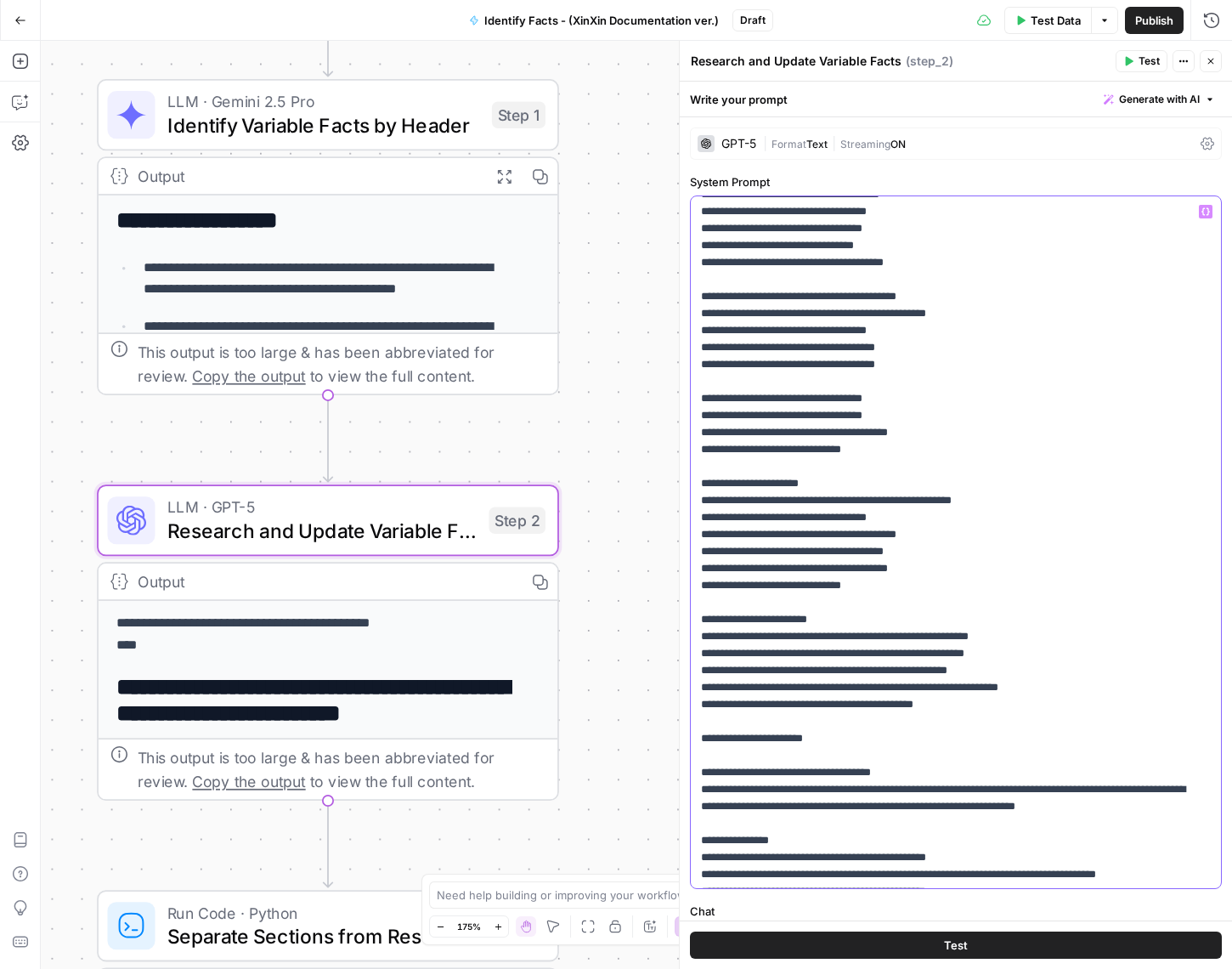
scroll to position [386, 0]
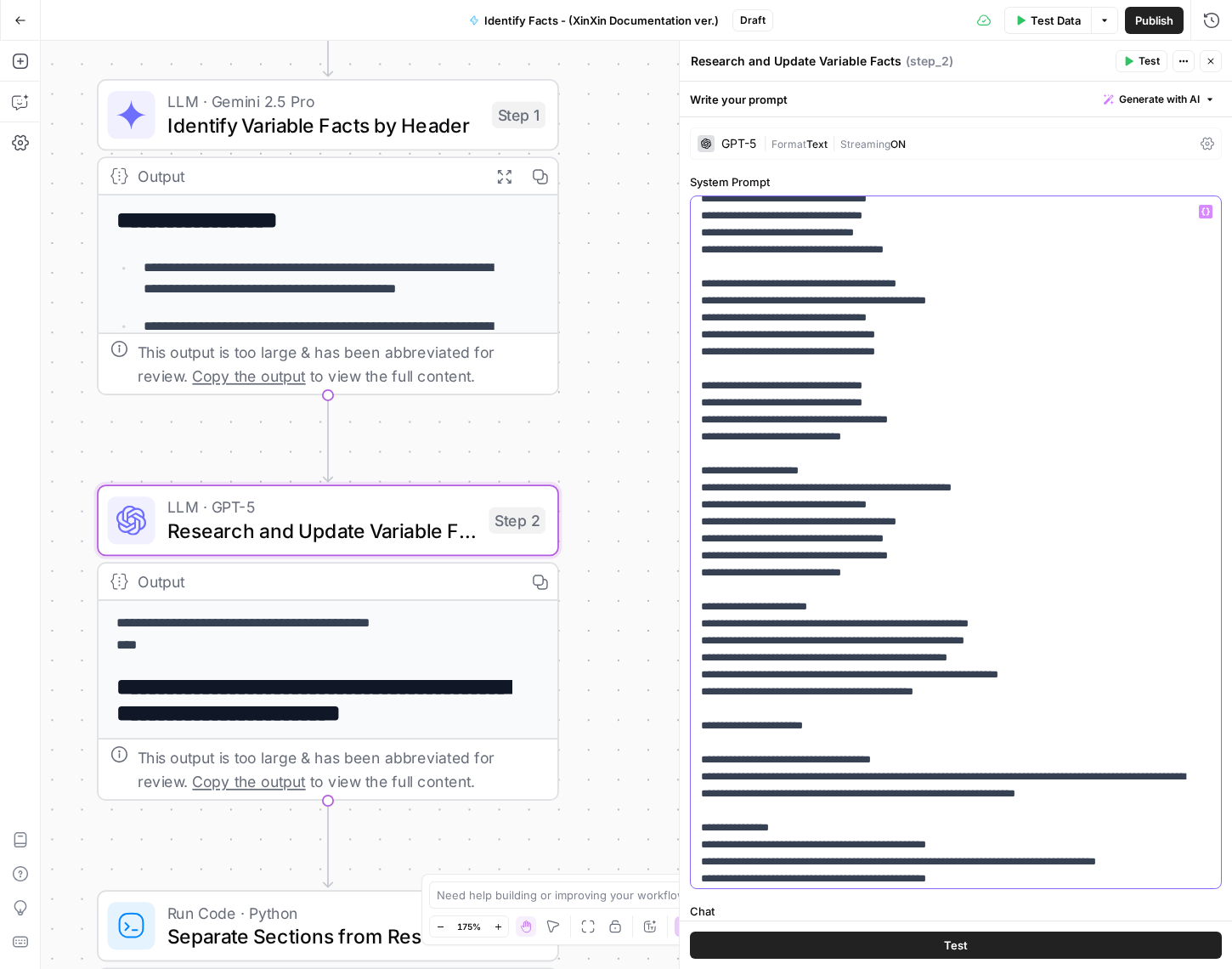
click at [903, 718] on p "**********" at bounding box center [943, 810] width 487 height 1988
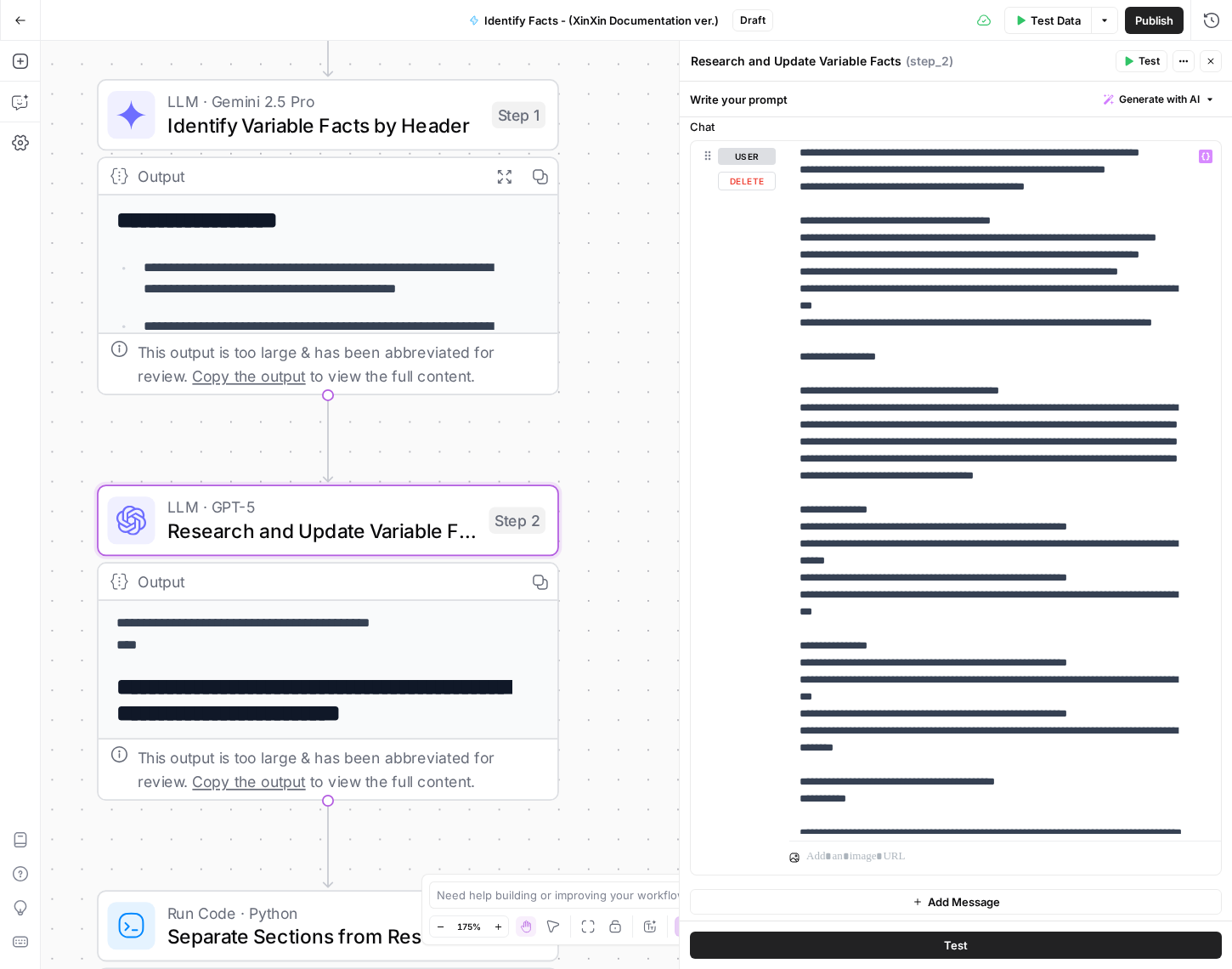
scroll to position [192, 0]
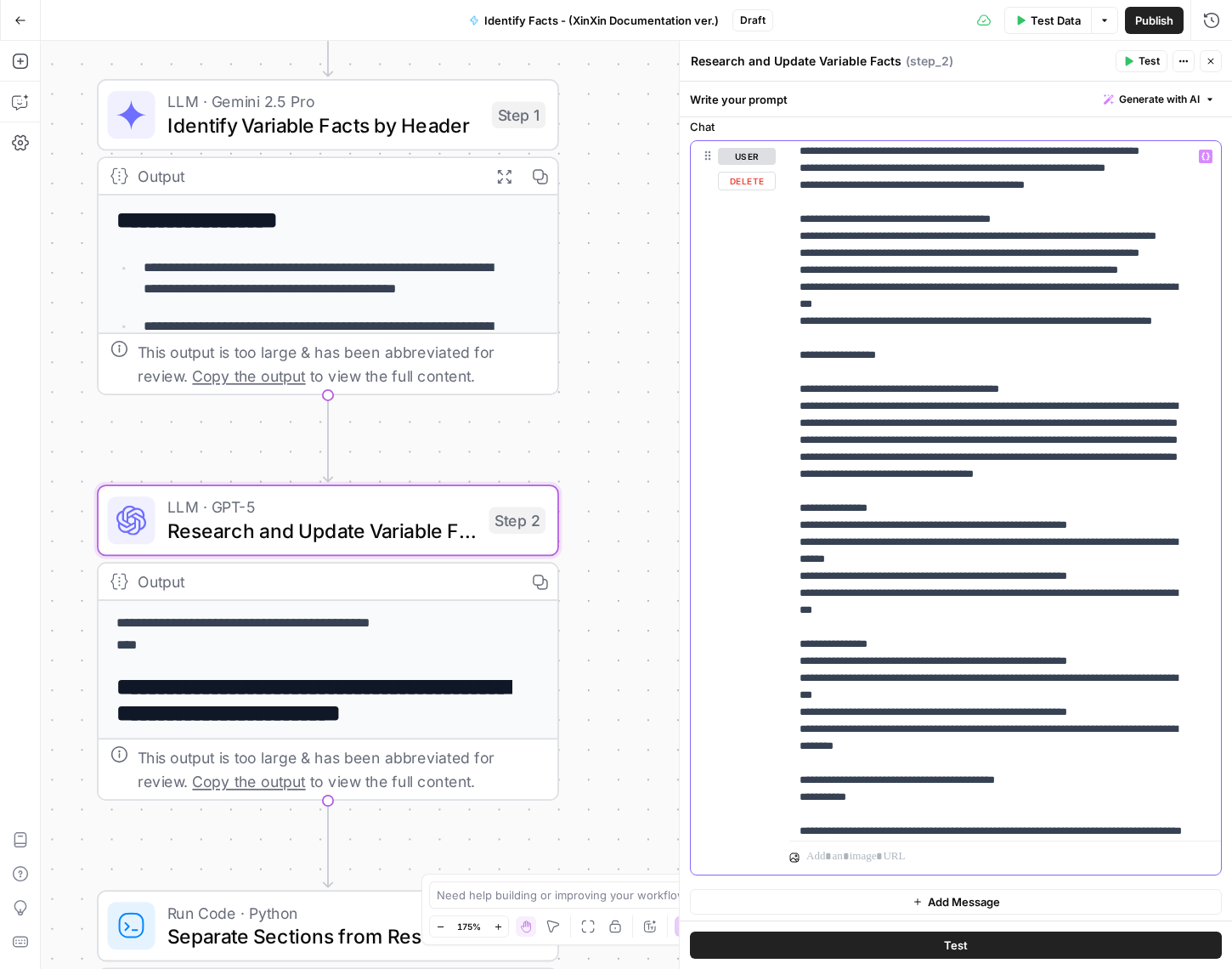
click at [981, 701] on p "**********" at bounding box center [993, 695] width 388 height 1479
click at [896, 674] on p "**********" at bounding box center [993, 695] width 388 height 1479
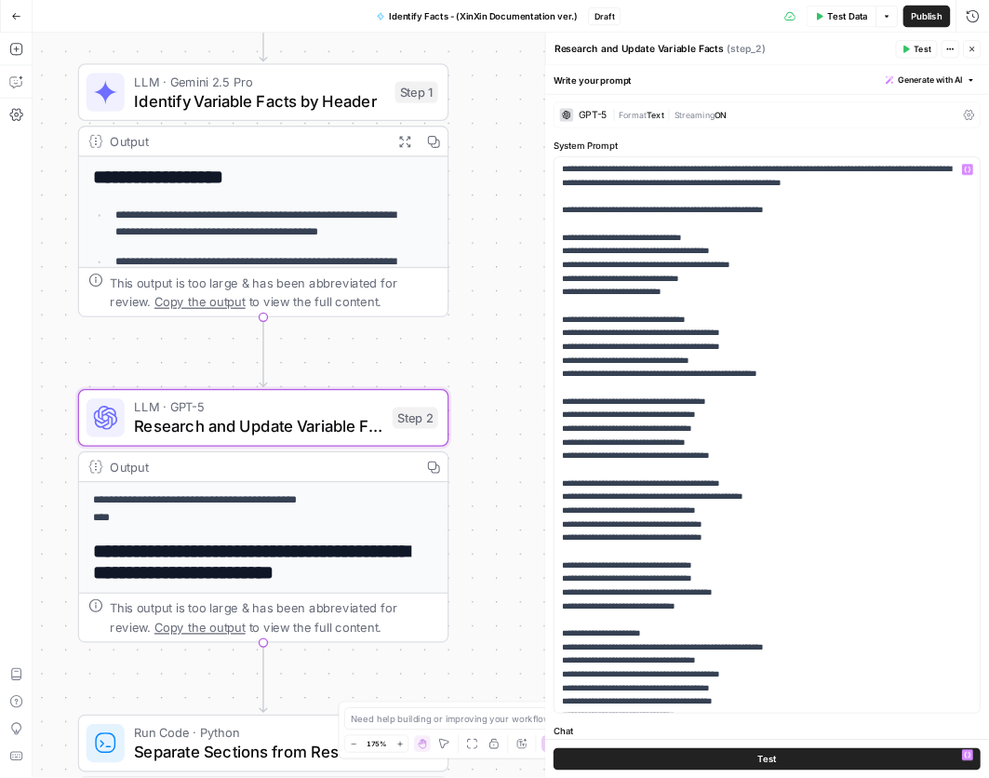
scroll to position [0, 0]
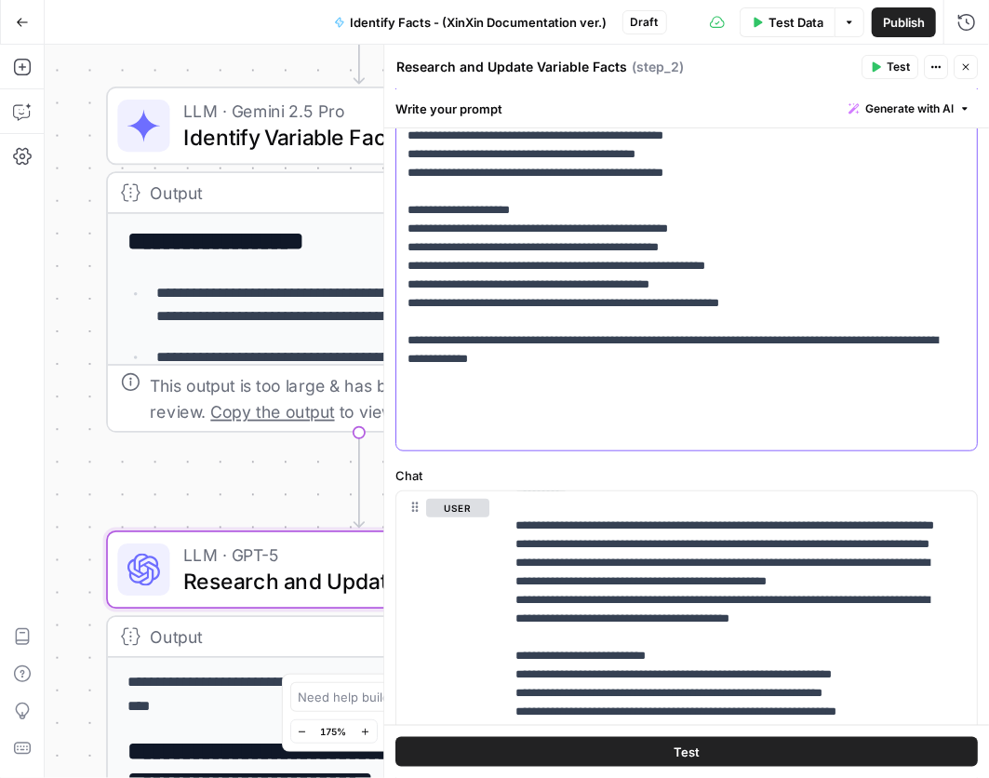
scroll to position [549, 0]
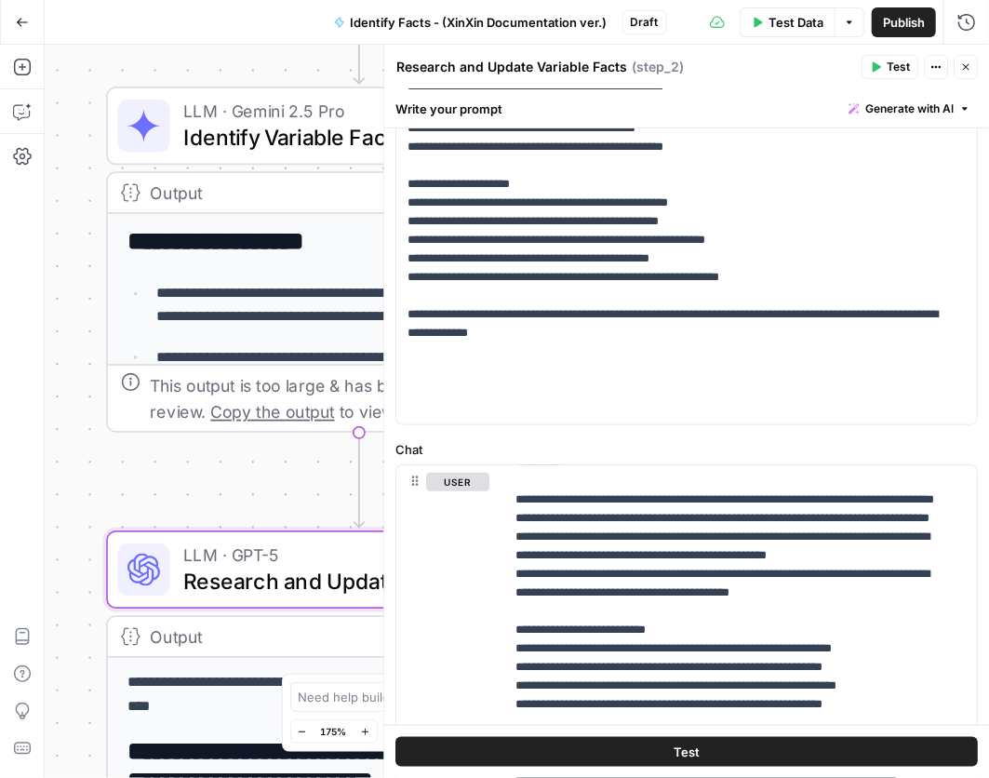
click at [602, 755] on button "Test" at bounding box center [686, 752] width 582 height 30
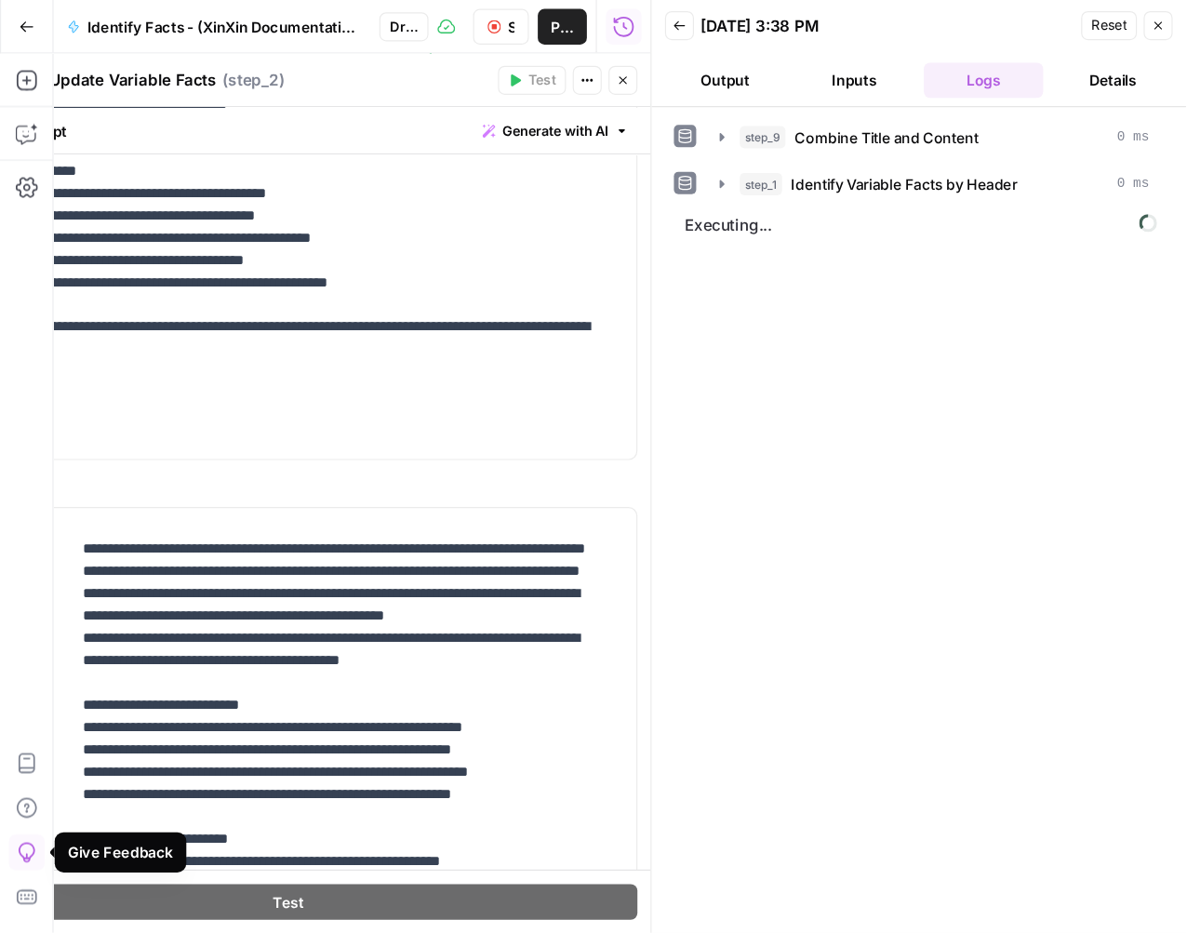
scroll to position [609, 0]
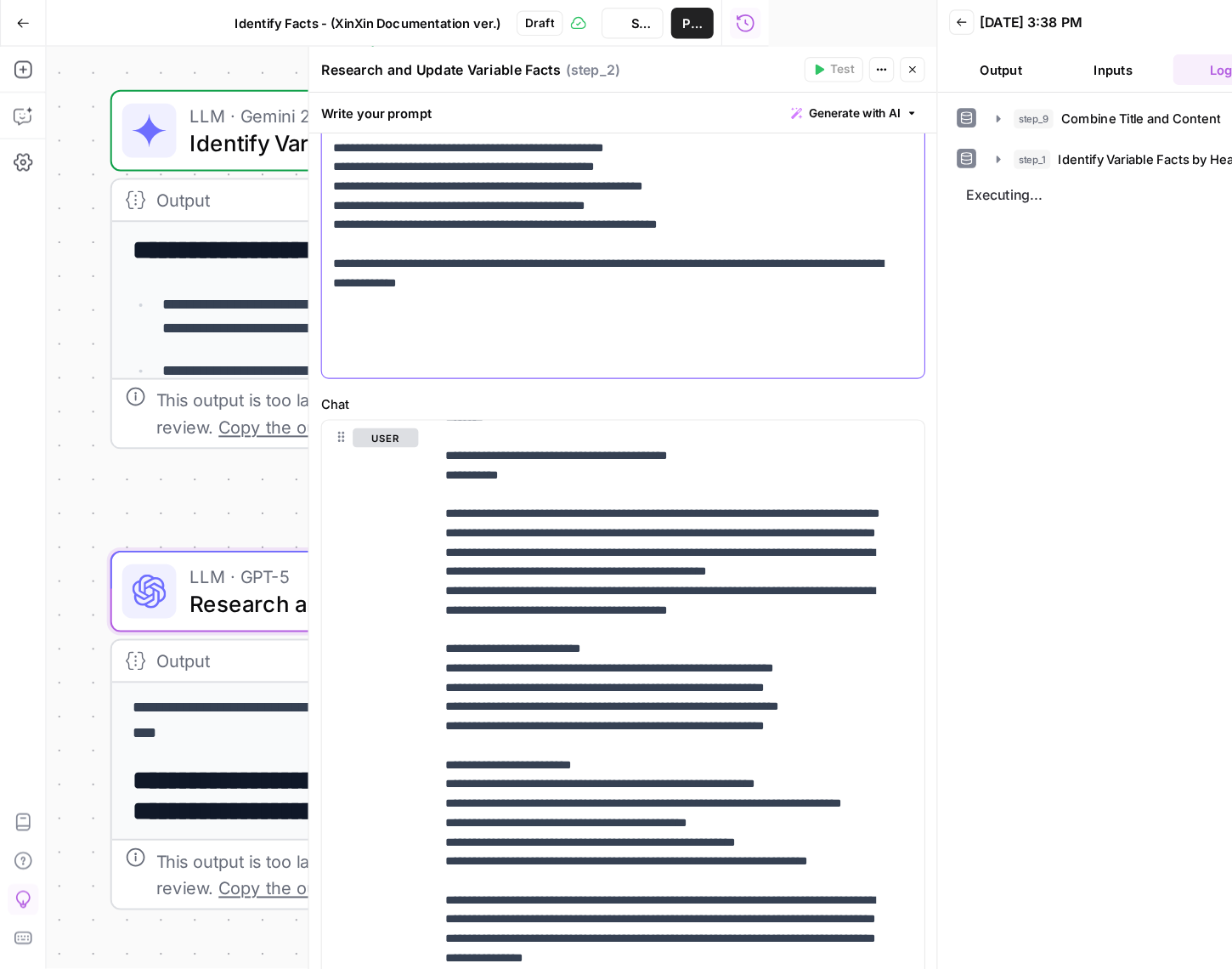
scroll to position [799, 0]
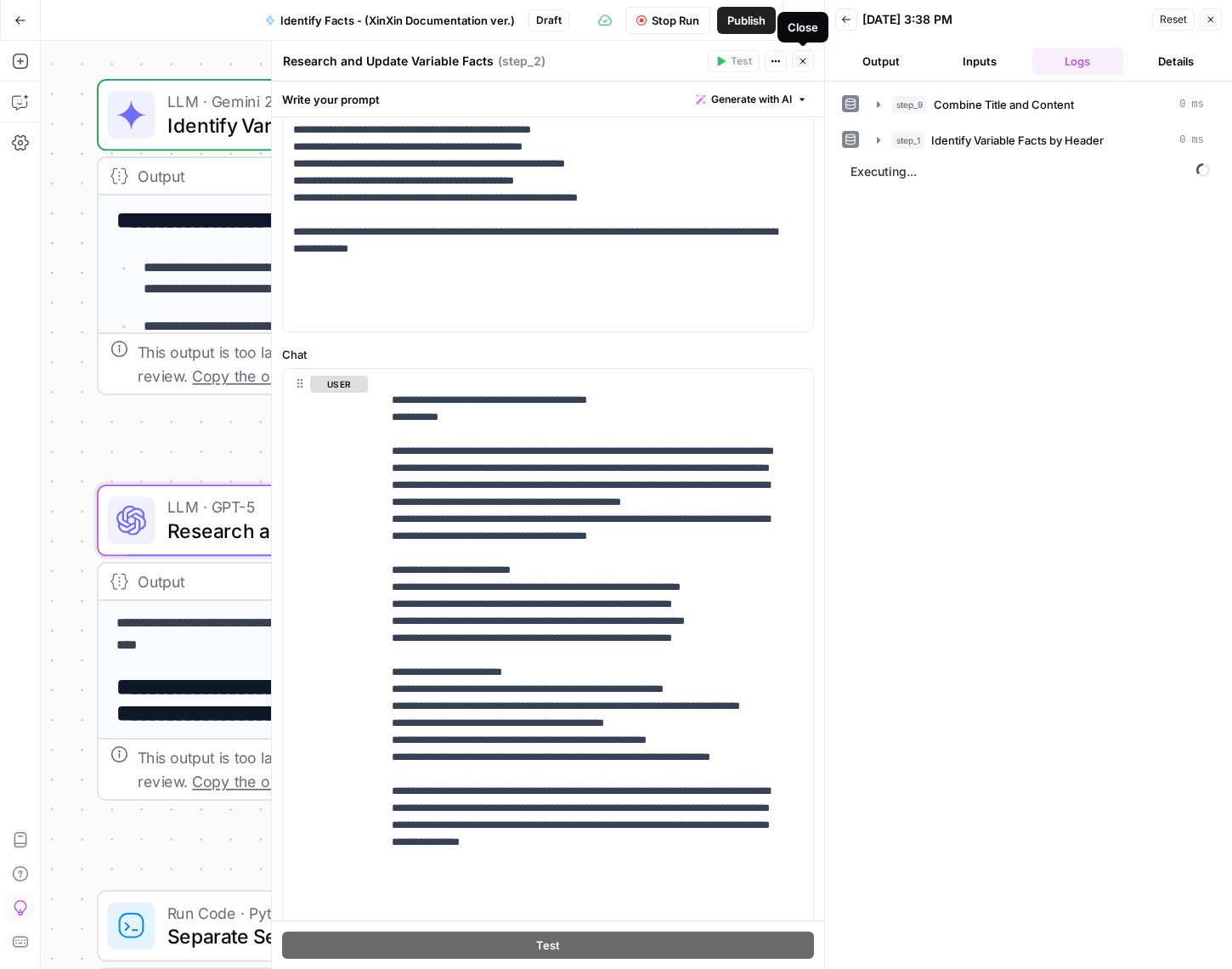
click at [804, 57] on icon "button" at bounding box center [803, 60] width 10 height 10
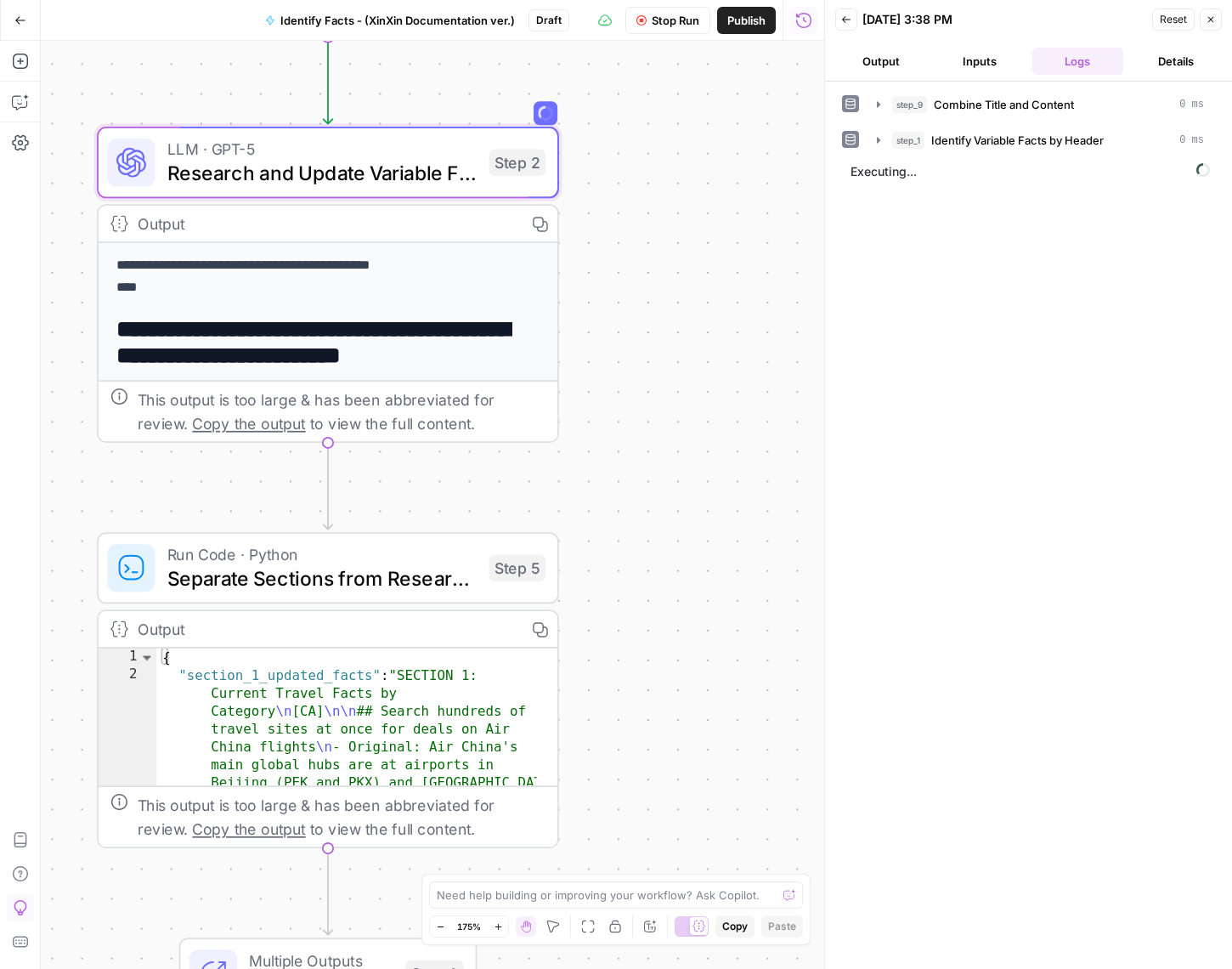
click at [897, 72] on button "Output" at bounding box center [880, 61] width 91 height 27
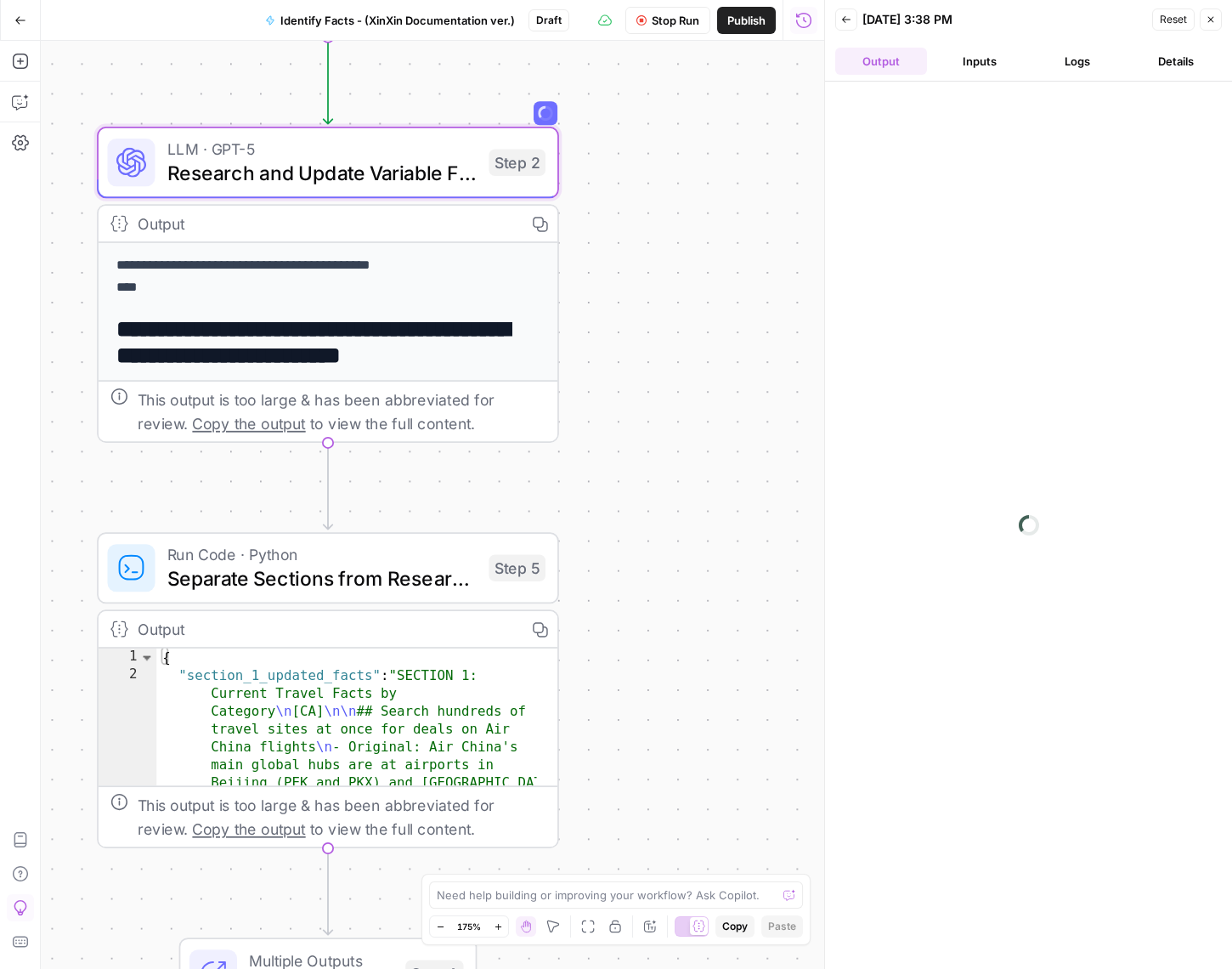
click at [996, 58] on button "Inputs" at bounding box center [979, 61] width 91 height 27
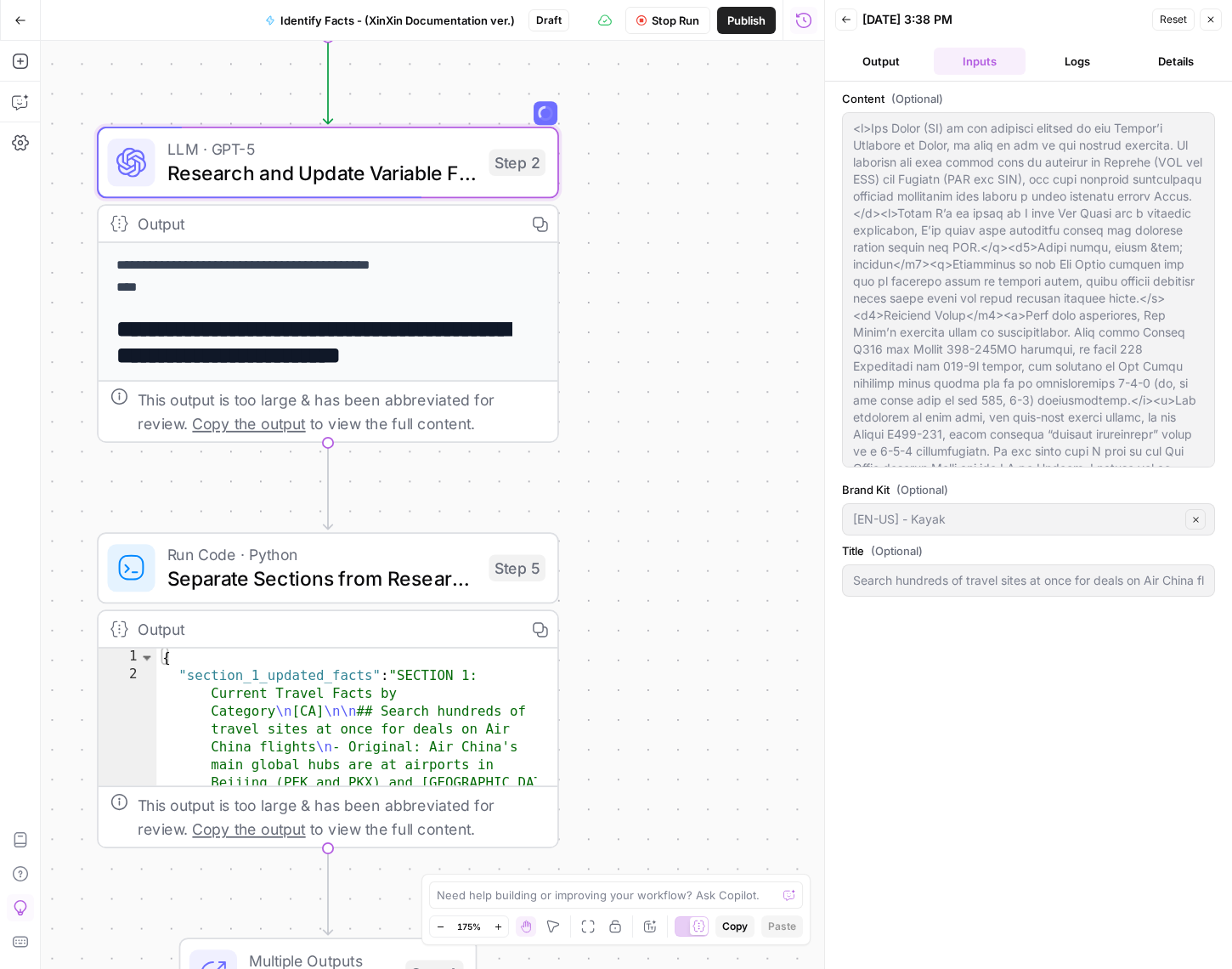
click at [1087, 64] on button "Logs" at bounding box center [1078, 61] width 91 height 27
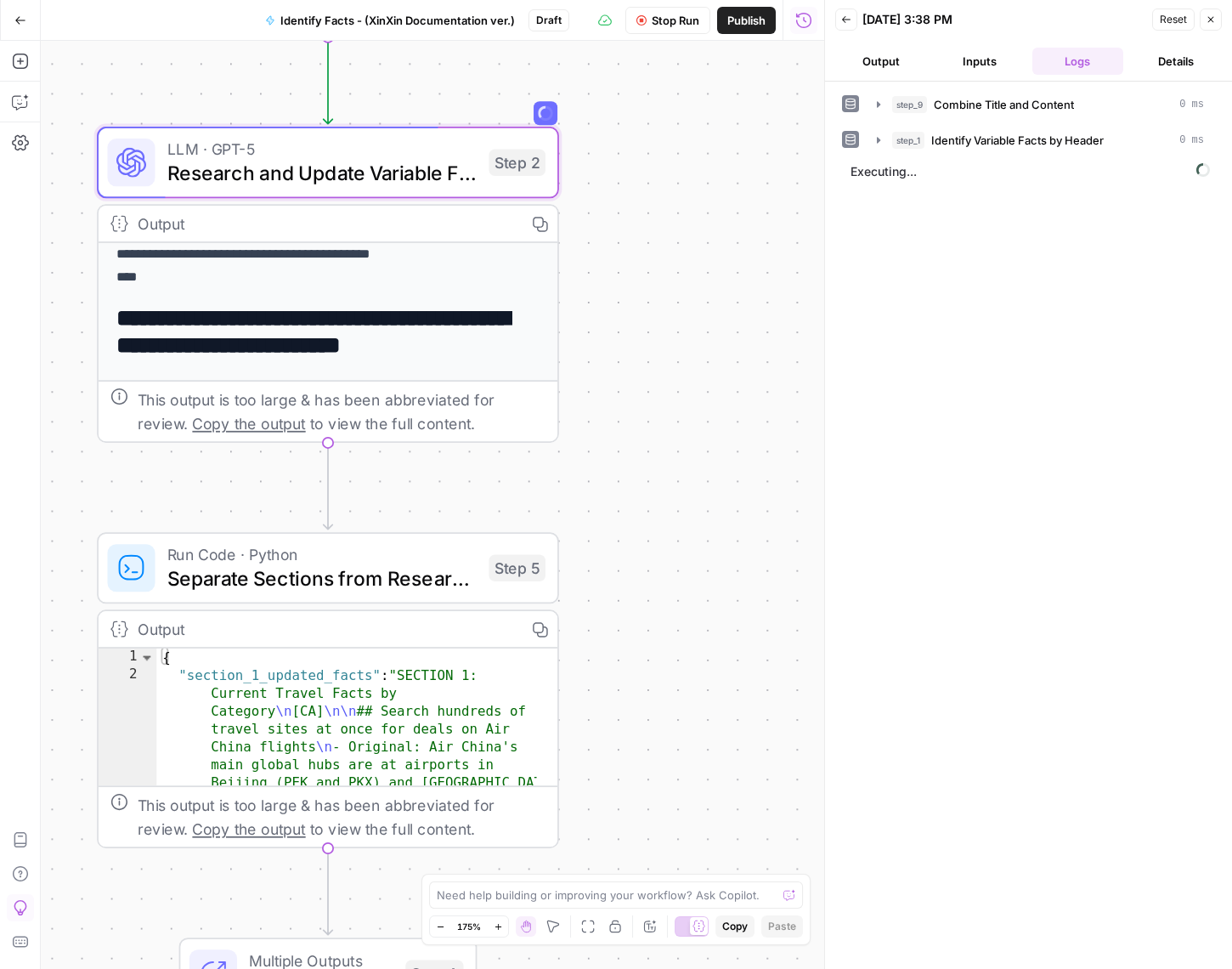
scroll to position [19, 0]
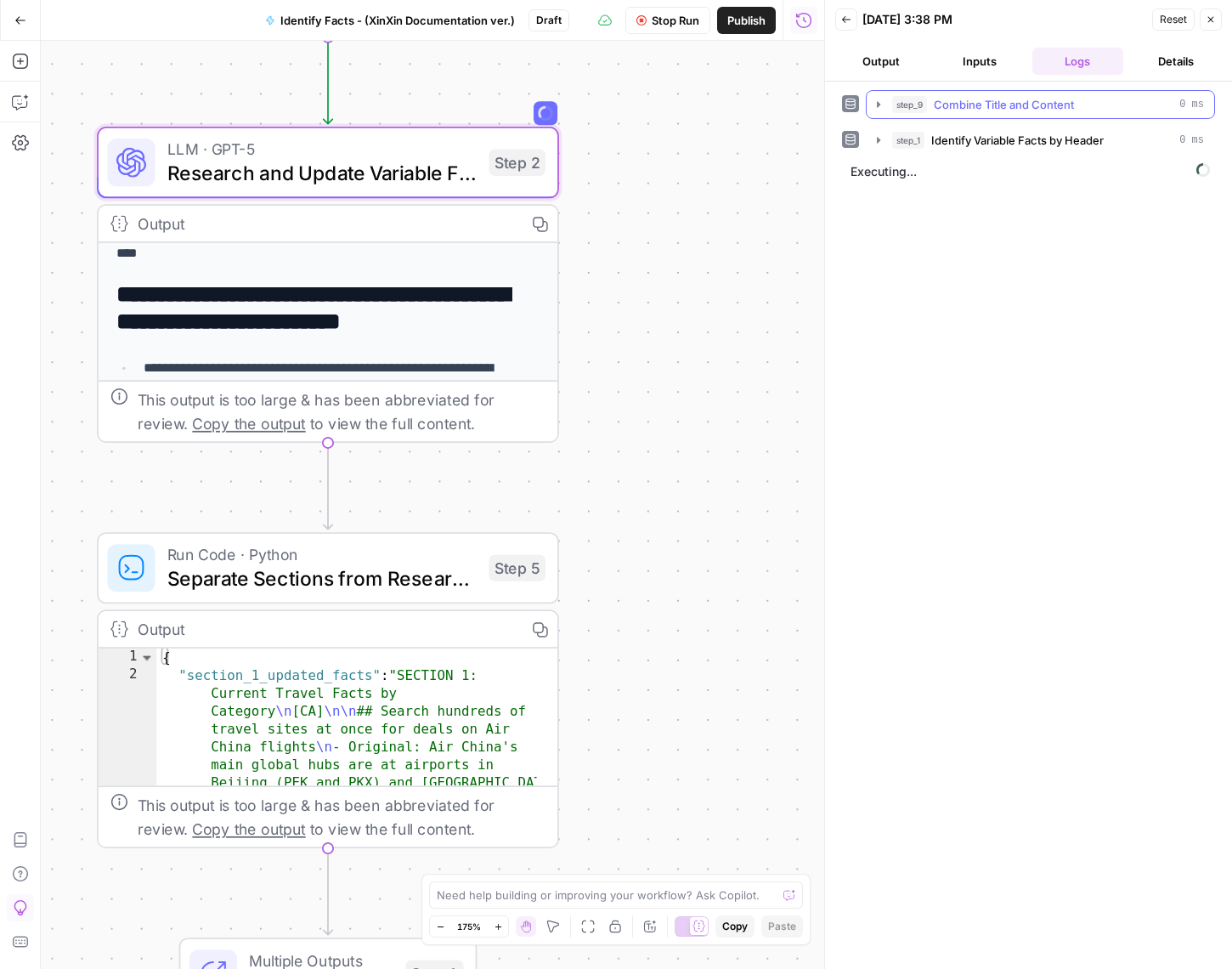
click at [873, 103] on icon "button" at bounding box center [878, 104] width 14 height 14
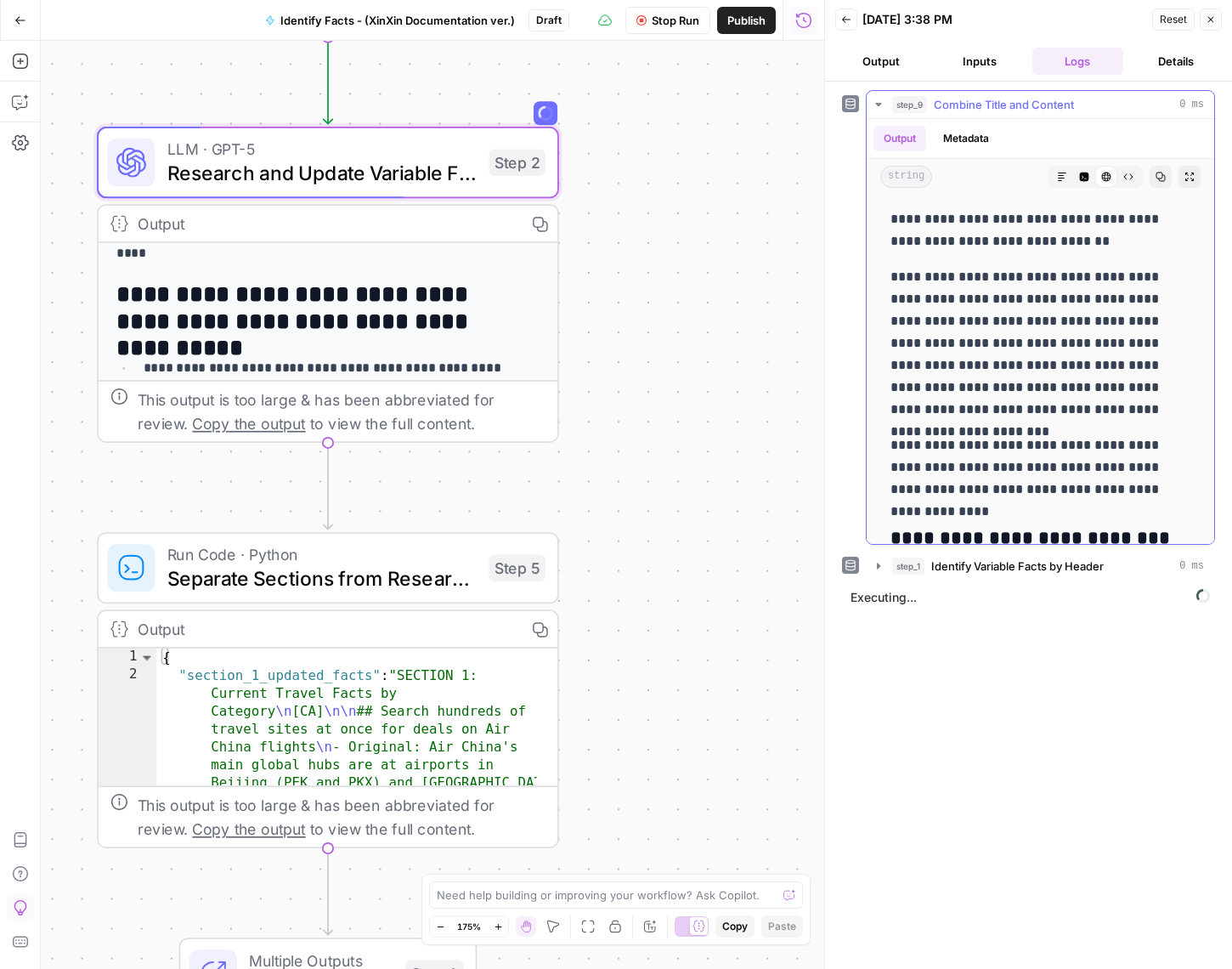
click at [873, 103] on icon "button" at bounding box center [878, 104] width 14 height 14
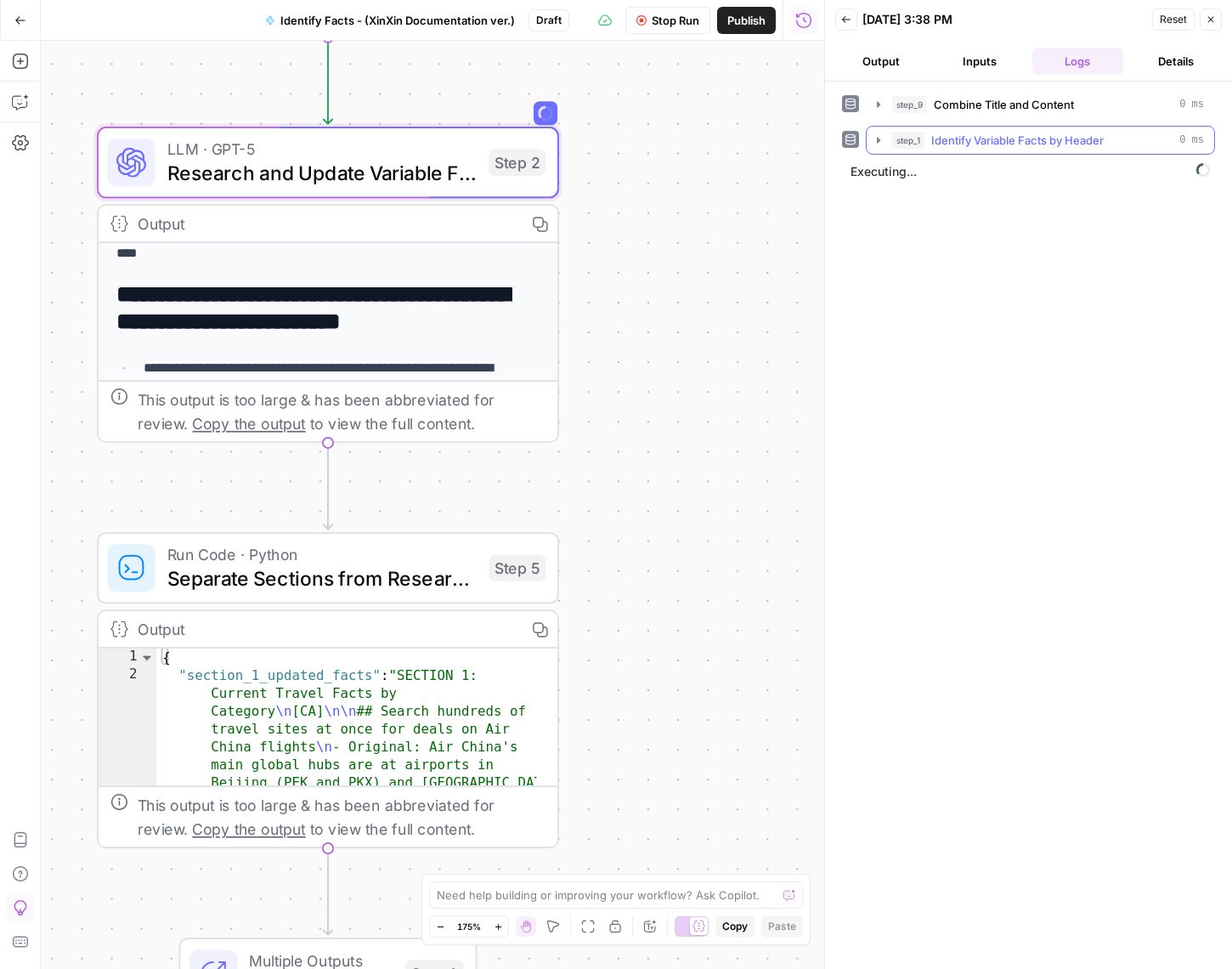
click at [880, 136] on icon "button" at bounding box center [878, 140] width 14 height 14
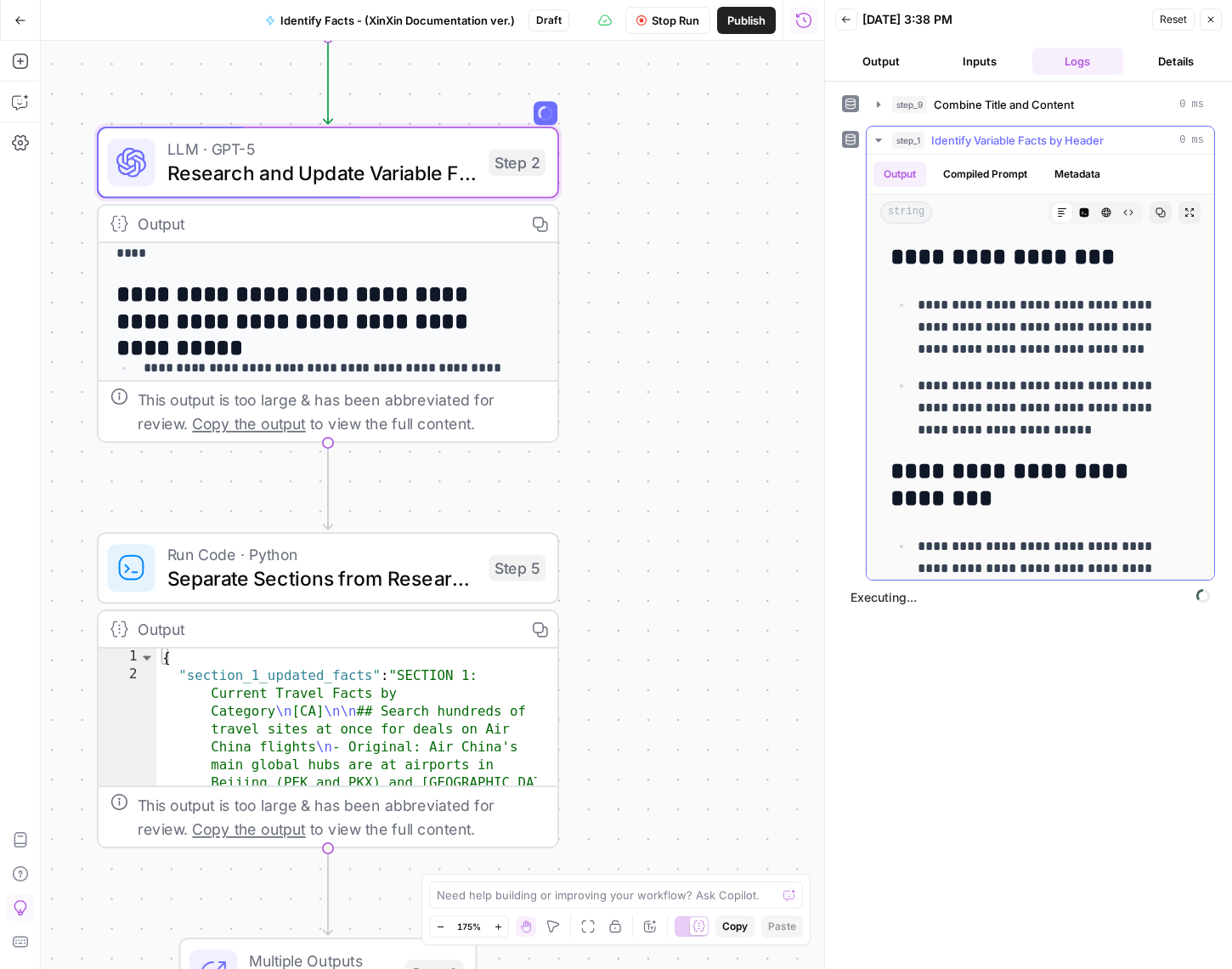
click at [880, 136] on icon "button" at bounding box center [878, 140] width 14 height 14
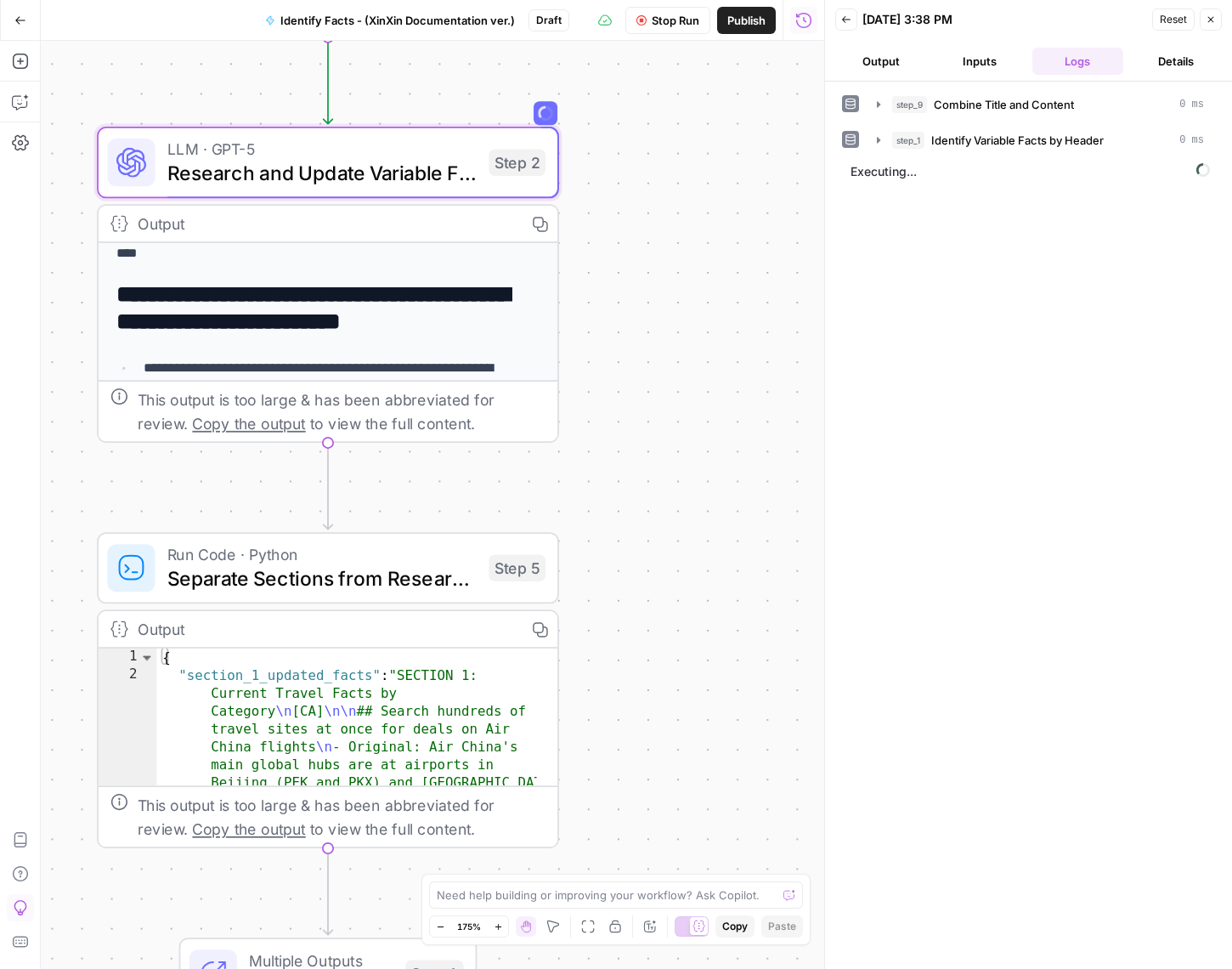
click at [557, 438] on div "**********" at bounding box center [328, 322] width 462 height 238
drag, startPoint x: 552, startPoint y: 437, endPoint x: 564, endPoint y: 459, distance: 25.1
click at [565, 463] on div "**********" at bounding box center [433, 505] width 784 height 928
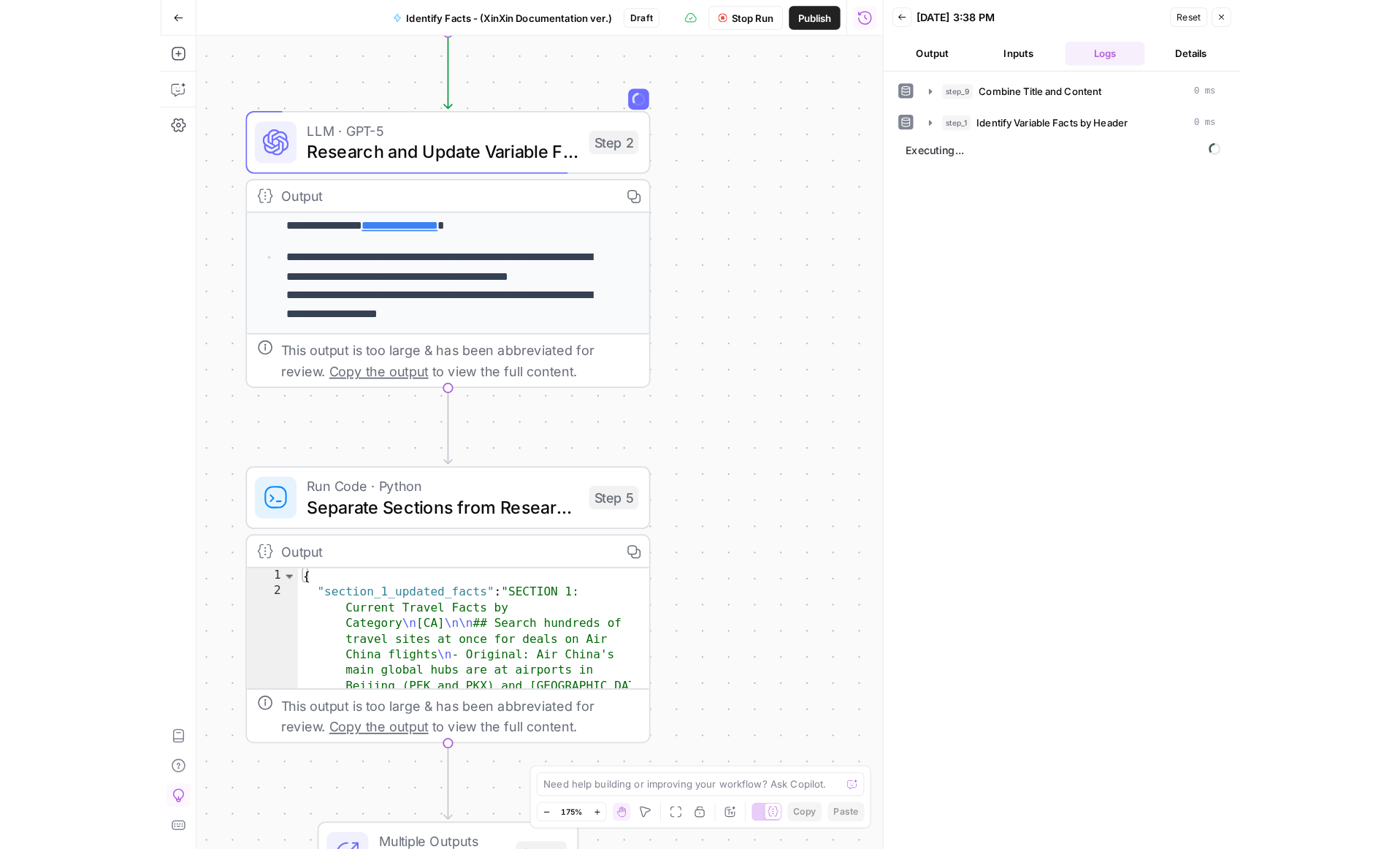
scroll to position [181, 0]
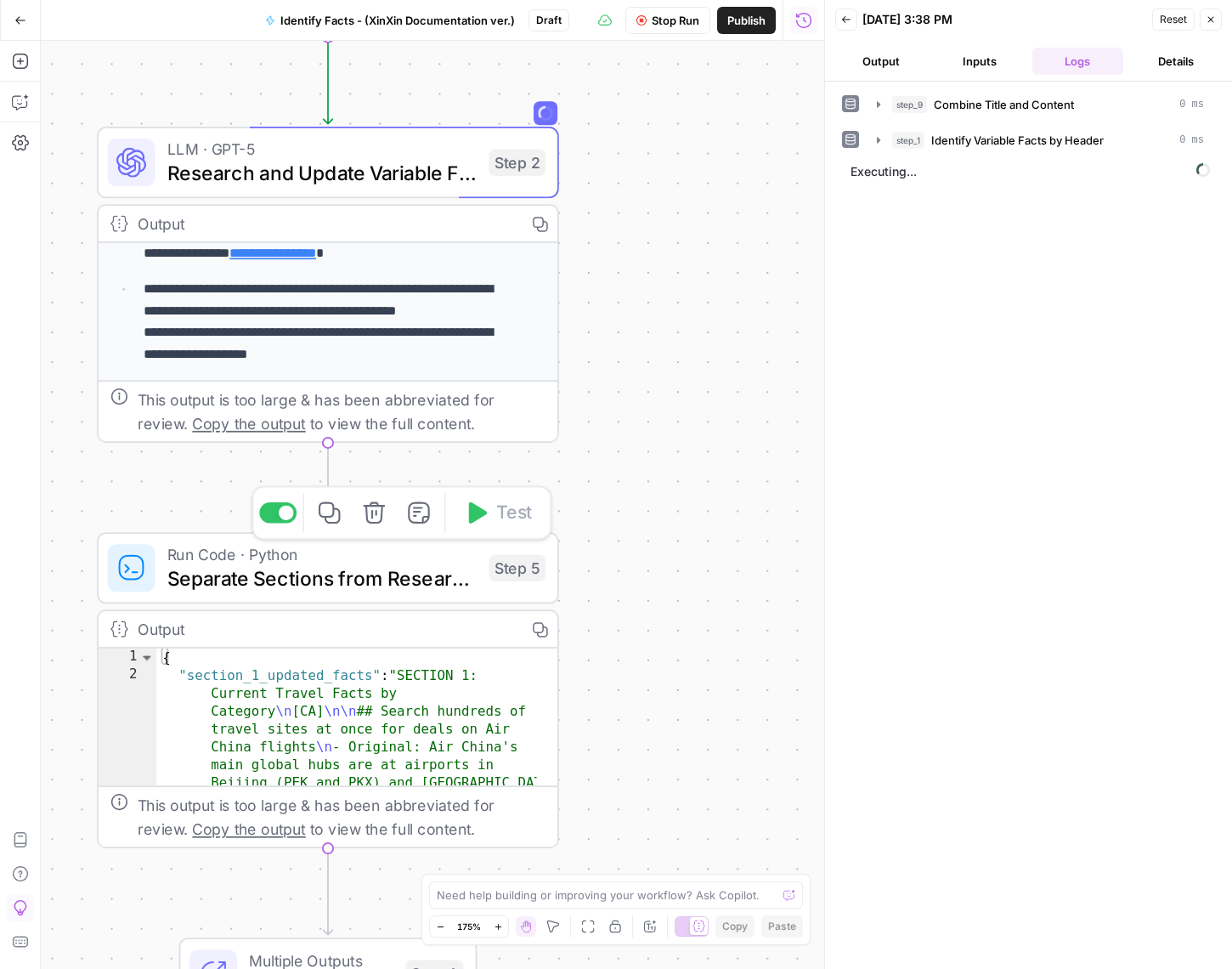
click at [419, 589] on span "Separate Sections from Research Output" at bounding box center [322, 578] width 311 height 30
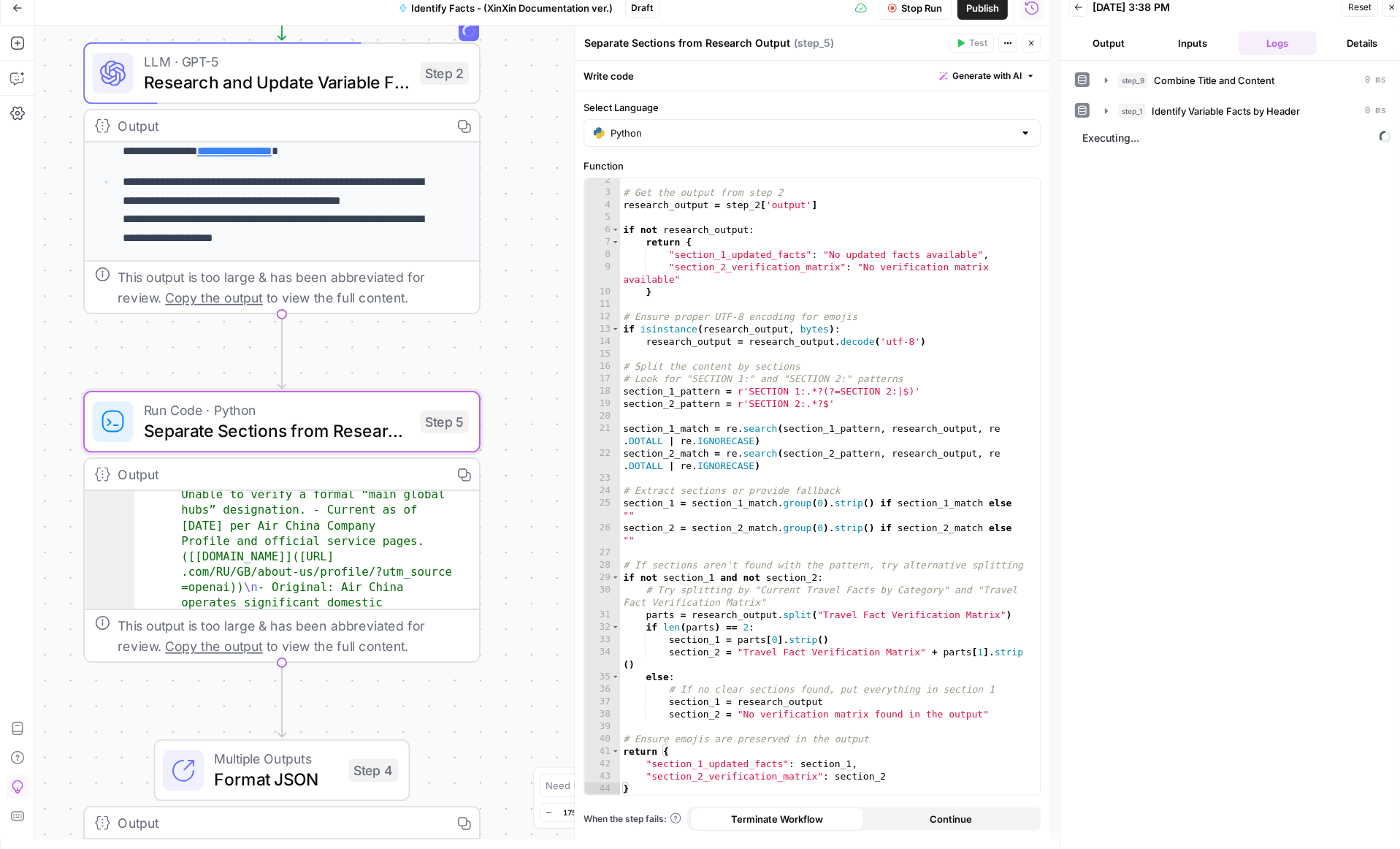
scroll to position [159, 0]
click at [374, 435] on span "Separate Sections from Research Output" at bounding box center [277, 430] width 267 height 26
click at [908, 10] on span "Stop Run" at bounding box center [922, 8] width 41 height 15
click at [884, 14] on span "Test Data" at bounding box center [897, 8] width 43 height 15
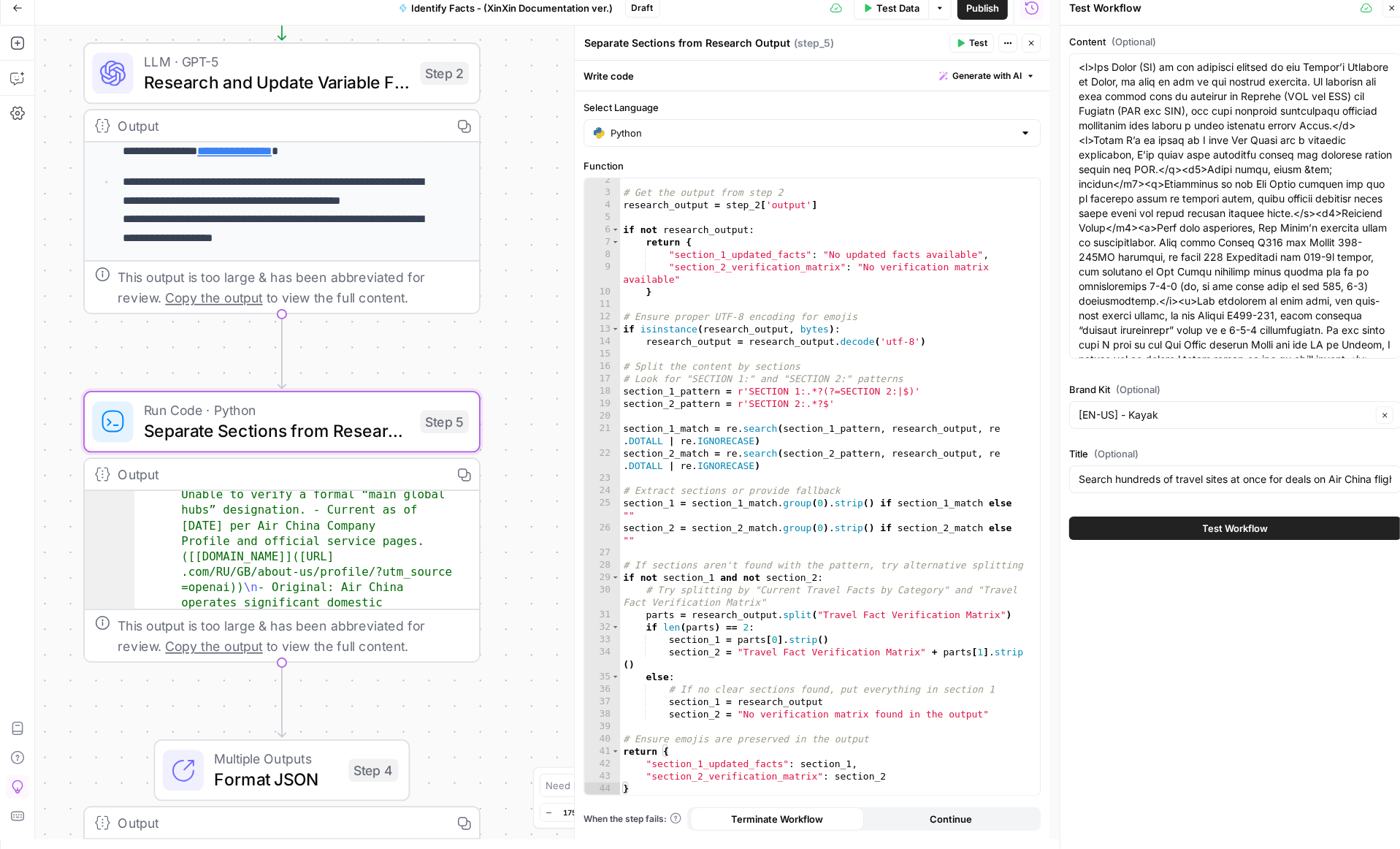
click at [1206, 525] on span "Test Workflow" at bounding box center [1236, 528] width 66 height 15
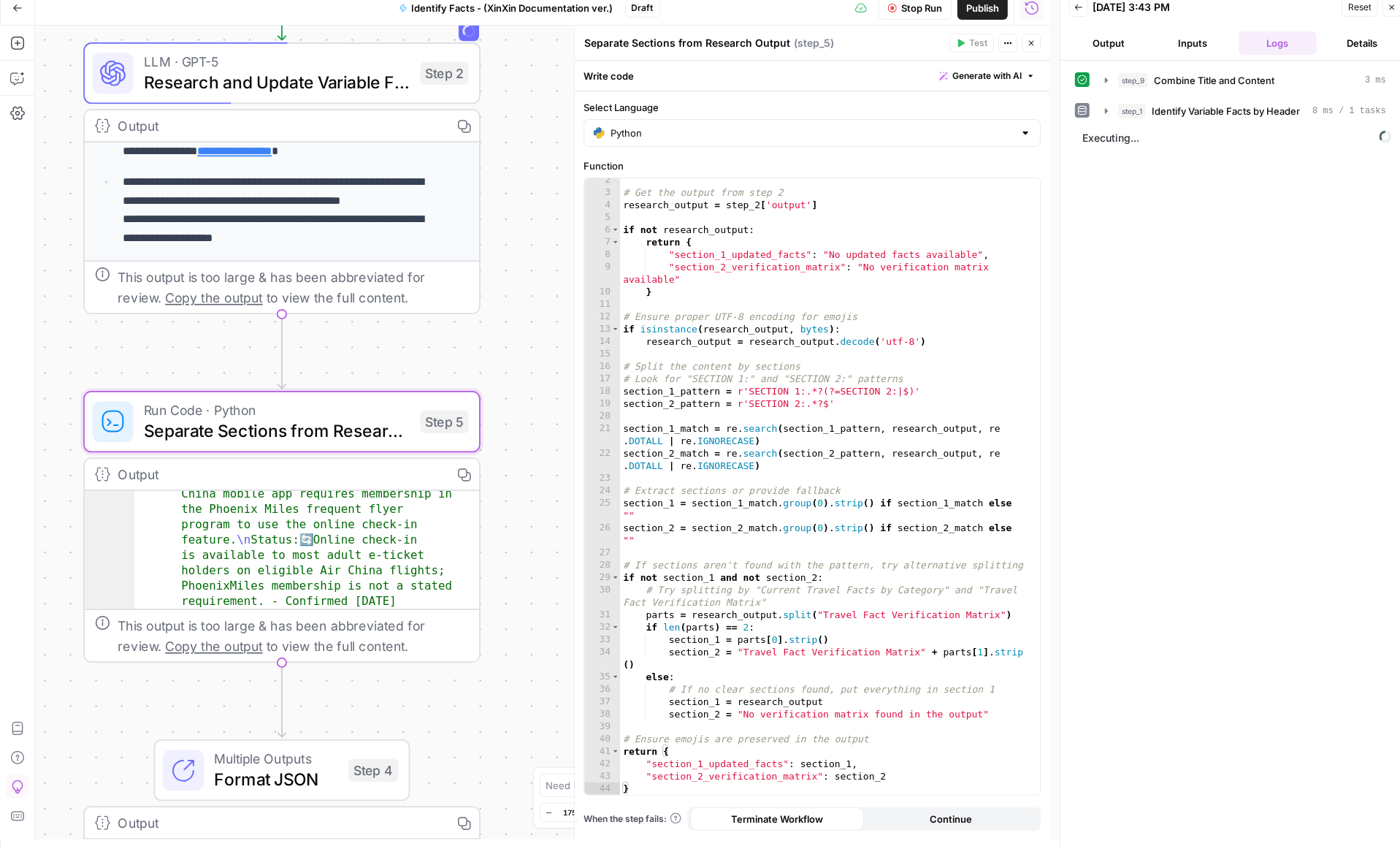
scroll to position [2636, 0]
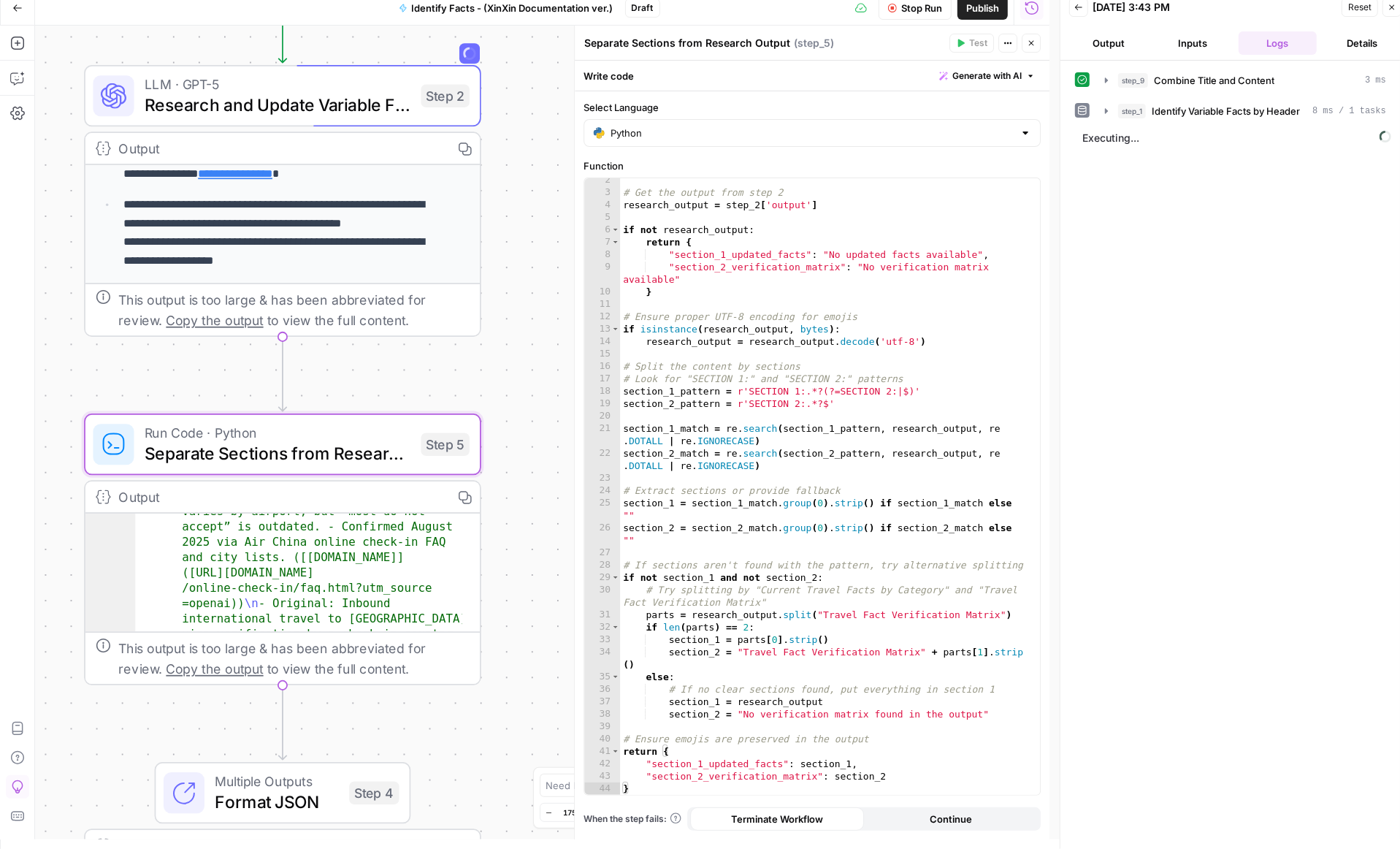
drag, startPoint x: 454, startPoint y: 757, endPoint x: 449, endPoint y: 774, distance: 17.7
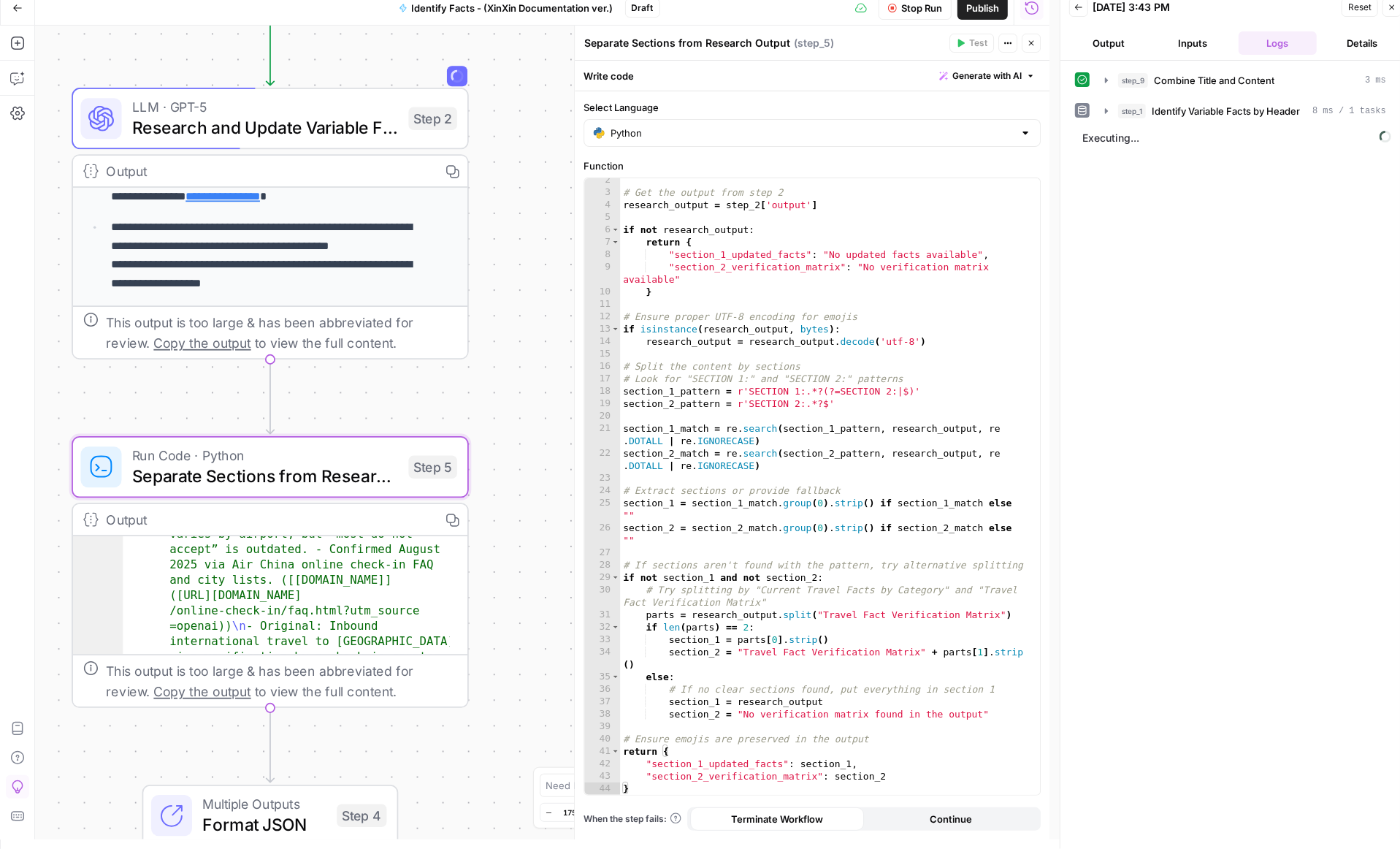
drag, startPoint x: 473, startPoint y: 714, endPoint x: 462, endPoint y: 737, distance: 25.5
click at [462, 737] on div "**********" at bounding box center [543, 433] width 1014 height 814
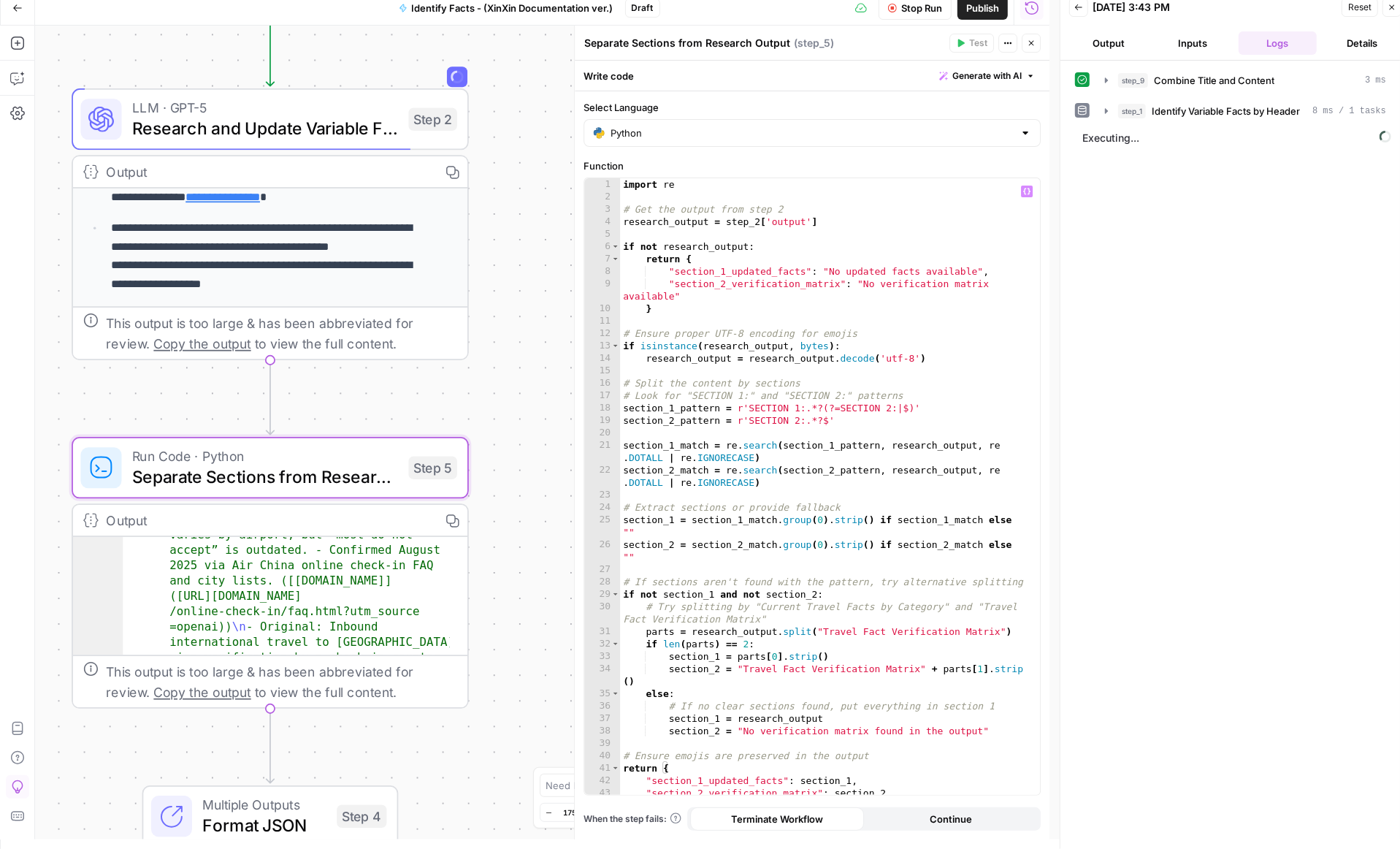
scroll to position [16, 0]
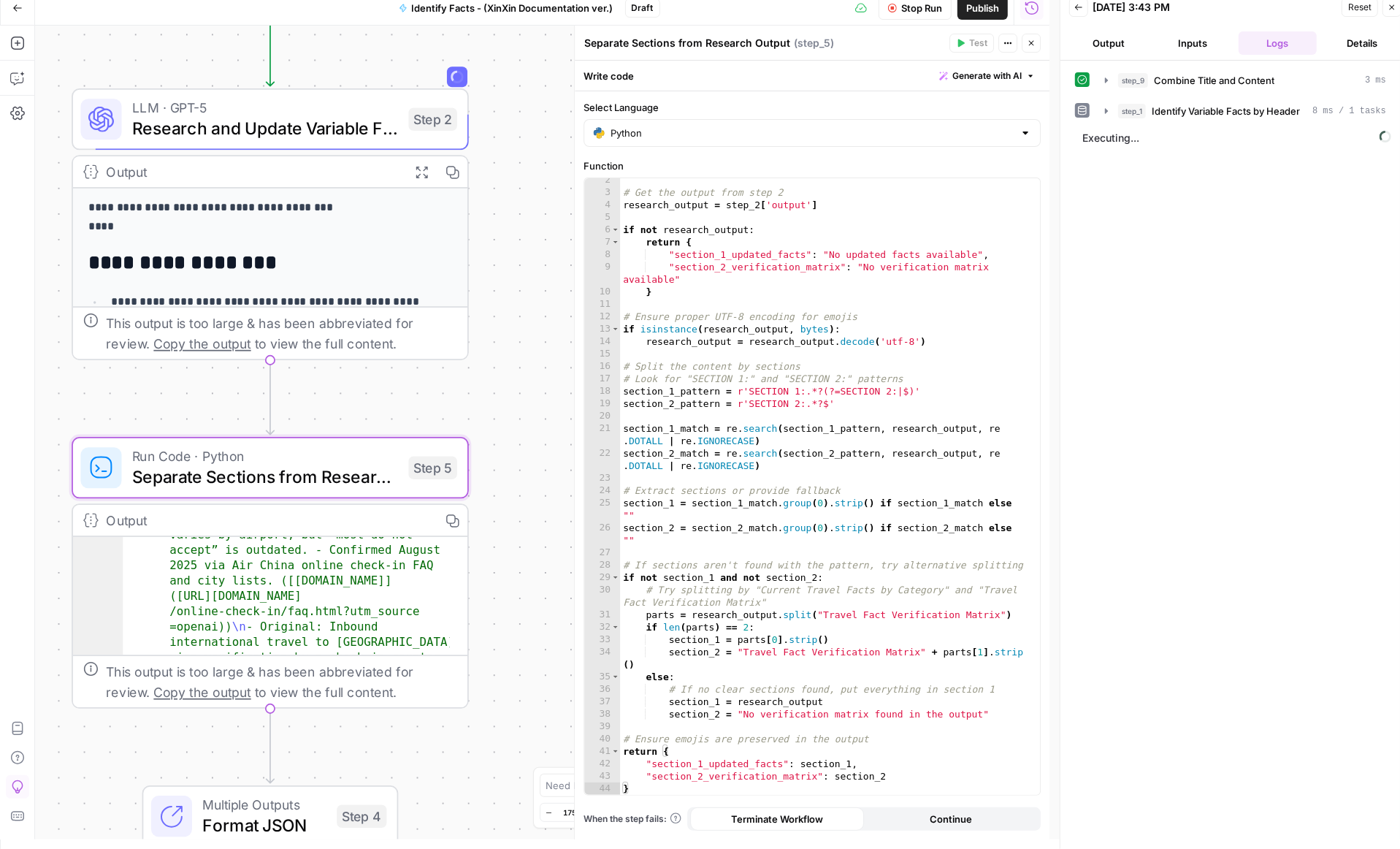
click at [909, 6] on span "Stop Run" at bounding box center [922, 8] width 41 height 15
click at [1161, 636] on div "step_9 Combine Title and Content 3 ms step_1 Identify Variable Facts by Header …" at bounding box center [1235, 455] width 320 height 774
drag, startPoint x: 1064, startPoint y: 576, endPoint x: 1110, endPoint y: 571, distance: 46.3
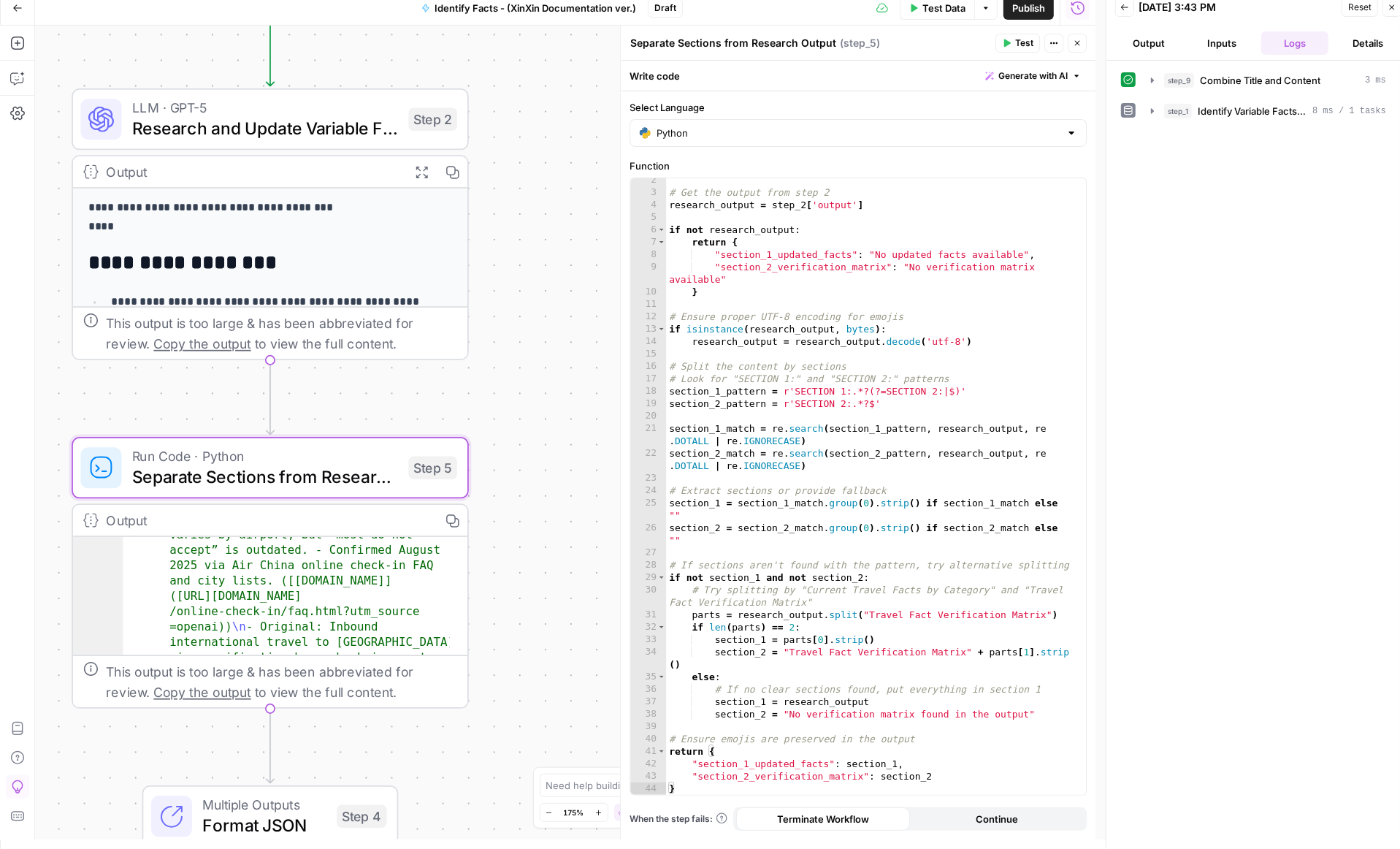
click at [1145, 37] on button "Output" at bounding box center [1150, 43] width 68 height 24
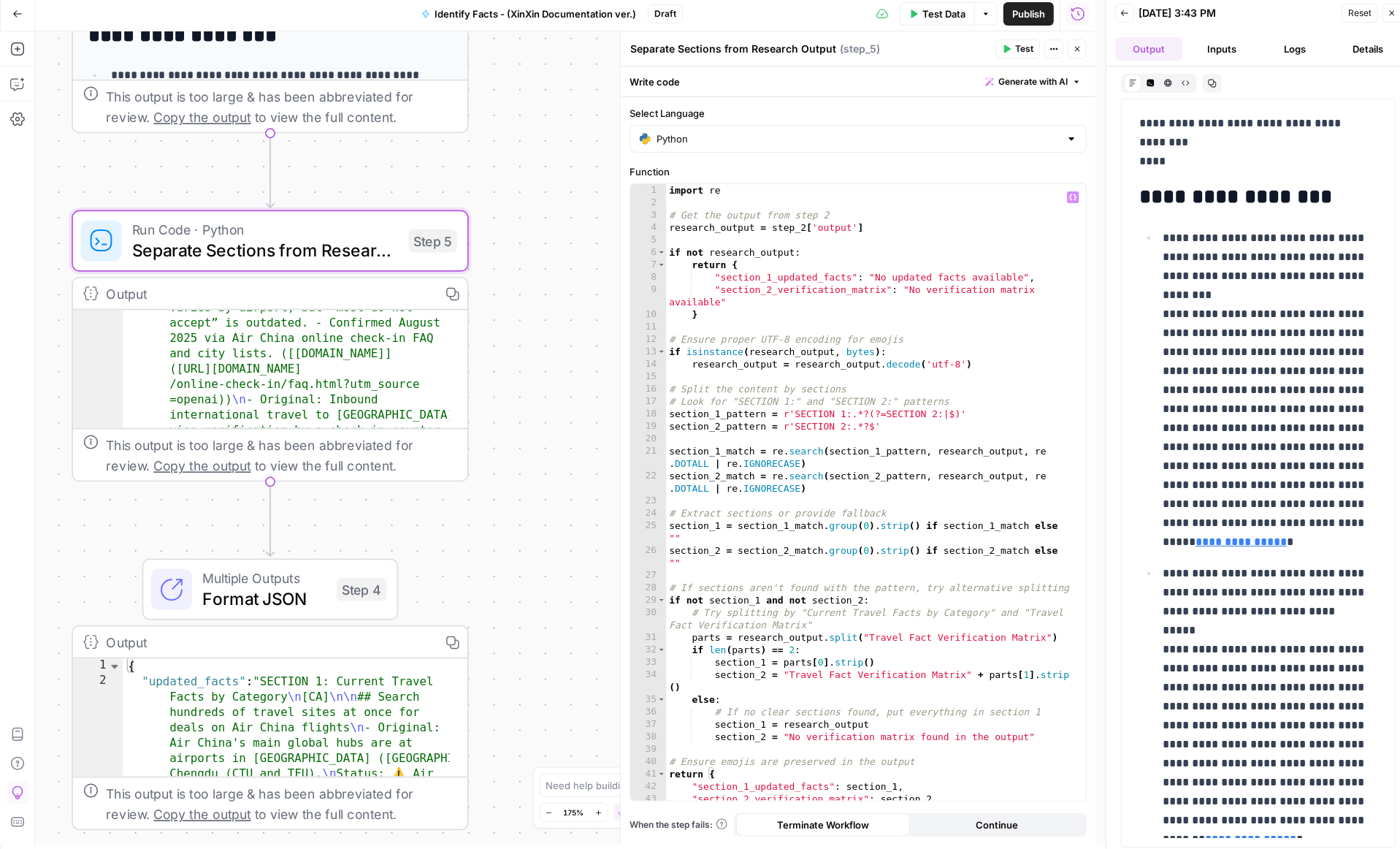
scroll to position [0, 0]
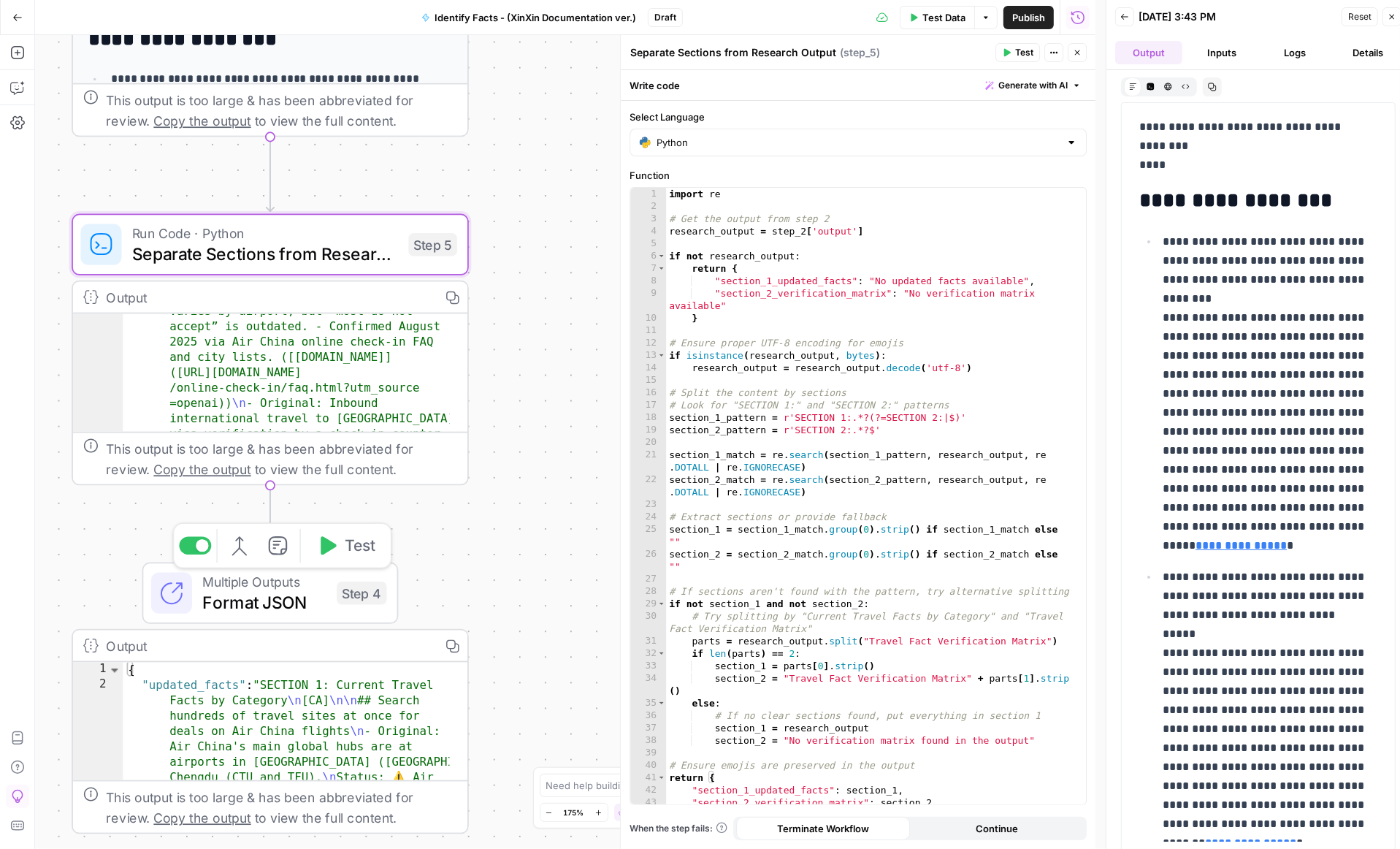
click at [298, 595] on span "Format JSON" at bounding box center [265, 602] width 124 height 26
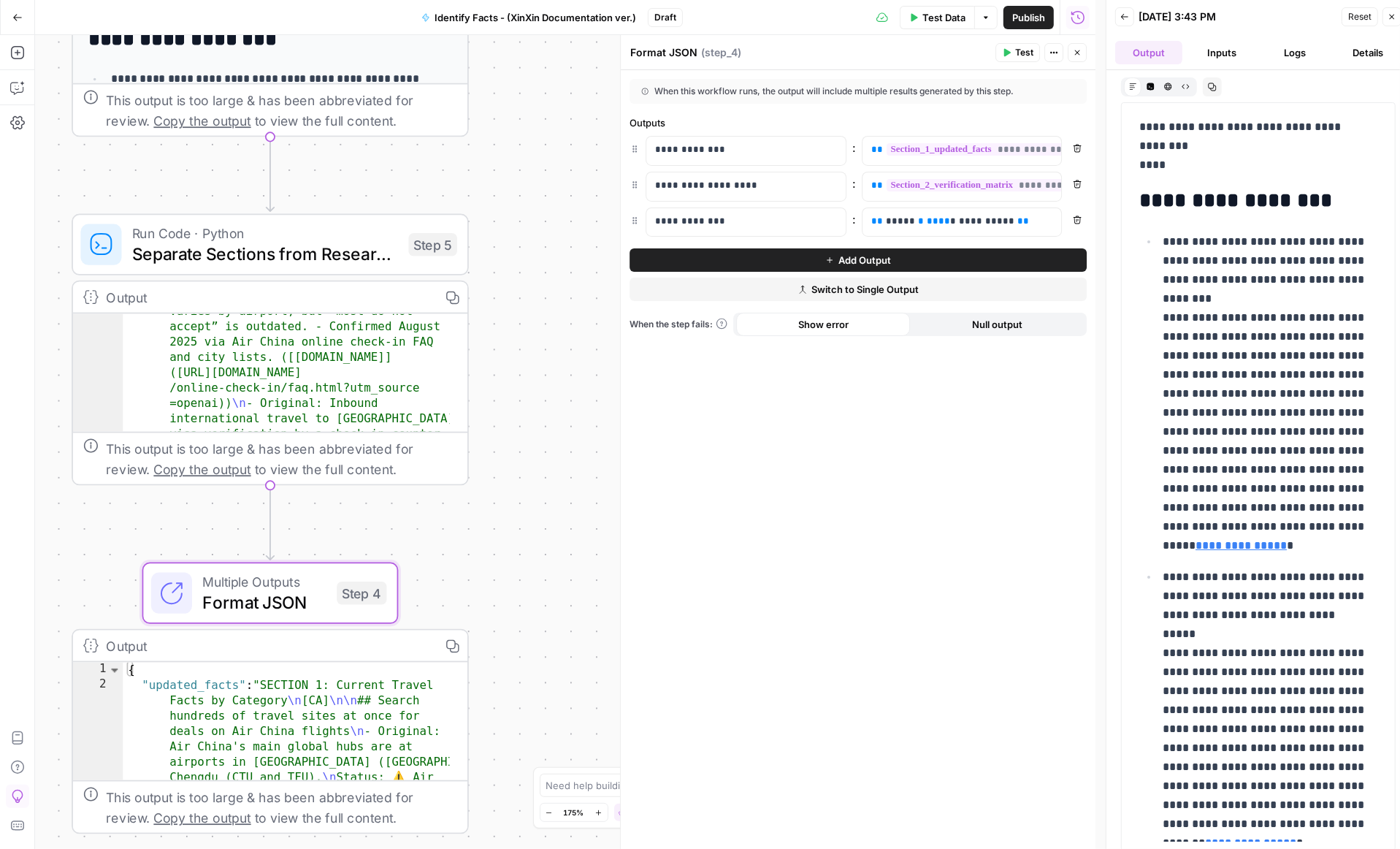
click at [1011, 319] on span "Null output" at bounding box center [997, 324] width 50 height 15
click at [832, 320] on span "Show error" at bounding box center [824, 324] width 50 height 15
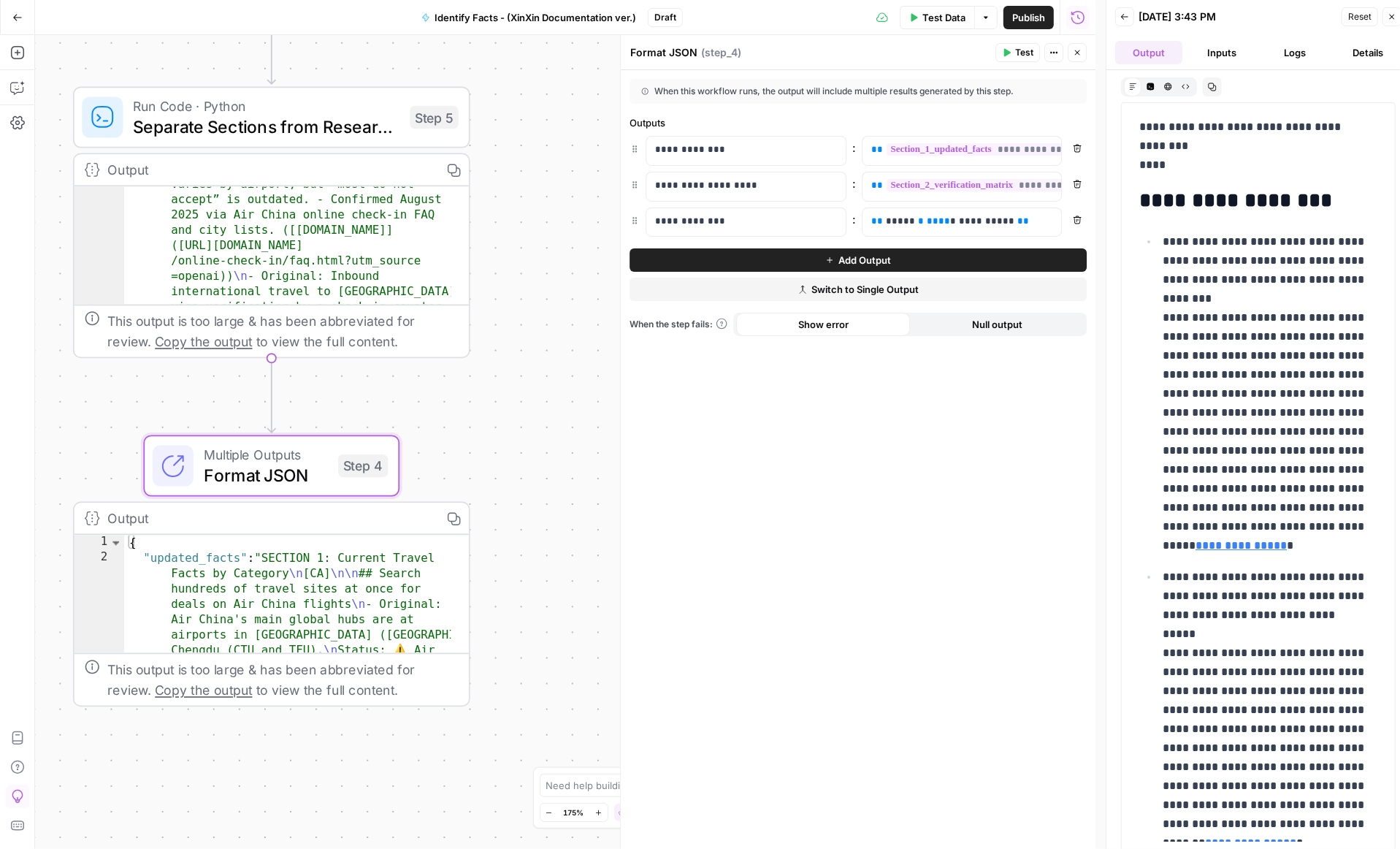
click at [313, 477] on span "Format JSON" at bounding box center [266, 474] width 124 height 26
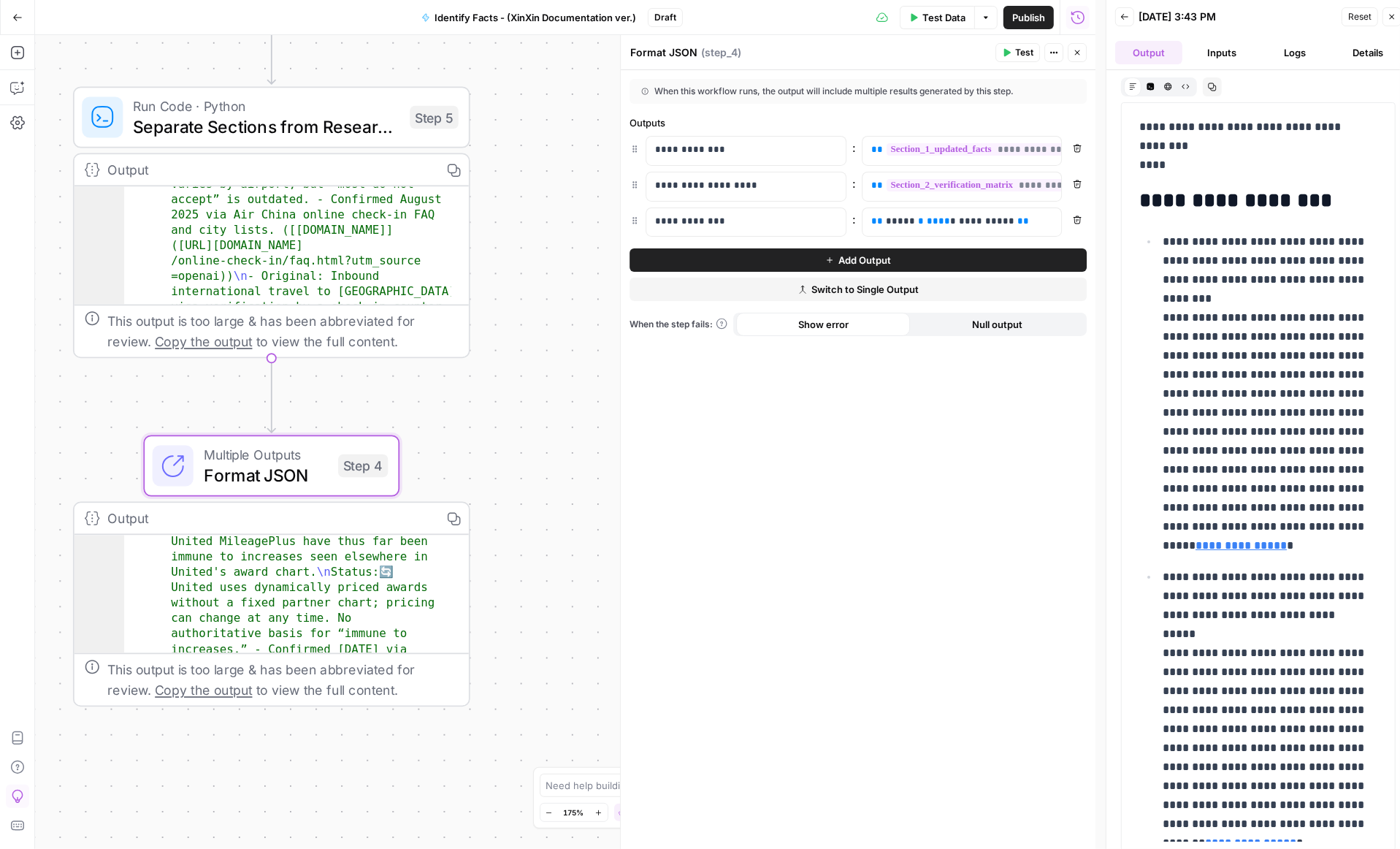
scroll to position [4456, 0]
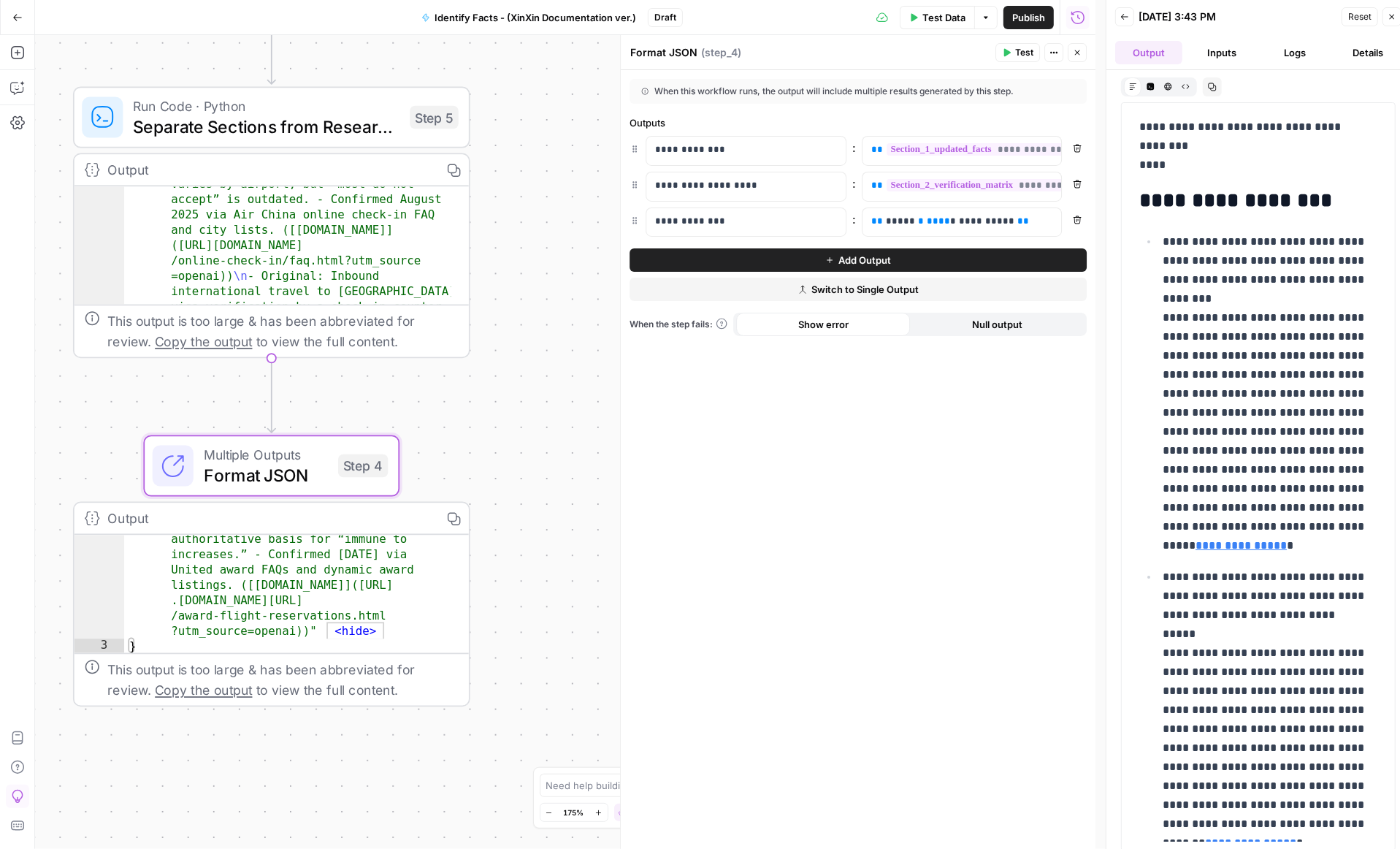
click at [307, 125] on span "Separate Sections from Research Output" at bounding box center [266, 126] width 267 height 26
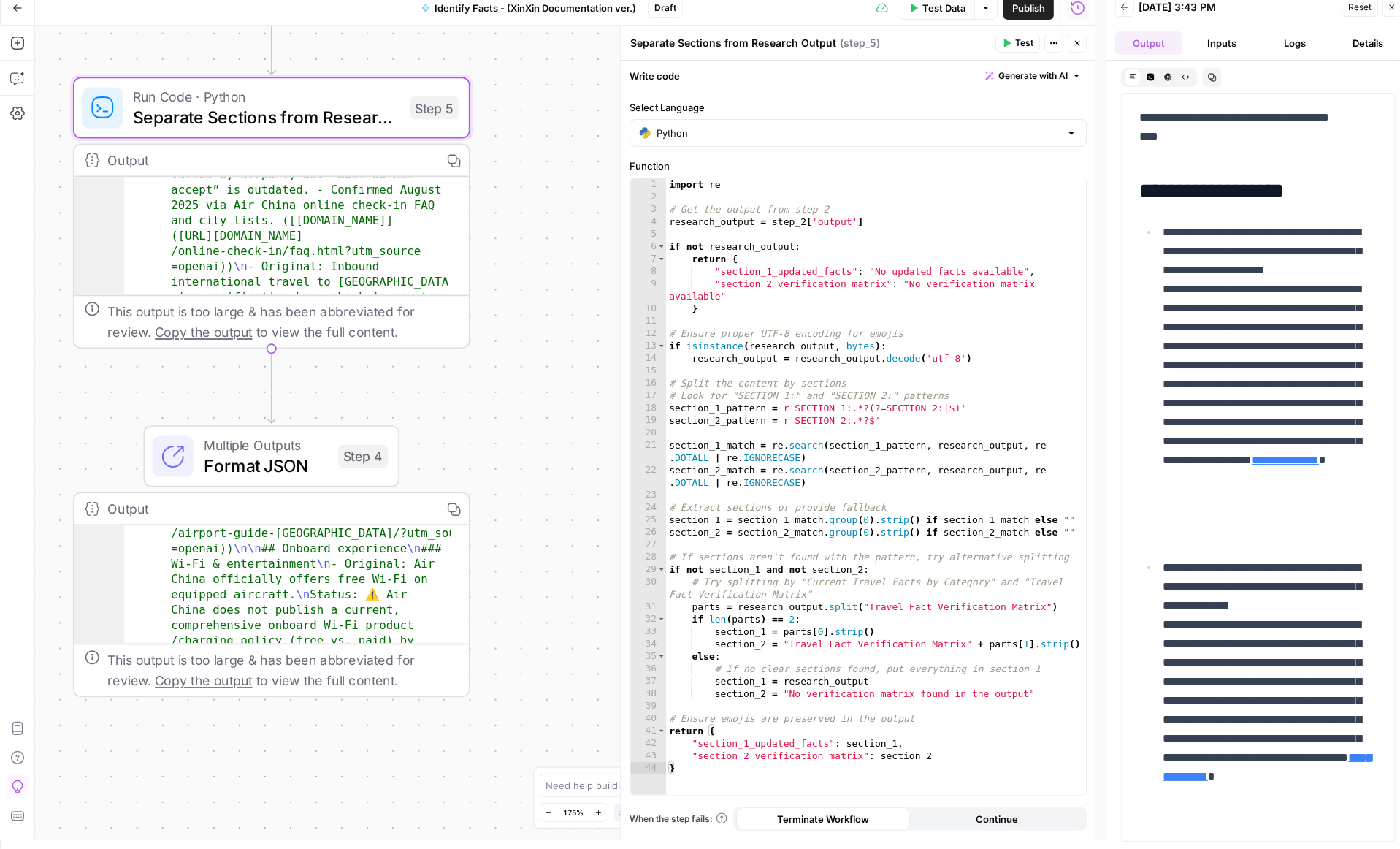
scroll to position [3358, 0]
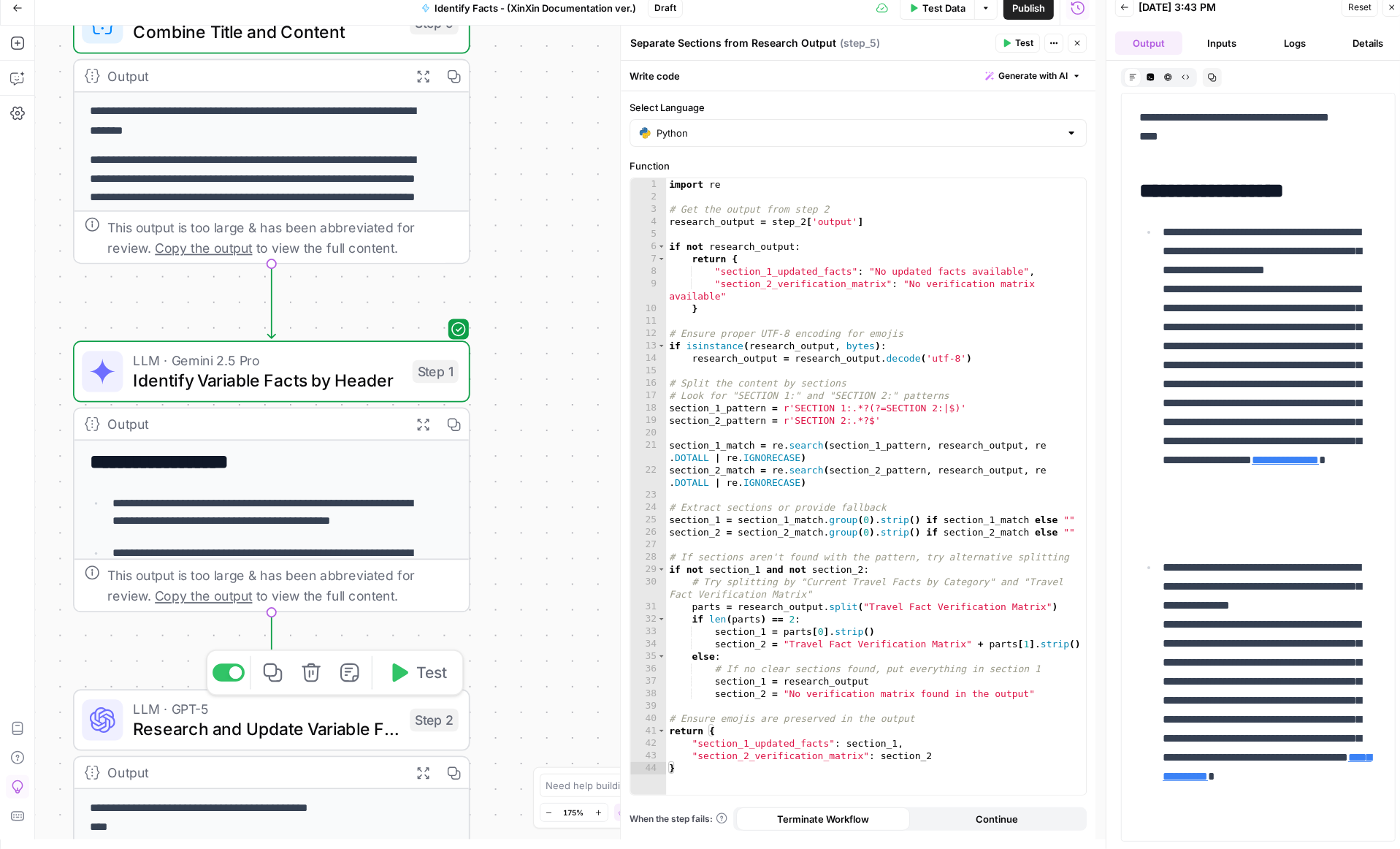
click at [298, 723] on span "Research and Update Variable Facts" at bounding box center [266, 729] width 267 height 26
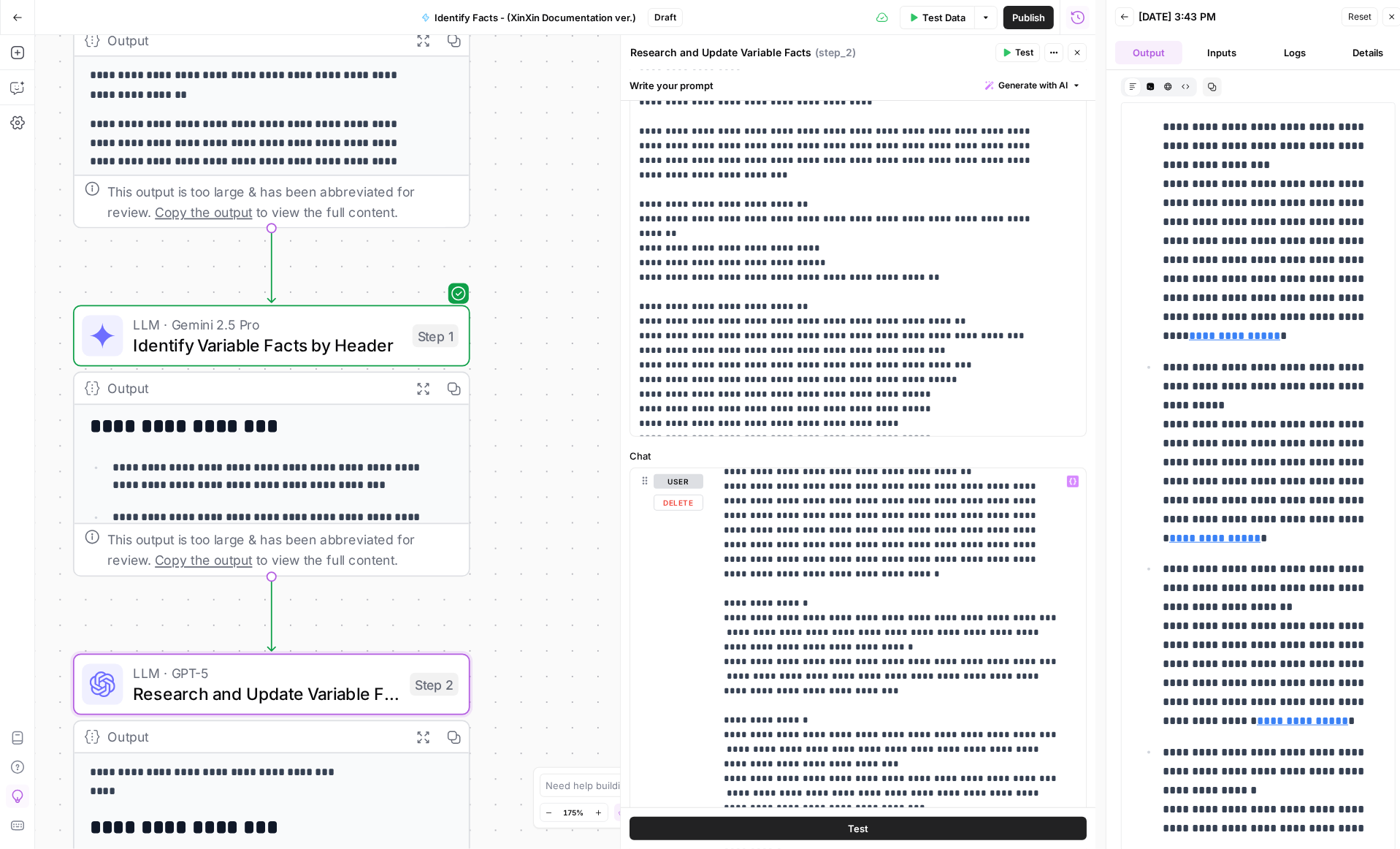
scroll to position [521, 0]
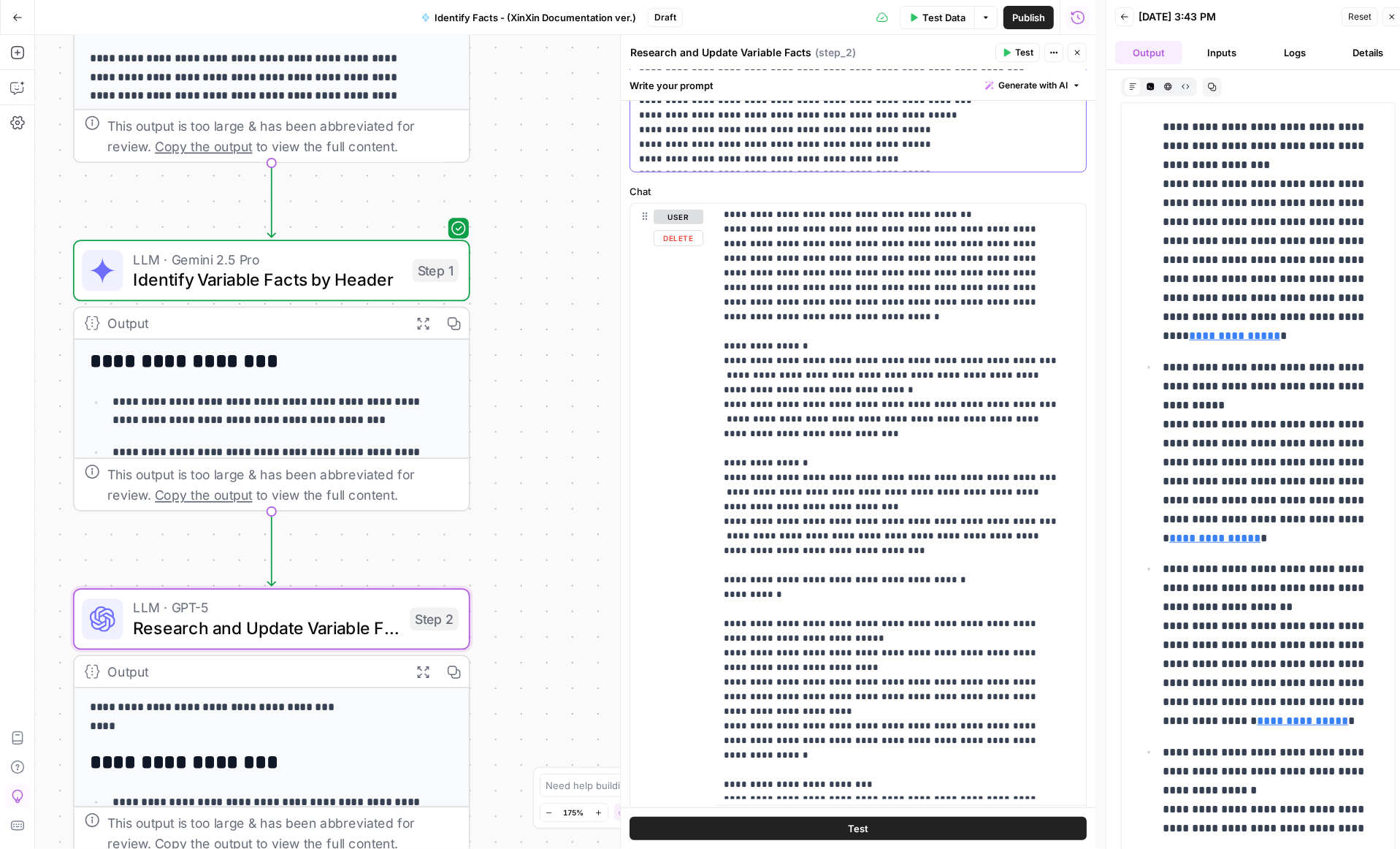
scroll to position [661, 0]
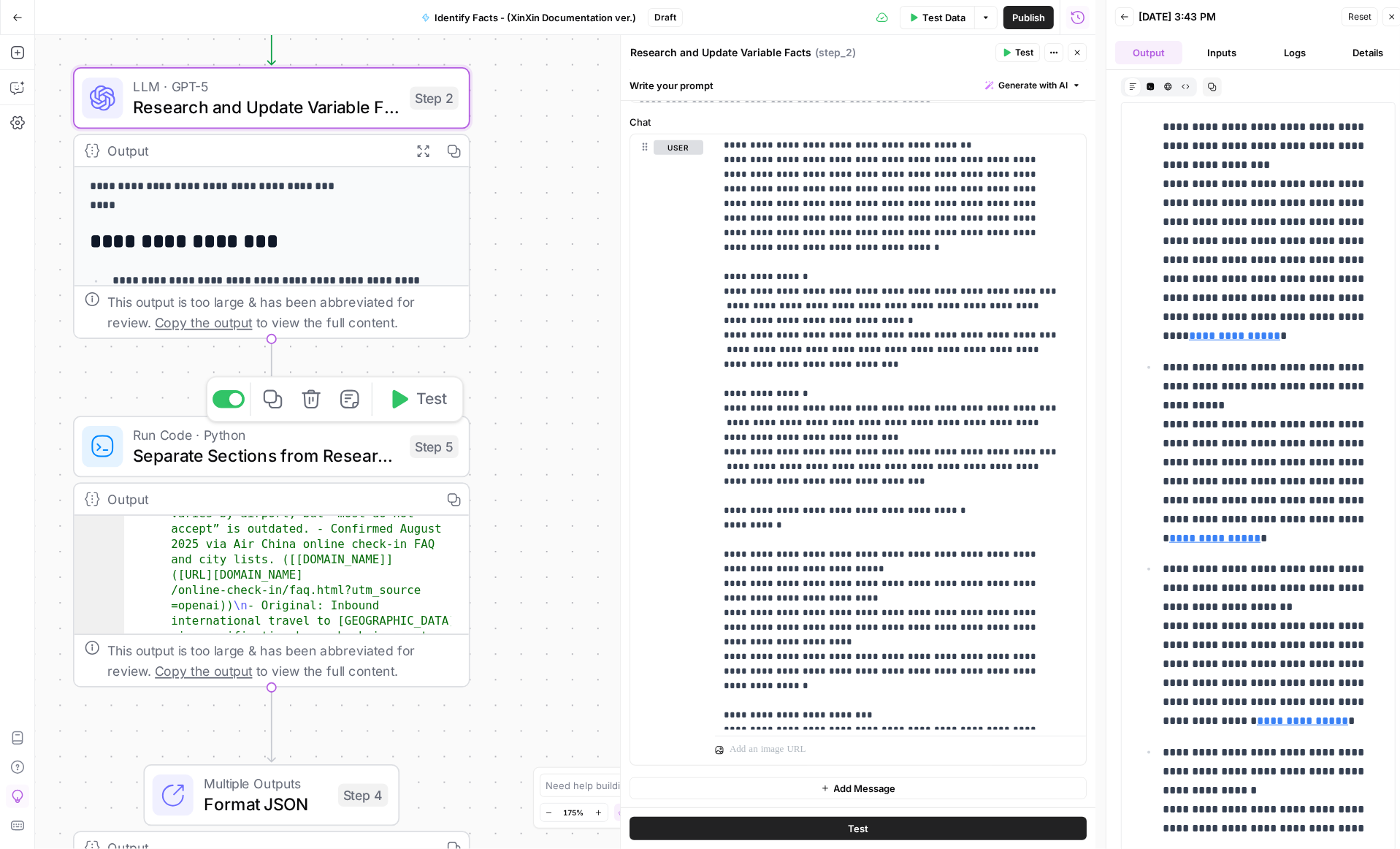
click at [363, 452] on span "Separate Sections from Research Output" at bounding box center [266, 456] width 267 height 26
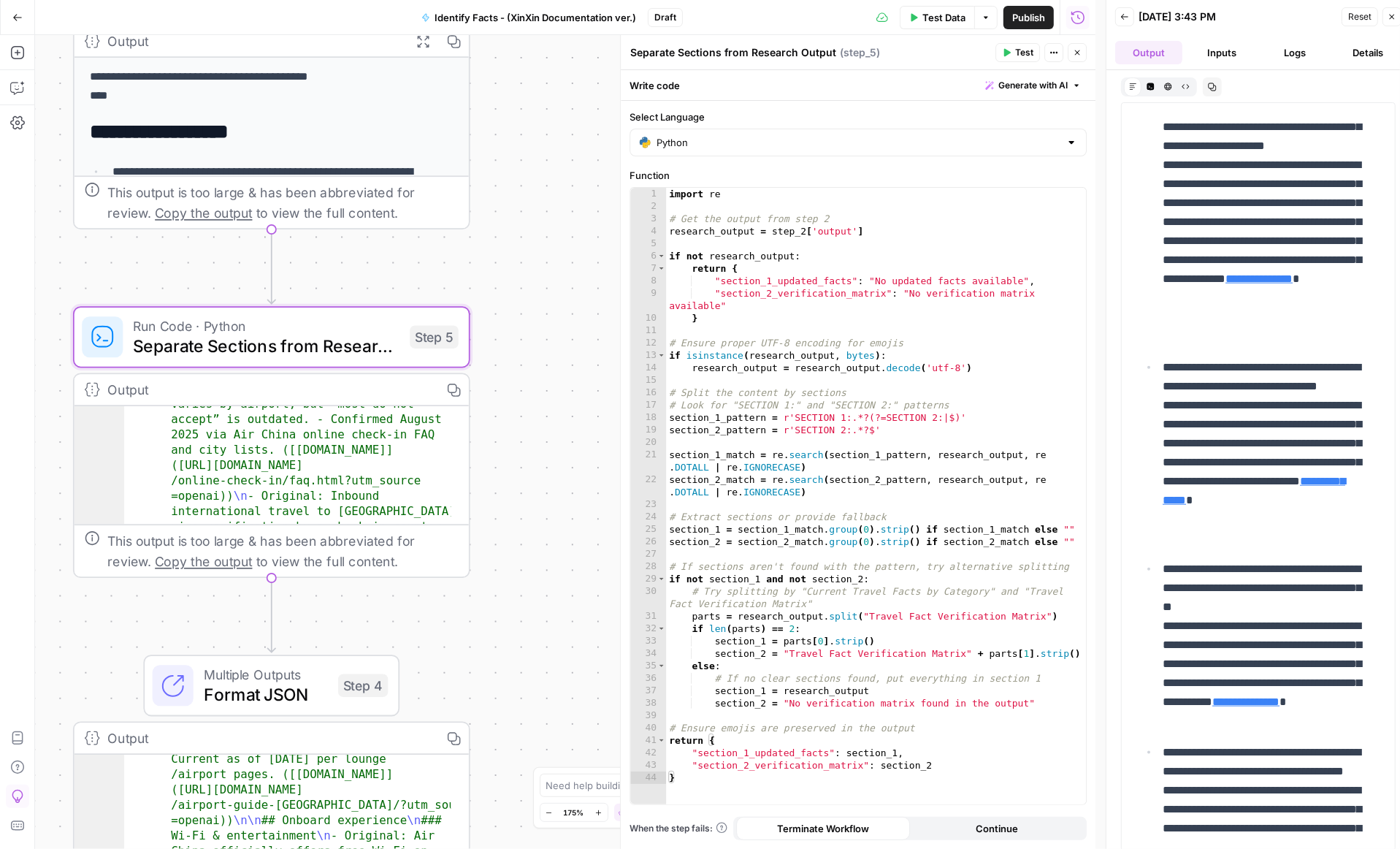
scroll to position [3299, 0]
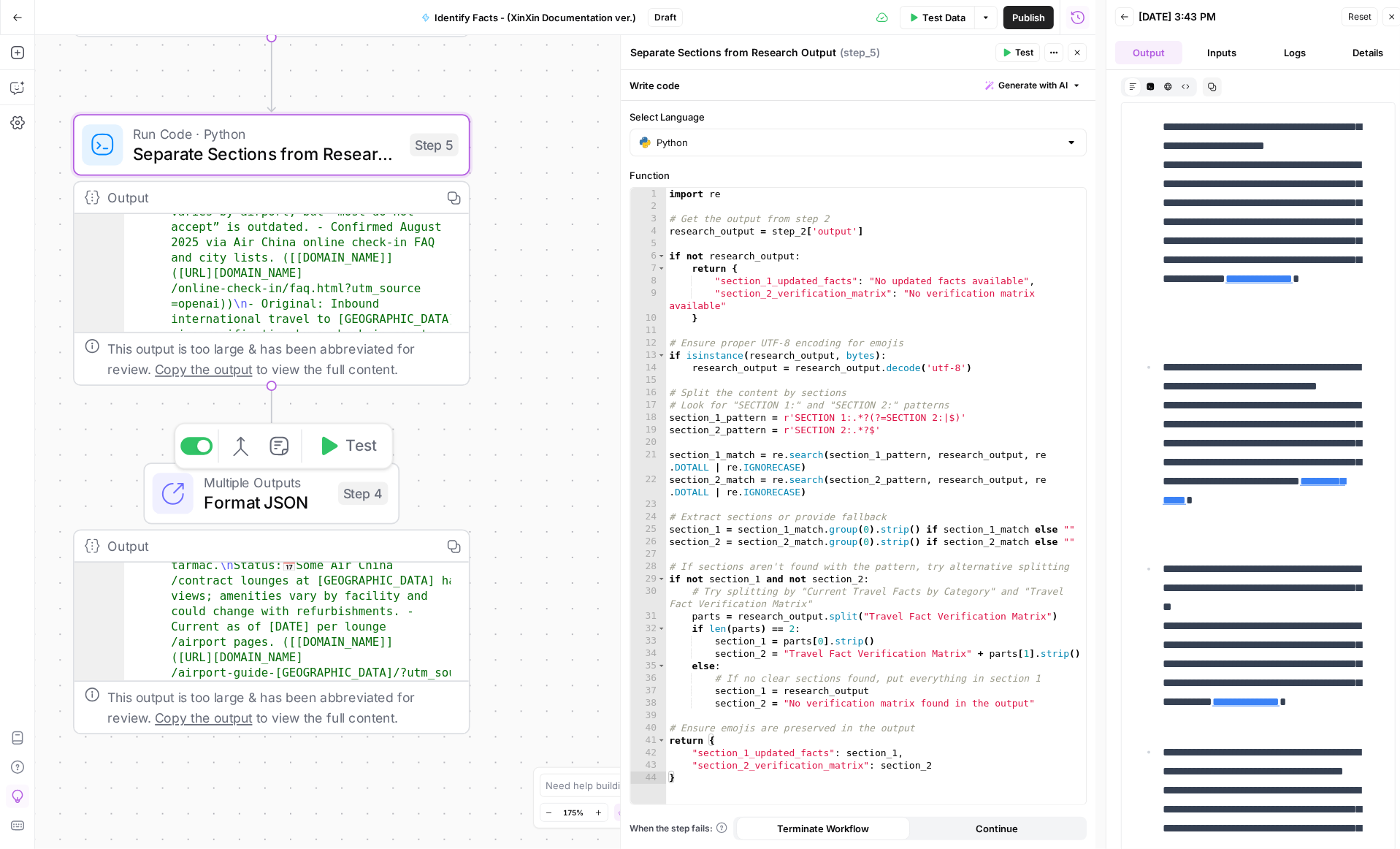
click at [291, 510] on span "Format JSON" at bounding box center [266, 502] width 124 height 26
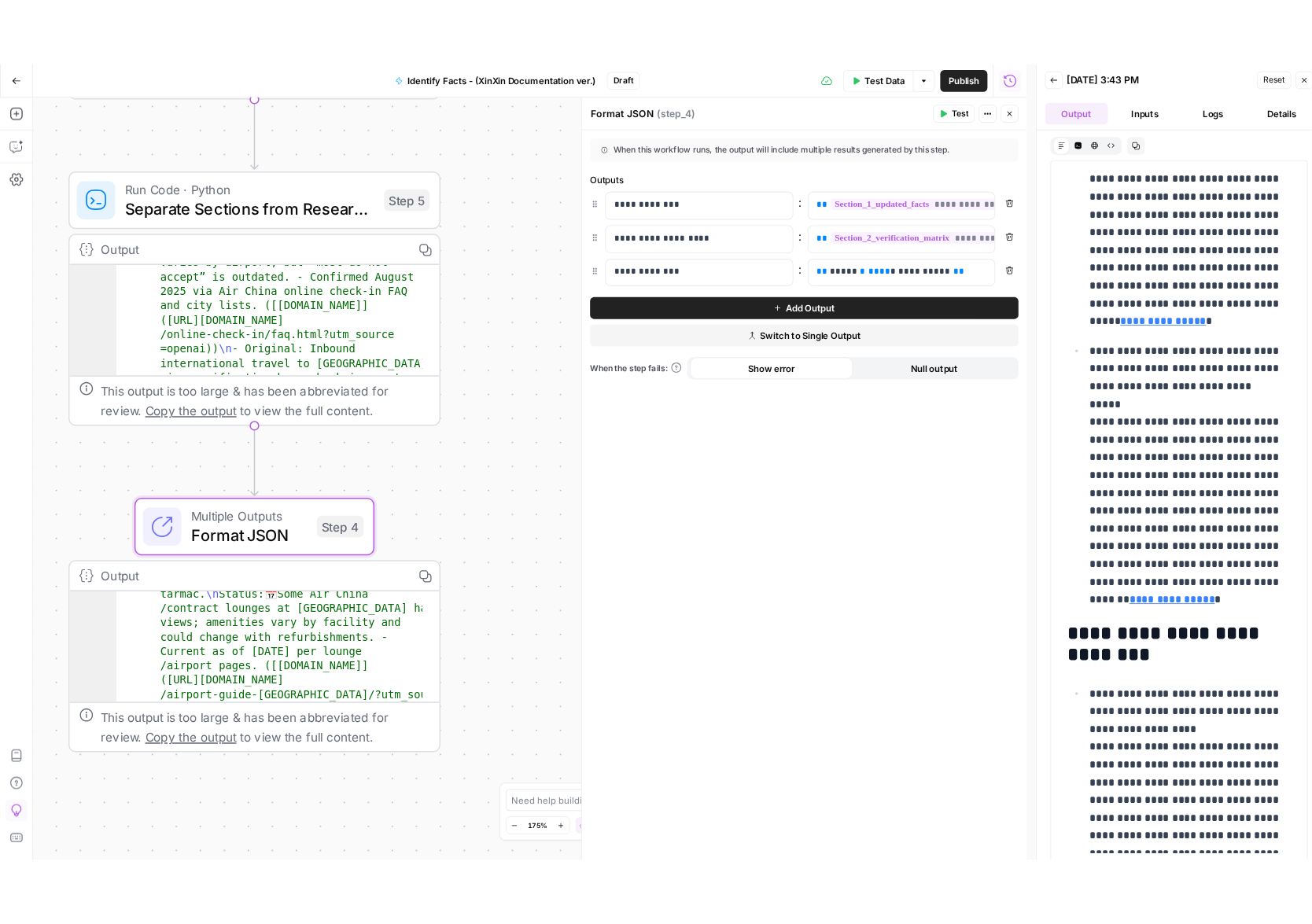
scroll to position [0, 0]
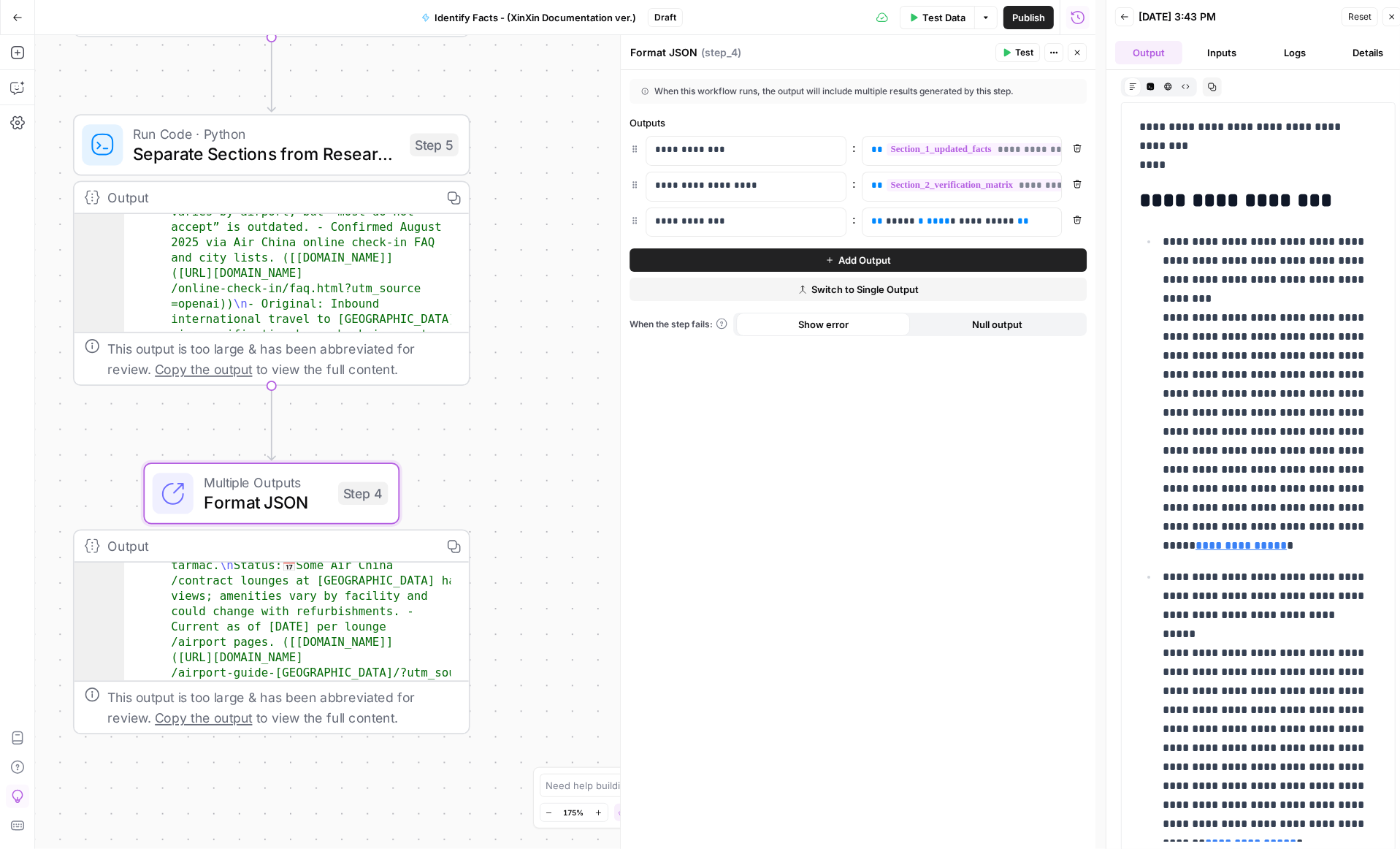
click at [922, 549] on div "**********" at bounding box center [858, 459] width 475 height 779
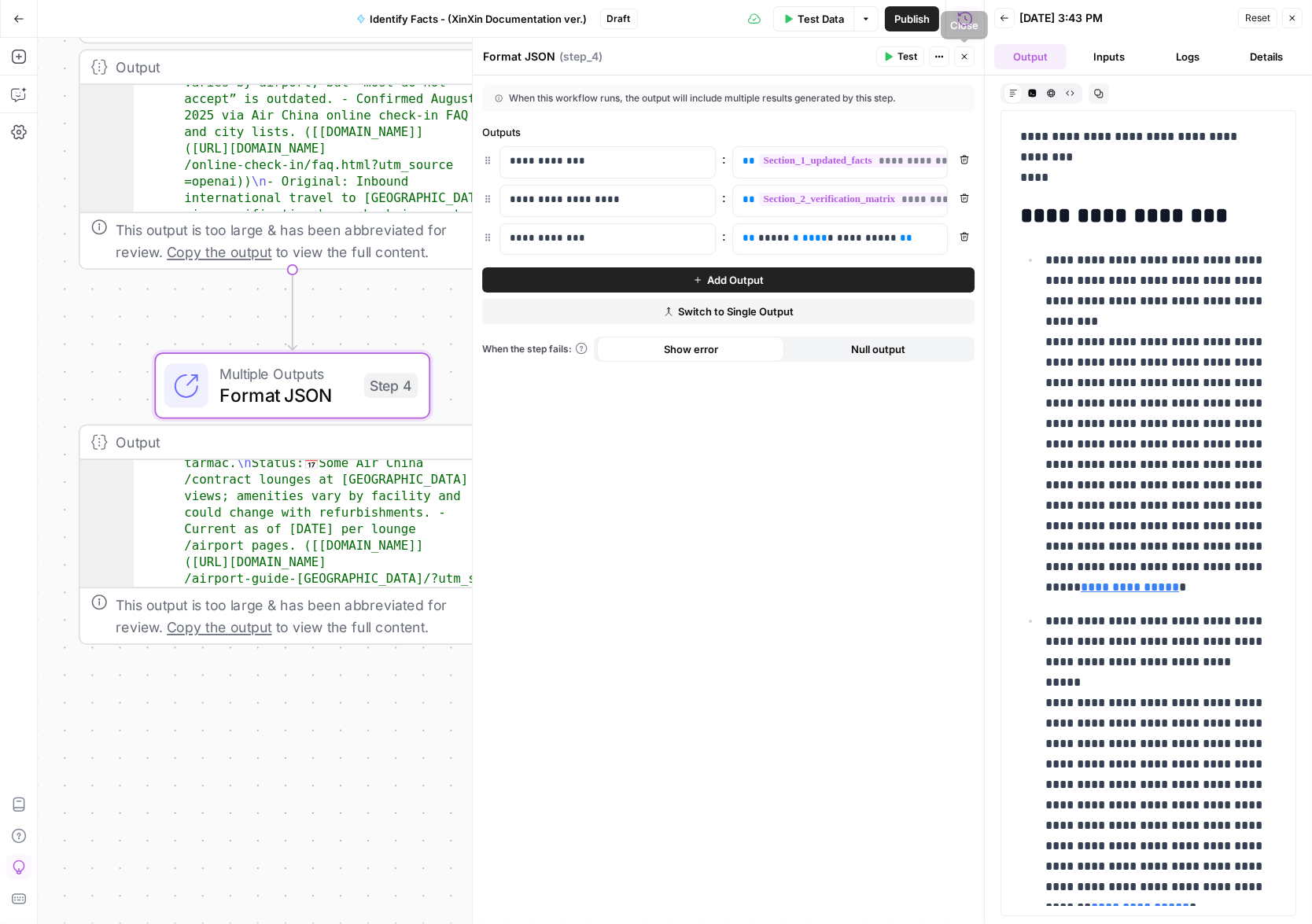
click at [968, 55] on button "Close" at bounding box center [964, 57] width 20 height 20
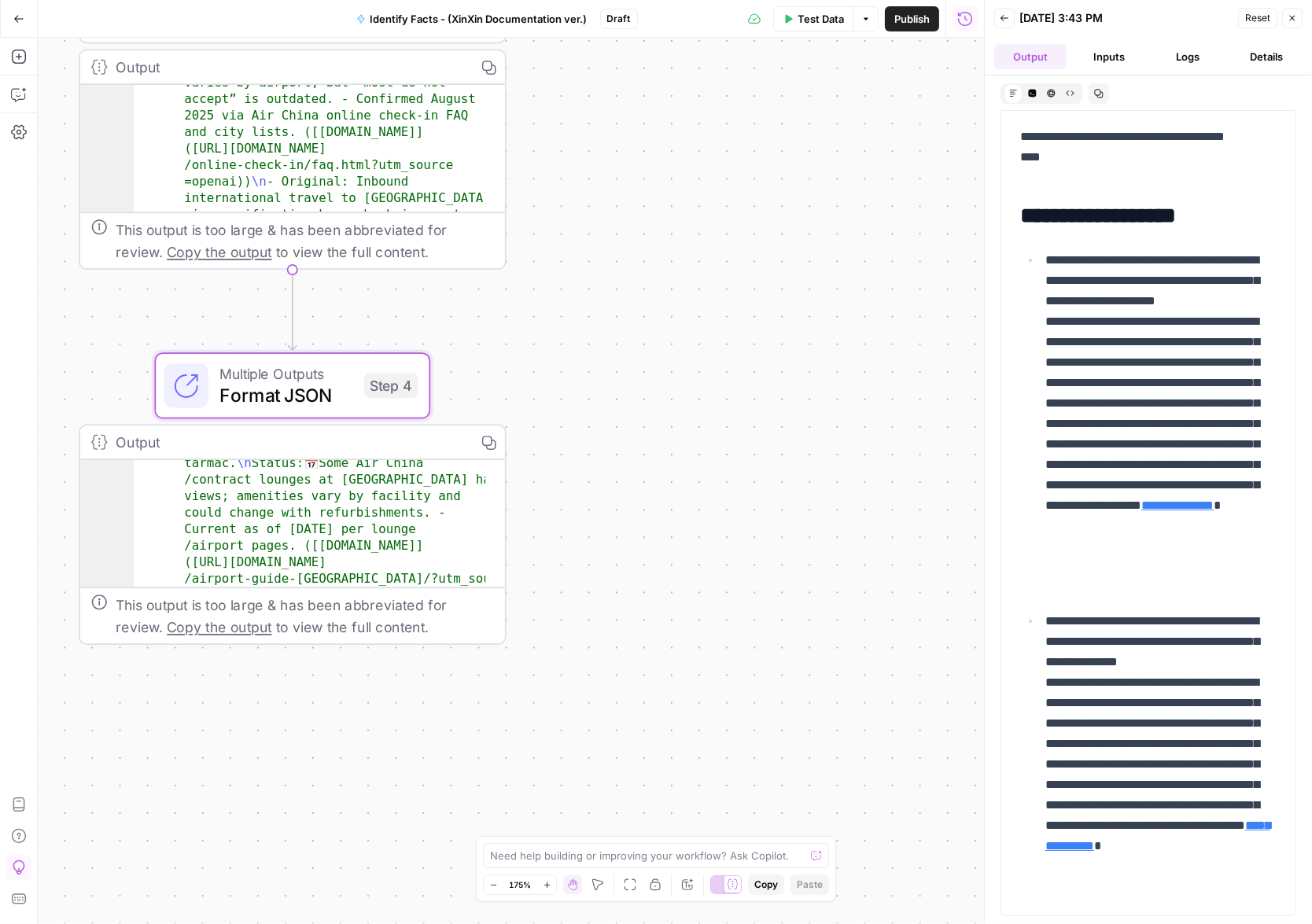
click at [1186, 62] on button "Logs" at bounding box center [1188, 57] width 73 height 25
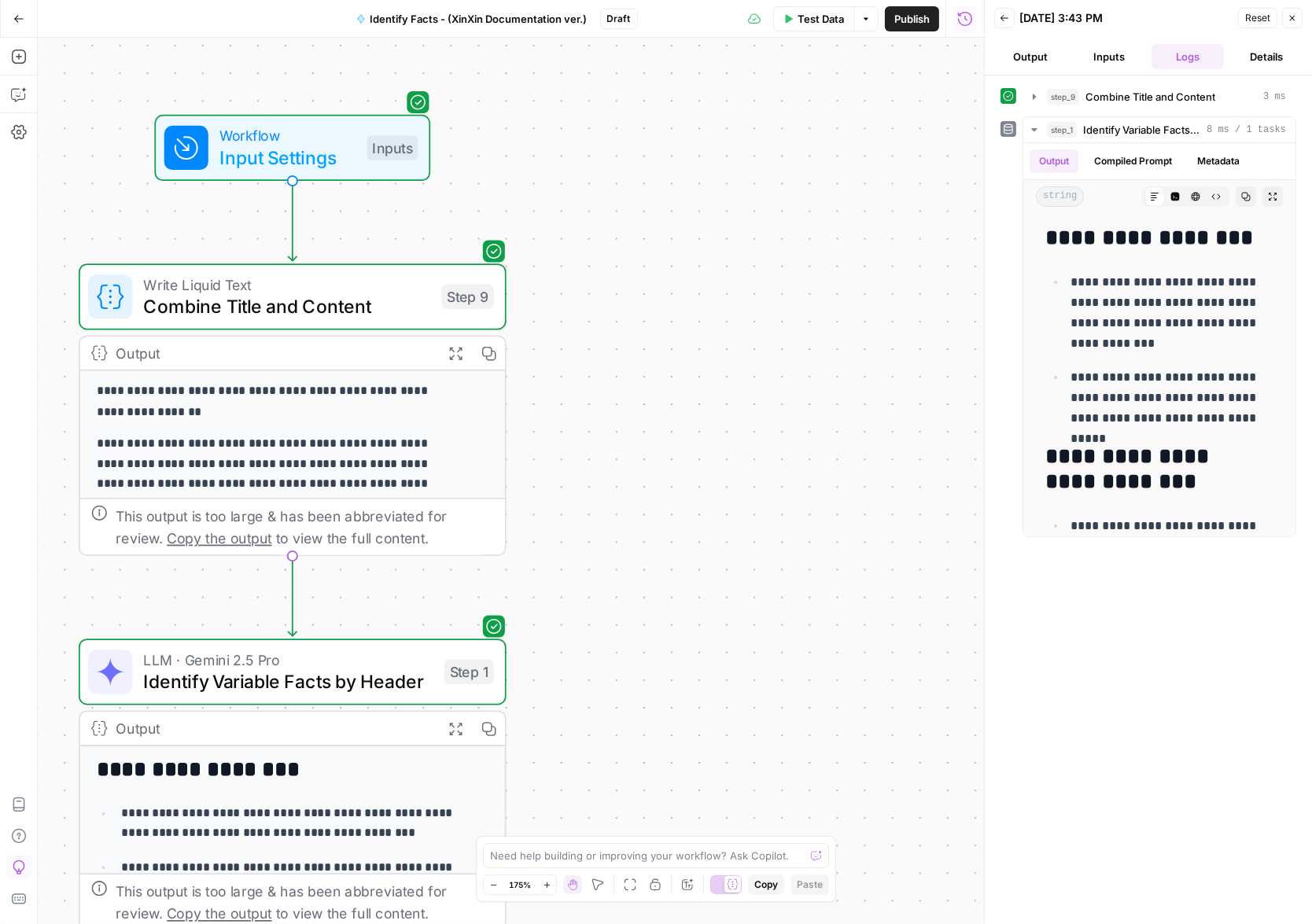
click at [313, 440] on p "**********" at bounding box center [274, 495] width 355 height 121
click at [365, 363] on div "Output" at bounding box center [273, 353] width 314 height 22
click at [439, 361] on button "Expand Output" at bounding box center [455, 353] width 33 height 33
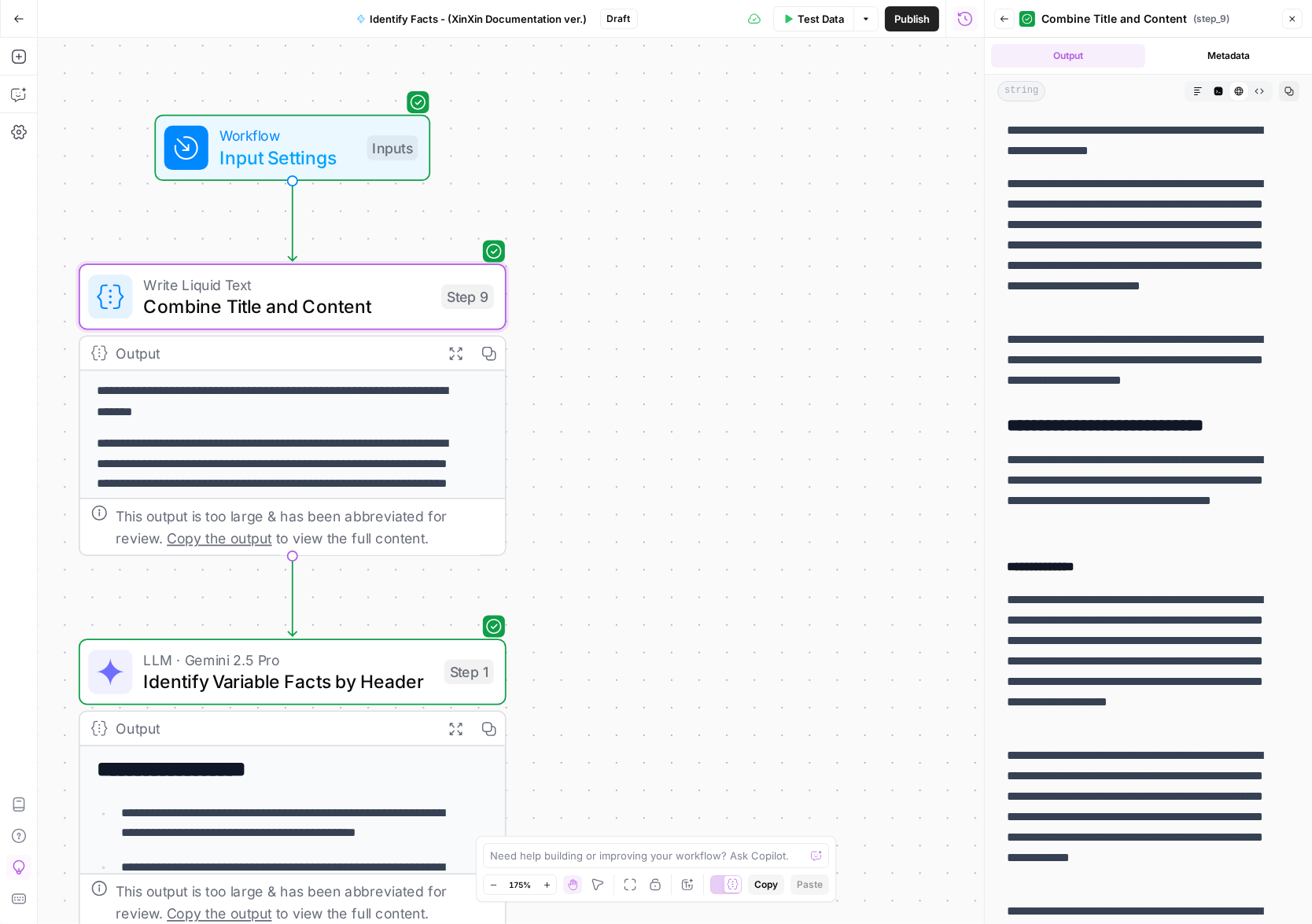
click at [481, 355] on icon "button" at bounding box center [488, 353] width 14 height 14
click at [313, 303] on span "Combine Title and Content" at bounding box center [287, 306] width 287 height 28
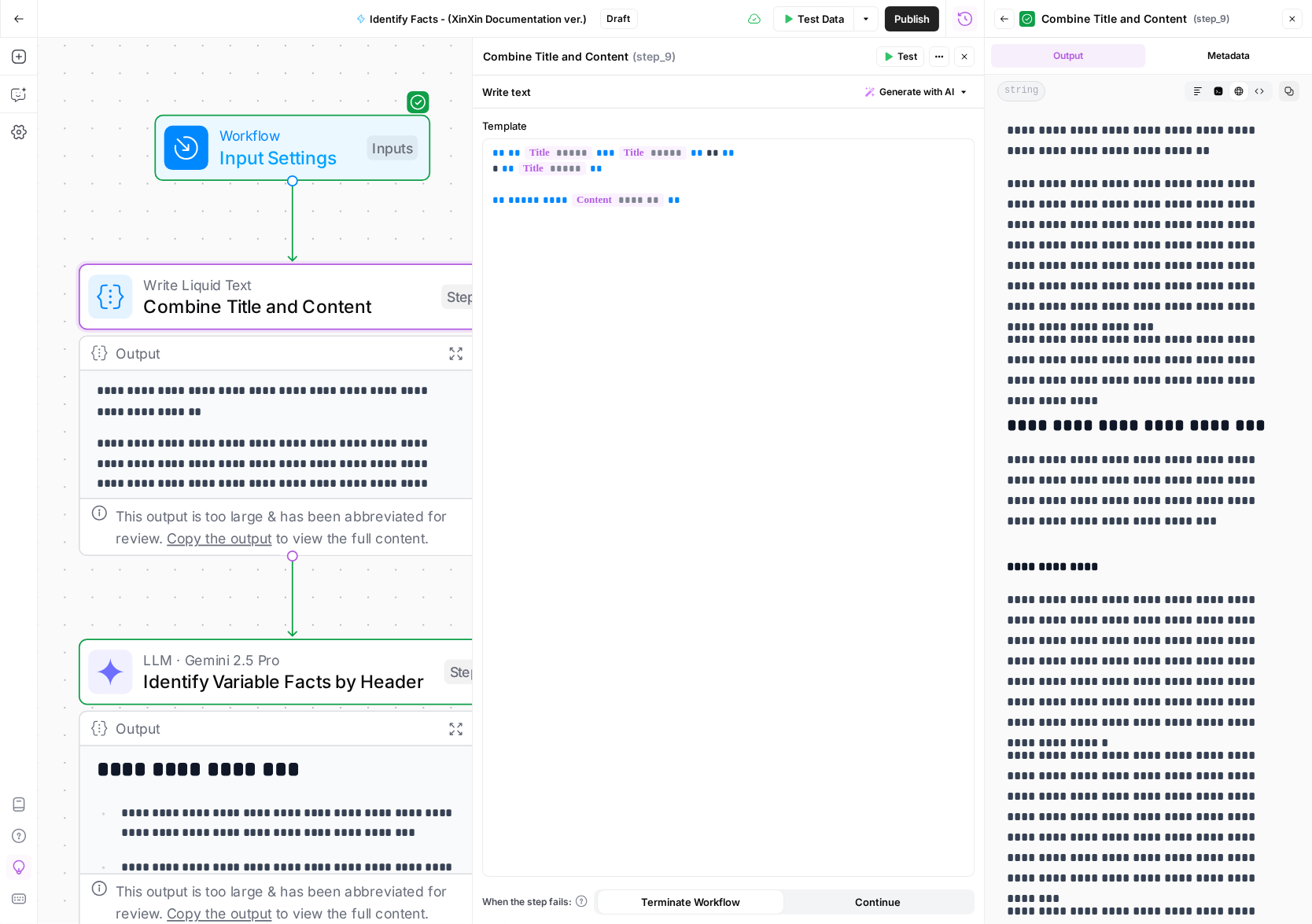
click at [328, 455] on p "**********" at bounding box center [274, 495] width 355 height 121
click at [344, 451] on p "**********" at bounding box center [274, 495] width 355 height 121
click at [344, 452] on p "**********" at bounding box center [274, 495] width 355 height 121
click at [449, 355] on icon "button" at bounding box center [455, 353] width 13 height 13
click at [440, 361] on button "Expand Output" at bounding box center [455, 353] width 33 height 33
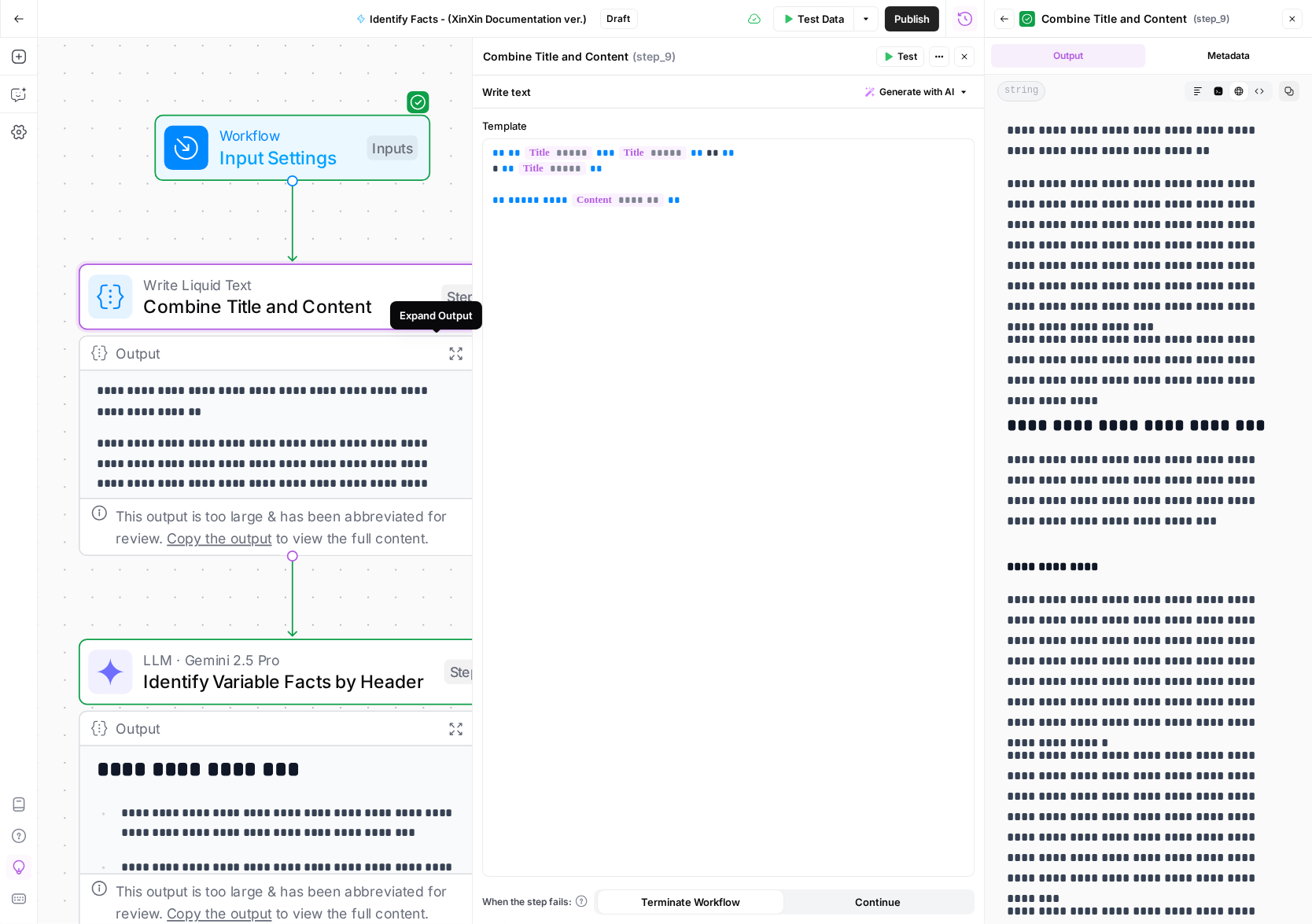
click at [440, 361] on button "Expand Output" at bounding box center [455, 353] width 33 height 33
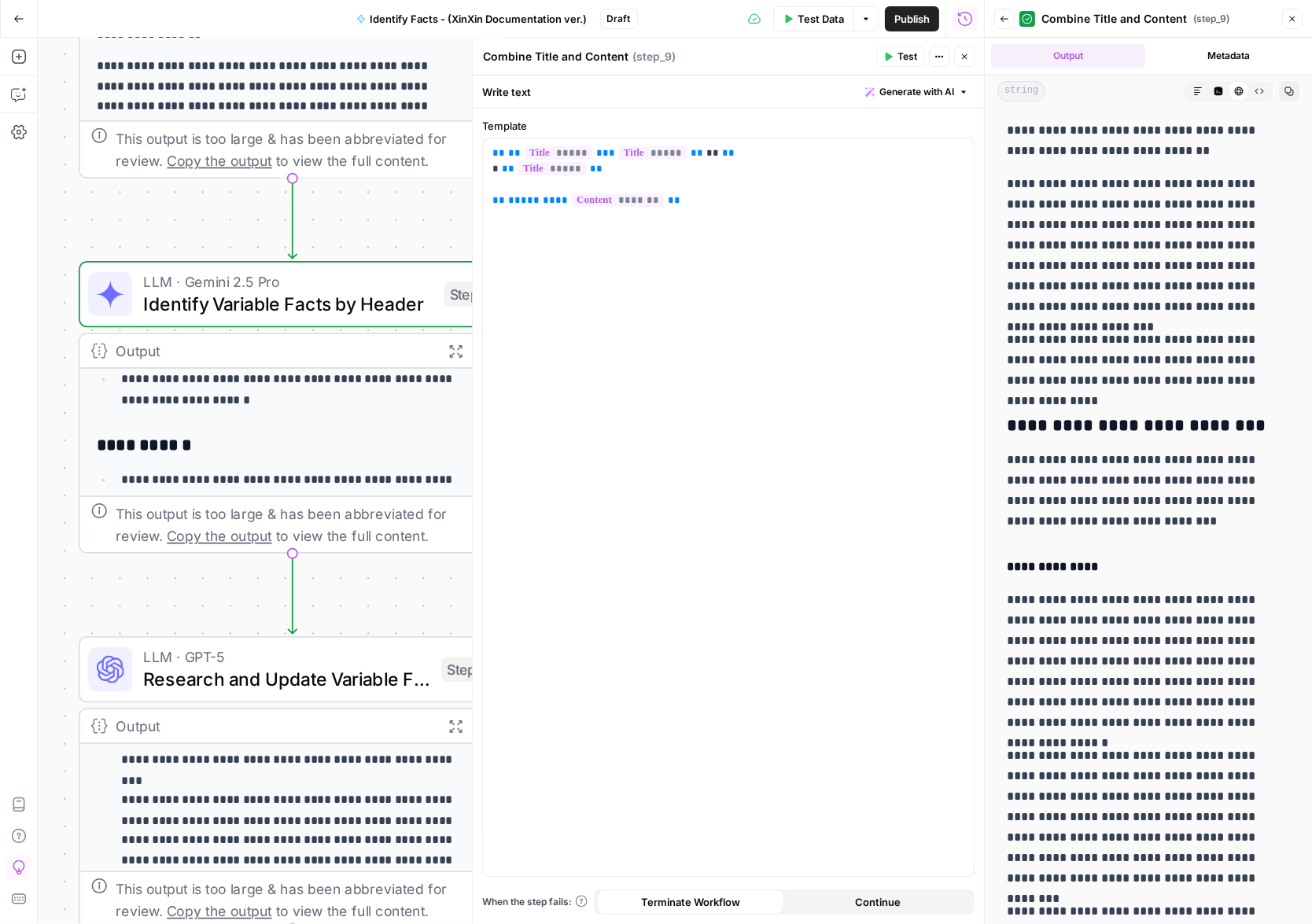
scroll to position [75, 0]
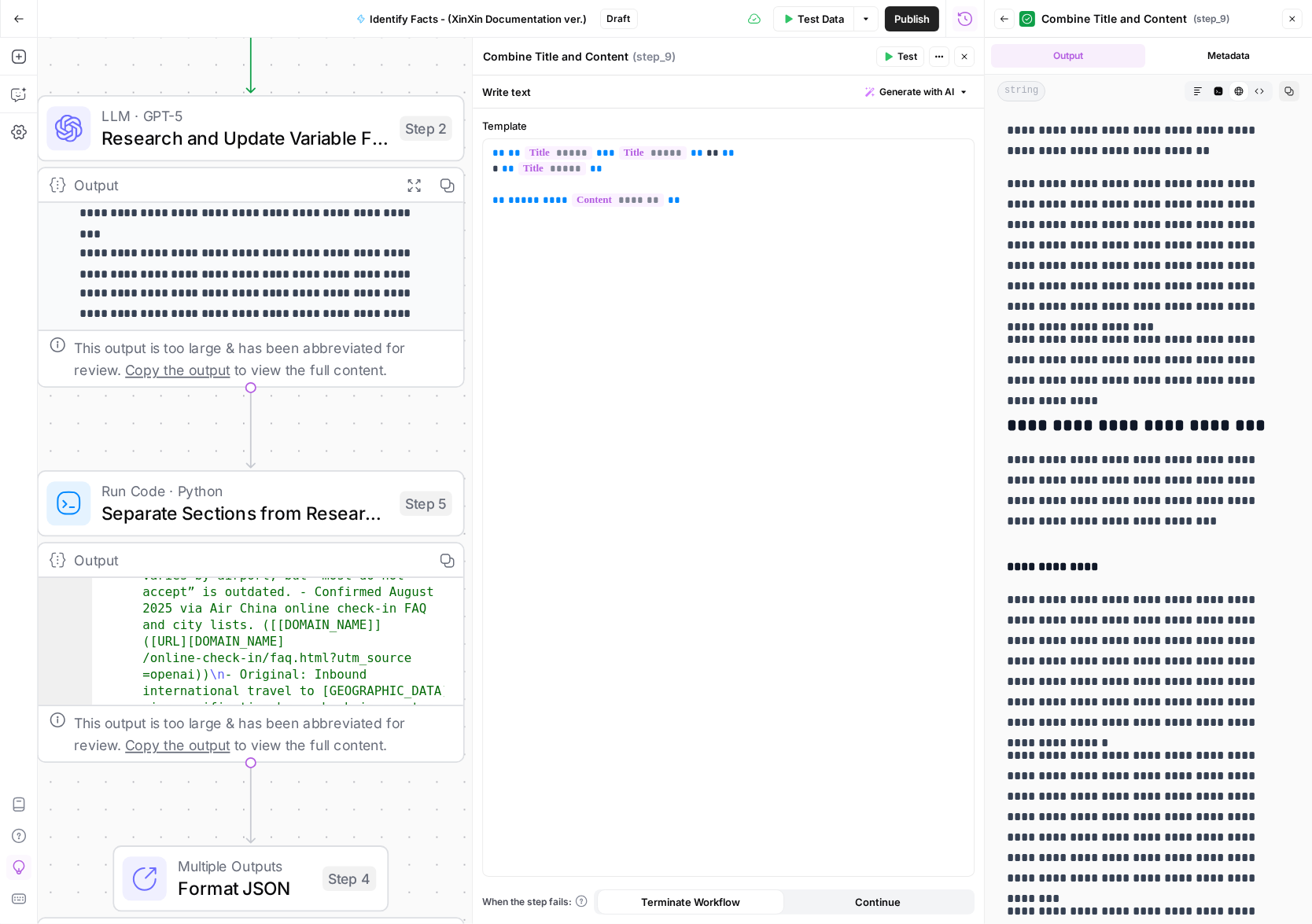
drag, startPoint x: 183, startPoint y: 604, endPoint x: 153, endPoint y: 71, distance: 533.8
click at [153, 71] on div "**********" at bounding box center [511, 481] width 946 height 886
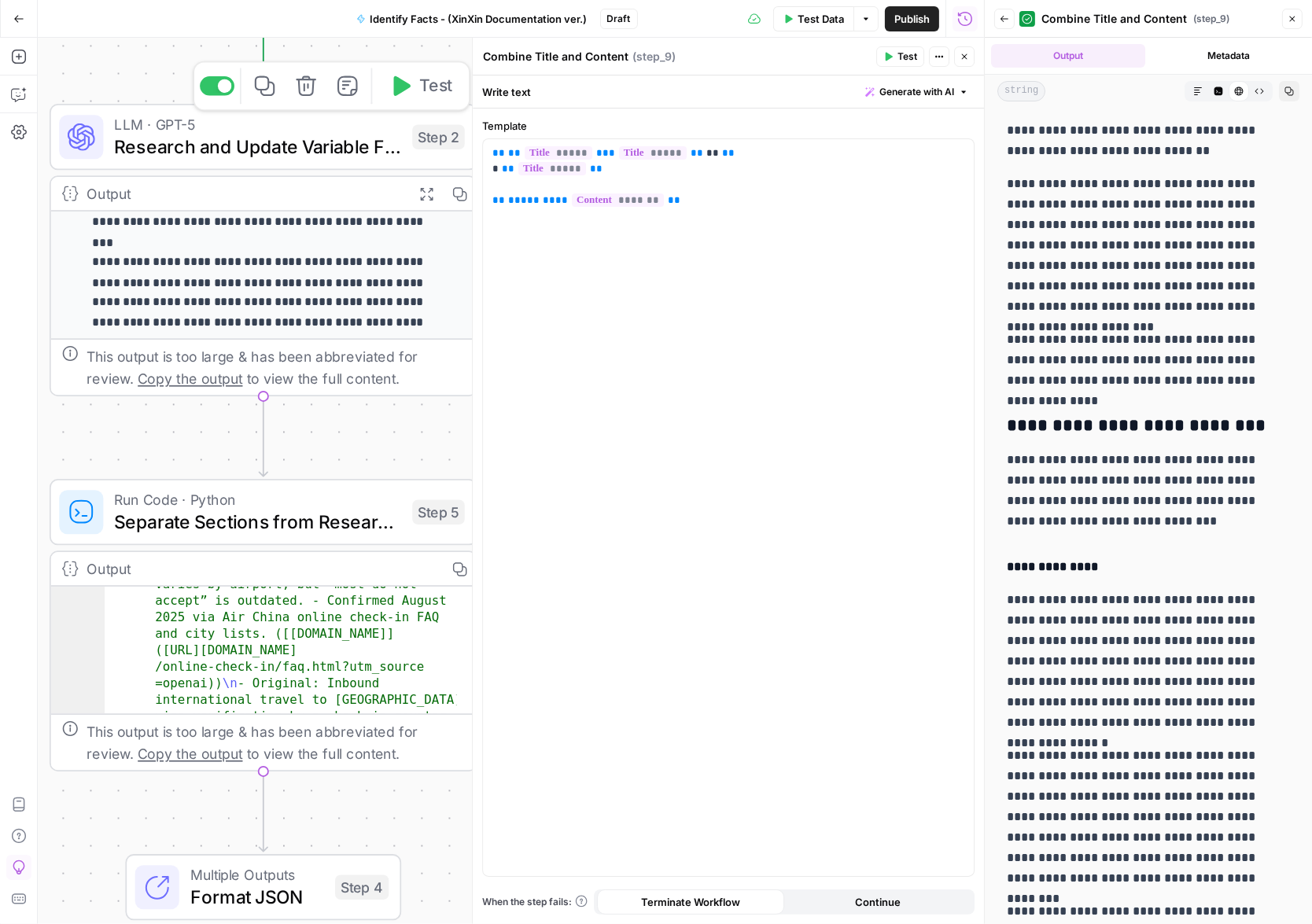
click at [364, 134] on span "Research and Update Variable Facts" at bounding box center [258, 146] width 287 height 28
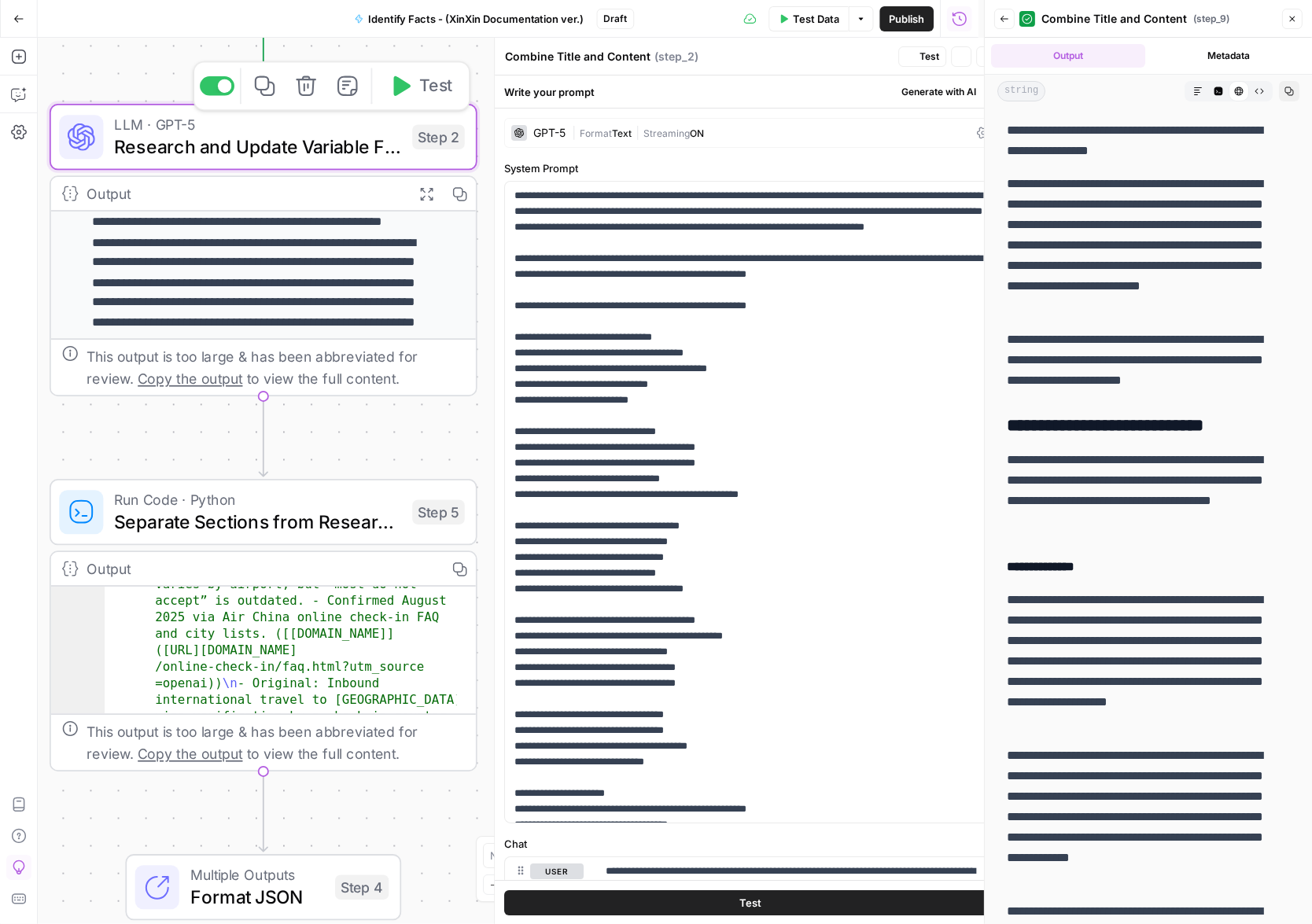
type textarea "Research and Update Variable Facts"
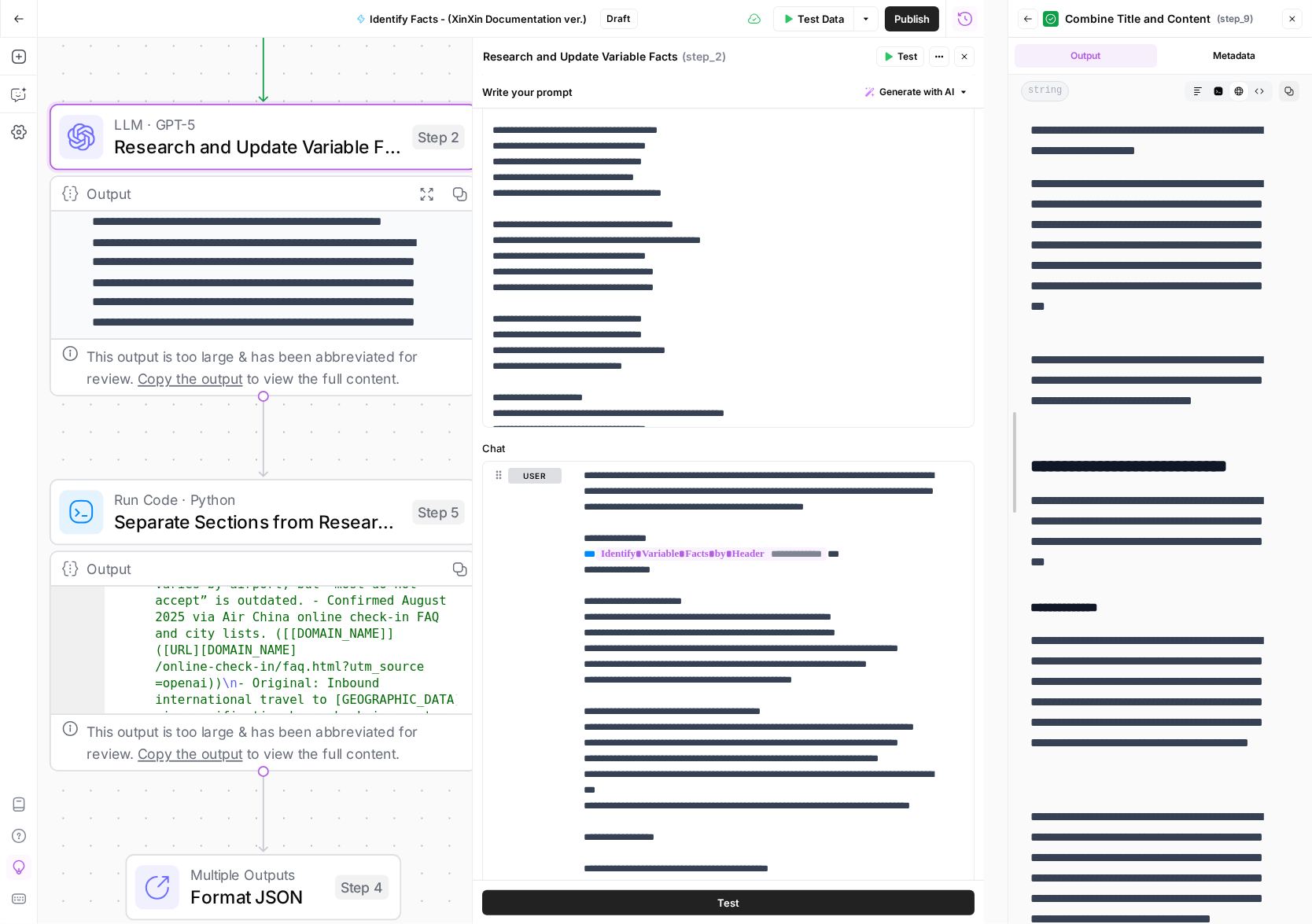
scroll to position [701, 0]
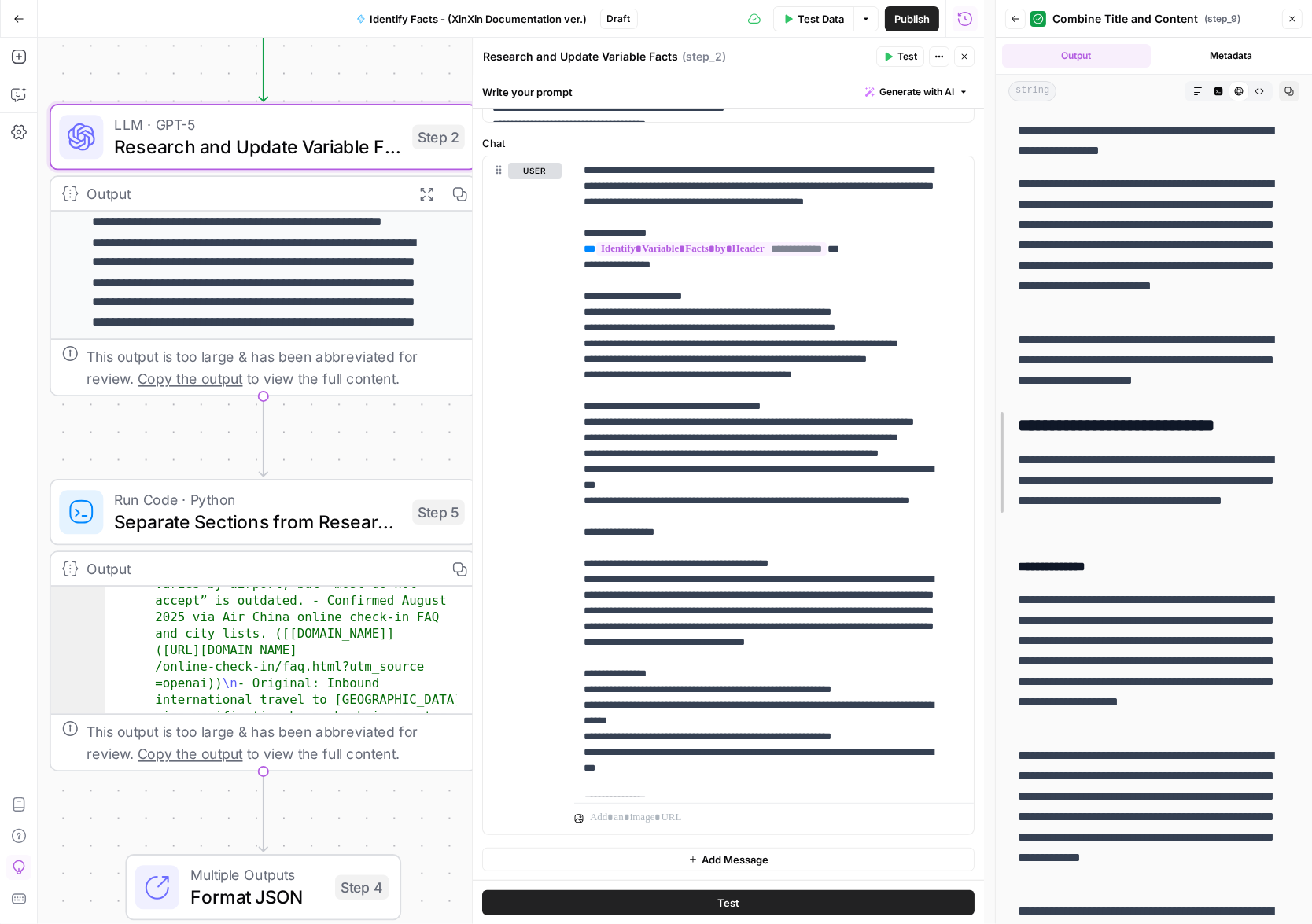
drag, startPoint x: 976, startPoint y: 413, endPoint x: 987, endPoint y: 888, distance: 475.1
click at [987, 888] on div at bounding box center [995, 462] width 16 height 924
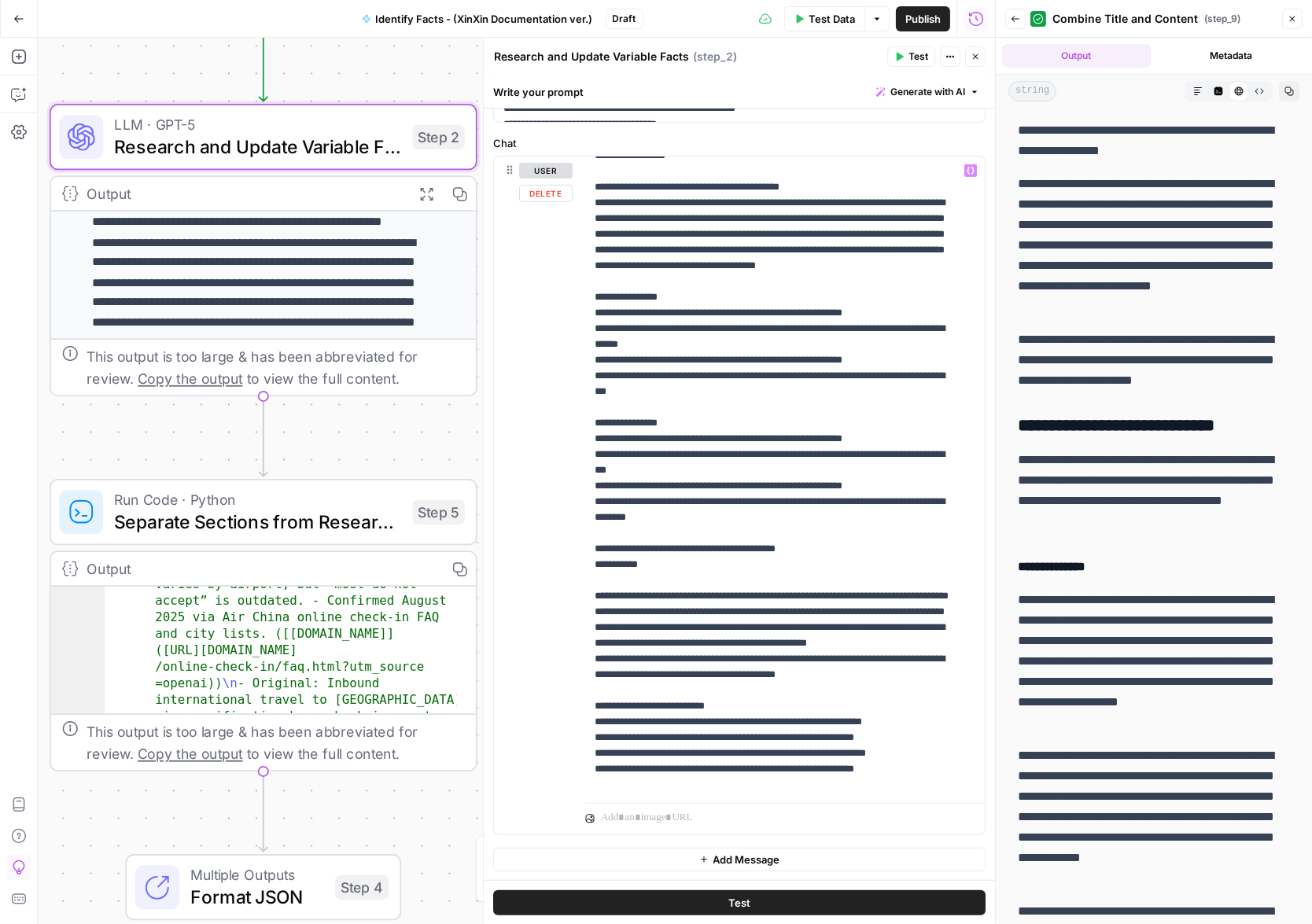
scroll to position [740, 0]
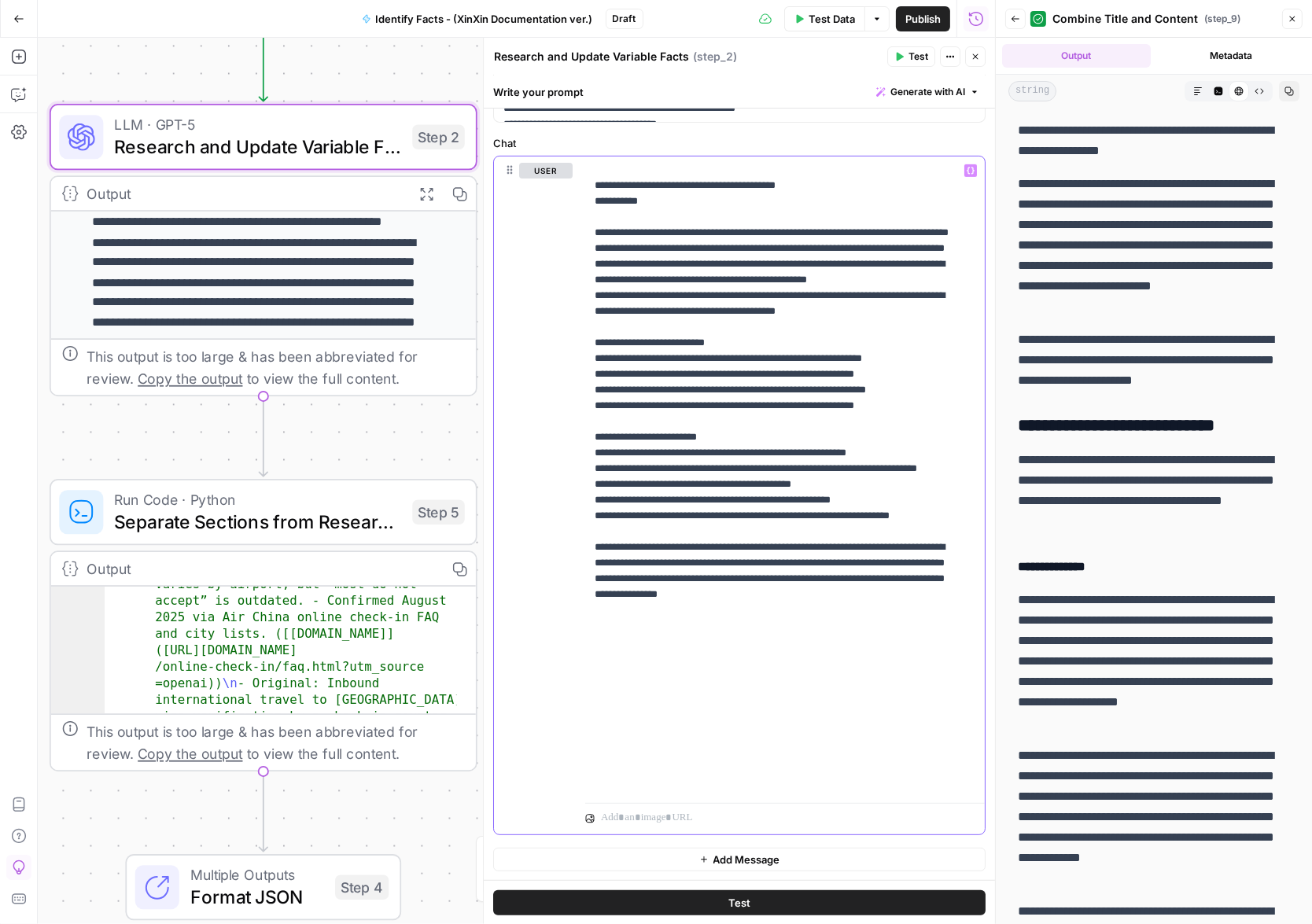
drag, startPoint x: 598, startPoint y: 731, endPoint x: 957, endPoint y: 868, distance: 384.3
click at [0, 0] on form "**********" at bounding box center [0, 0] width 0 height 0
drag, startPoint x: 594, startPoint y: 736, endPoint x: 937, endPoint y: 840, distance: 358.4
click at [937, 840] on div "**********" at bounding box center [739, 144] width 511 height 1473
click at [946, 785] on p "**********" at bounding box center [774, 107] width 359 height 1369
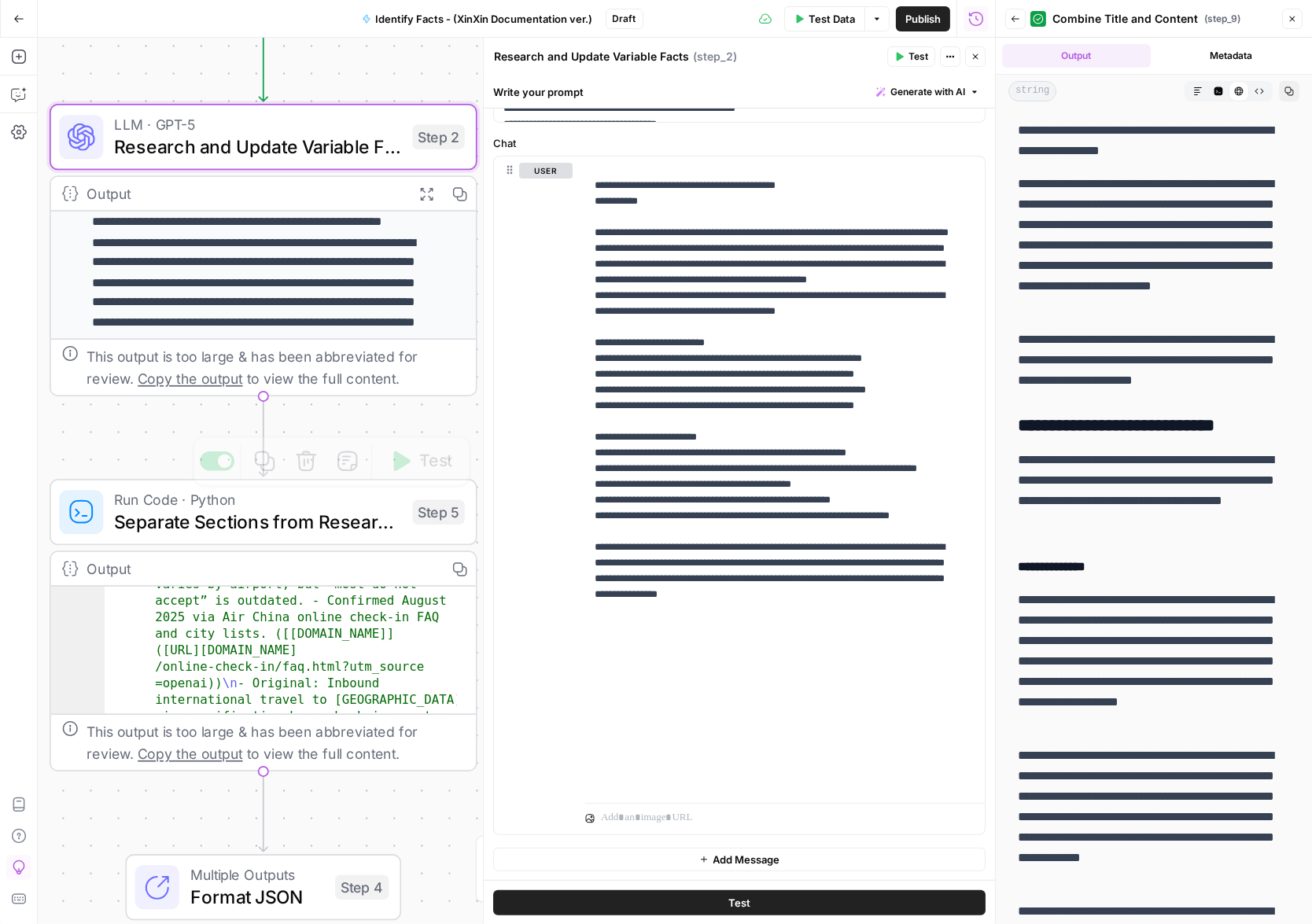
click at [320, 521] on span "Separate Sections from Research Output" at bounding box center [258, 522] width 287 height 28
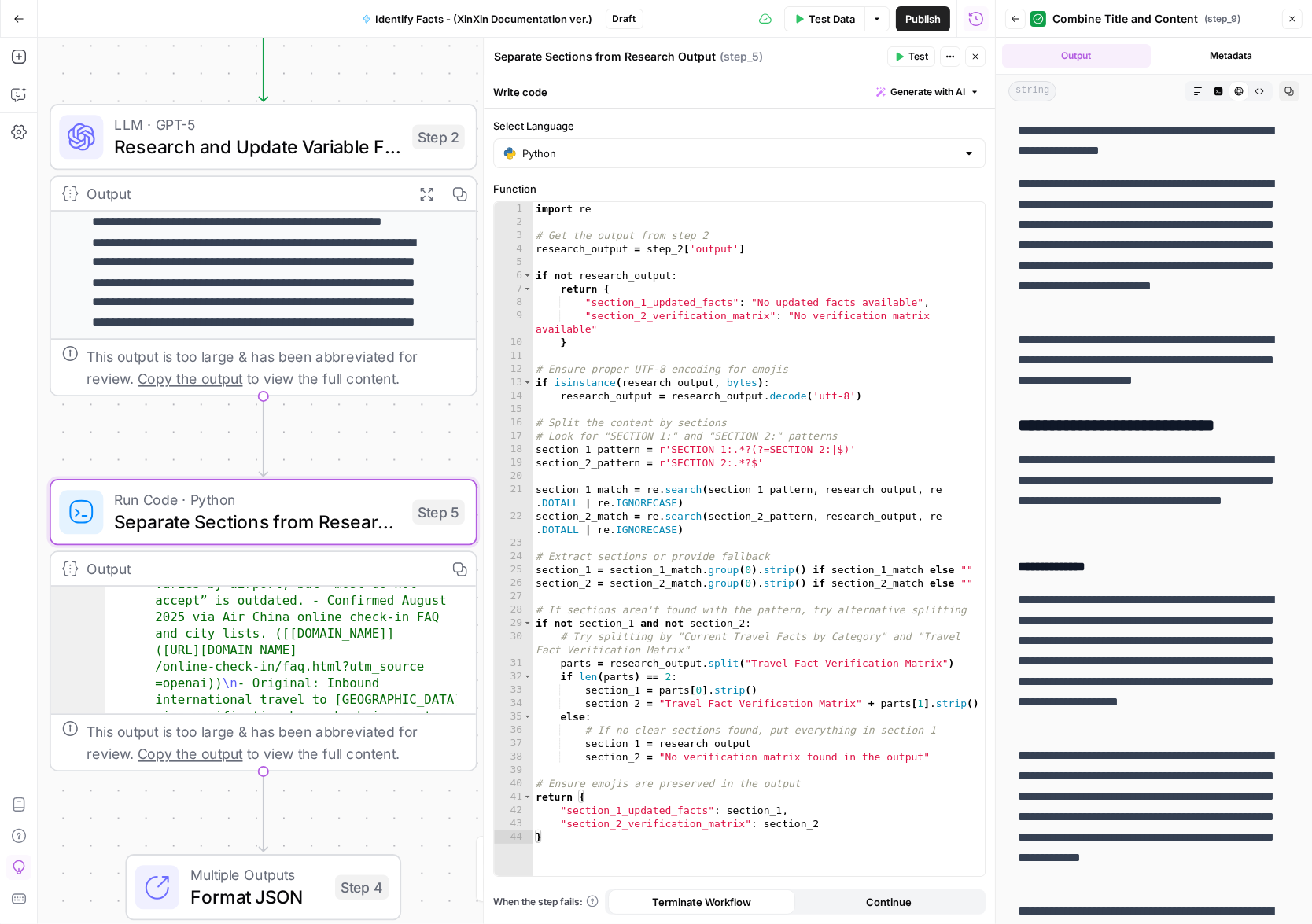
click at [182, 513] on span "Separate Sections from Research Output" at bounding box center [258, 522] width 287 height 28
type textarea "**********"
click at [863, 563] on div "import re # Get the output from step 2 research_output = step_2 [ 'output' ] if…" at bounding box center [758, 553] width 452 height 702
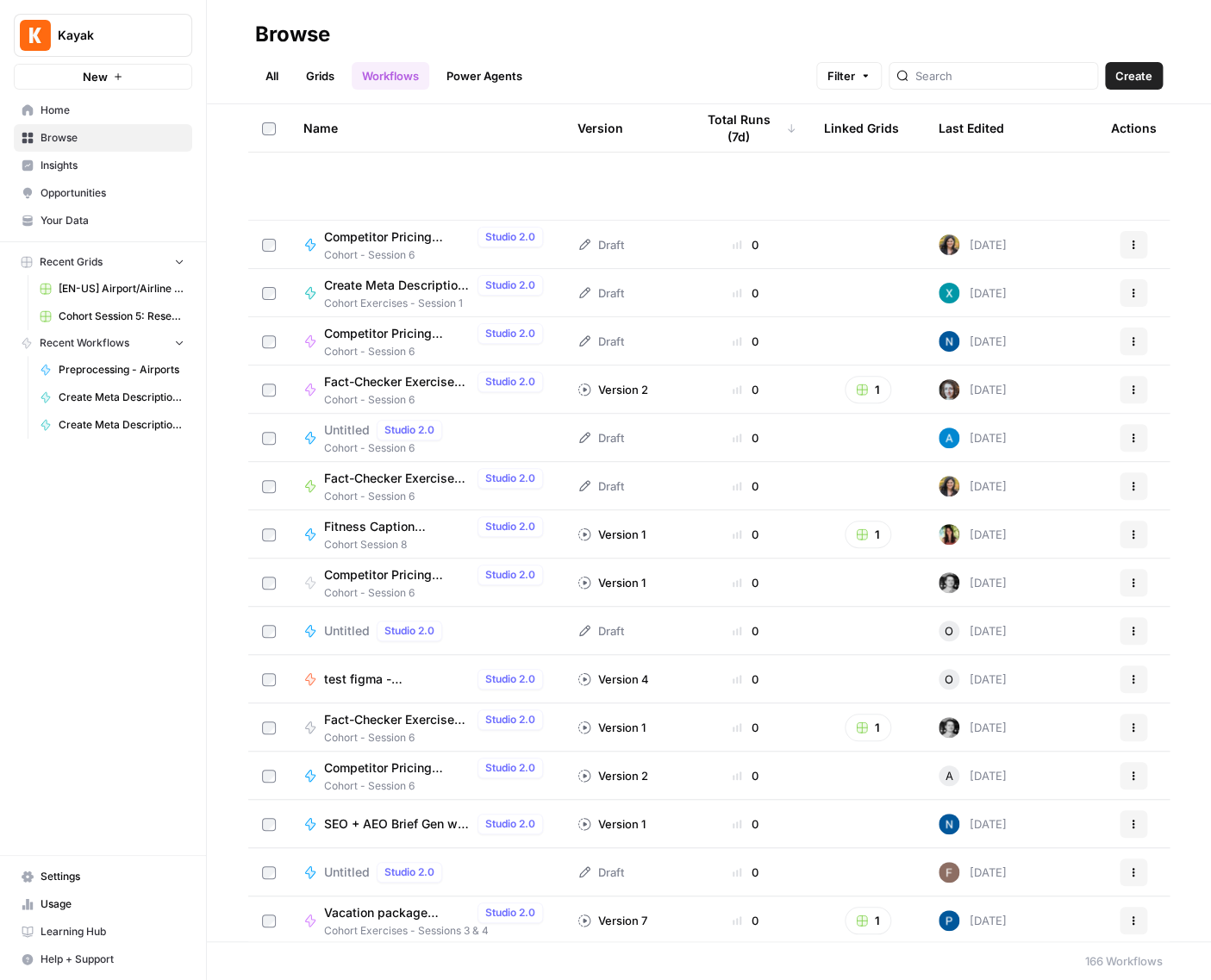
scroll to position [2838, 0]
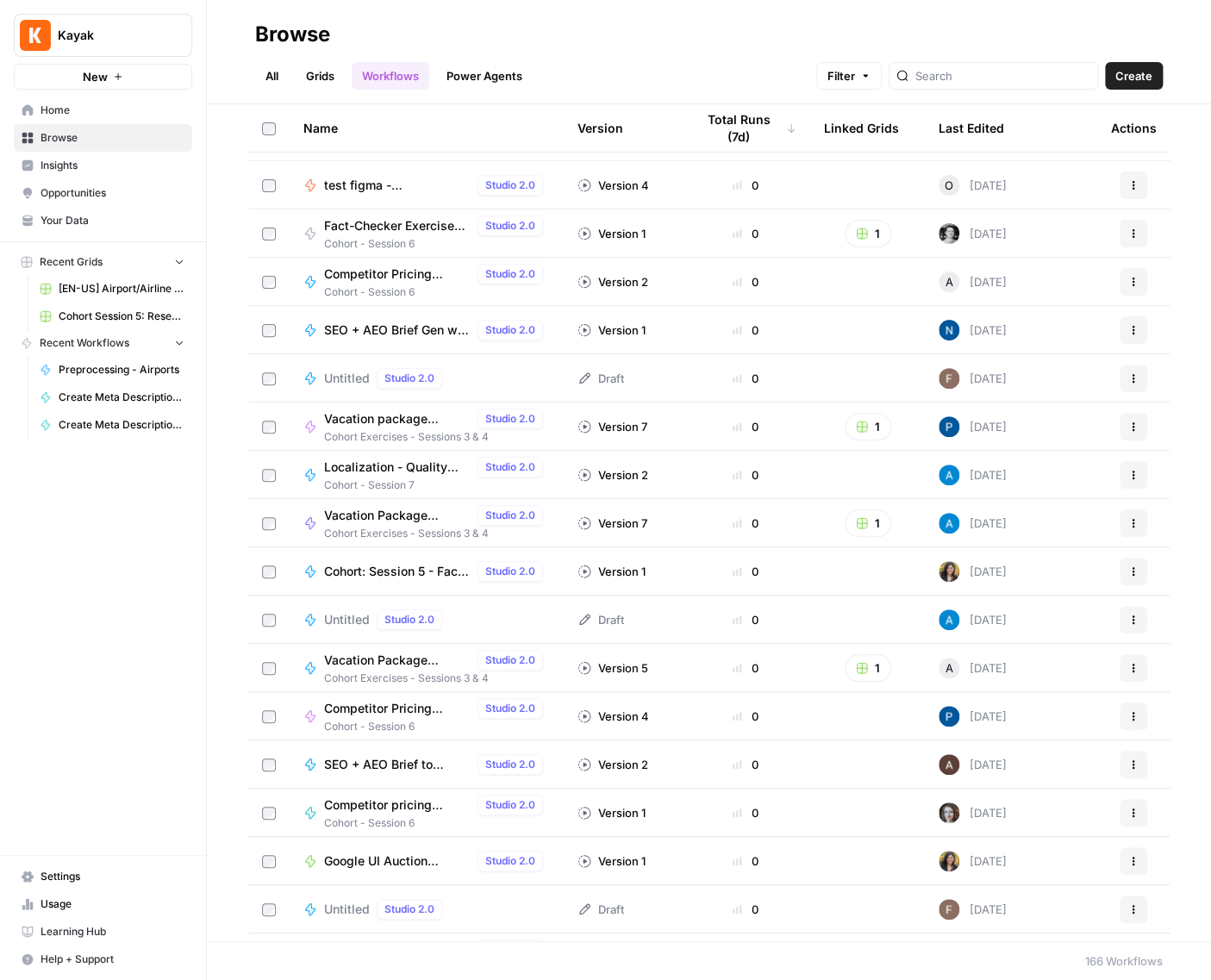
click at [480, 77] on link "Power Agents" at bounding box center [485, 76] width 96 height 28
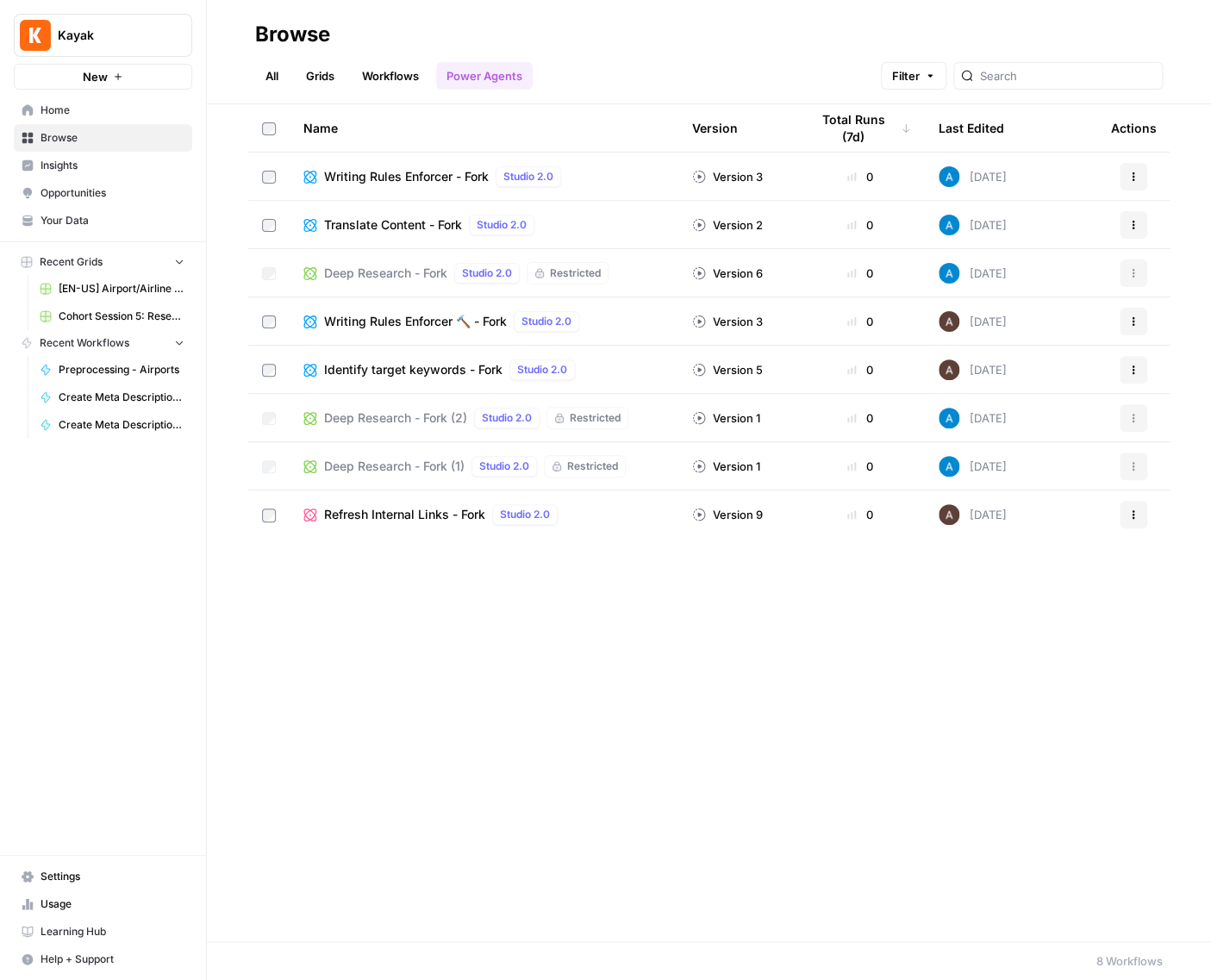
click at [419, 175] on span "Writing Rules Enforcer - Fork" at bounding box center [407, 176] width 165 height 18
click at [303, 76] on link "Grids" at bounding box center [320, 76] width 49 height 28
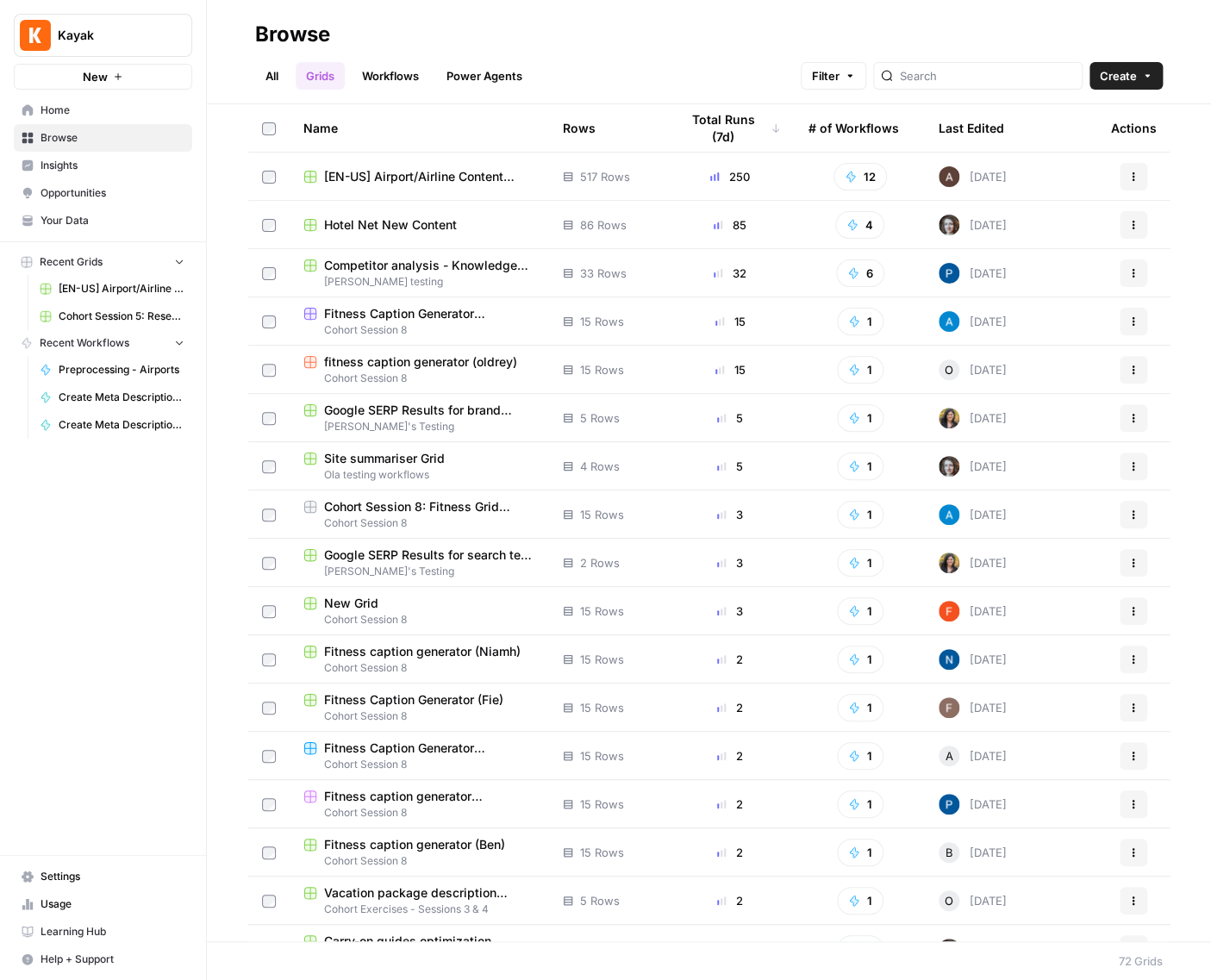
click at [376, 258] on span "Competitor analysis - Knowledge Hub Grid" at bounding box center [430, 265] width 211 height 18
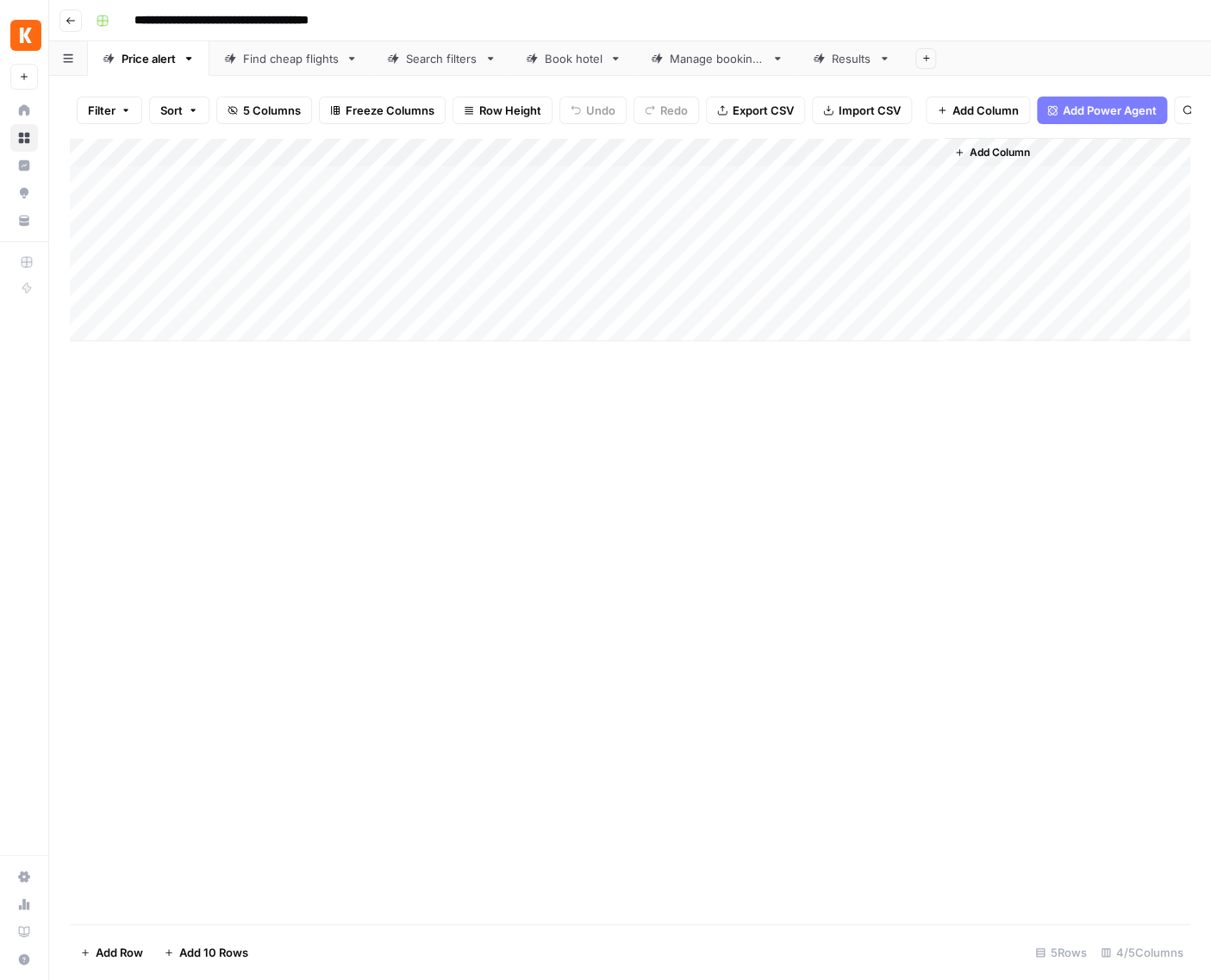
click at [375, 275] on div "Add Column" at bounding box center [629, 240] width 1120 height 204
click at [524, 280] on div "Add Column" at bounding box center [629, 240] width 1120 height 204
click at [762, 288] on div "Add Column" at bounding box center [629, 240] width 1120 height 204
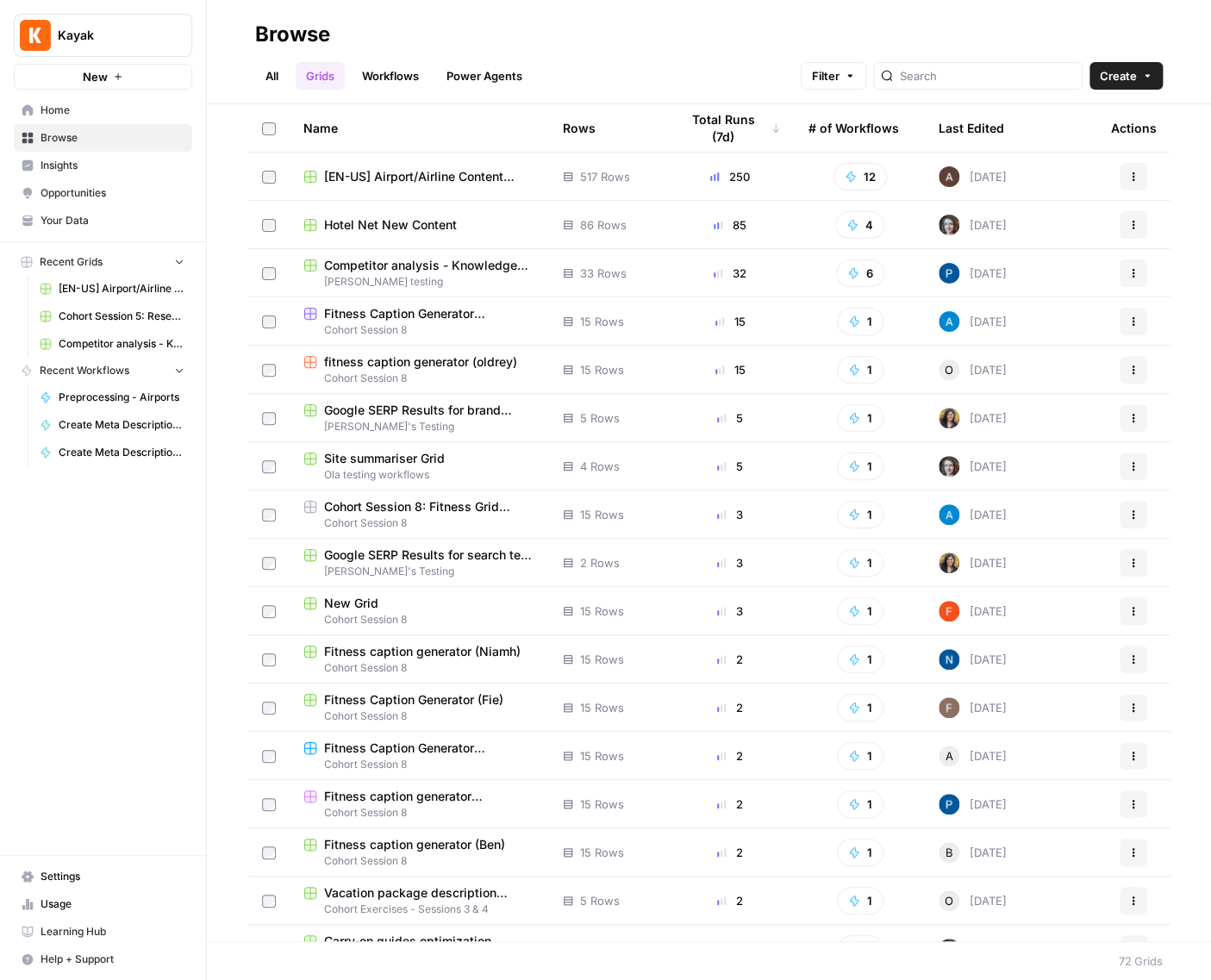
click at [435, 652] on span "Fitness caption generator (Niamh)" at bounding box center [423, 651] width 196 height 18
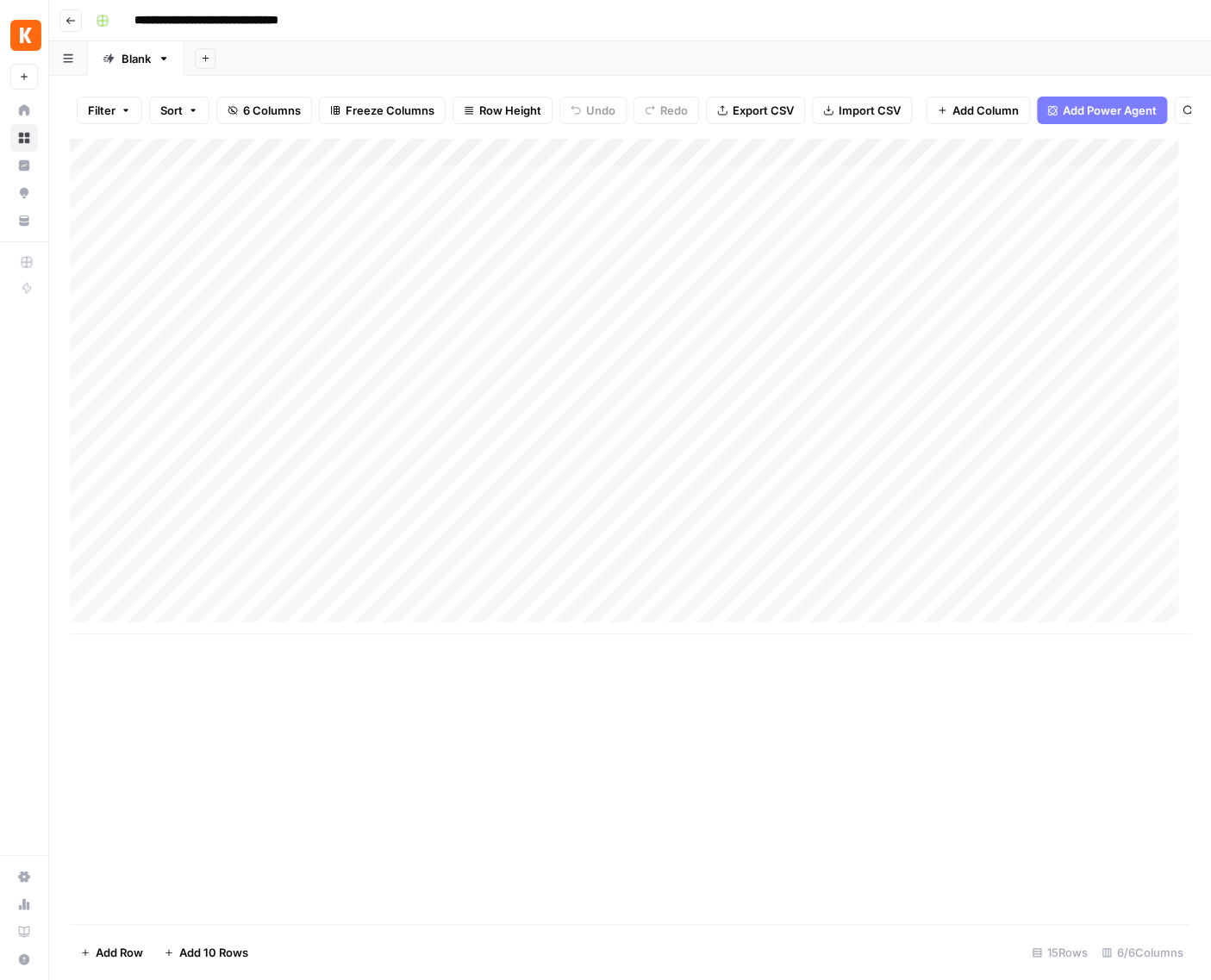
click at [68, 28] on button "Go back" at bounding box center [70, 20] width 22 height 22
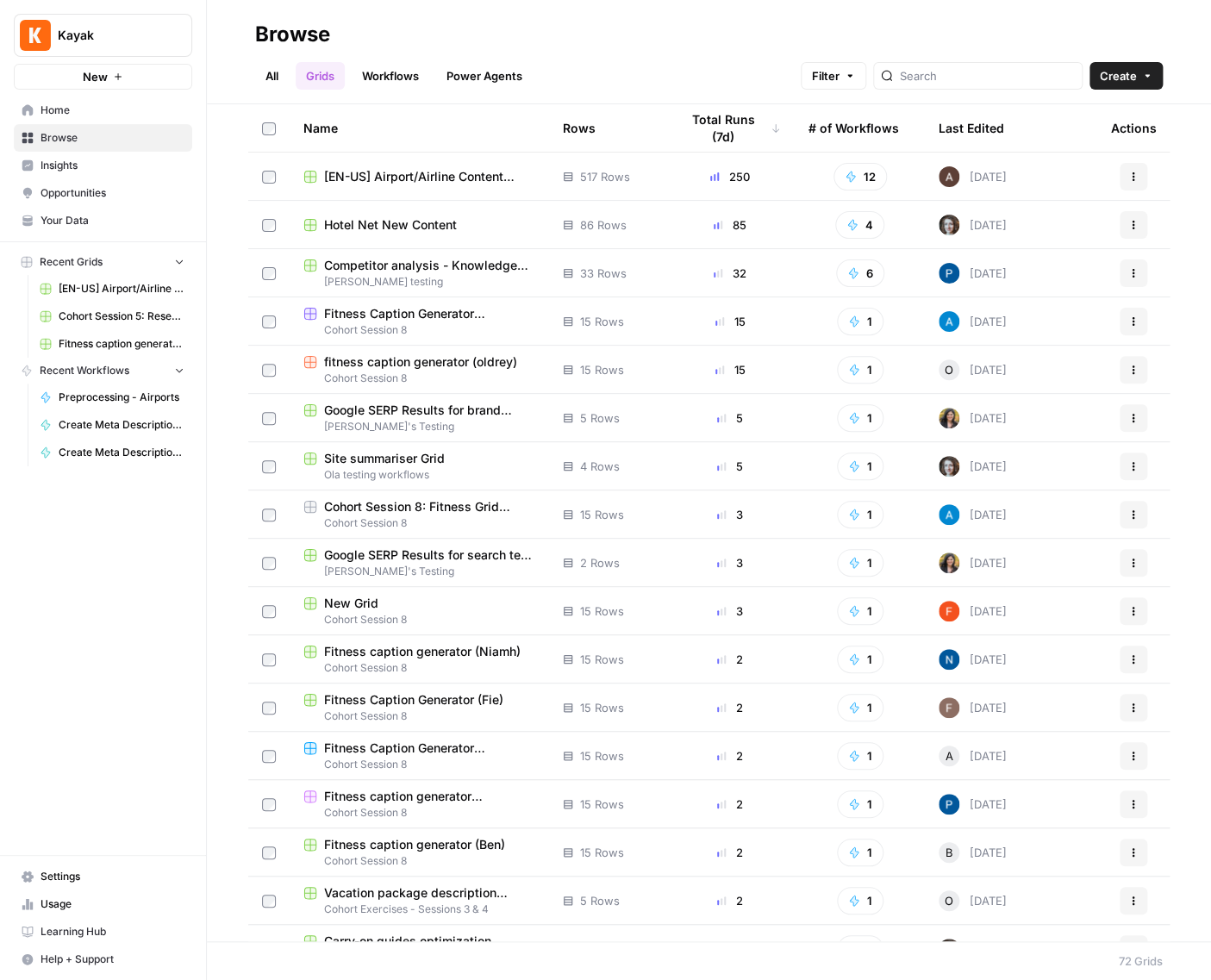
click at [262, 75] on link "All" at bounding box center [271, 76] width 33 height 28
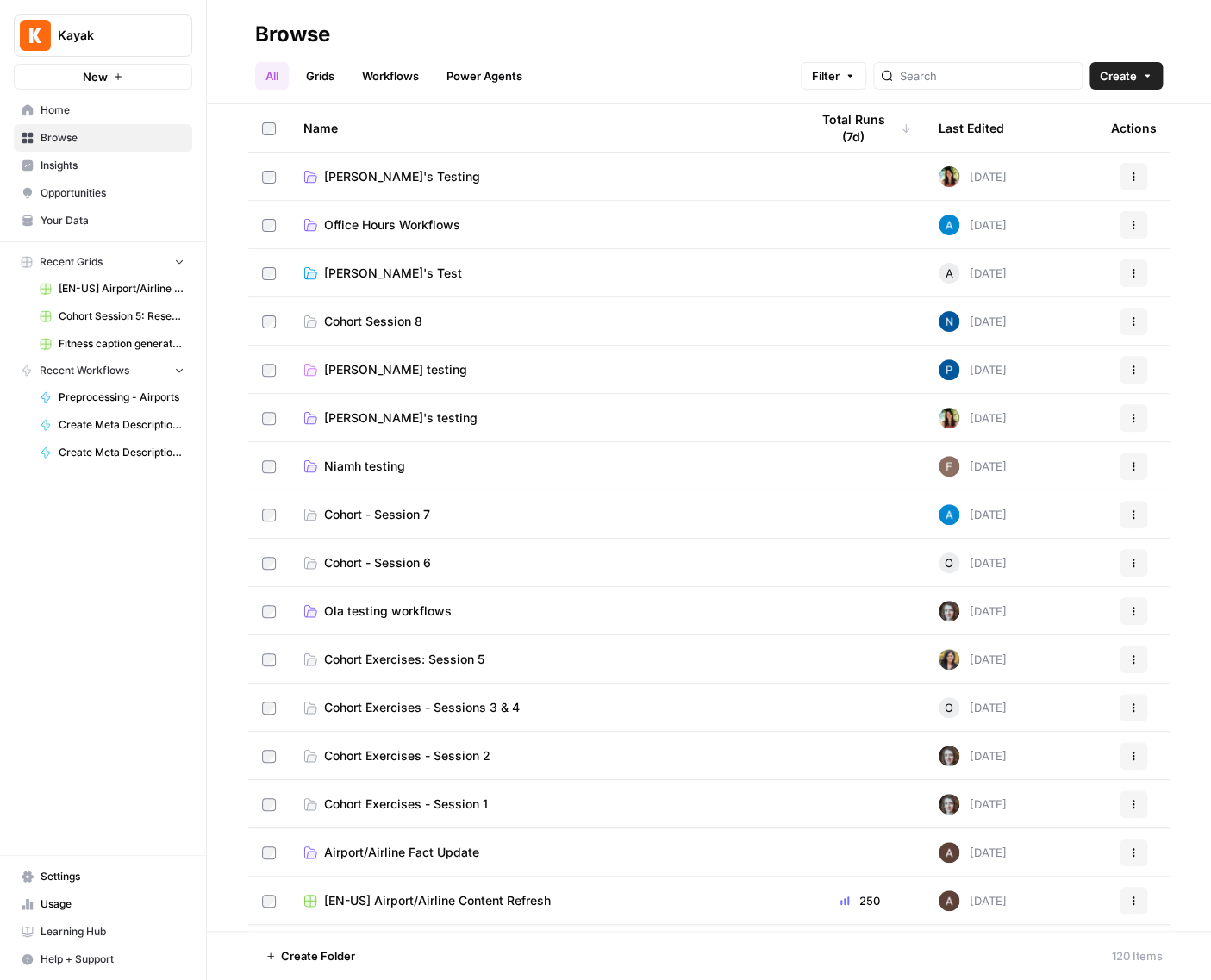
click at [650, 412] on link "[PERSON_NAME]'s testing" at bounding box center [542, 418] width 478 height 18
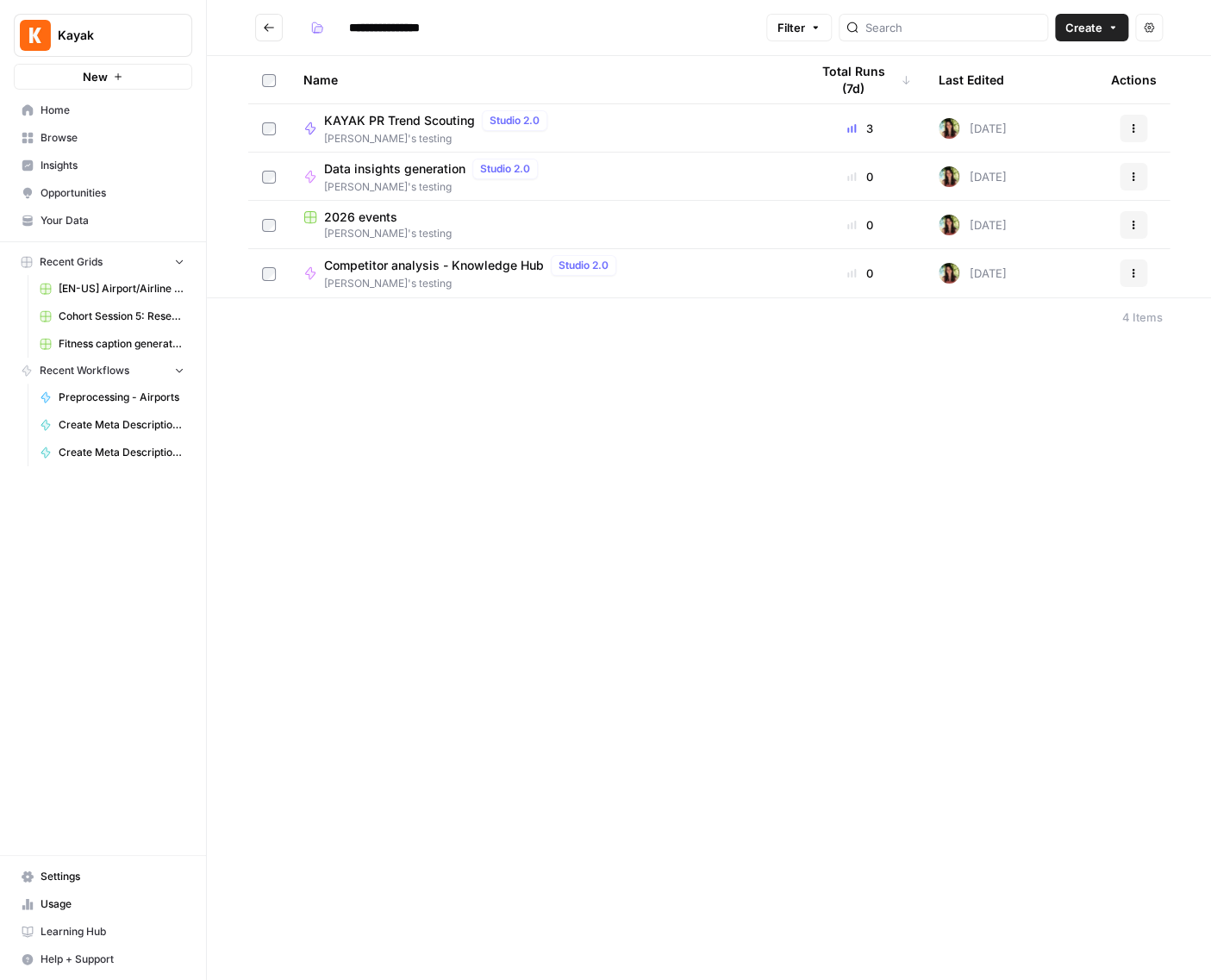
click at [429, 208] on div "2026 events" at bounding box center [542, 217] width 478 height 18
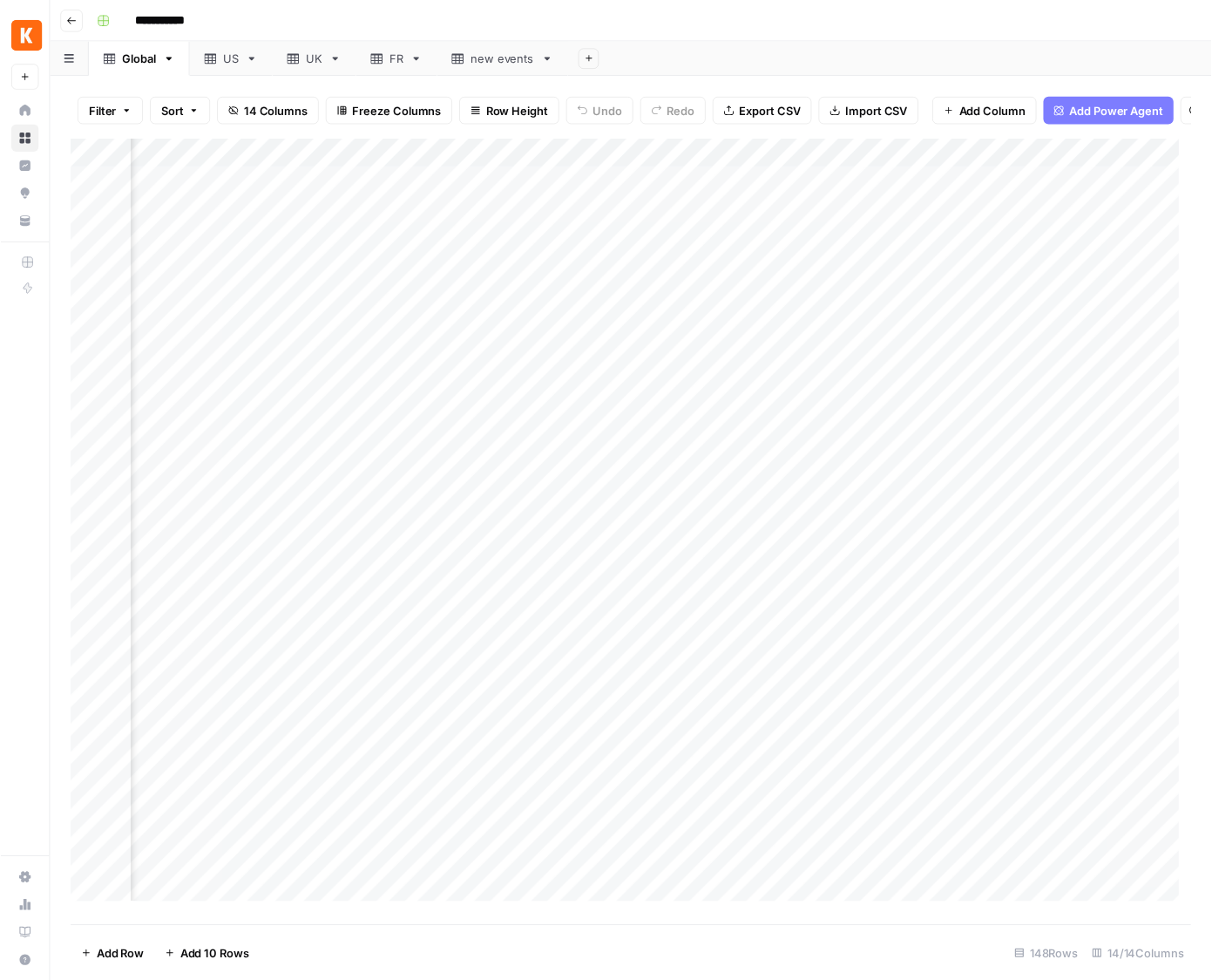
scroll to position [0, 1530]
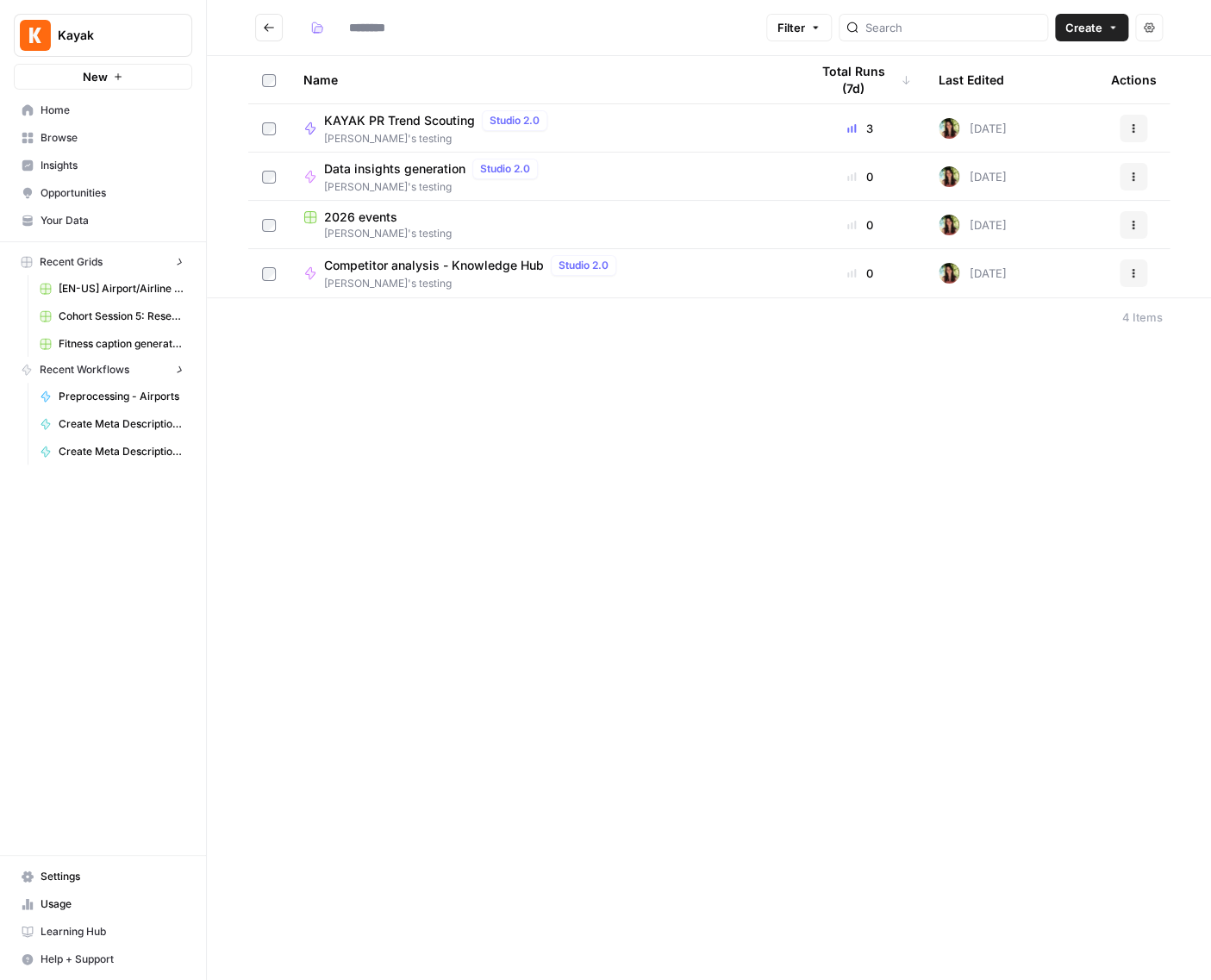
type input "**********"
click at [367, 182] on span "[PERSON_NAME]'s testing" at bounding box center [435, 187] width 221 height 16
click at [386, 270] on span "Competitor analysis - Knowledge Hub" at bounding box center [434, 265] width 220 height 18
type input "**********"
click at [279, 31] on button "Go back" at bounding box center [269, 28] width 28 height 28
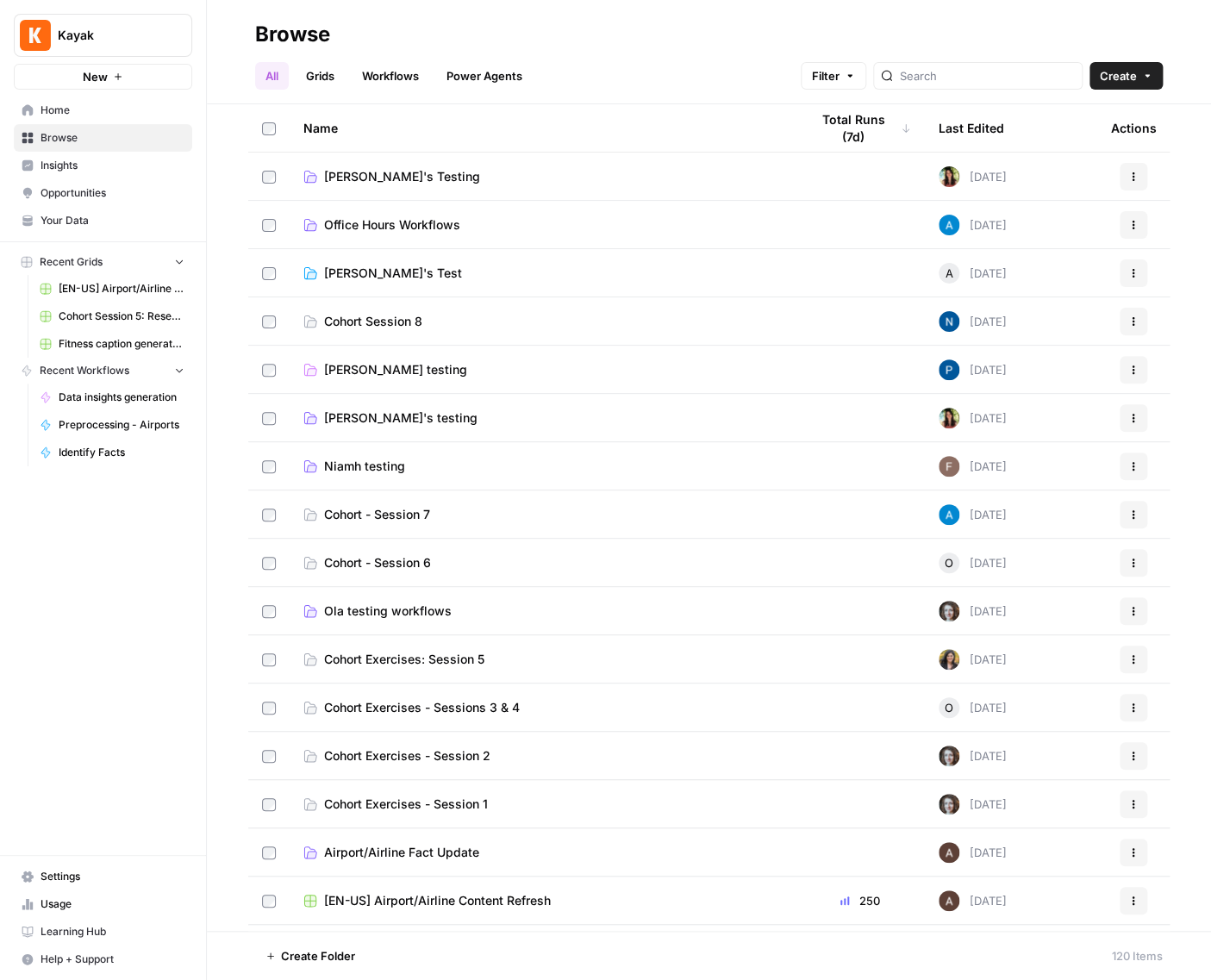
click at [377, 453] on td "Niamh testing" at bounding box center [543, 465] width 506 height 47
click at [377, 459] on span "Niamh testing" at bounding box center [364, 466] width 81 height 18
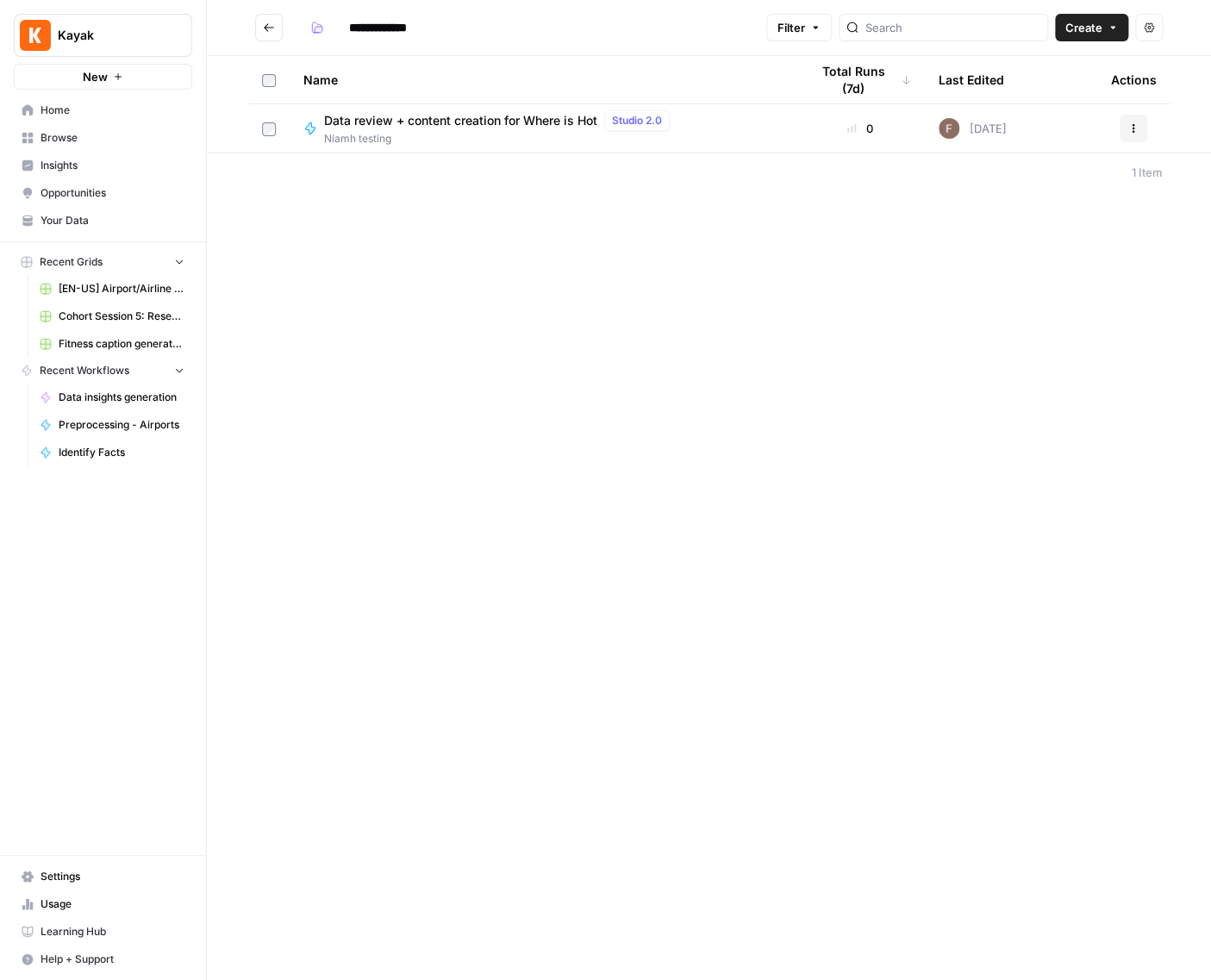
click at [402, 125] on span "Data review + content creation for Where is Hot" at bounding box center [460, 120] width 273 height 18
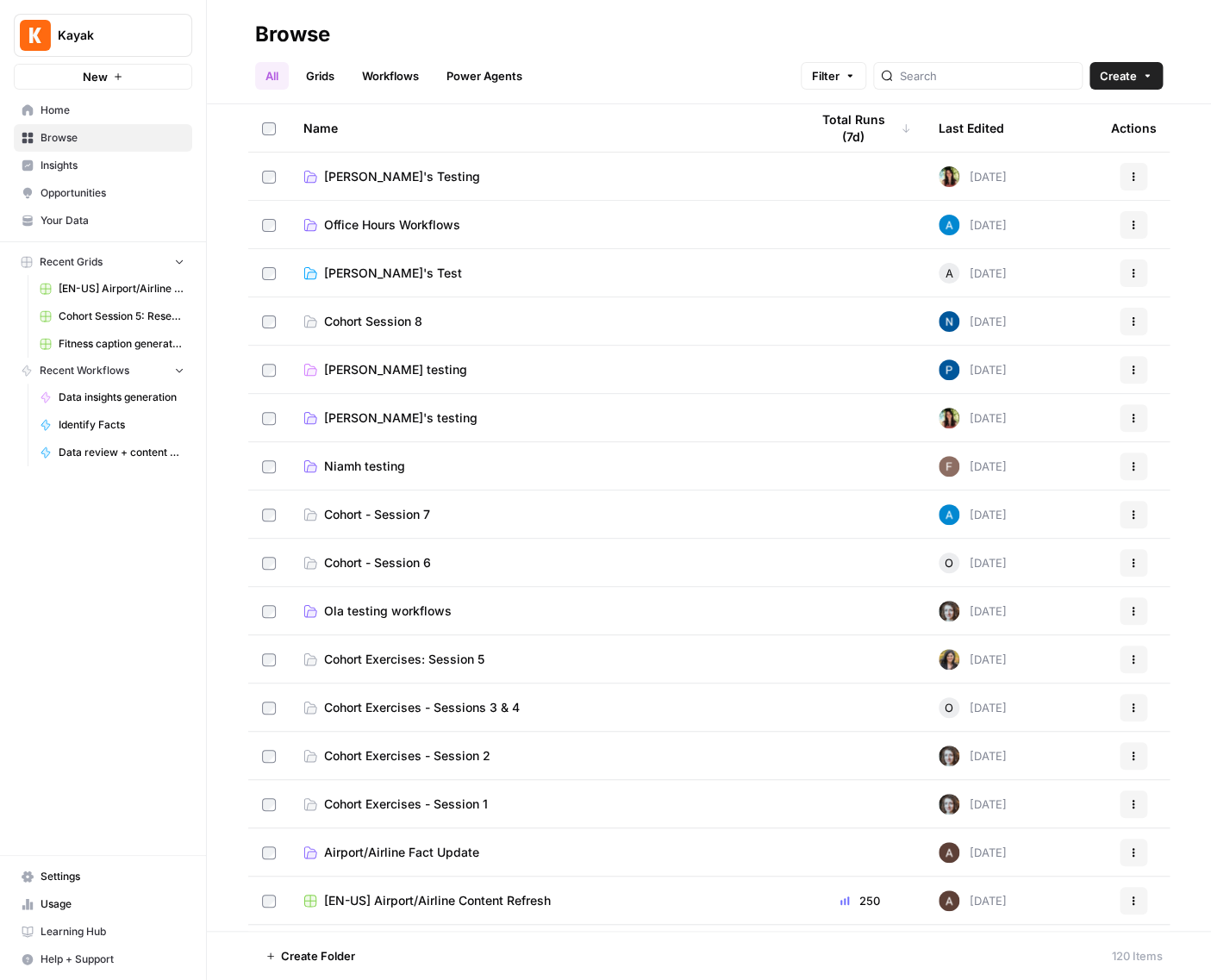
click at [359, 612] on span "Ola testing workflows" at bounding box center [388, 610] width 128 height 18
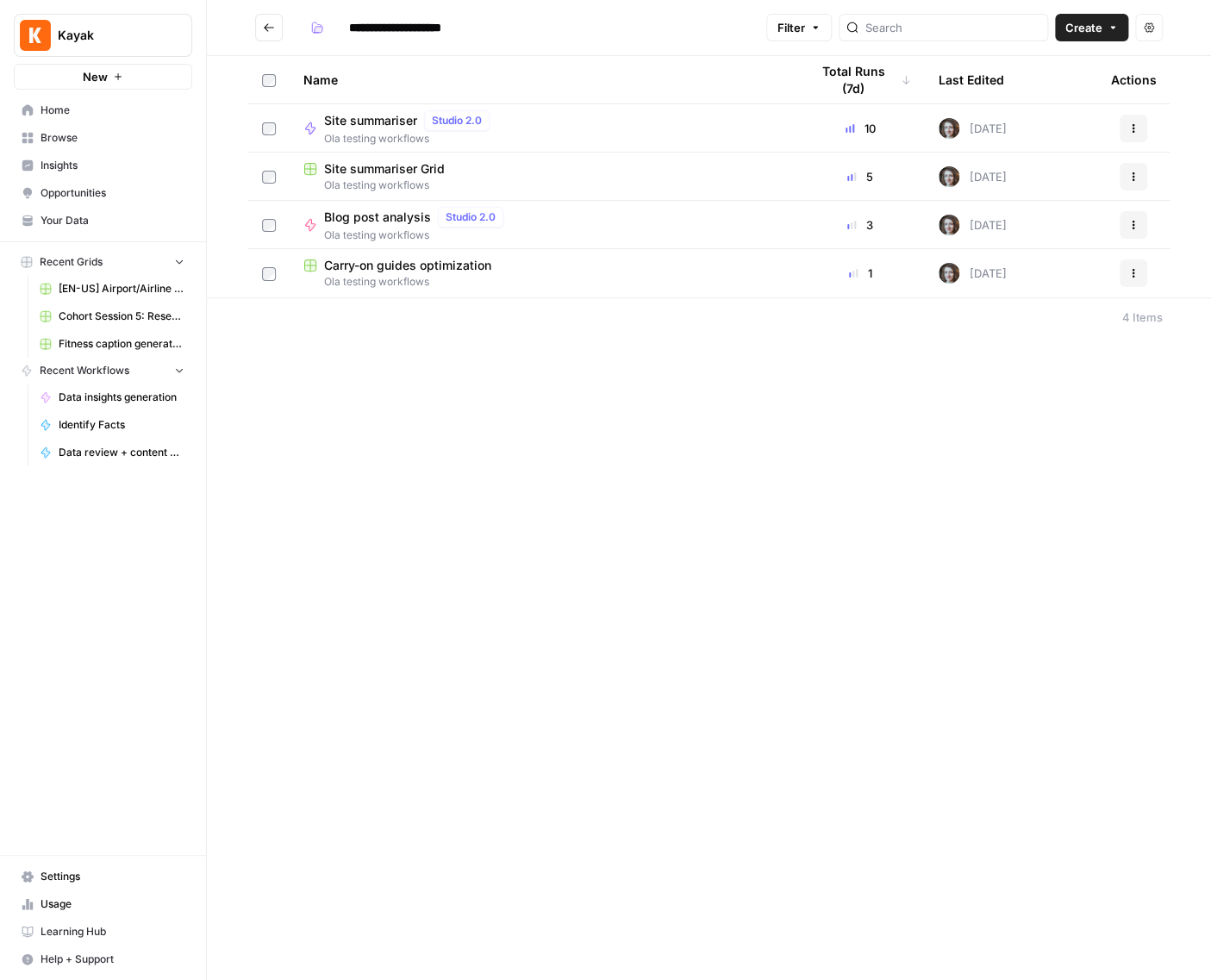
click at [363, 128] on span "Site summariser" at bounding box center [371, 120] width 93 height 18
click at [375, 161] on span "Site summariser Grid" at bounding box center [385, 169] width 120 height 18
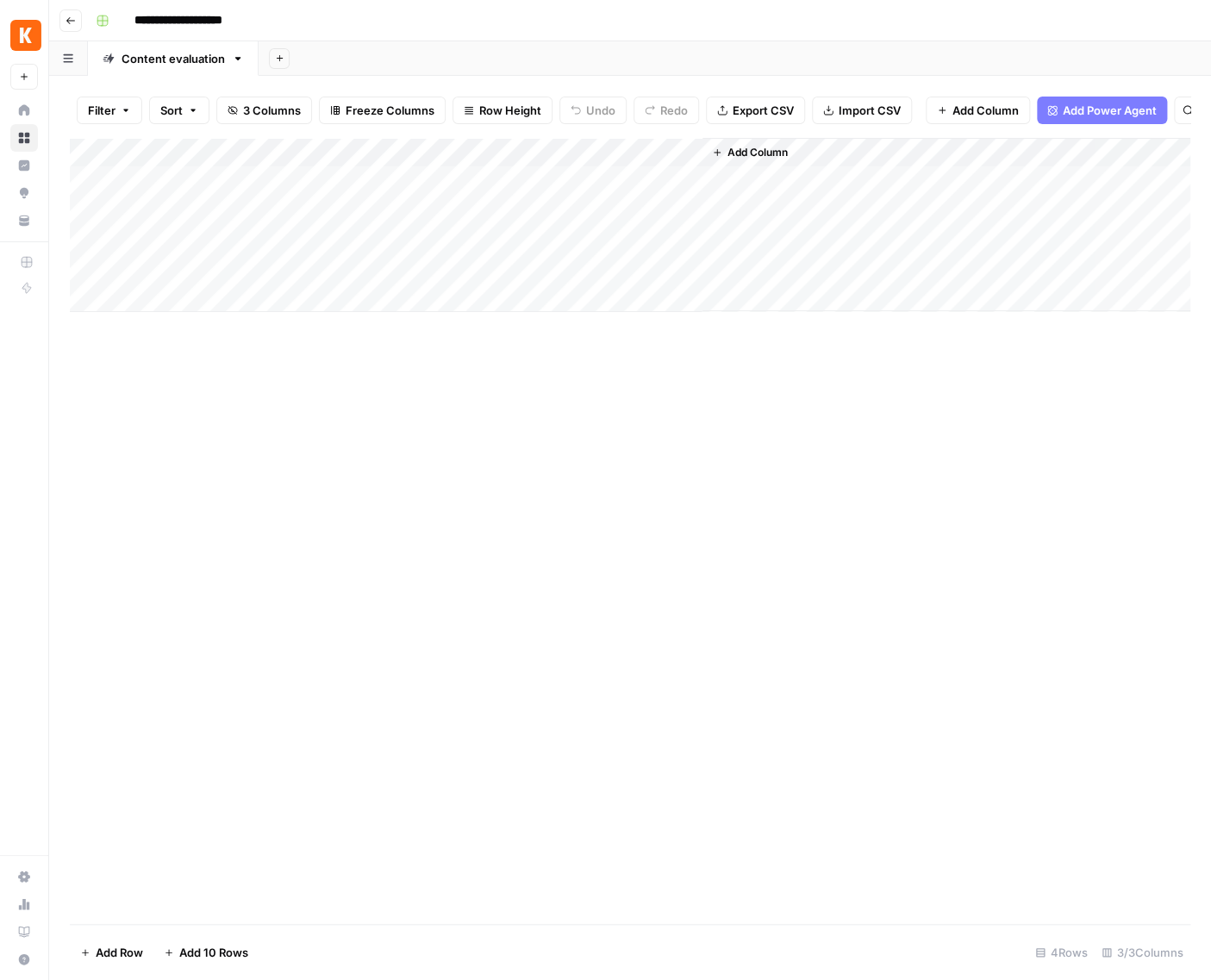
click at [456, 186] on div "Add Column" at bounding box center [629, 225] width 1120 height 174
click at [507, 194] on div "Add Column" at bounding box center [629, 225] width 1120 height 174
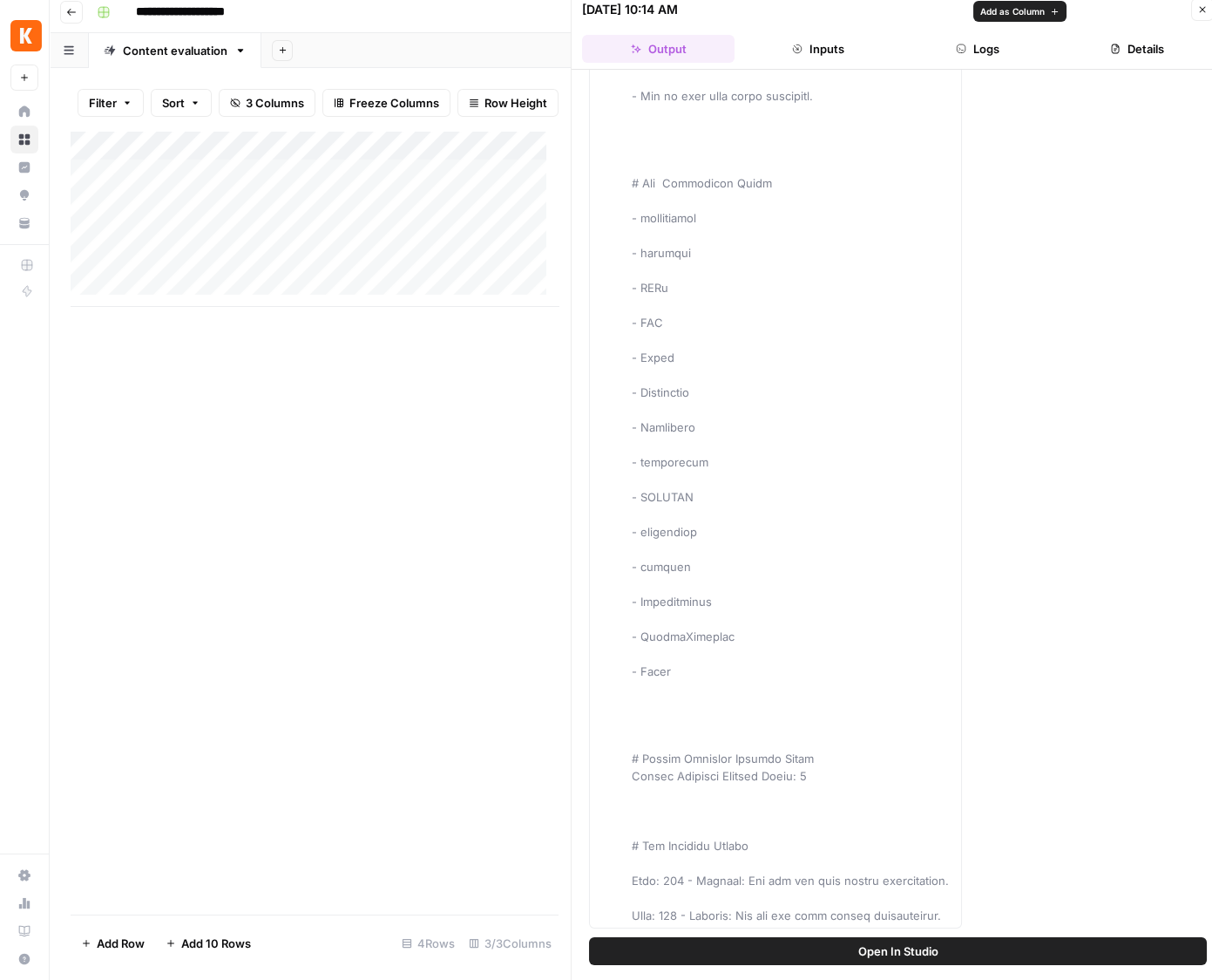
scroll to position [11, 0]
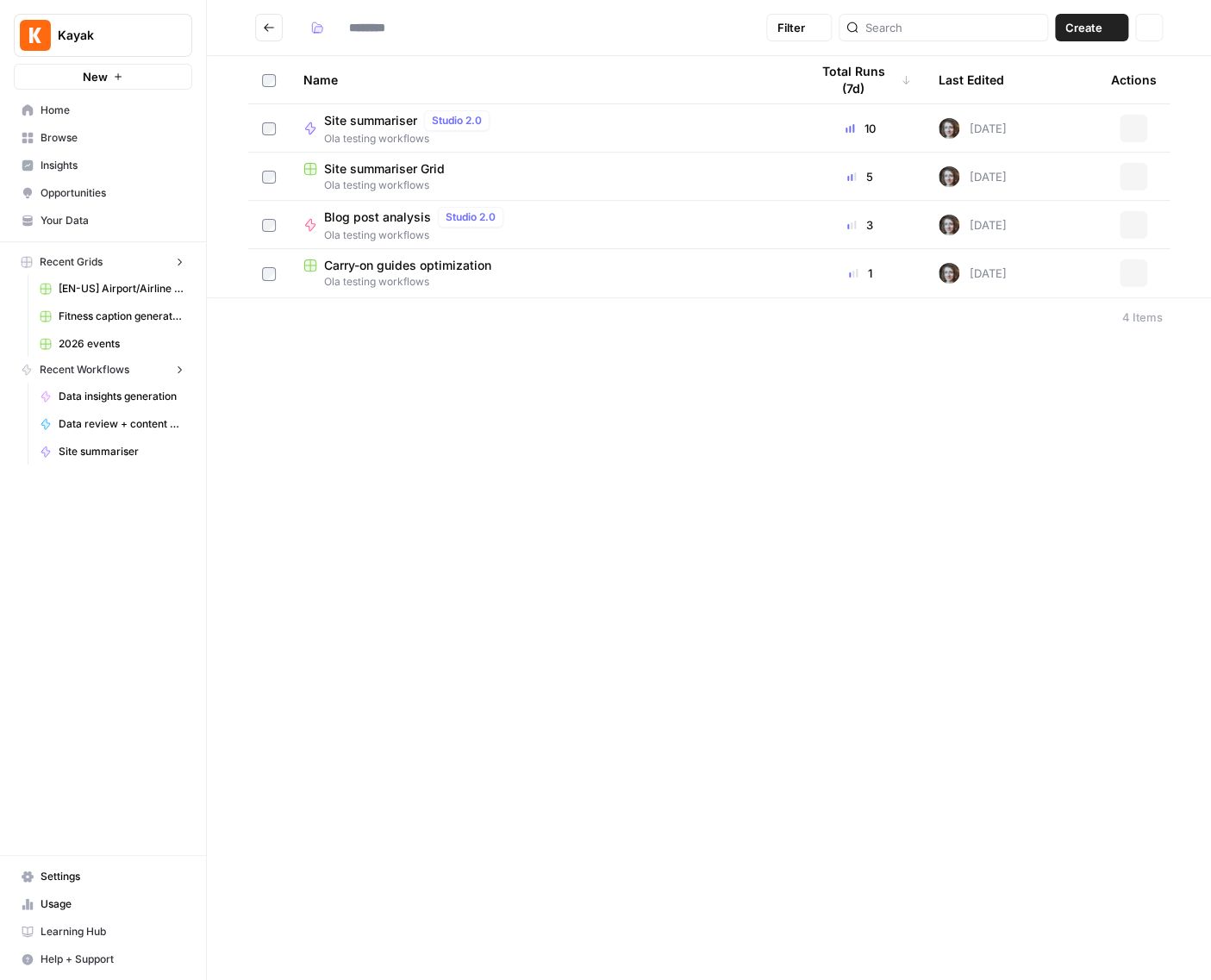
type input "**********"
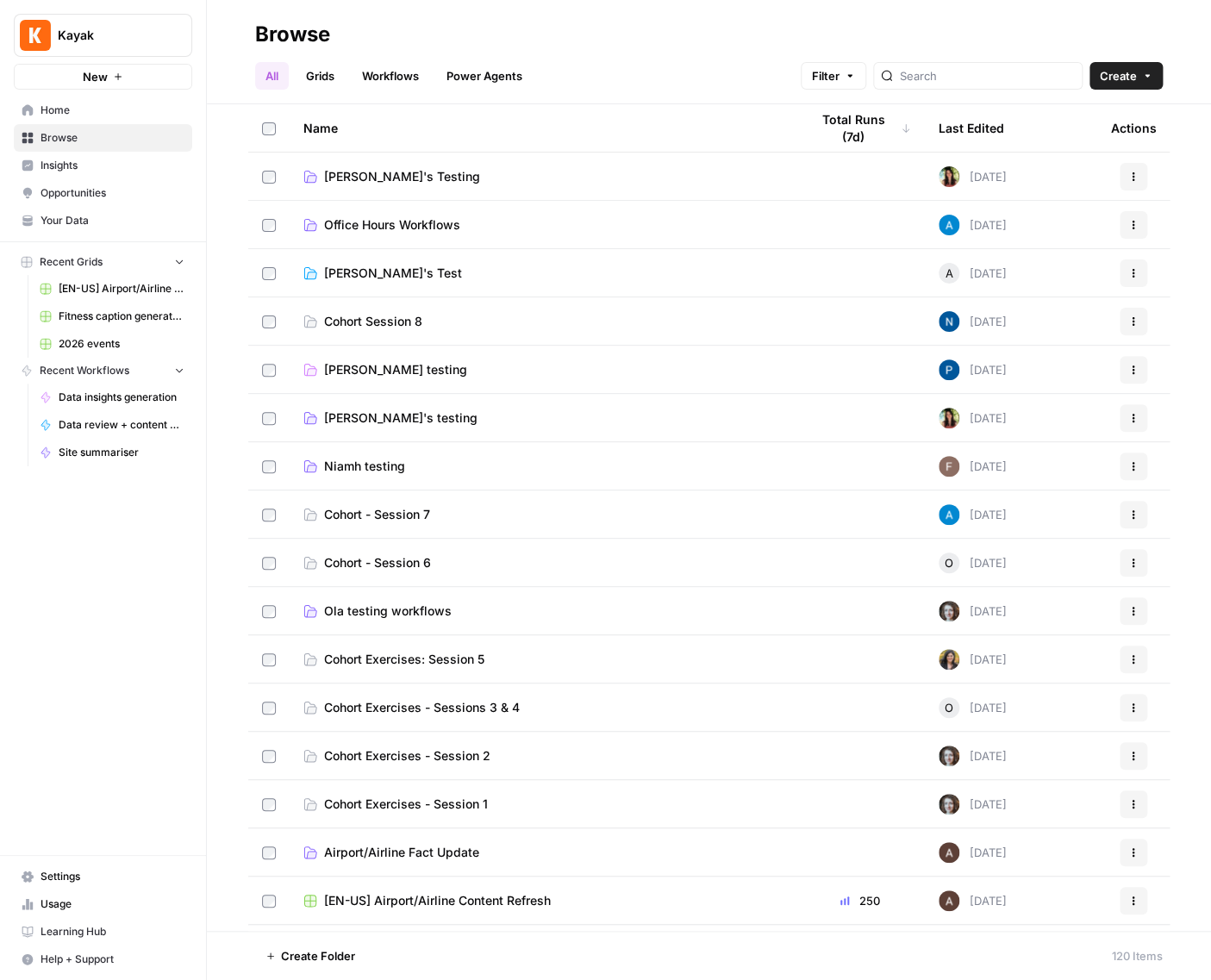
click at [469, 82] on link "Power Agents" at bounding box center [485, 76] width 96 height 28
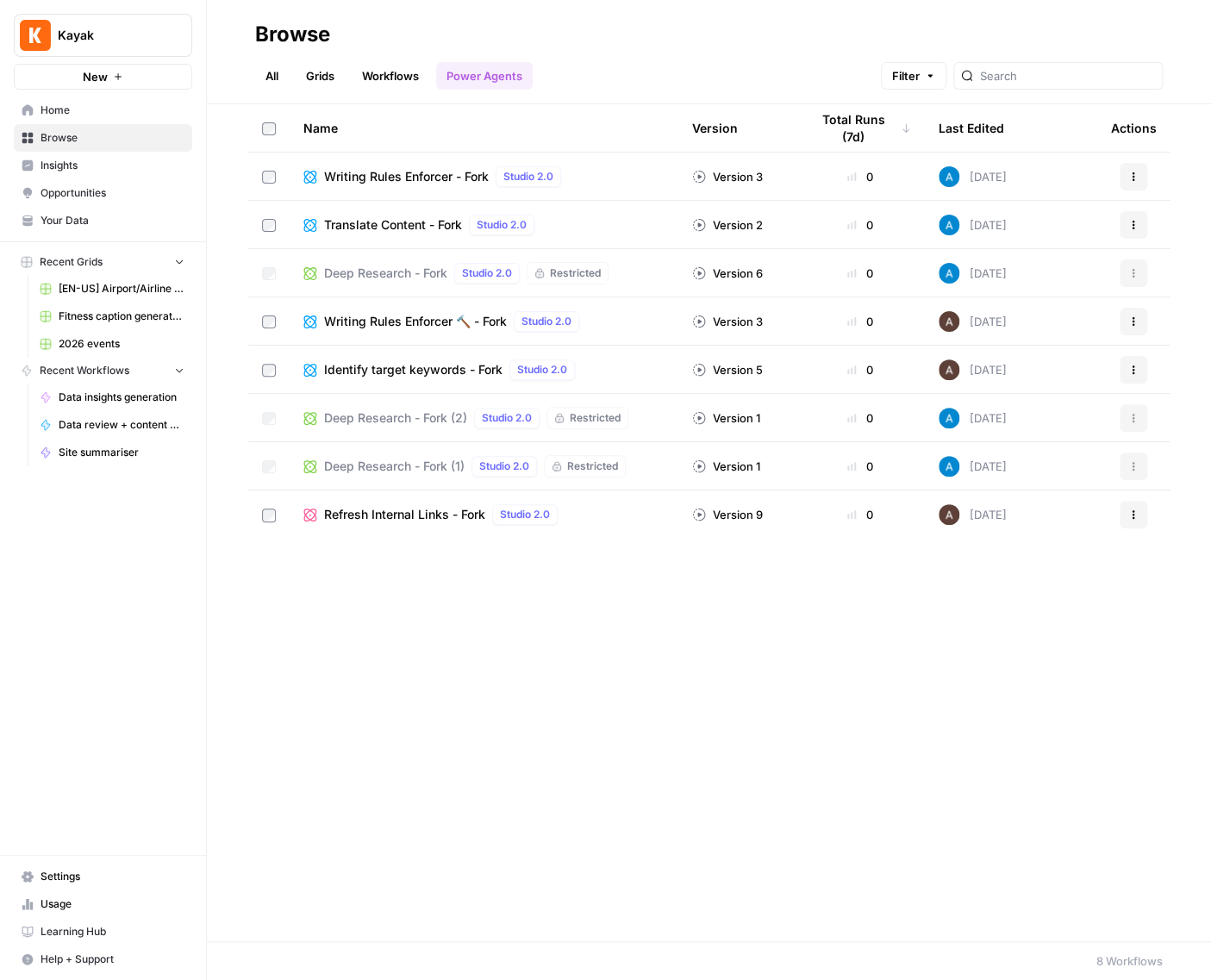
click at [375, 81] on link "Workflows" at bounding box center [391, 76] width 78 height 28
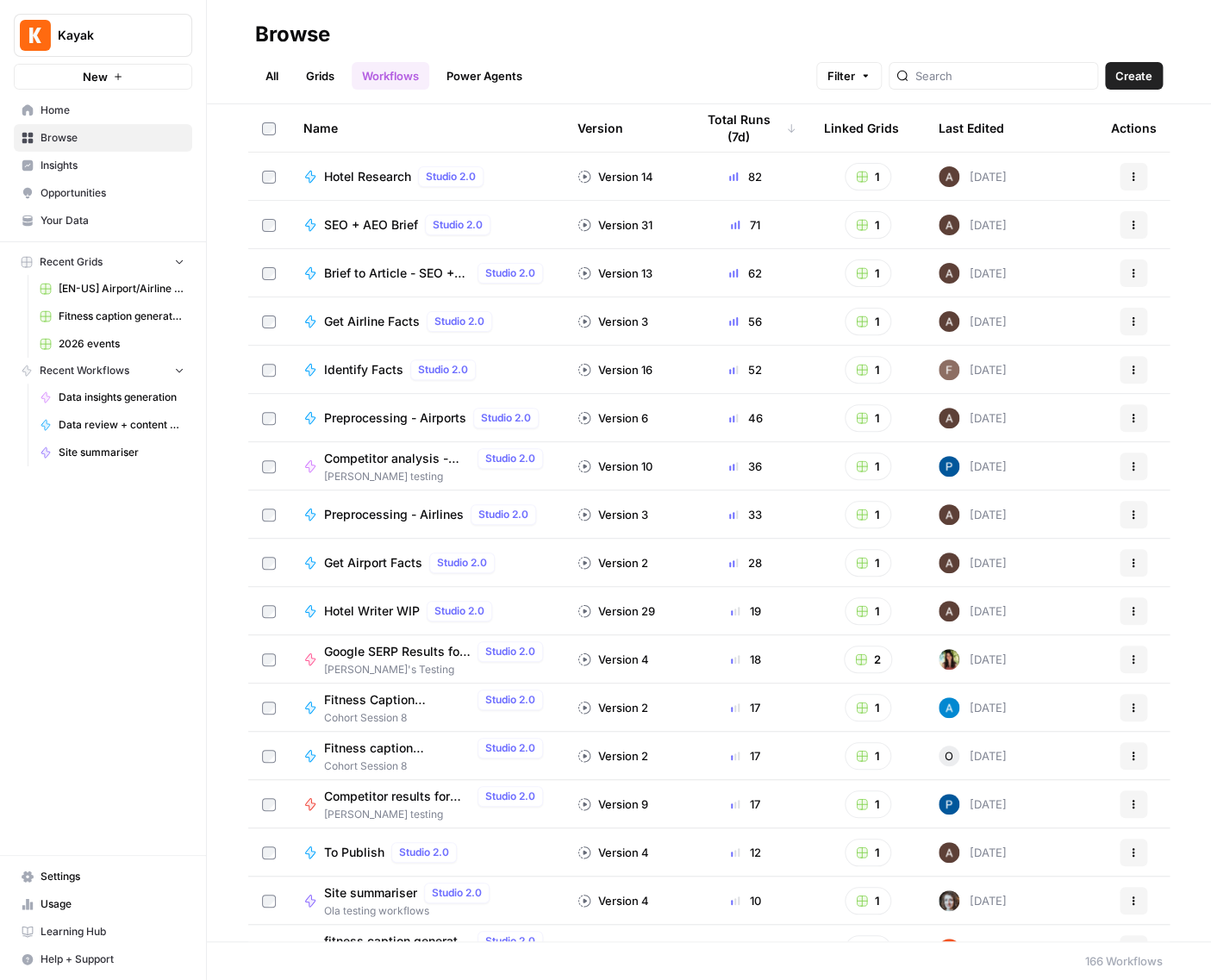
click at [330, 365] on span "Identify Facts" at bounding box center [364, 370] width 80 height 18
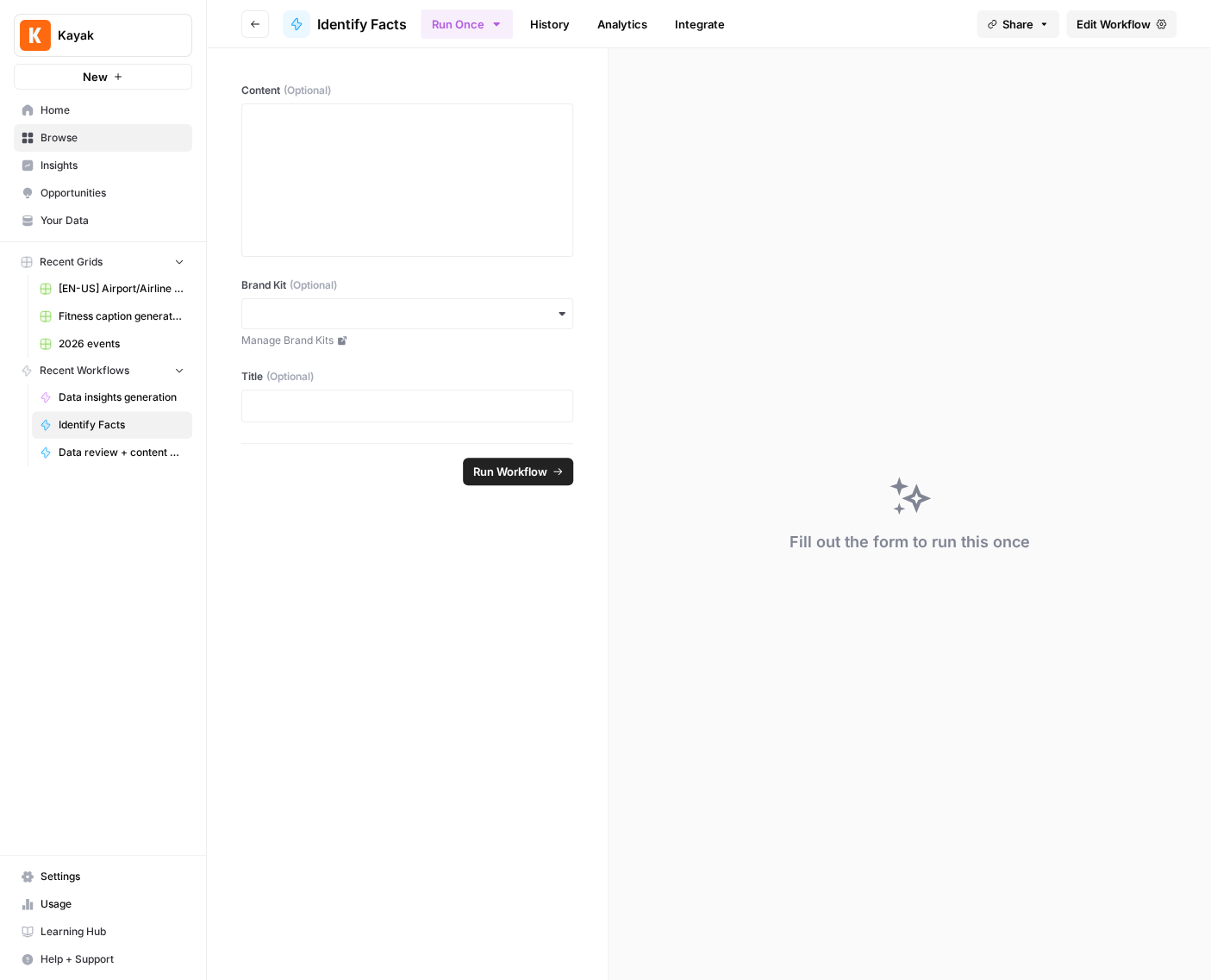
click at [549, 35] on link "History" at bounding box center [549, 24] width 60 height 28
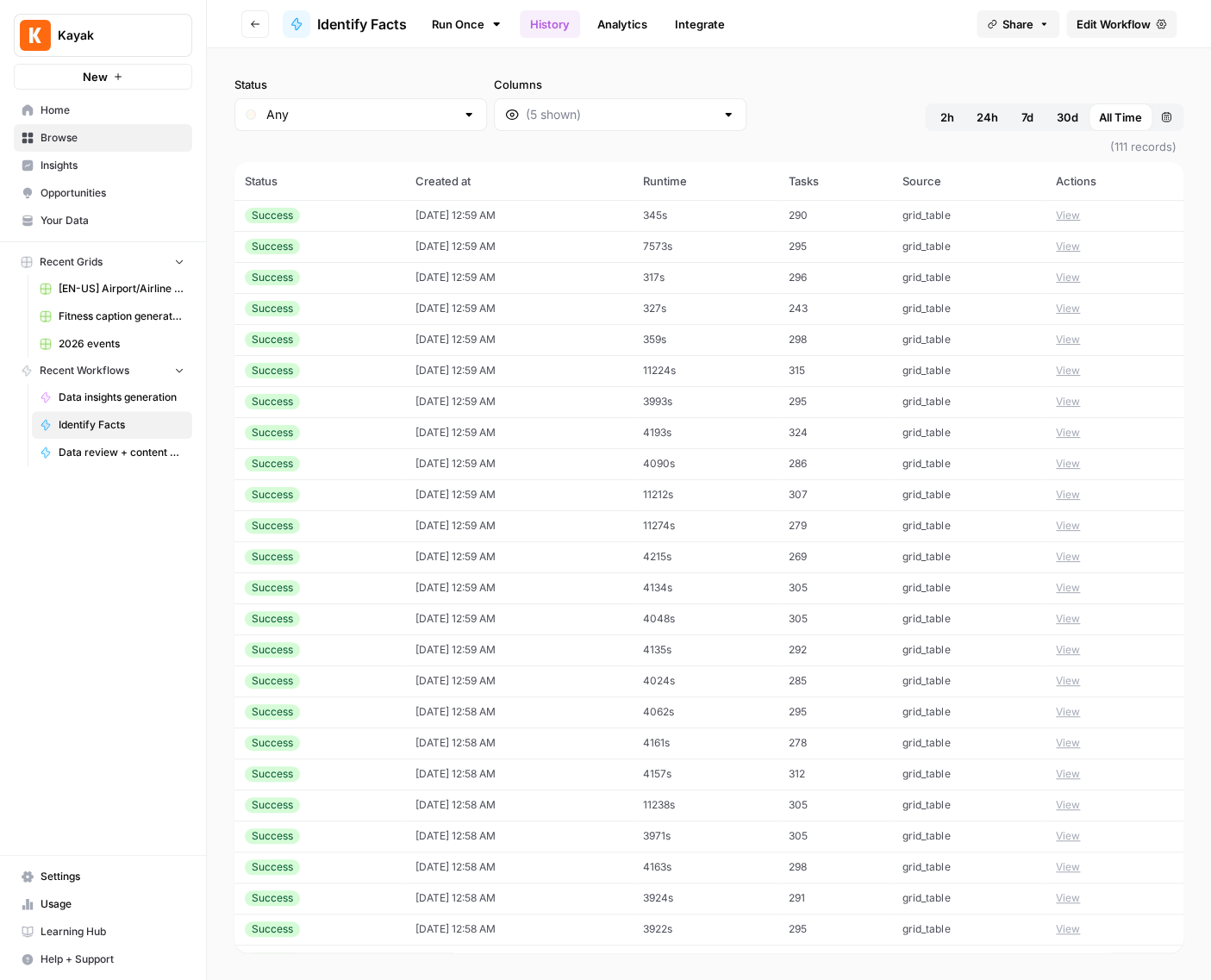
click at [616, 24] on link "Analytics" at bounding box center [623, 24] width 70 height 28
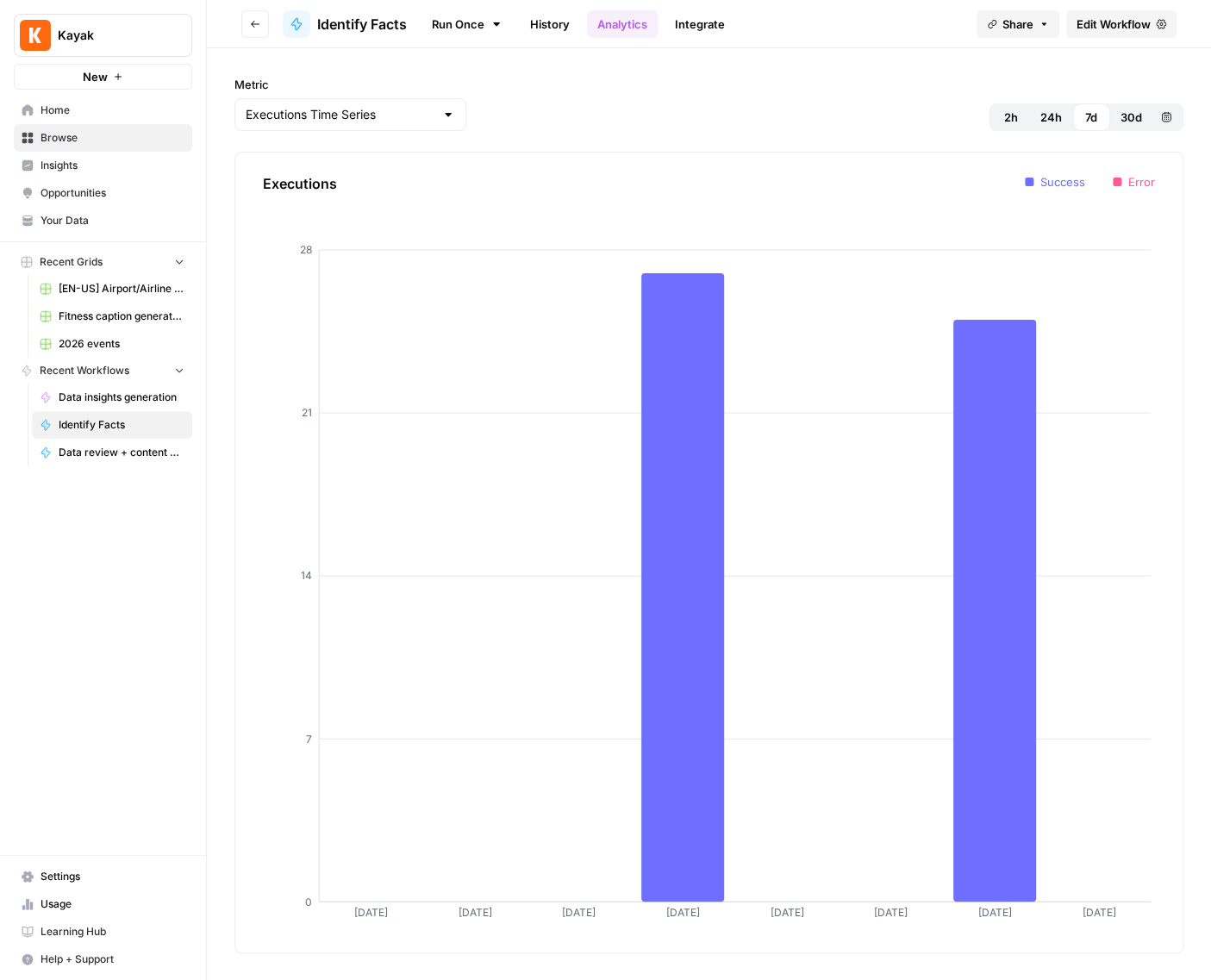
click at [701, 37] on ul "Run Once History Analytics Integrate" at bounding box center [578, 23] width 315 height 33
click at [699, 28] on link "Integrate" at bounding box center [700, 24] width 70 height 28
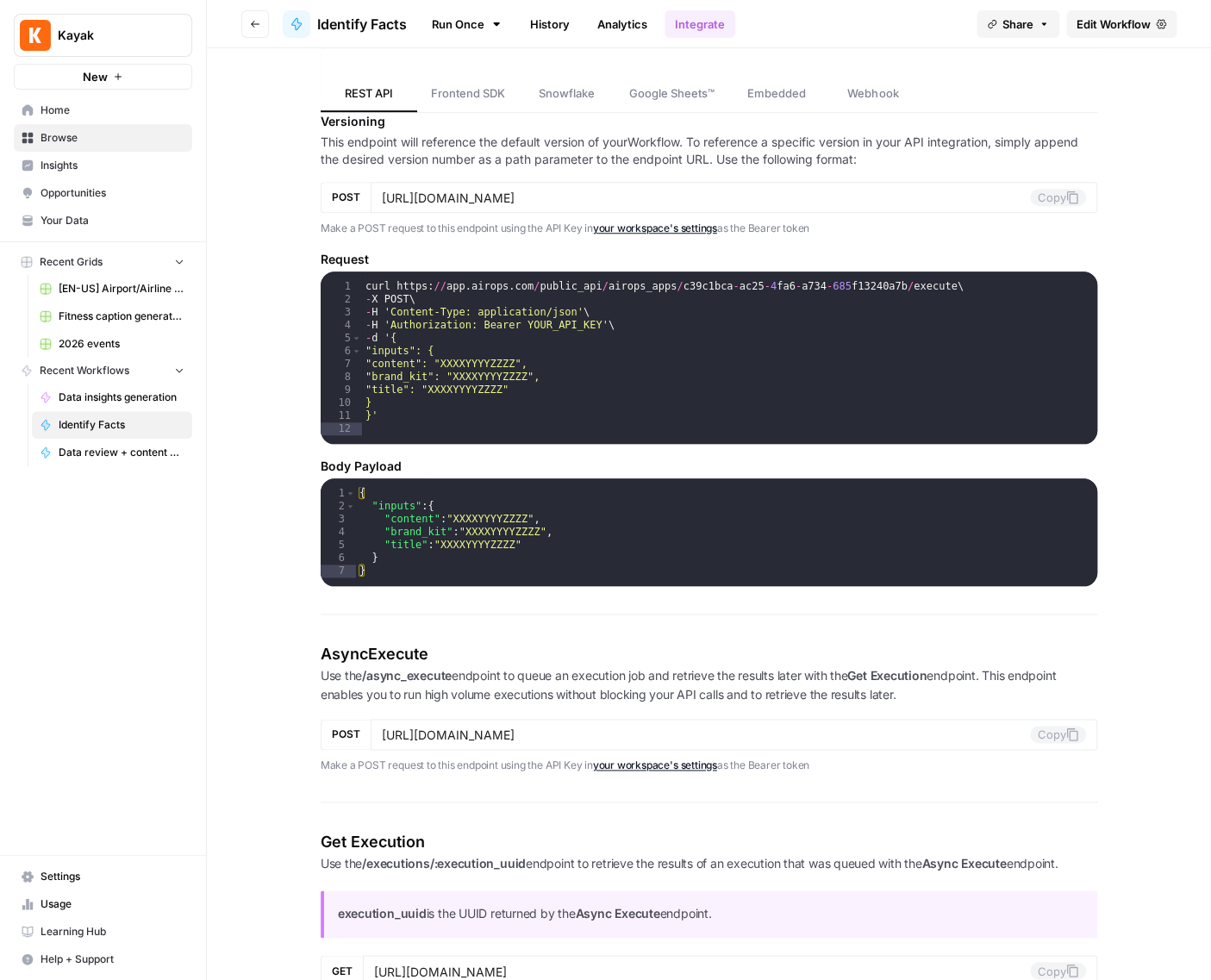
scroll to position [470, 0]
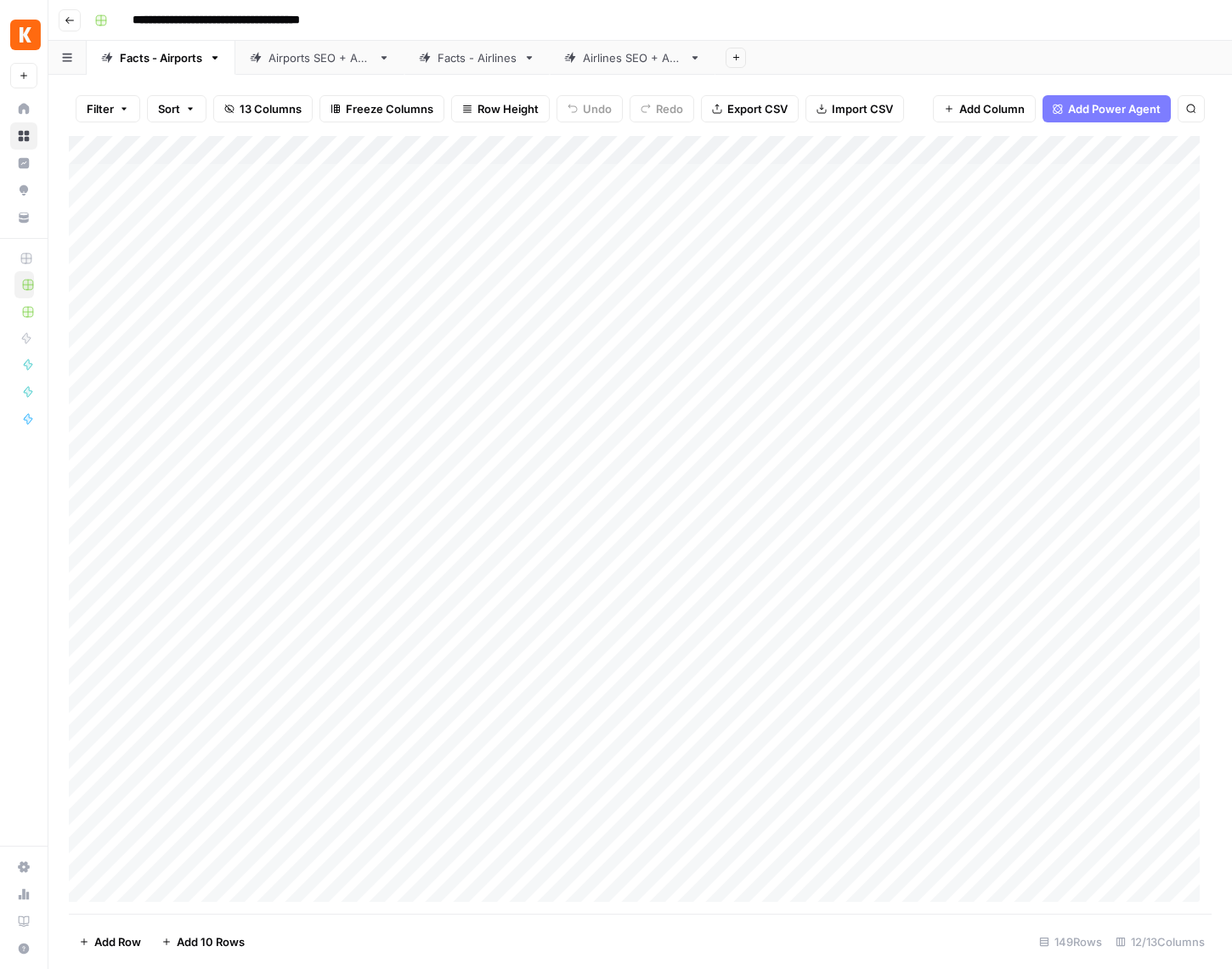
click at [317, 57] on div "Airports SEO + AEO" at bounding box center [320, 58] width 103 height 17
click at [437, 177] on div "Add Column" at bounding box center [639, 524] width 1142 height 777
click at [68, 20] on icon "button" at bounding box center [69, 20] width 10 height 10
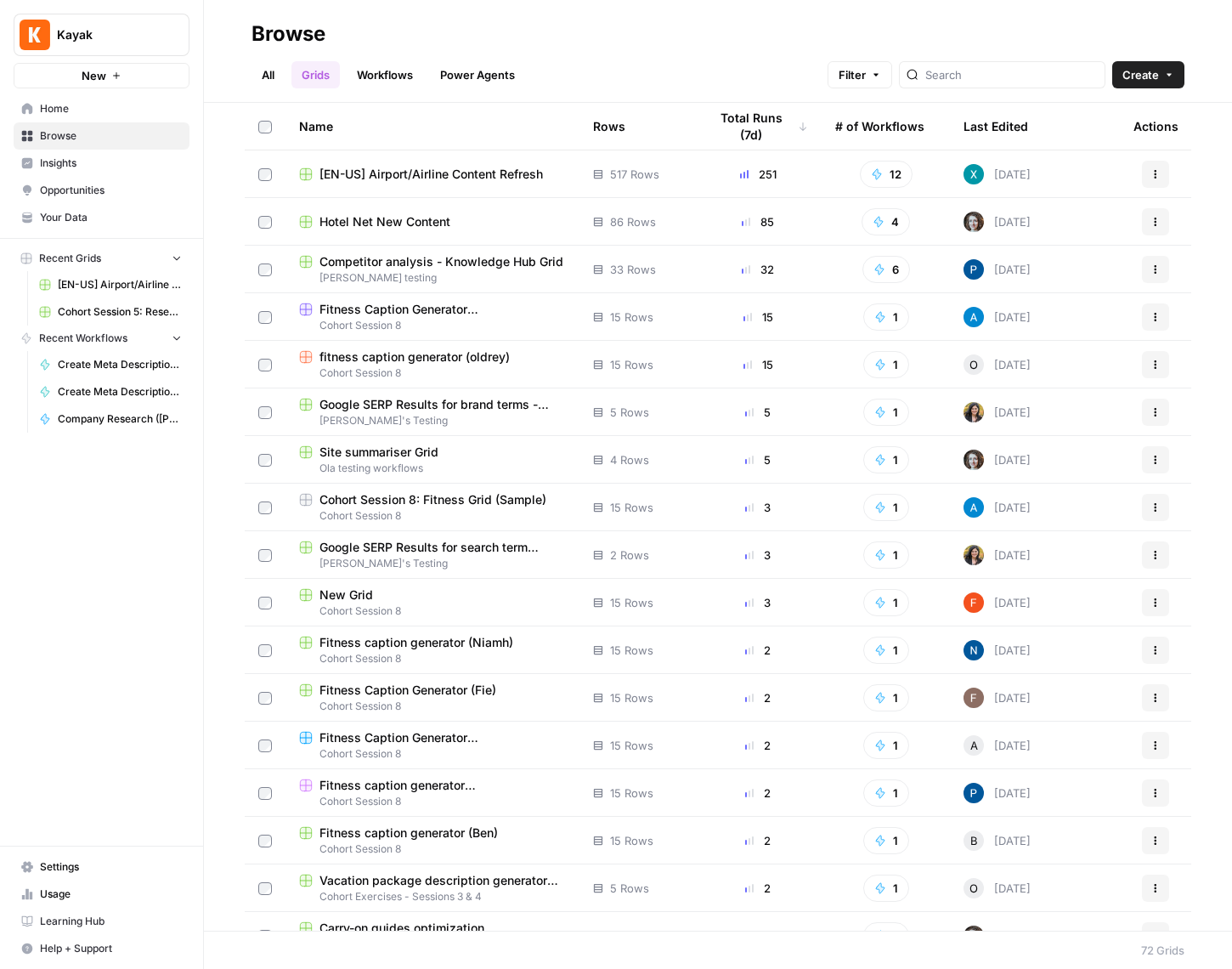
click at [405, 177] on span "[EN-US] Airport/Airline Content Refresh" at bounding box center [431, 174] width 224 height 17
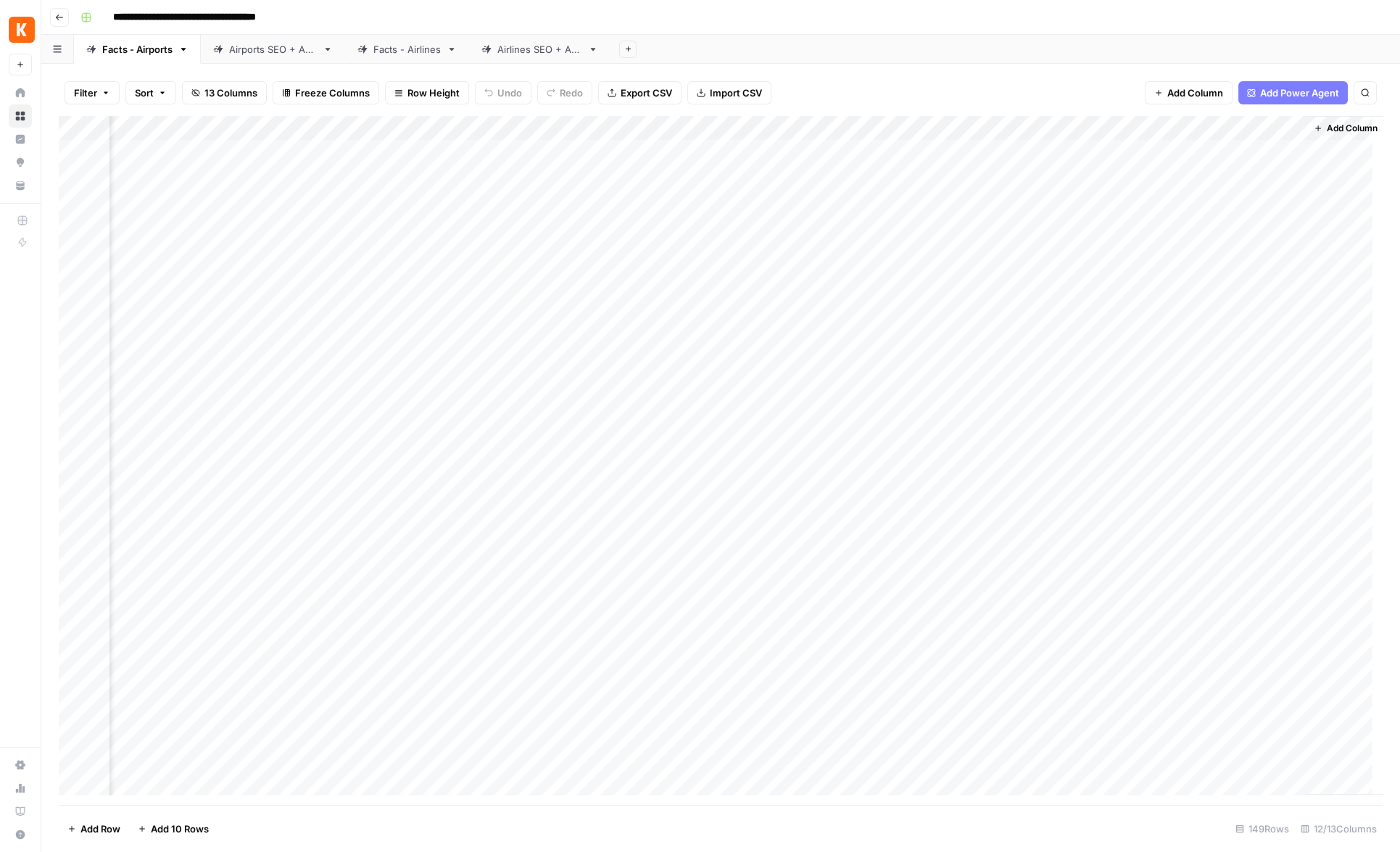
scroll to position [0, 432]
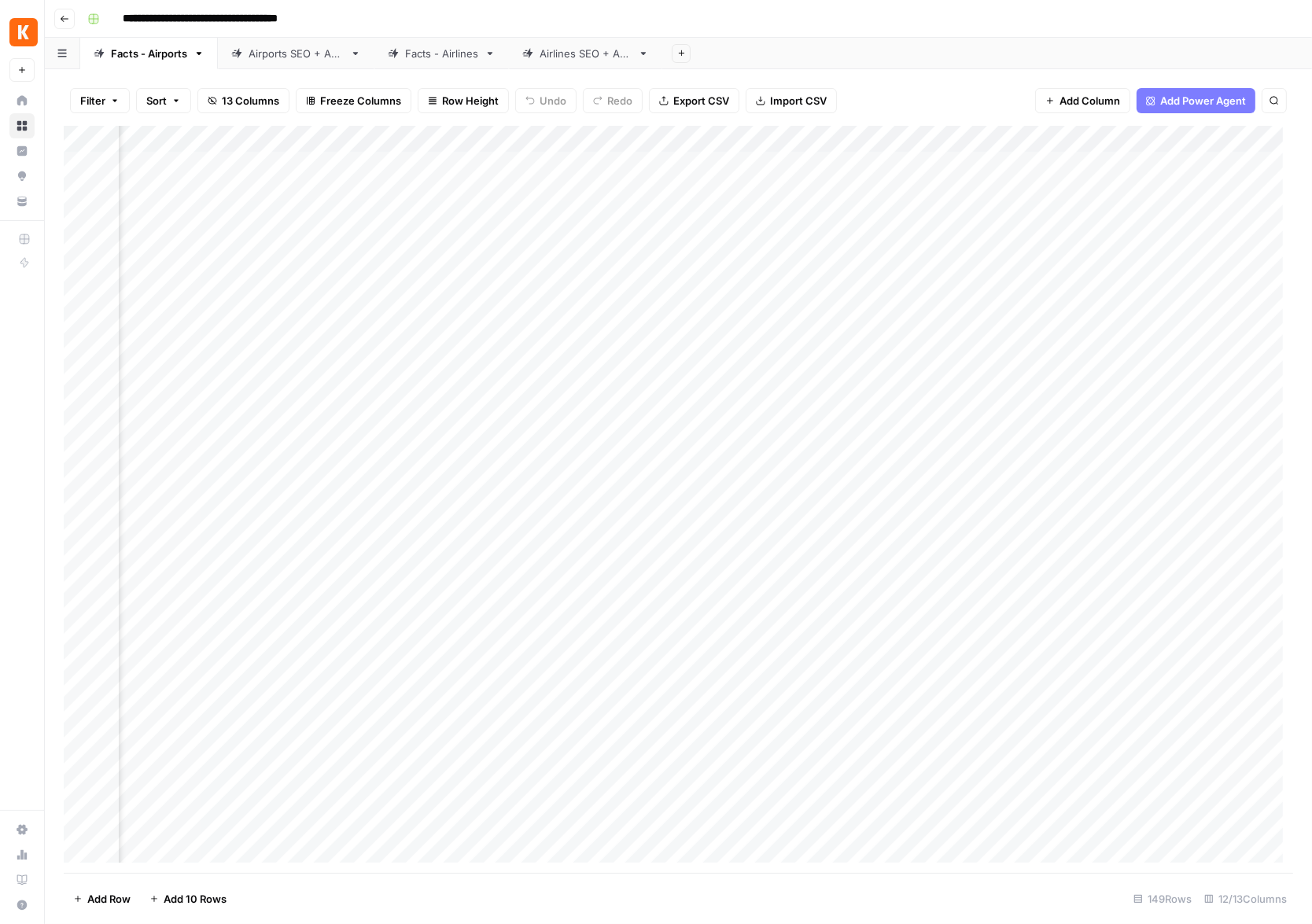
scroll to position [0, 468]
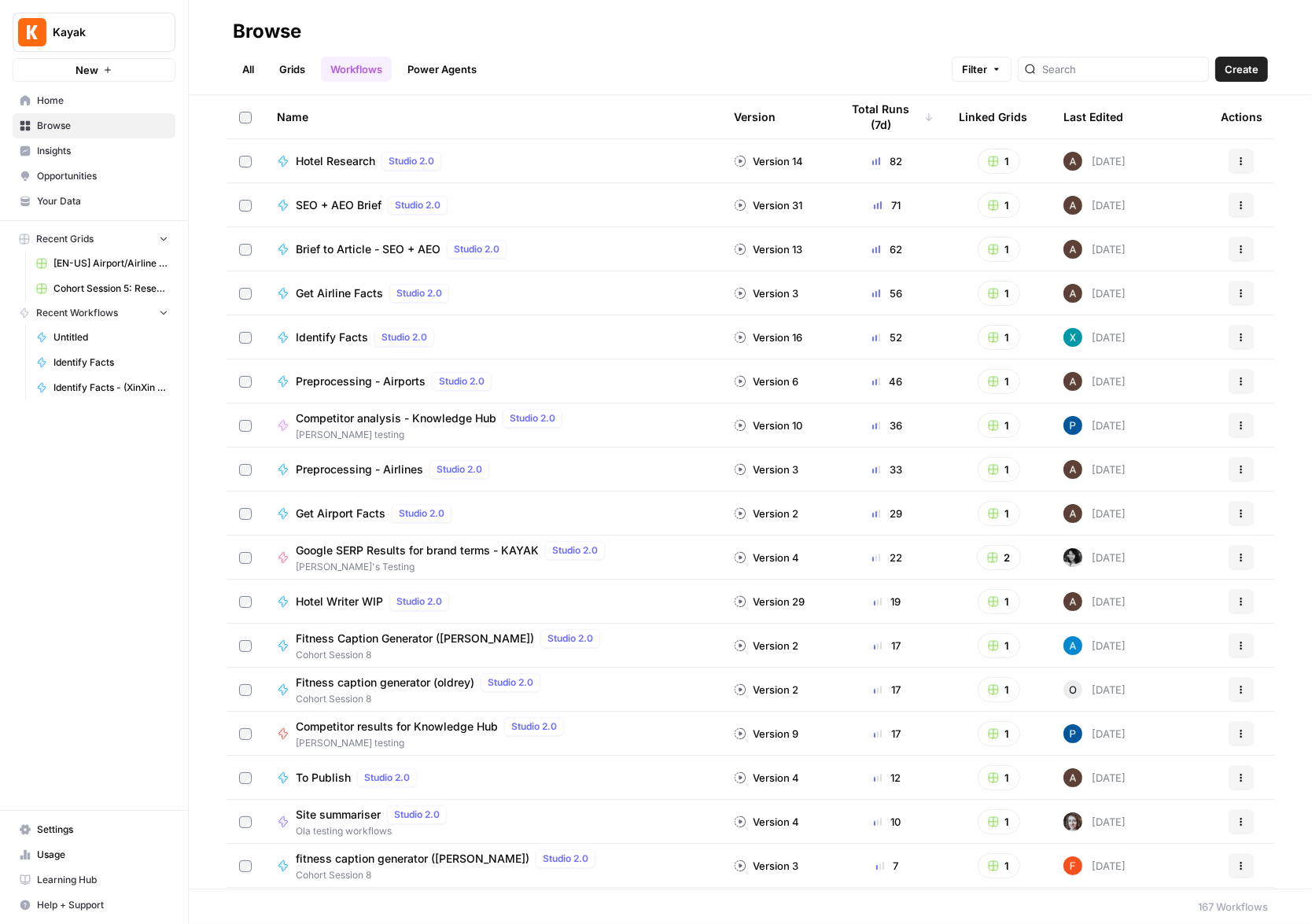
click at [597, 338] on div "Identify Facts Studio 2.0" at bounding box center [492, 337] width 432 height 19
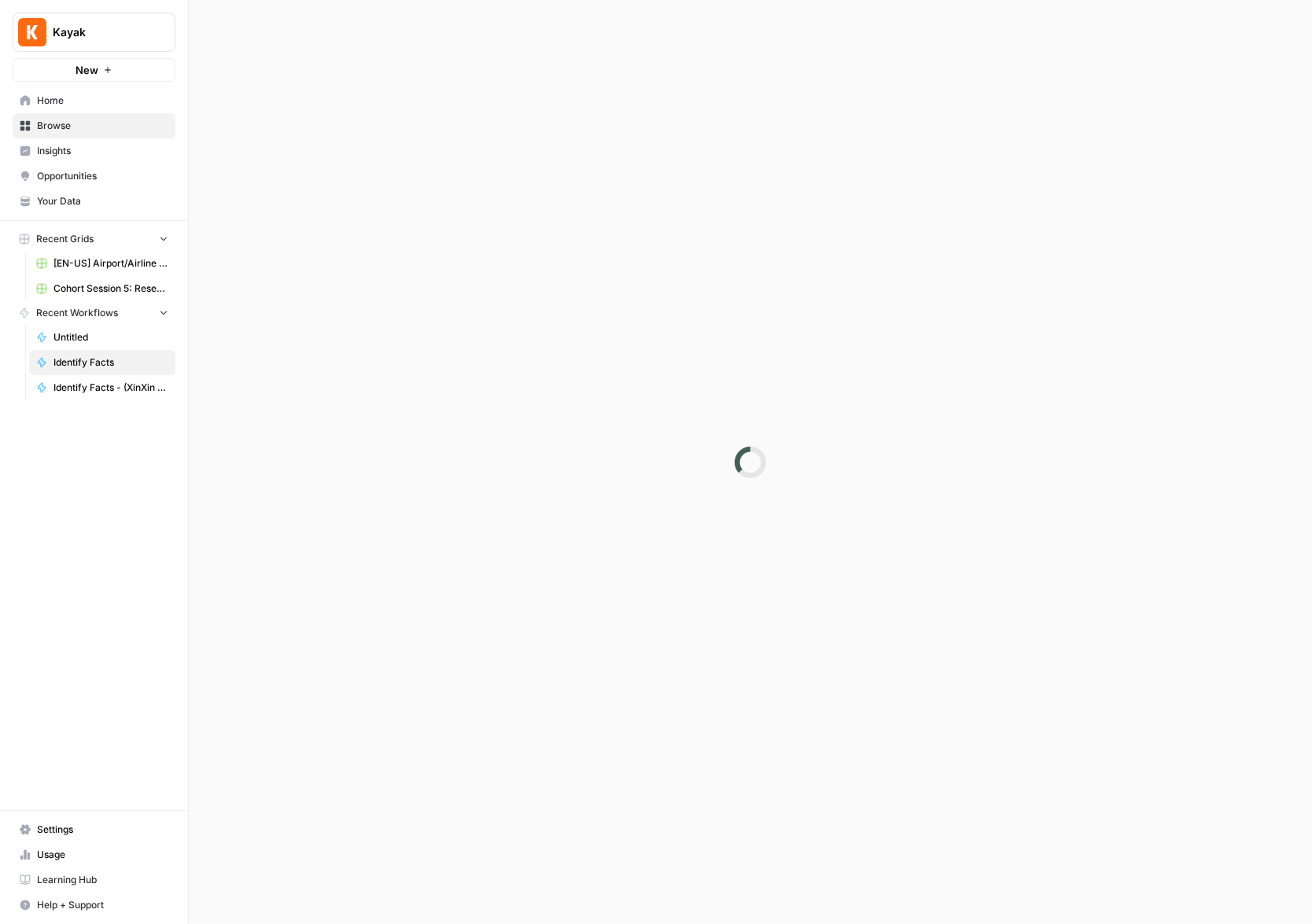
click at [597, 338] on div at bounding box center [750, 462] width 1123 height 924
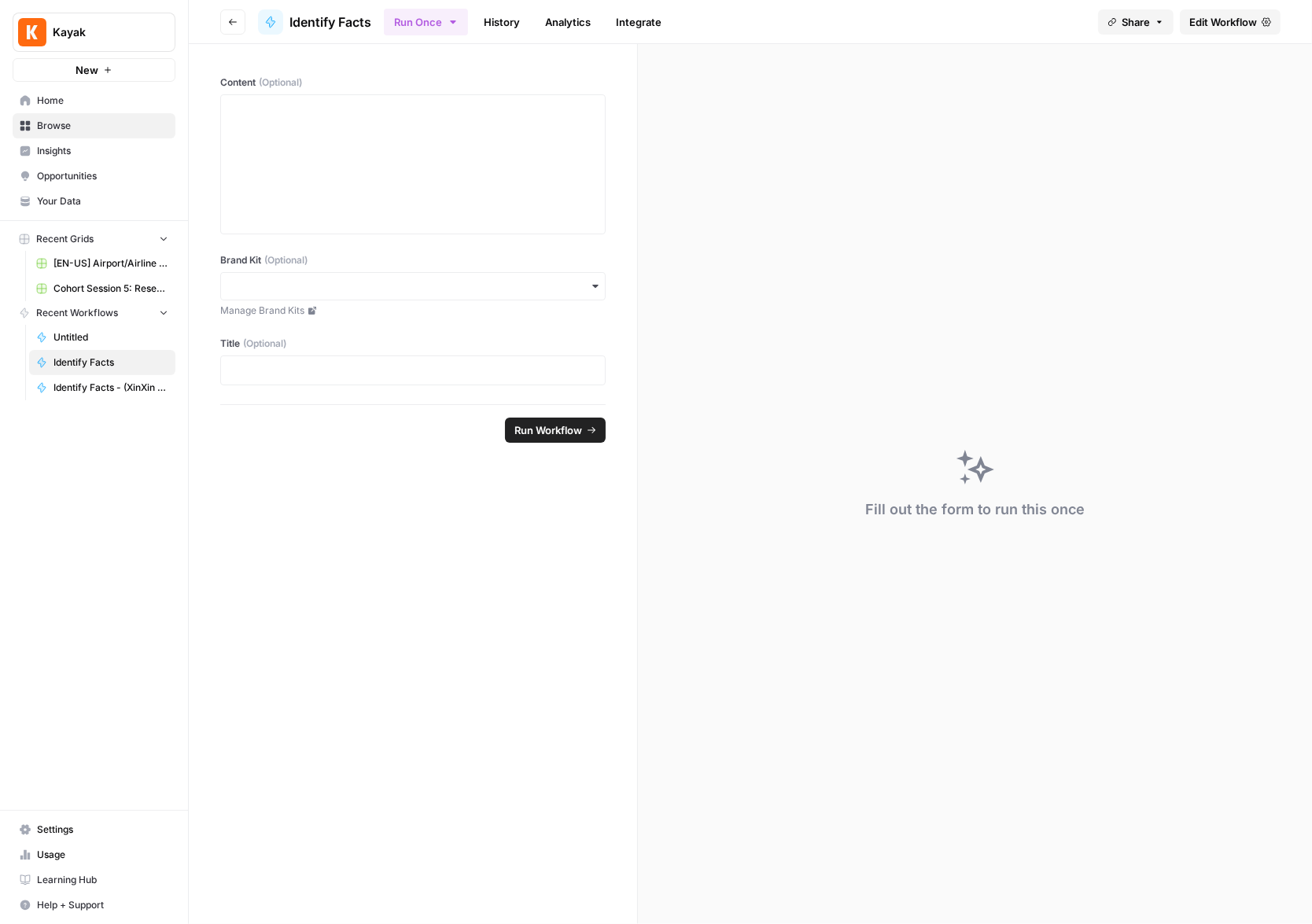
click at [508, 17] on link "History" at bounding box center [501, 22] width 55 height 25
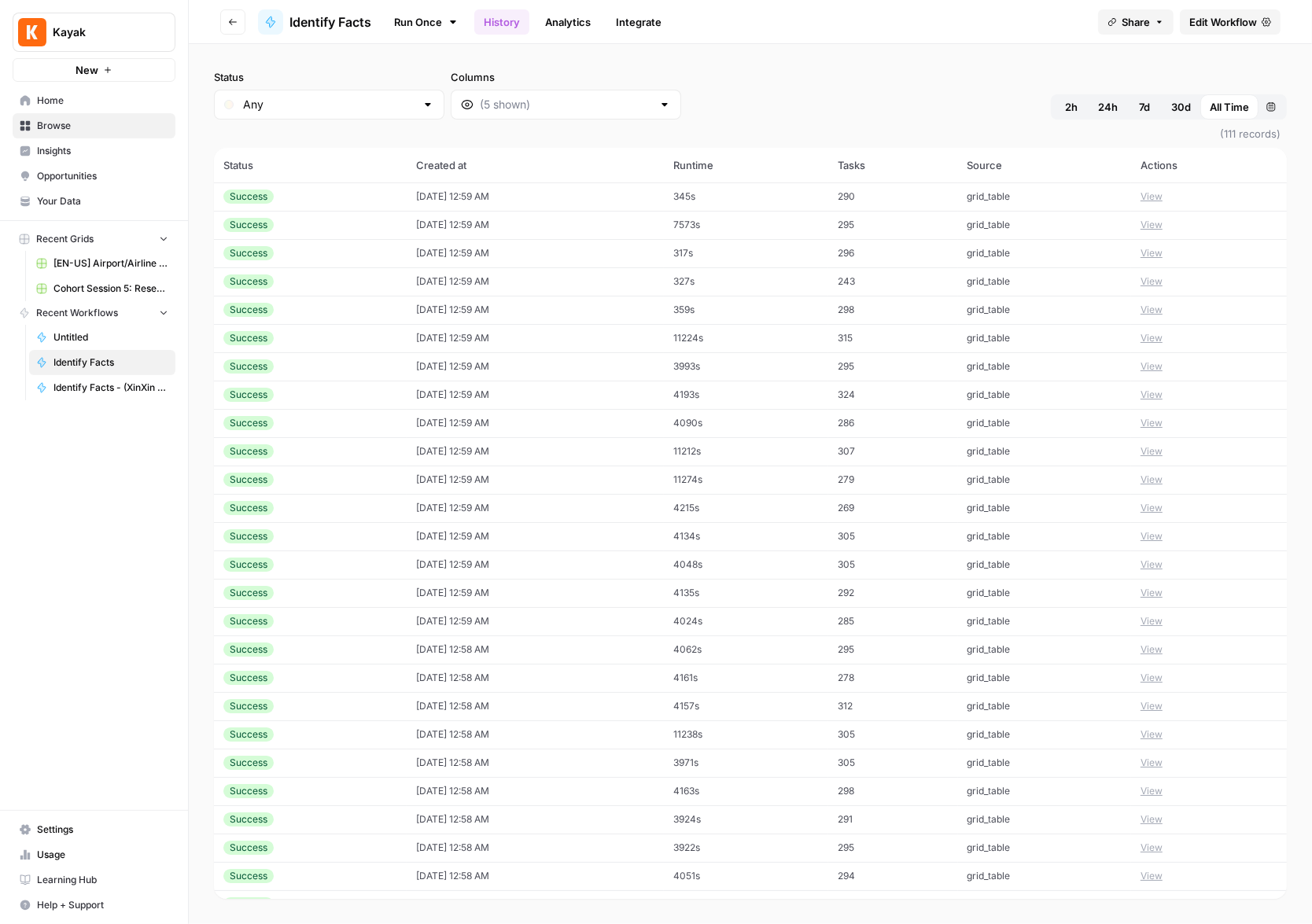
click at [551, 198] on td "[DATE] 12:59 AM" at bounding box center [534, 196] width 256 height 28
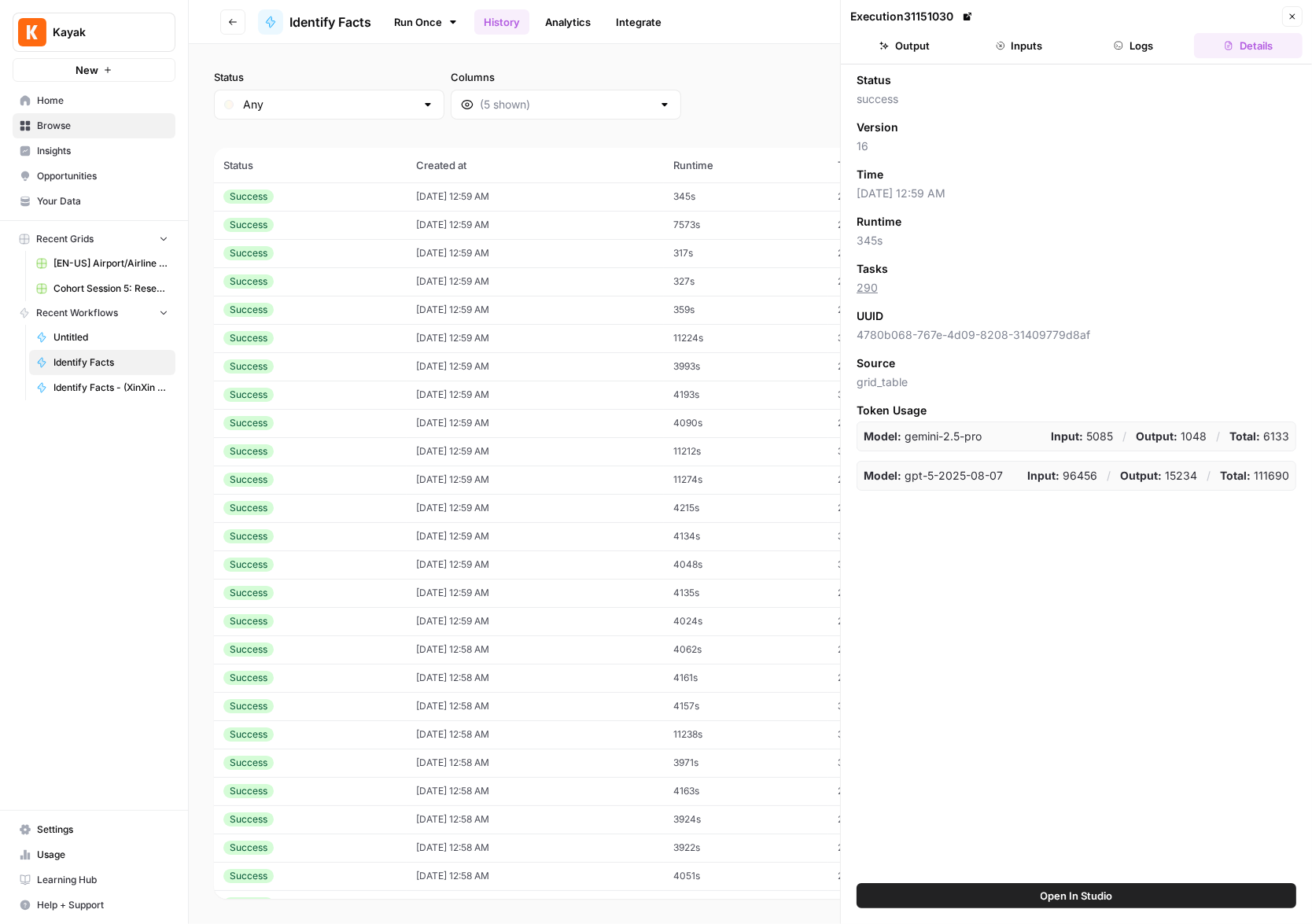
click at [922, 54] on button "Output" at bounding box center [905, 46] width 108 height 25
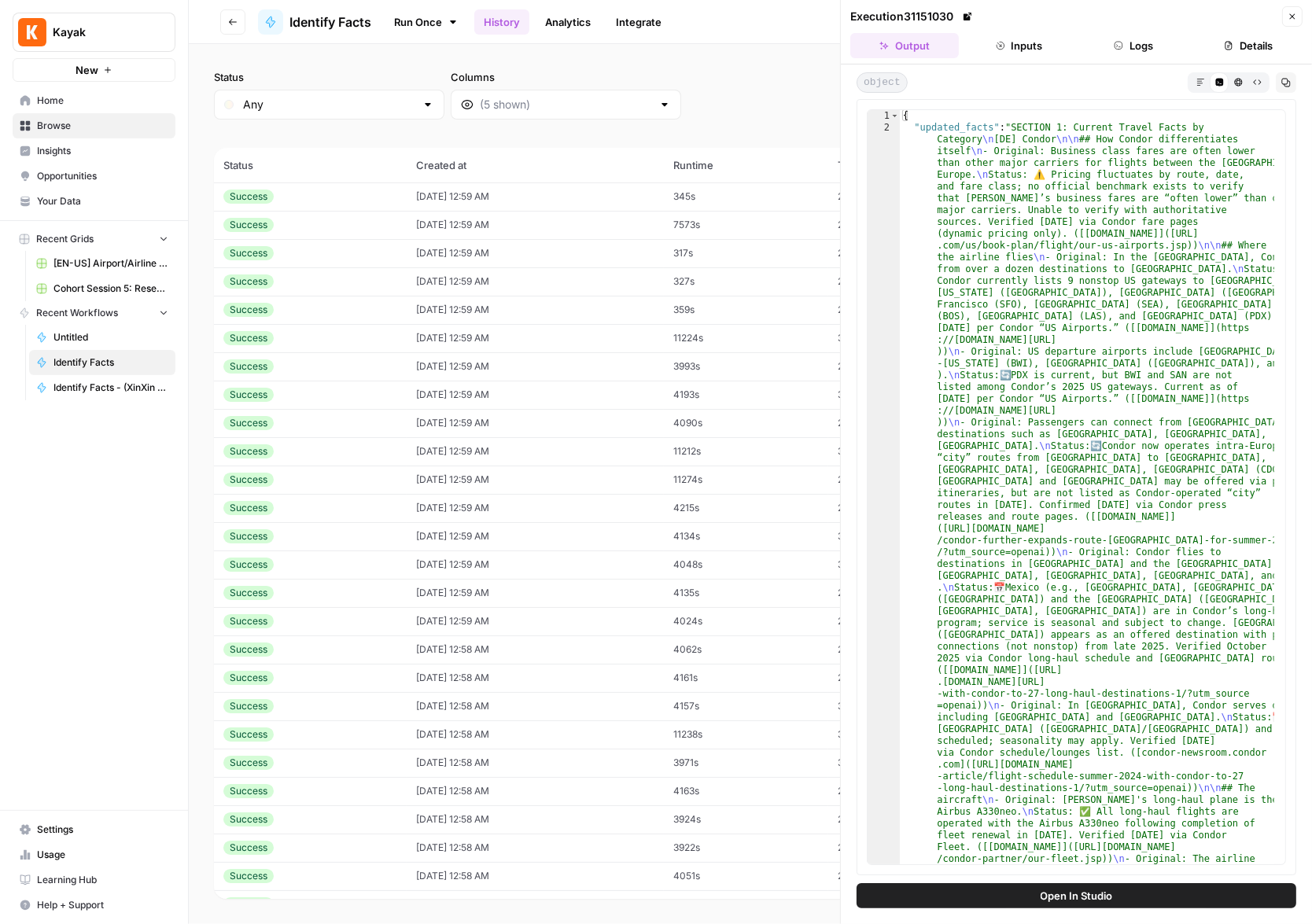
click at [1122, 48] on icon "button" at bounding box center [1118, 45] width 9 height 9
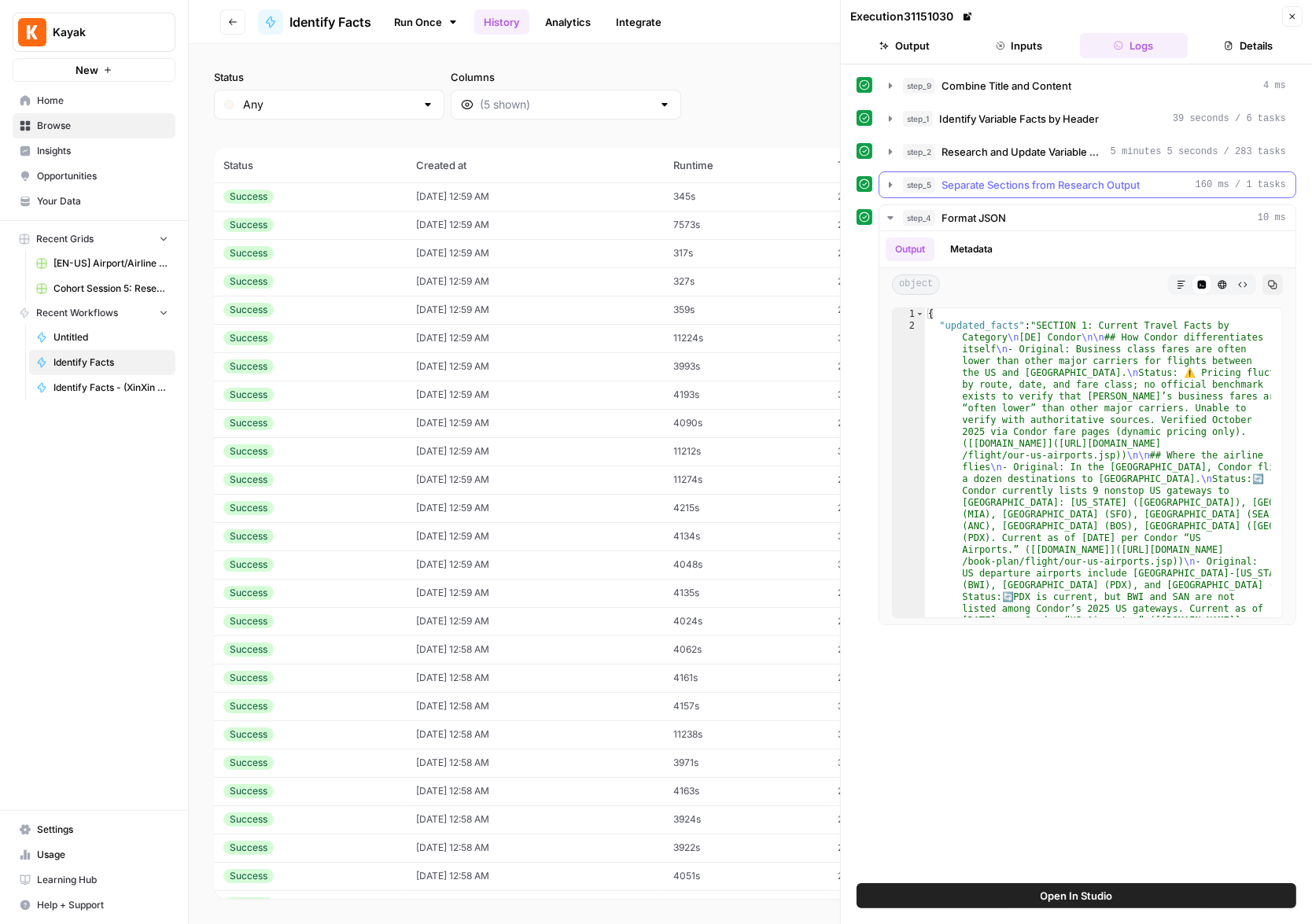
click at [889, 185] on icon "button" at bounding box center [890, 184] width 3 height 6
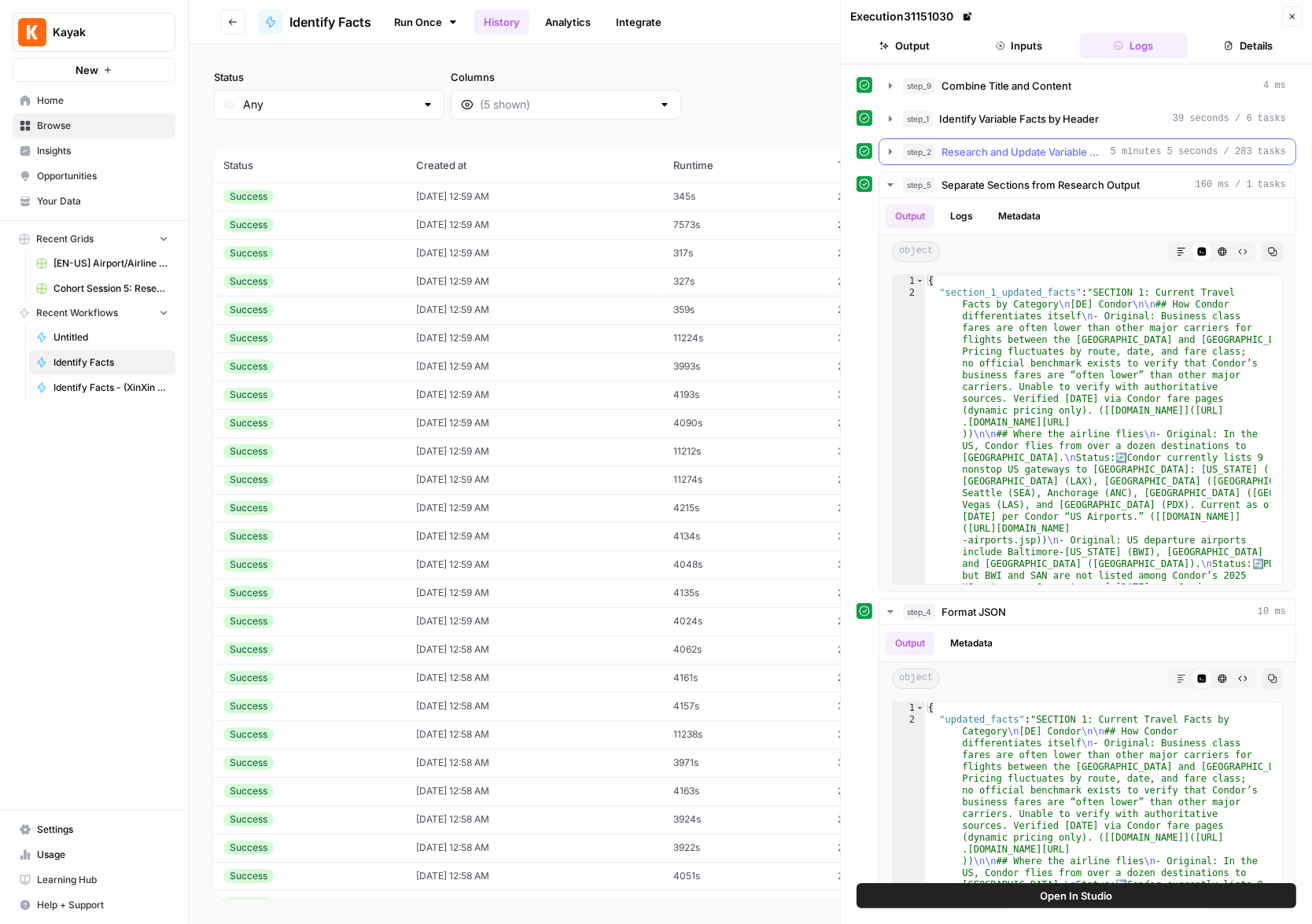
click at [886, 155] on icon "button" at bounding box center [890, 151] width 13 height 13
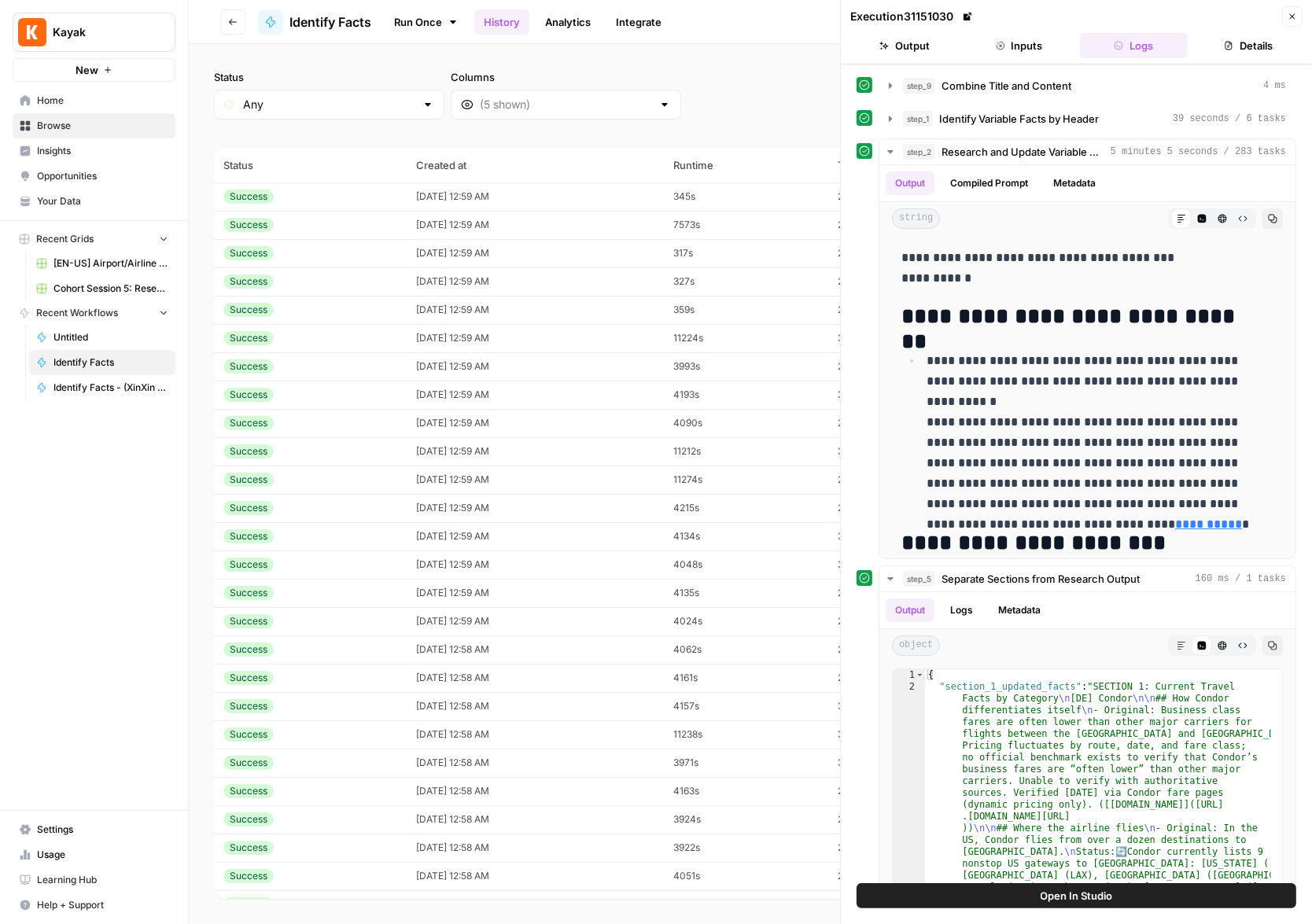
click at [1291, 19] on icon "button" at bounding box center [1292, 16] width 9 height 9
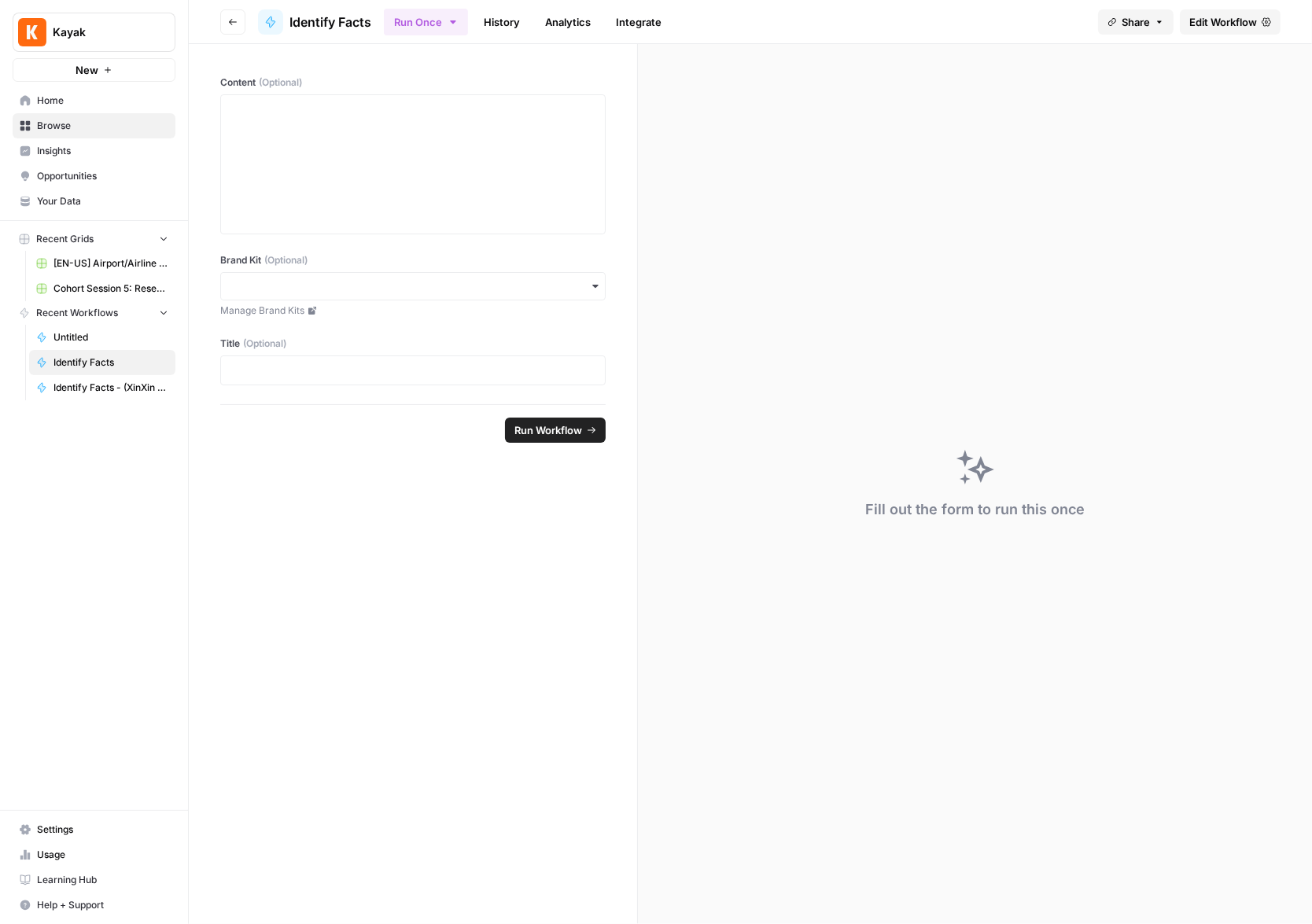
click at [1234, 25] on span "Edit Workflow" at bounding box center [1223, 22] width 68 height 16
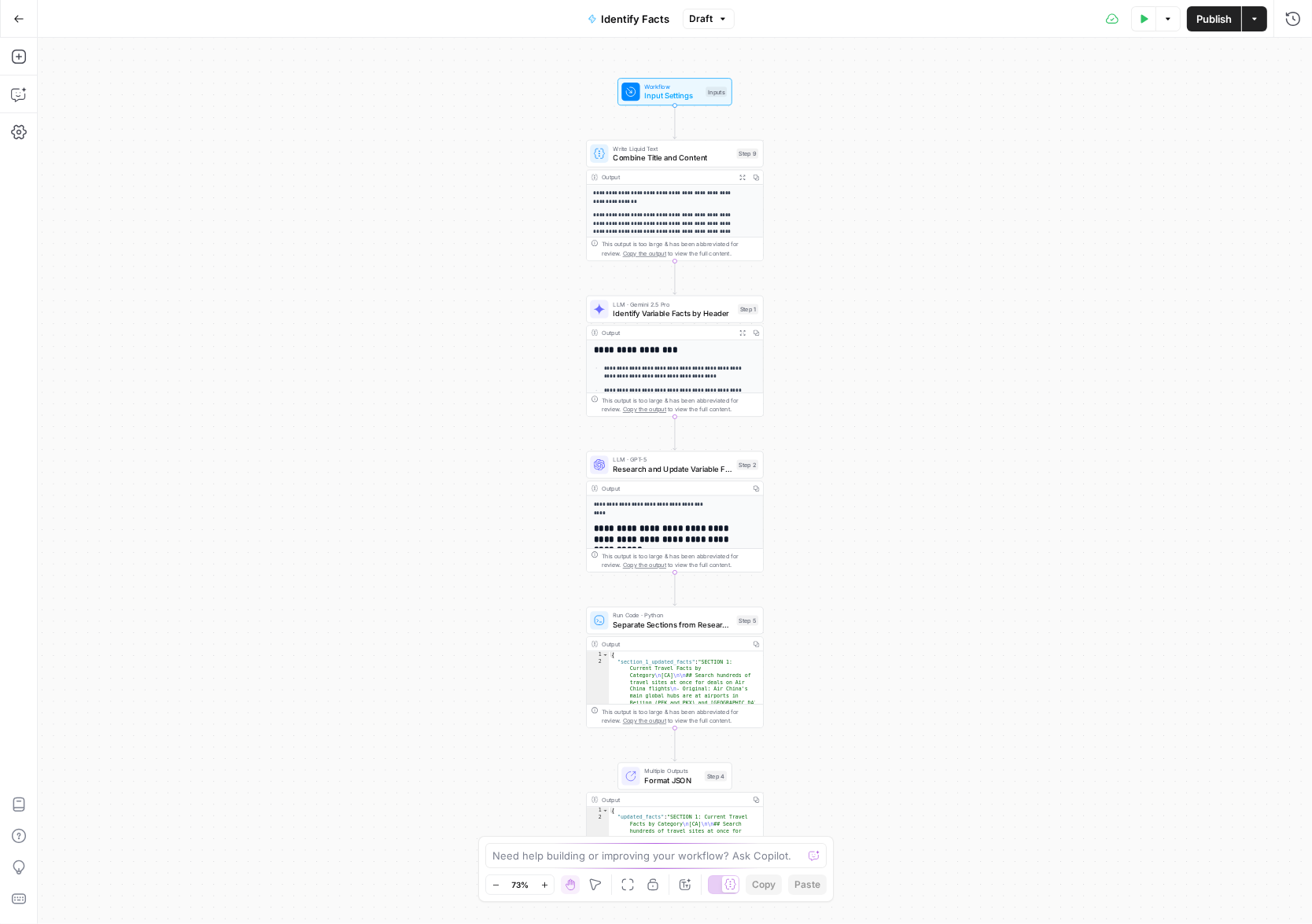
click at [686, 525] on h2 "**********" at bounding box center [670, 534] width 155 height 20
click at [675, 467] on span "Research and Update Variable Facts" at bounding box center [672, 469] width 118 height 12
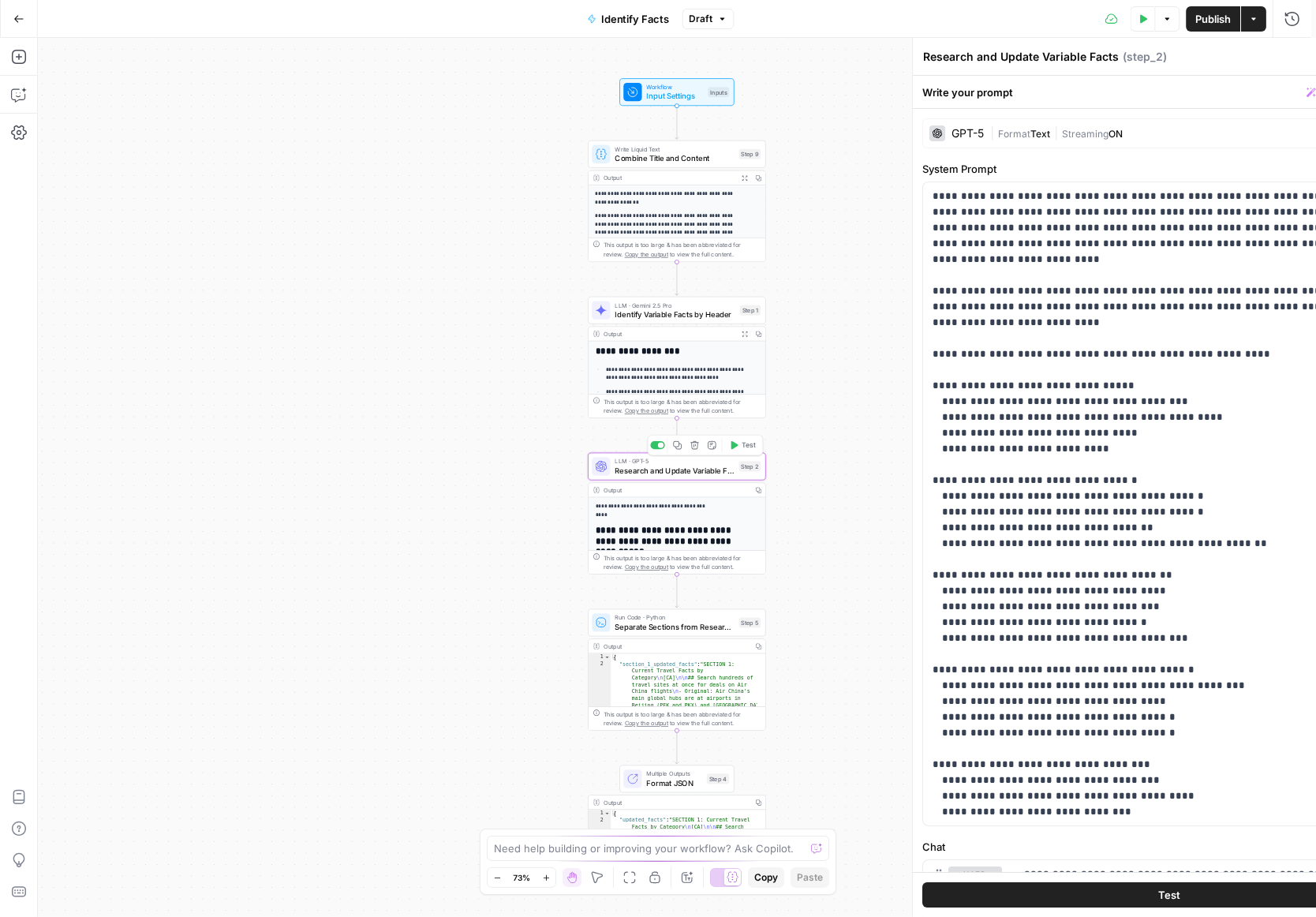
click at [678, 469] on span "Research and Update Variable Facts" at bounding box center [674, 471] width 119 height 12
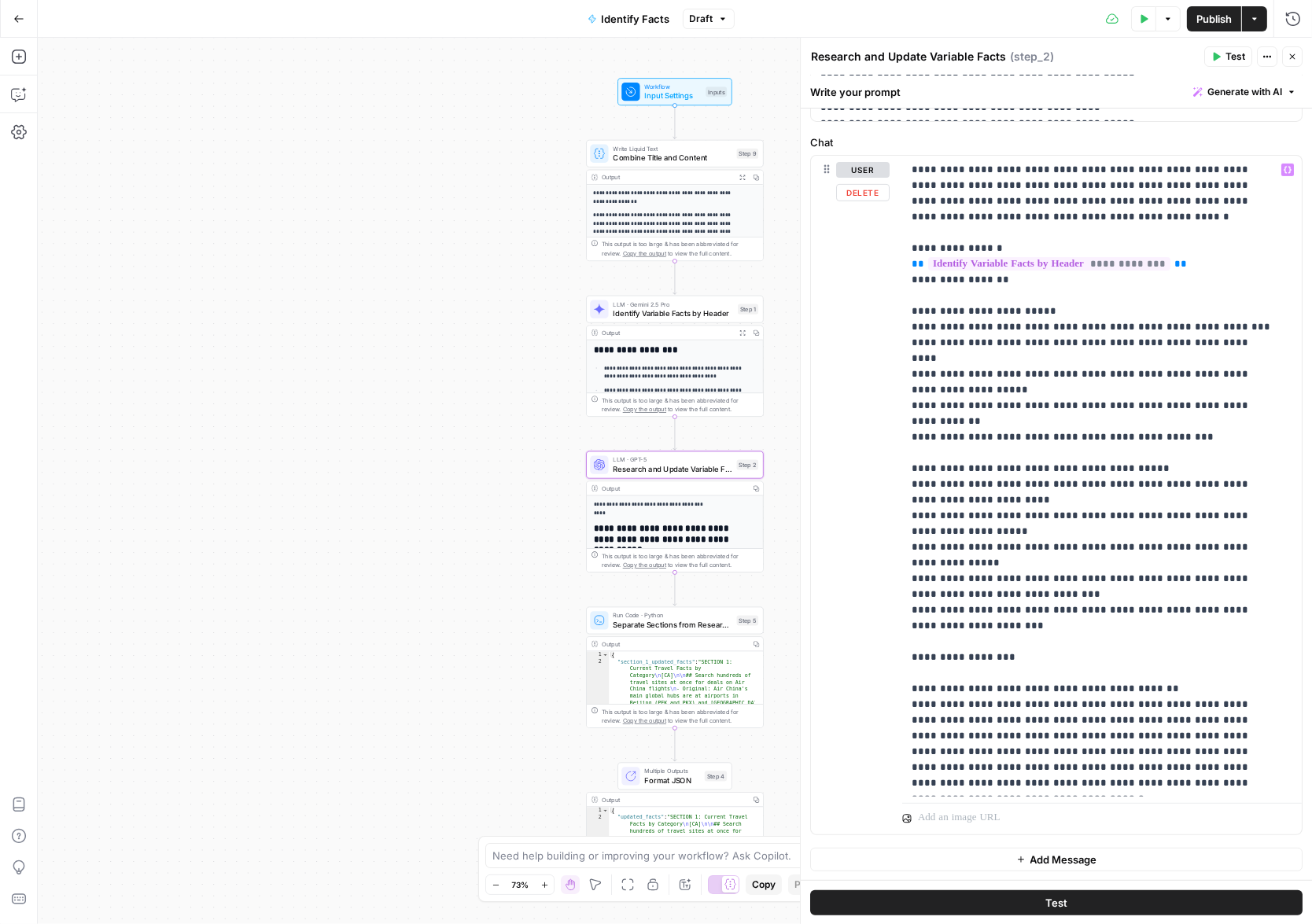
scroll to position [740, 0]
